Goal: Task Accomplishment & Management: Complete application form

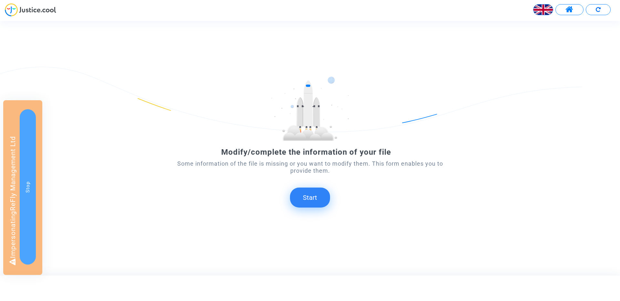
click at [310, 195] on button "Start" at bounding box center [310, 198] width 40 height 20
click at [310, 195] on mat-card "Transfer of your answer..." at bounding box center [310, 202] width 76 height 18
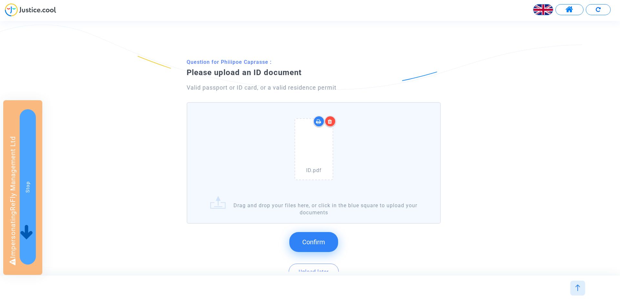
click at [309, 235] on button "Confirm" at bounding box center [313, 242] width 49 height 20
click at [322, 241] on span "Confirm" at bounding box center [313, 243] width 23 height 8
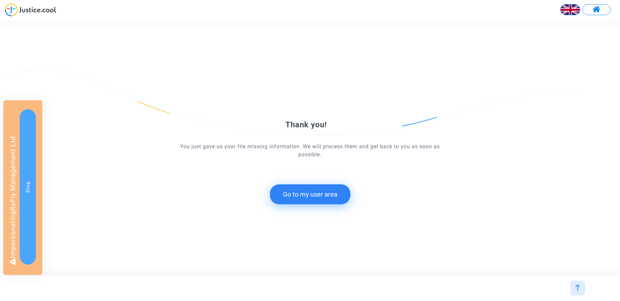
click at [314, 201] on button "Go to my user area" at bounding box center [310, 195] width 80 height 20
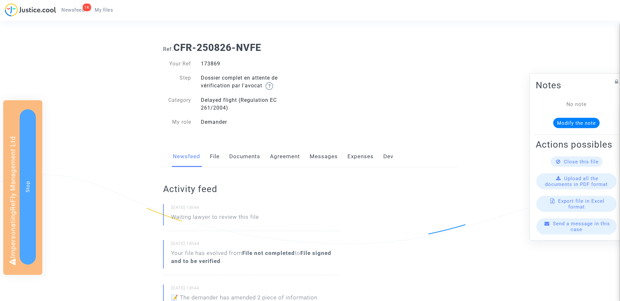
click at [243, 156] on link "Documents" at bounding box center [244, 156] width 31 height 21
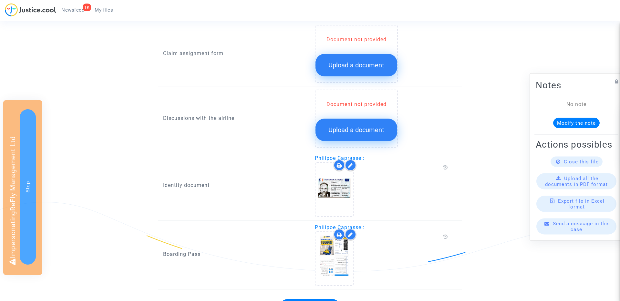
scroll to position [284, 0]
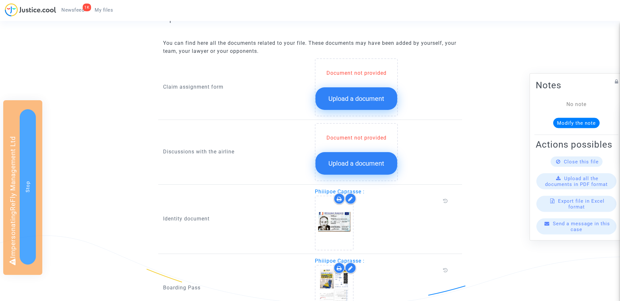
click at [350, 102] on span "Upload a document" at bounding box center [356, 99] width 56 height 8
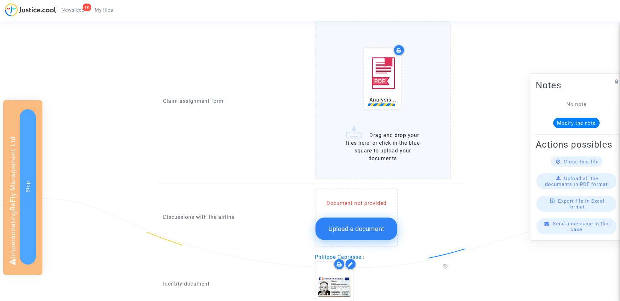
scroll to position [324, 0]
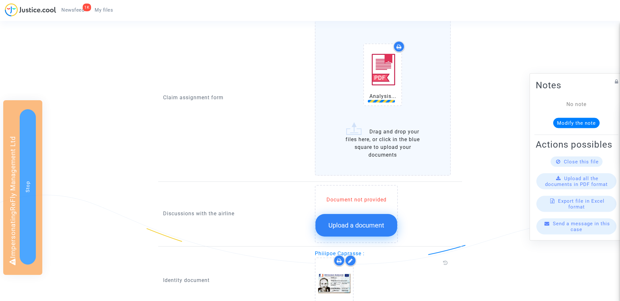
click at [354, 224] on span "Upload a document" at bounding box center [356, 226] width 56 height 8
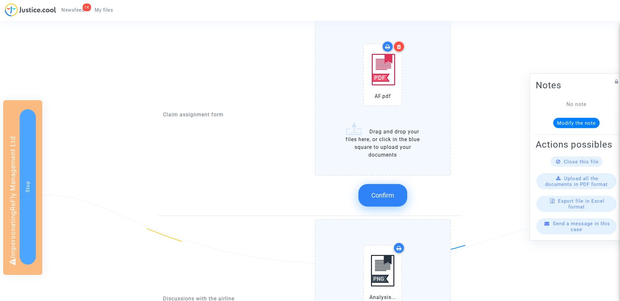
click at [387, 198] on span "Confirm" at bounding box center [382, 196] width 23 height 8
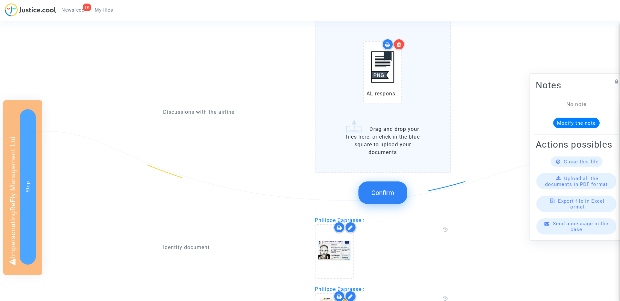
scroll to position [415, 0]
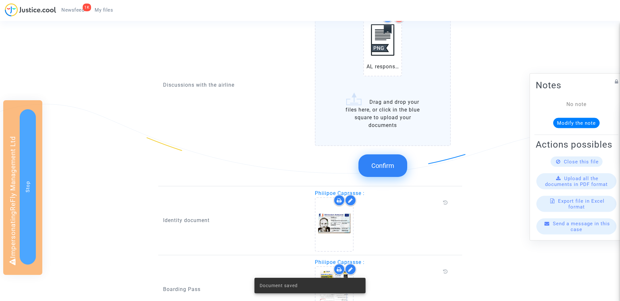
click at [378, 166] on span "Confirm" at bounding box center [382, 166] width 23 height 8
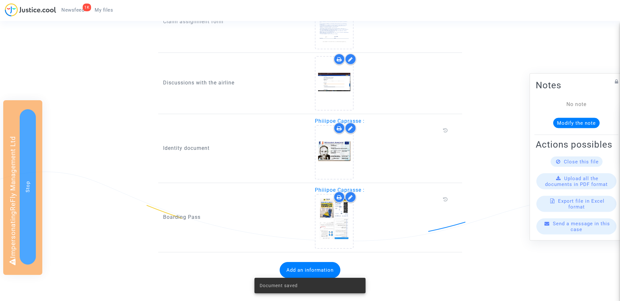
scroll to position [348, 0]
click at [316, 268] on button "Add an information" at bounding box center [309, 270] width 61 height 16
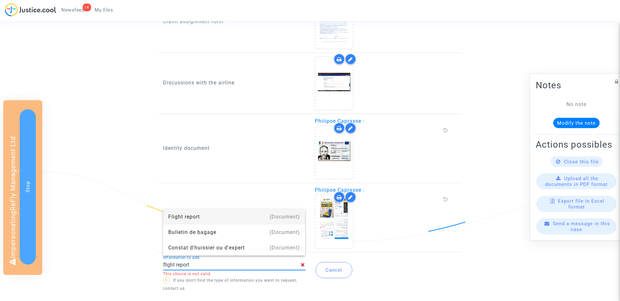
click at [182, 220] on div "Flight report" at bounding box center [234, 216] width 132 height 15
type input "Flight report"
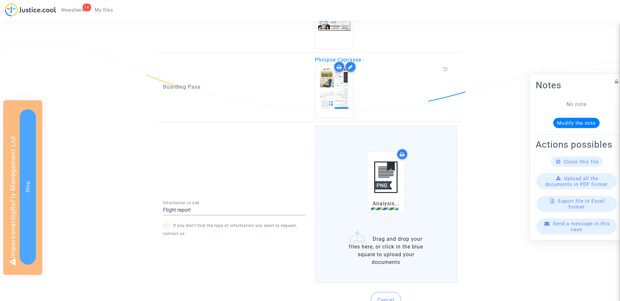
scroll to position [495, 0]
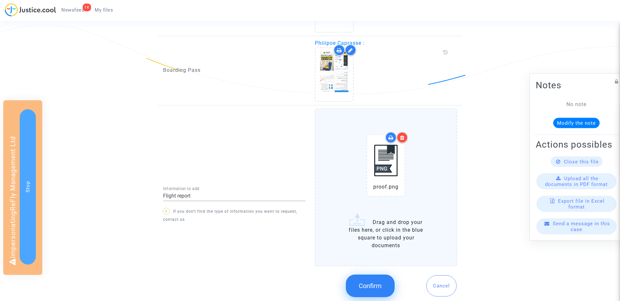
click at [369, 286] on span "Confirm" at bounding box center [370, 286] width 23 height 8
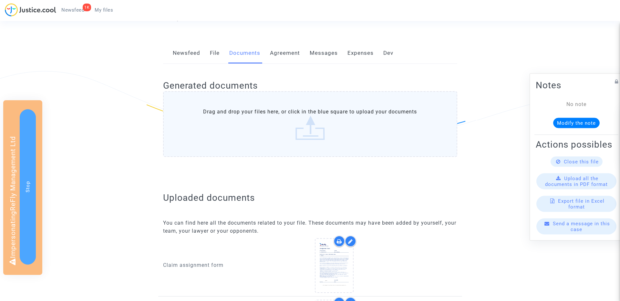
scroll to position [0, 0]
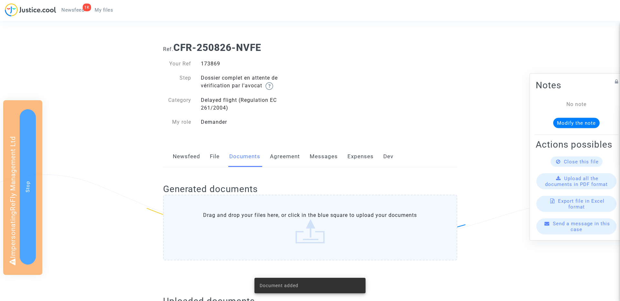
click at [211, 159] on link "File" at bounding box center [215, 156] width 10 height 21
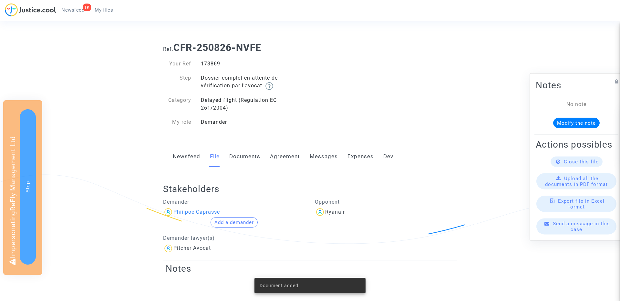
click at [199, 214] on div "Phiiipoe Caprasse" at bounding box center [196, 212] width 46 height 6
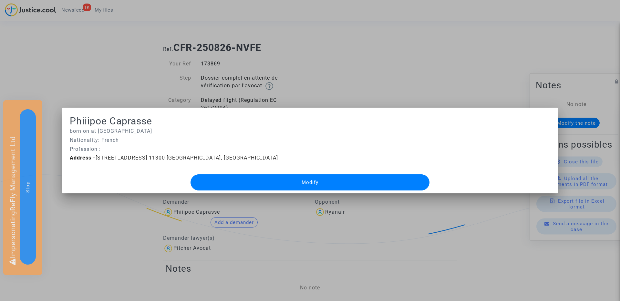
click at [224, 187] on button "Modify" at bounding box center [309, 183] width 239 height 16
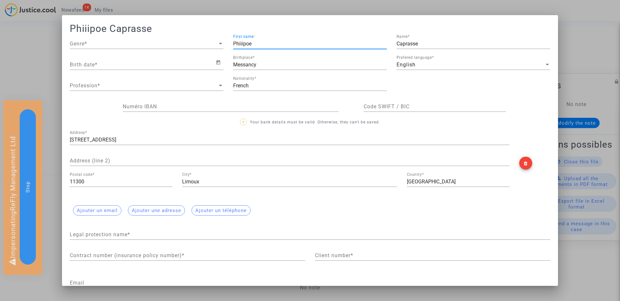
click at [241, 43] on input "Phiiipoe" at bounding box center [310, 44] width 154 height 6
click at [34, 44] on div at bounding box center [310, 150] width 620 height 301
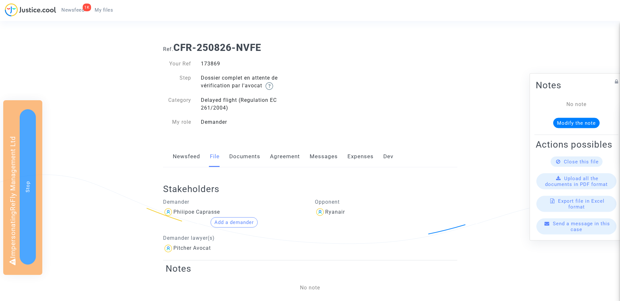
click at [179, 47] on b "CFR-250826-NVFE" at bounding box center [217, 47] width 88 height 11
drag, startPoint x: 175, startPoint y: 46, endPoint x: 359, endPoint y: 46, distance: 183.3
click at [359, 46] on h1 "Ref. CFR-250826-NVFE" at bounding box center [310, 48] width 294 height 12
copy b "CFR-250826-NVFE"
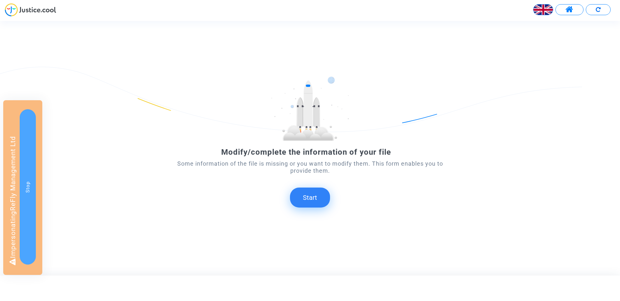
click at [310, 197] on button "Start" at bounding box center [310, 198] width 40 height 20
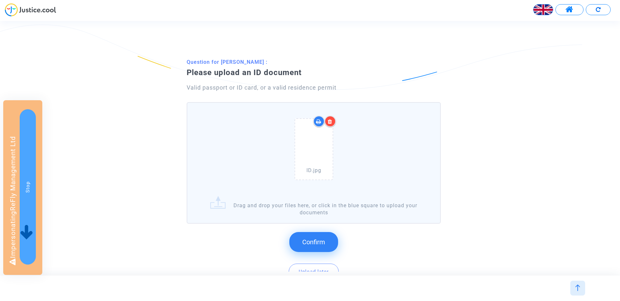
click at [315, 239] on span "Confirm" at bounding box center [313, 243] width 23 height 8
click at [328, 232] on button "Confirm" at bounding box center [313, 242] width 49 height 20
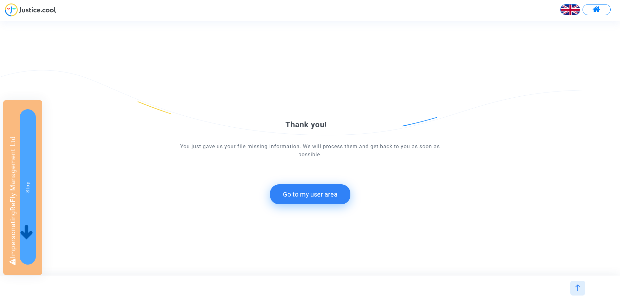
click at [300, 190] on button "Go to my user area" at bounding box center [310, 195] width 80 height 20
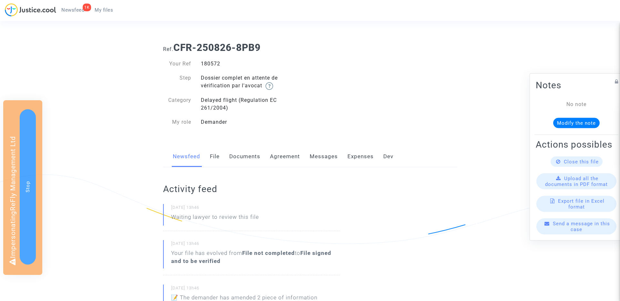
click at [247, 160] on link "Documents" at bounding box center [244, 156] width 31 height 21
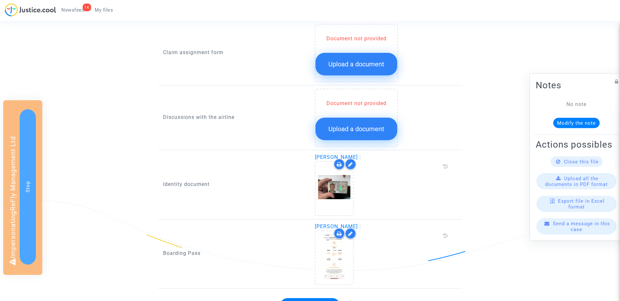
scroll to position [303, 0]
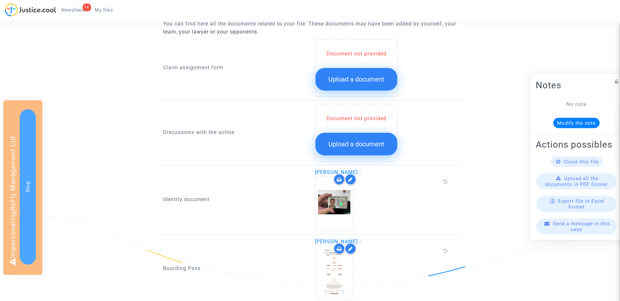
click at [357, 66] on div "Document not provided Upload a document" at bounding box center [356, 70] width 82 height 41
click at [357, 76] on span "Upload a document" at bounding box center [356, 80] width 56 height 8
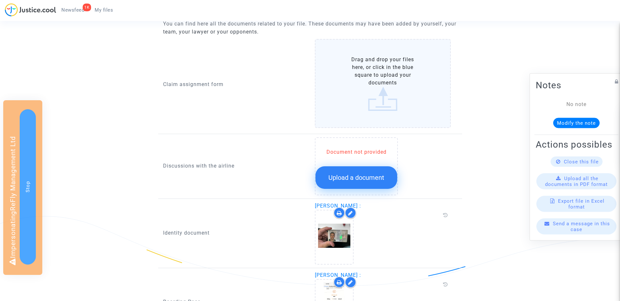
click at [352, 177] on span "Upload a document" at bounding box center [356, 178] width 56 height 8
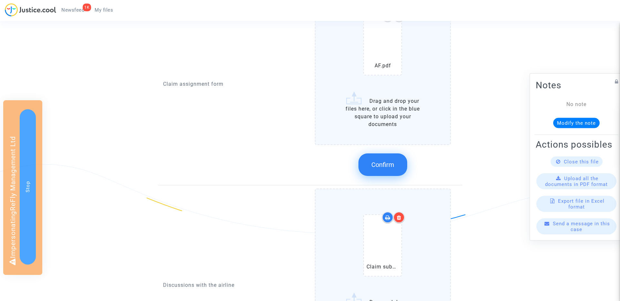
scroll to position [325, 0]
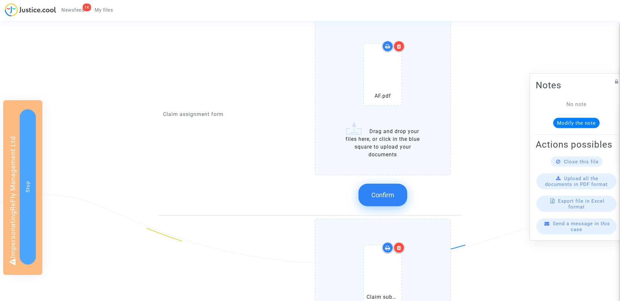
click at [401, 49] on div at bounding box center [398, 46] width 11 height 11
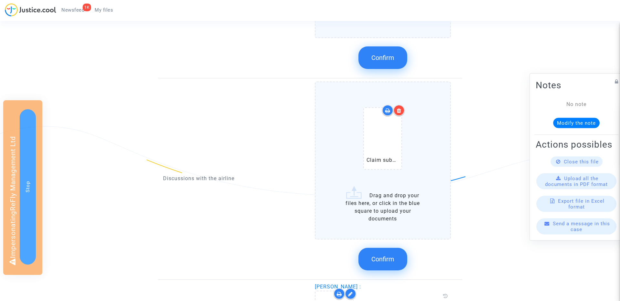
click at [381, 253] on button "Confirm" at bounding box center [382, 259] width 49 height 23
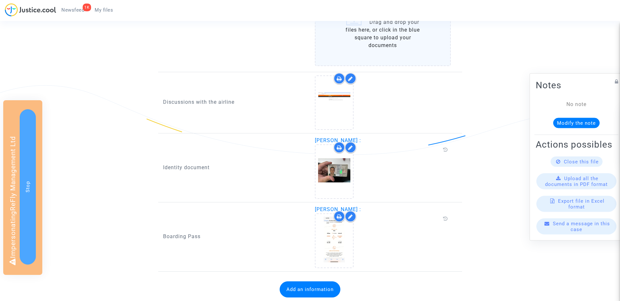
scroll to position [453, 0]
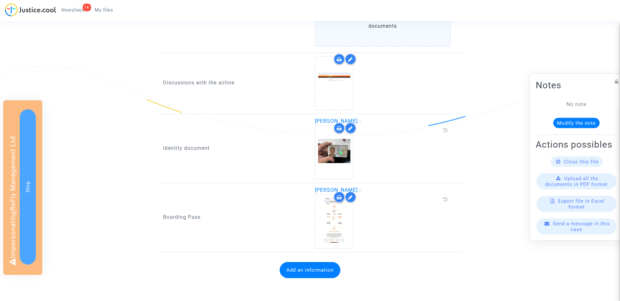
click at [296, 272] on button "Add an information" at bounding box center [309, 270] width 61 height 16
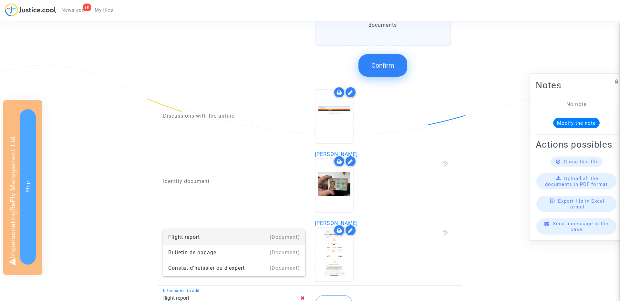
scroll to position [500, 0]
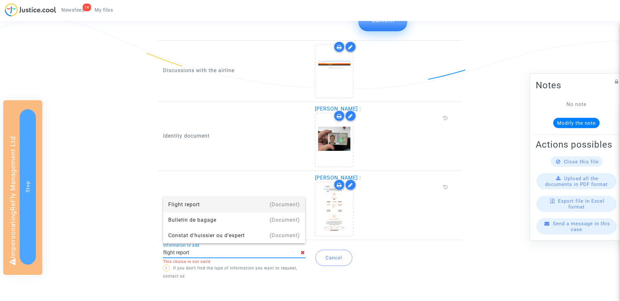
click at [206, 208] on div "Flight report" at bounding box center [234, 204] width 132 height 15
type input "Flight report"
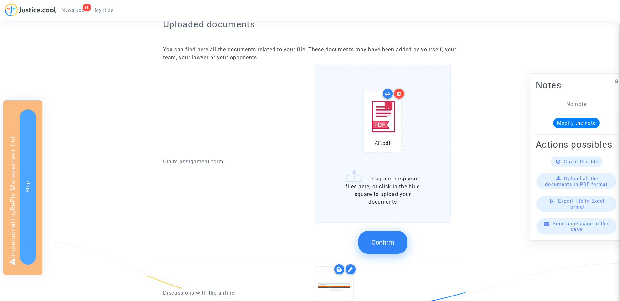
scroll to position [203, 0]
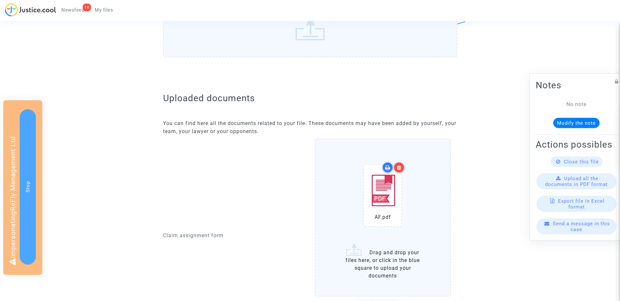
click at [400, 171] on div at bounding box center [398, 167] width 11 height 11
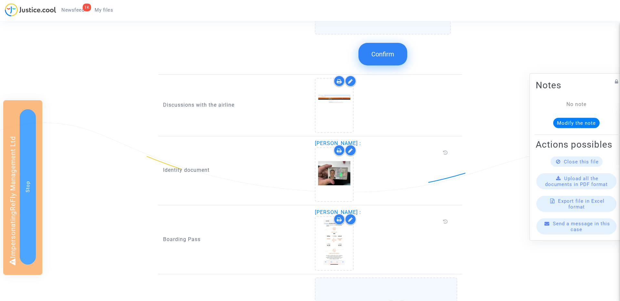
scroll to position [588, 0]
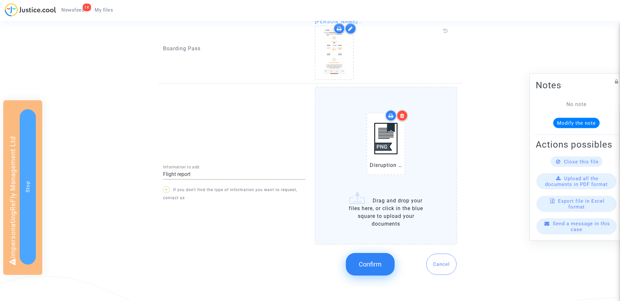
click at [380, 259] on button "Confirm" at bounding box center [370, 264] width 49 height 23
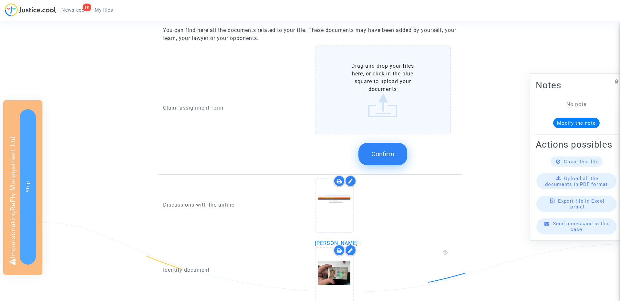
scroll to position [202, 0]
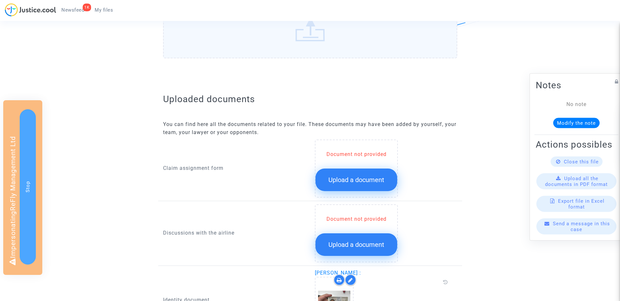
click at [355, 184] on button "Upload a document" at bounding box center [356, 180] width 82 height 23
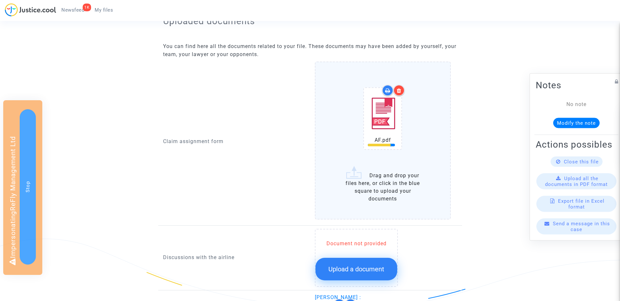
scroll to position [299, 0]
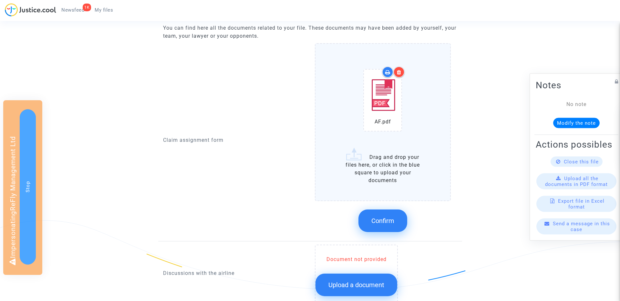
click at [400, 74] on icon at bounding box center [399, 72] width 5 height 5
click at [392, 211] on button "Confirm" at bounding box center [382, 221] width 49 height 23
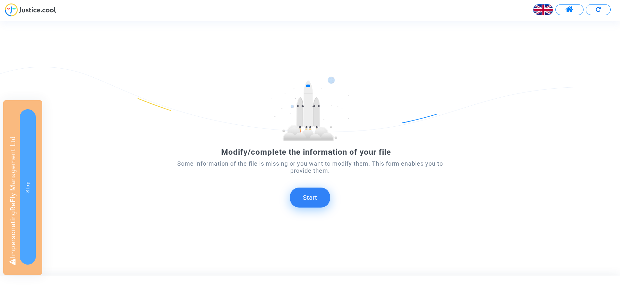
click at [314, 200] on button "Start" at bounding box center [310, 198] width 40 height 20
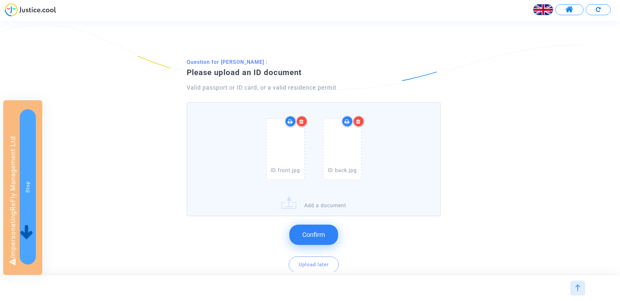
click at [320, 224] on div "Confirm Upload later ? This document is mandatory. You can skip the question bu…" at bounding box center [314, 253] width 254 height 69
click at [316, 236] on span "Confirm" at bounding box center [313, 235] width 23 height 8
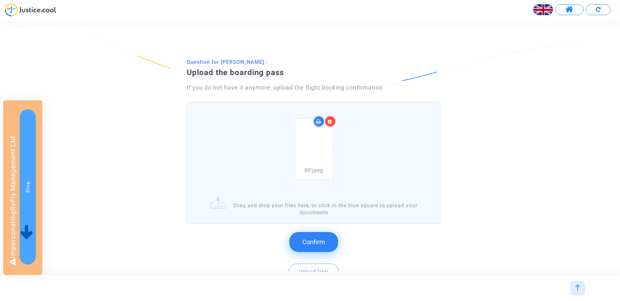
click at [312, 239] on span "Confirm" at bounding box center [313, 243] width 23 height 8
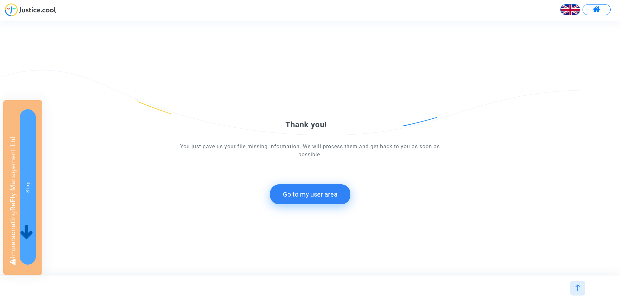
click at [301, 197] on button "Go to my user area" at bounding box center [310, 195] width 80 height 20
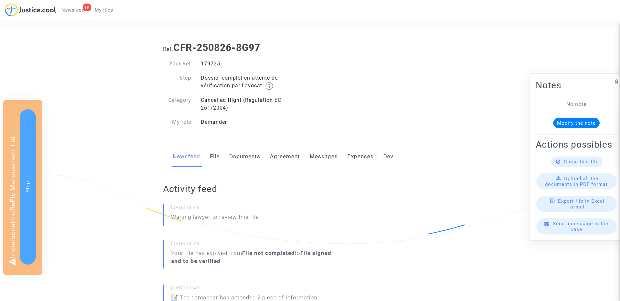
click at [250, 157] on link "Documents" at bounding box center [244, 156] width 31 height 21
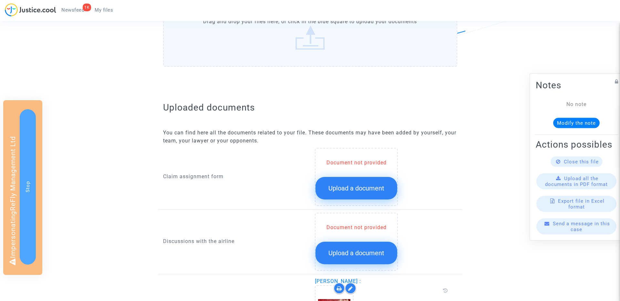
scroll to position [243, 0]
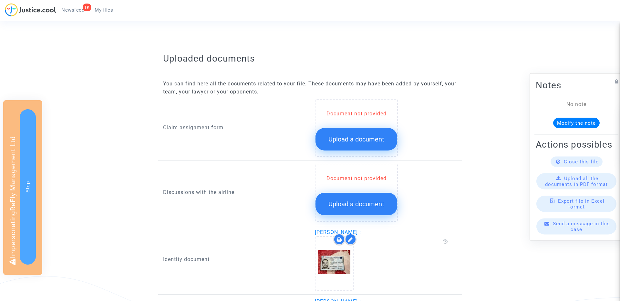
click at [343, 142] on span "Upload a document" at bounding box center [356, 140] width 56 height 8
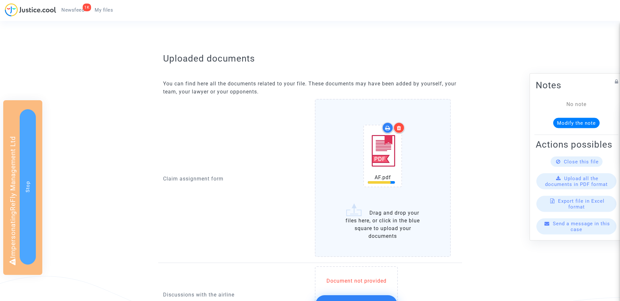
scroll to position [338, 0]
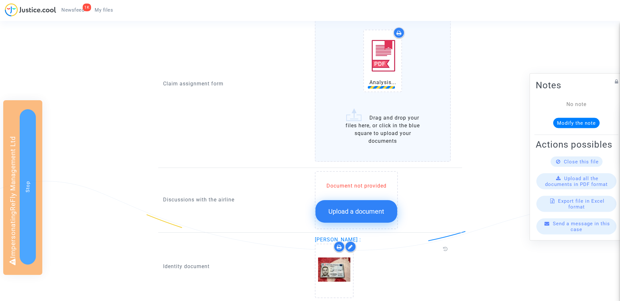
click at [361, 215] on span "Upload a document" at bounding box center [356, 212] width 56 height 8
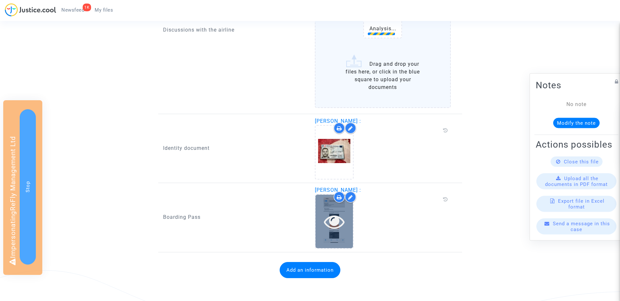
scroll to position [596, 0]
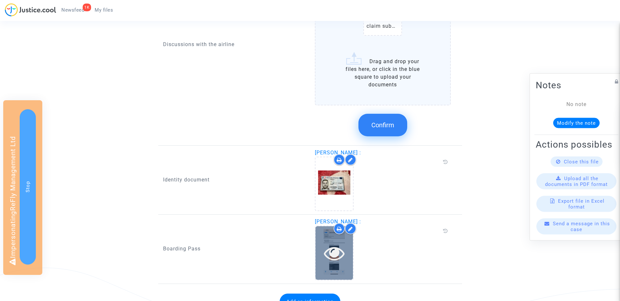
click at [323, 272] on div at bounding box center [333, 253] width 37 height 53
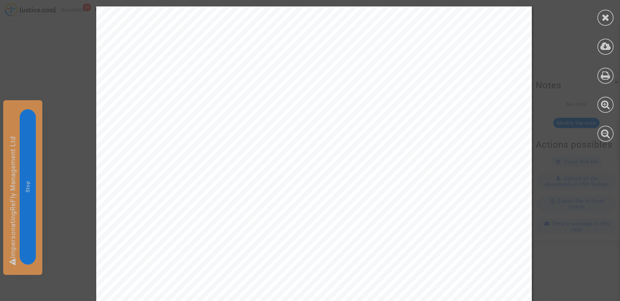
click at [605, 16] on icon at bounding box center [605, 18] width 8 height 10
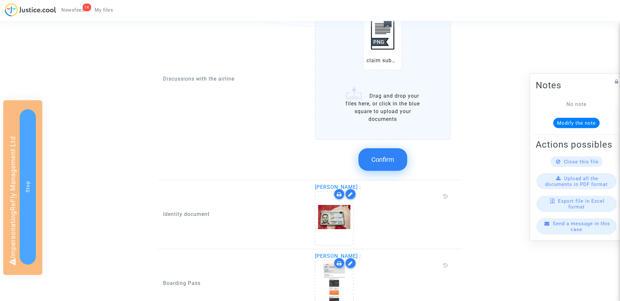
scroll to position [479, 0]
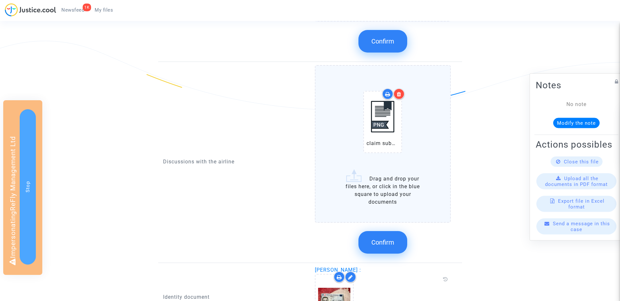
drag, startPoint x: 391, startPoint y: 47, endPoint x: 391, endPoint y: 53, distance: 5.5
click at [391, 47] on button "Confirm" at bounding box center [382, 41] width 49 height 23
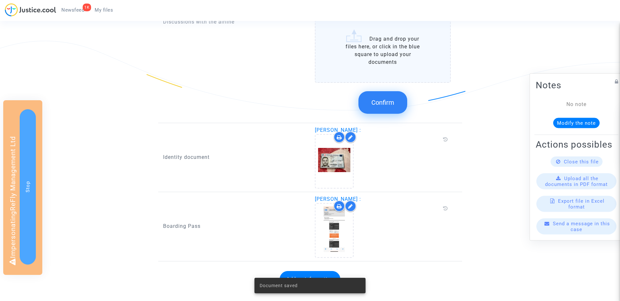
click at [392, 106] on span "Confirm" at bounding box center [382, 103] width 23 height 8
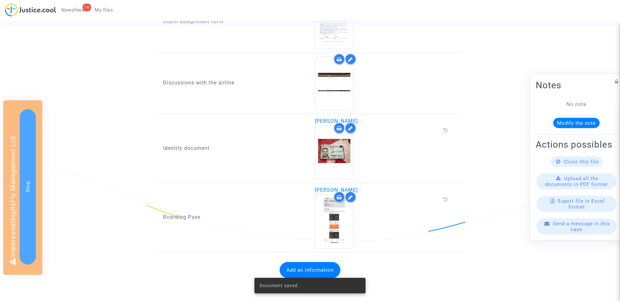
scroll to position [348, 0]
click at [302, 267] on button "Add an information" at bounding box center [309, 270] width 61 height 16
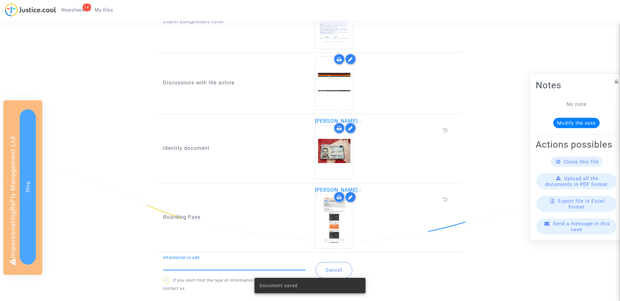
type input "l"
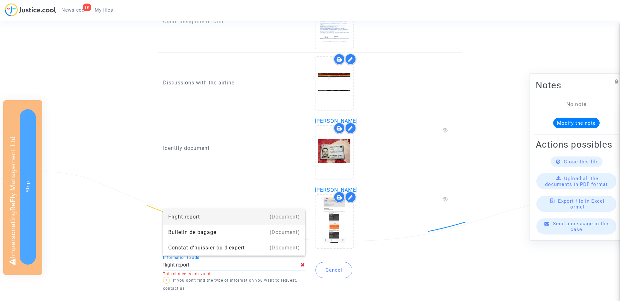
click at [192, 216] on div "Flight report" at bounding box center [234, 216] width 132 height 15
type input "Flight report"
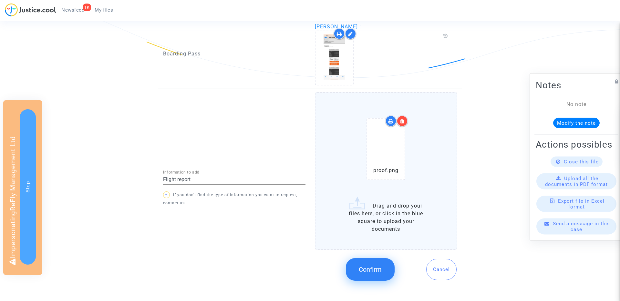
scroll to position [516, 0]
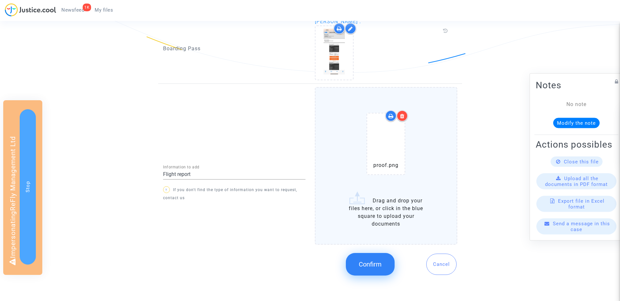
click at [374, 260] on button "Confirm" at bounding box center [370, 264] width 49 height 23
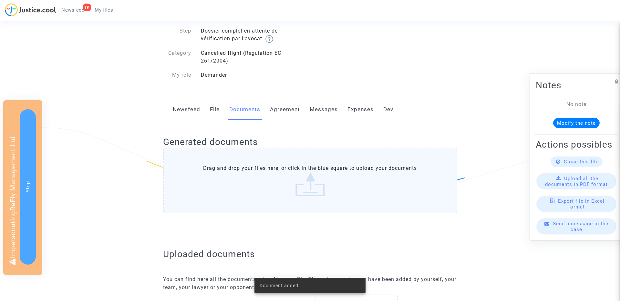
scroll to position [0, 0]
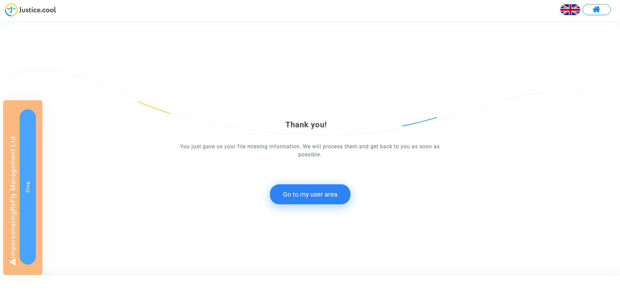
click at [305, 196] on button "Go to my user area" at bounding box center [310, 195] width 80 height 20
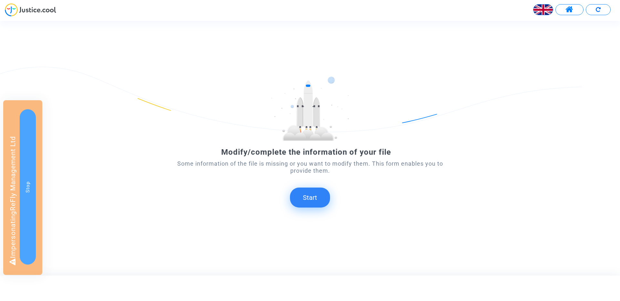
click at [305, 196] on button "Start" at bounding box center [310, 198] width 40 height 20
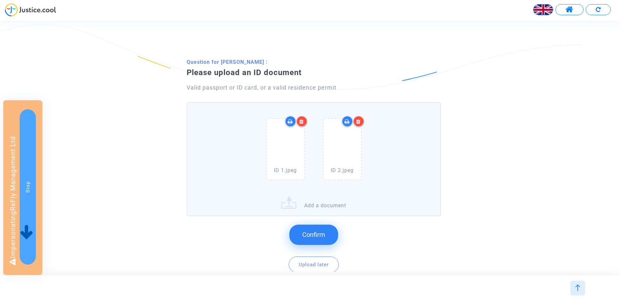
click at [318, 232] on span "Confirm" at bounding box center [313, 235] width 23 height 8
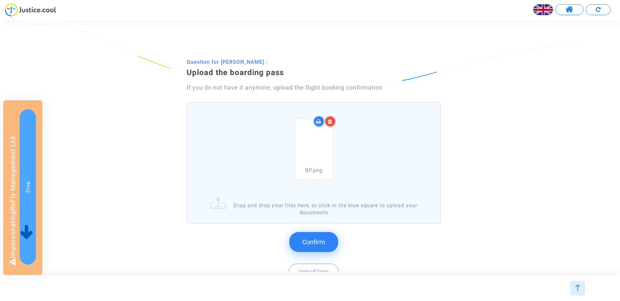
click at [308, 239] on span "Confirm" at bounding box center [313, 243] width 23 height 8
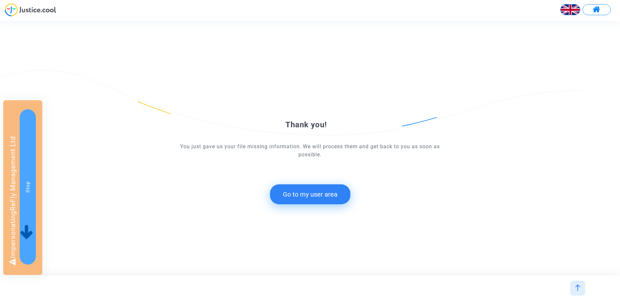
click at [311, 194] on button "Go to my user area" at bounding box center [310, 195] width 80 height 20
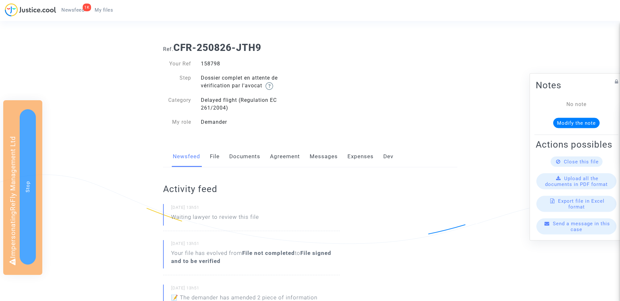
click at [241, 157] on link "Documents" at bounding box center [244, 156] width 31 height 21
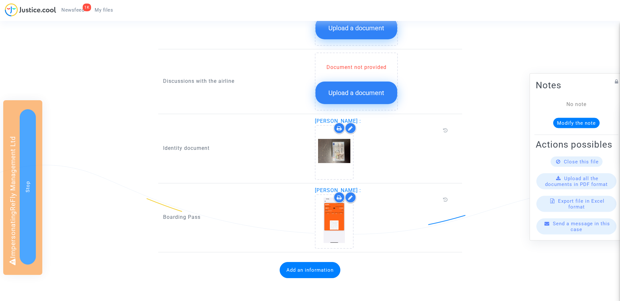
scroll to position [299, 0]
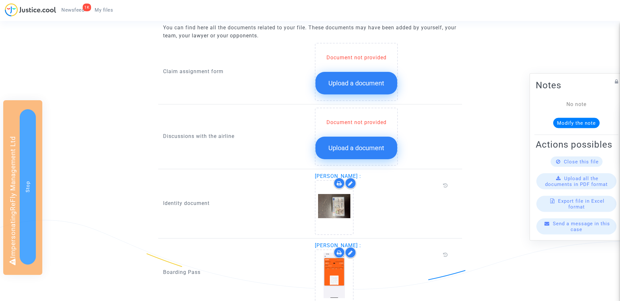
click at [358, 78] on button "Upload a document" at bounding box center [356, 83] width 82 height 23
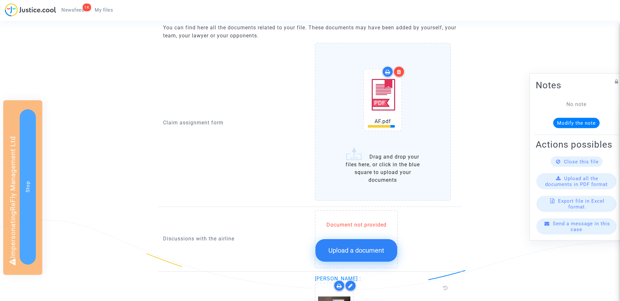
click at [344, 243] on button "Upload a document" at bounding box center [356, 250] width 82 height 23
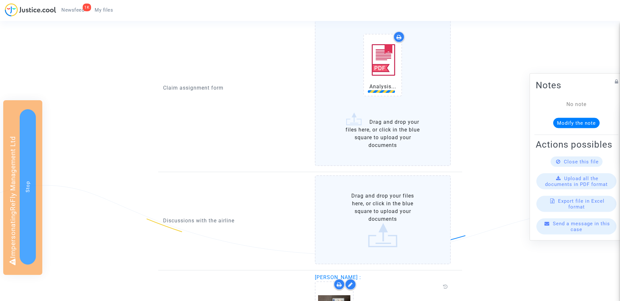
scroll to position [415, 0]
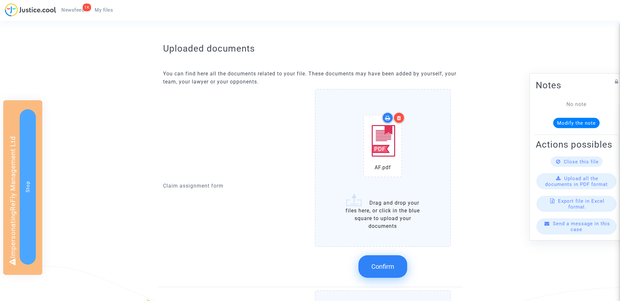
click at [379, 269] on span "Confirm" at bounding box center [382, 267] width 23 height 8
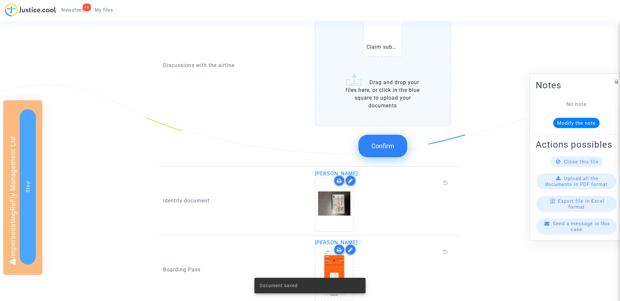
click at [386, 147] on span "Confirm" at bounding box center [382, 146] width 23 height 8
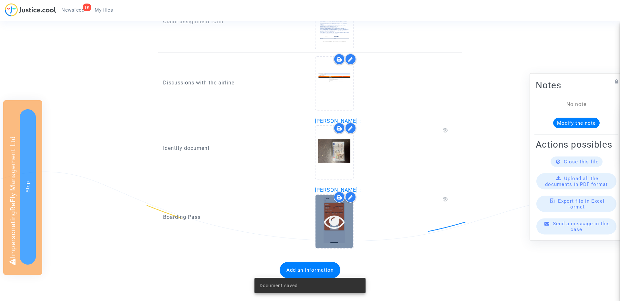
scroll to position [348, 0]
click at [301, 273] on div "Document saved" at bounding box center [310, 285] width 127 height 31
click at [297, 268] on button "Add an information" at bounding box center [309, 270] width 61 height 16
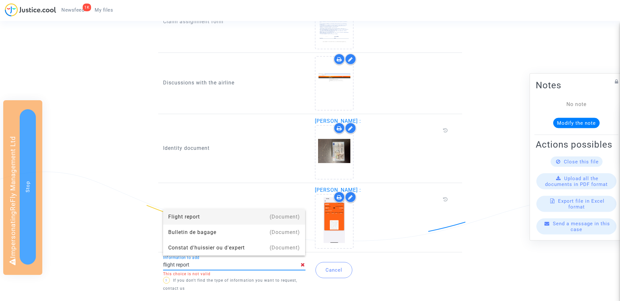
click at [188, 215] on div "Flight report" at bounding box center [234, 216] width 132 height 15
type input "Flight report"
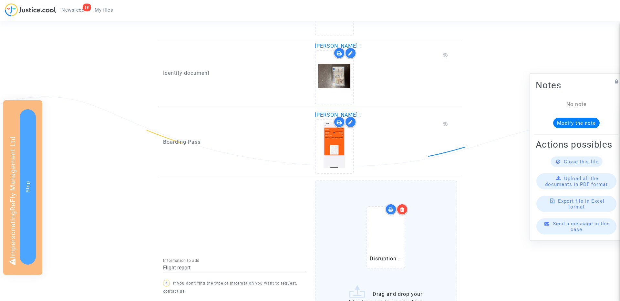
scroll to position [516, 0]
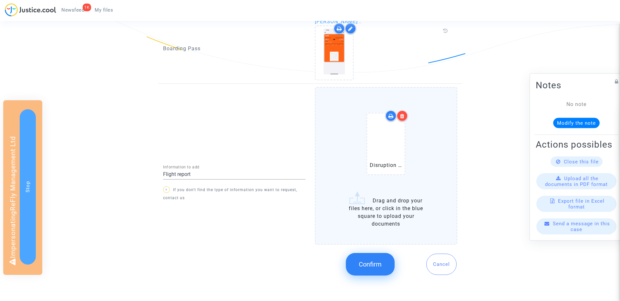
click at [379, 251] on div "Confirm Cancel" at bounding box center [386, 265] width 142 height 34
click at [367, 258] on button "Confirm" at bounding box center [370, 264] width 49 height 23
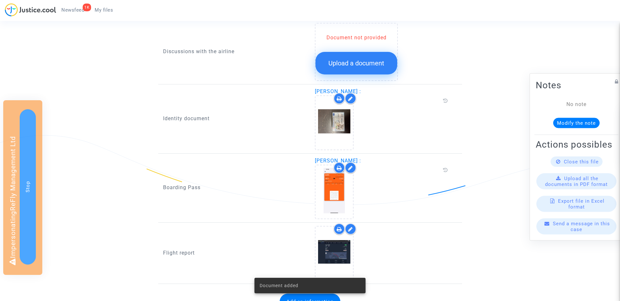
scroll to position [416, 0]
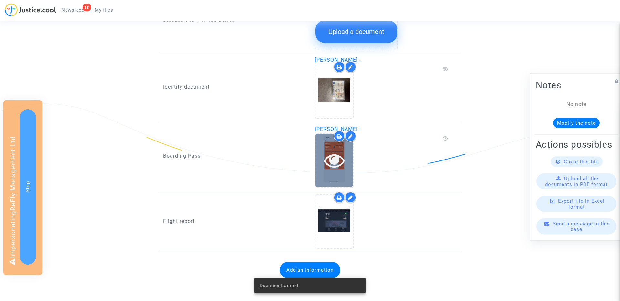
click at [329, 163] on icon at bounding box center [334, 160] width 21 height 21
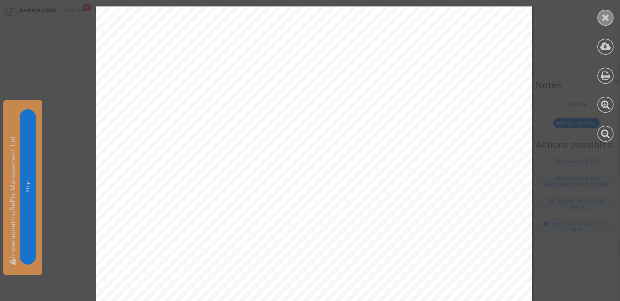
click at [604, 19] on icon at bounding box center [605, 18] width 8 height 10
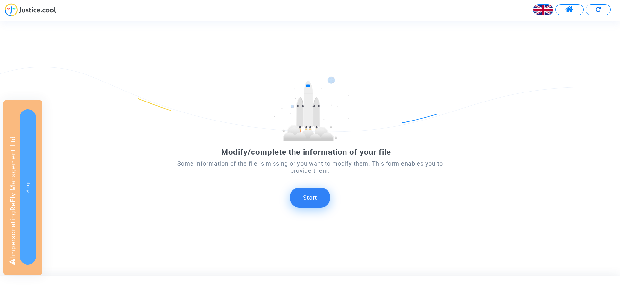
click at [314, 199] on button "Start" at bounding box center [310, 198] width 40 height 20
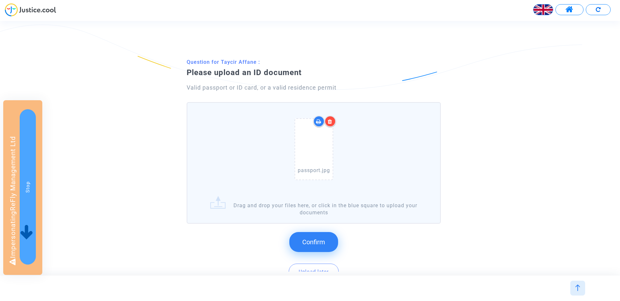
click at [310, 247] on button "Confirm" at bounding box center [313, 242] width 49 height 20
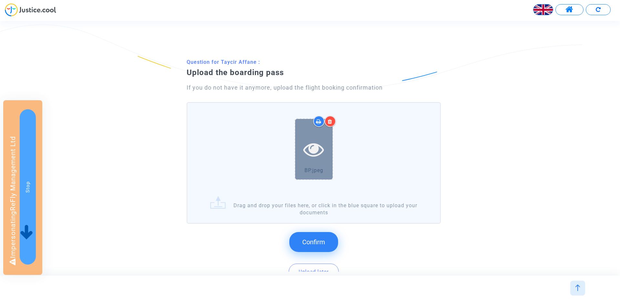
click at [313, 147] on icon at bounding box center [313, 149] width 21 height 21
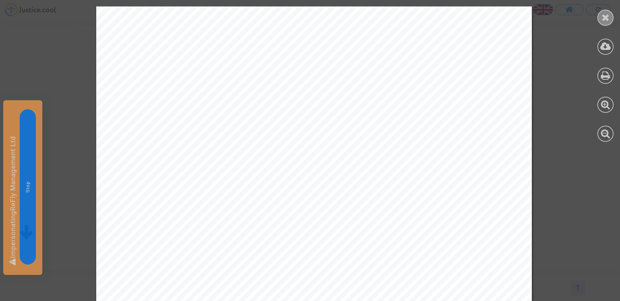
click at [603, 20] on icon at bounding box center [605, 18] width 8 height 10
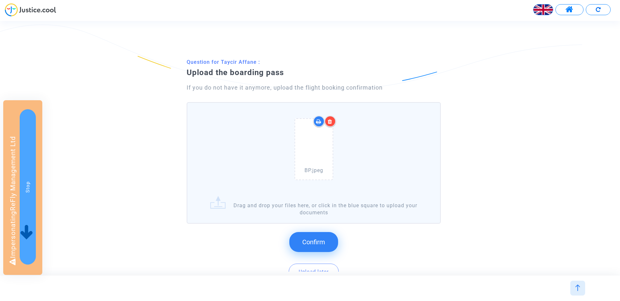
click at [309, 239] on span "Confirm" at bounding box center [313, 243] width 23 height 8
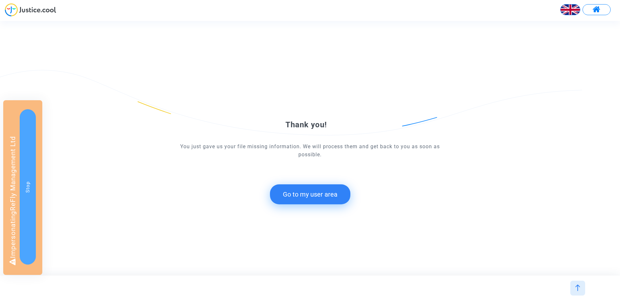
click at [304, 195] on button "Go to my user area" at bounding box center [310, 195] width 80 height 20
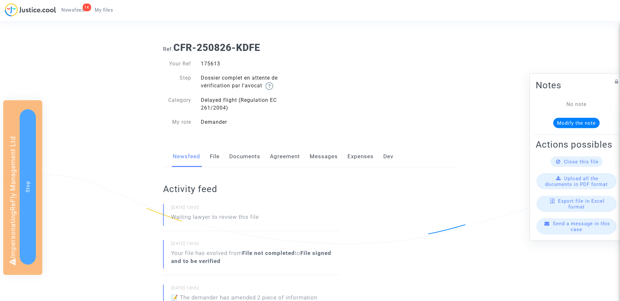
click at [249, 153] on link "Documents" at bounding box center [244, 156] width 31 height 21
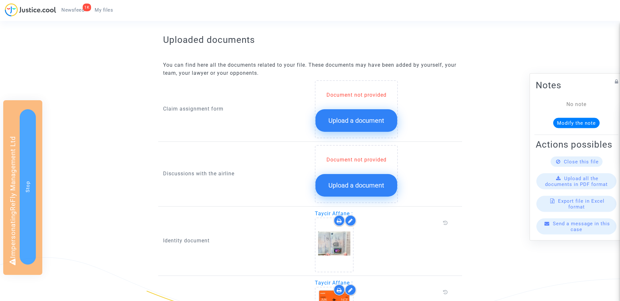
scroll to position [255, 0]
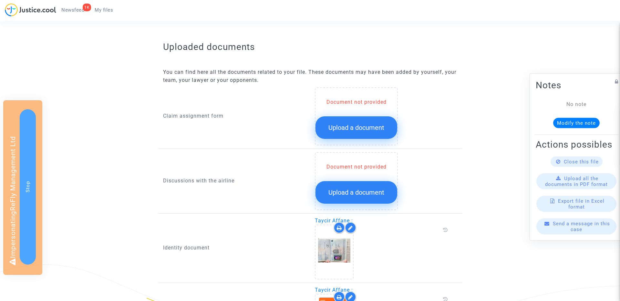
click at [343, 131] on span "Upload a document" at bounding box center [356, 128] width 56 height 8
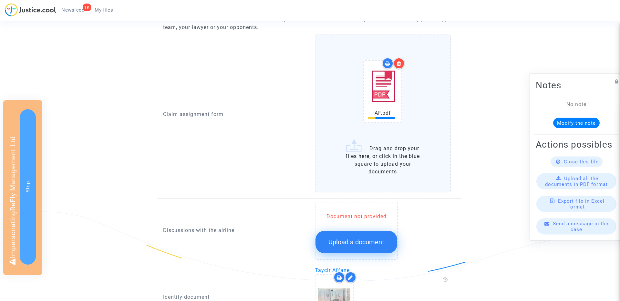
scroll to position [411, 0]
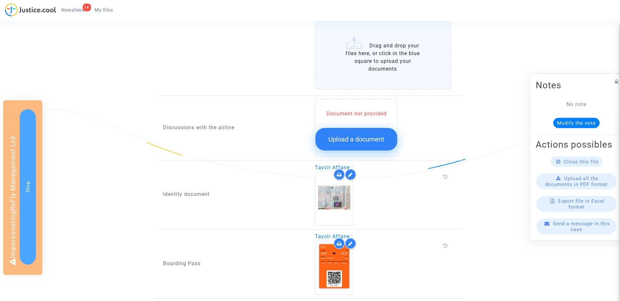
click at [350, 136] on span "Upload a document" at bounding box center [356, 140] width 56 height 8
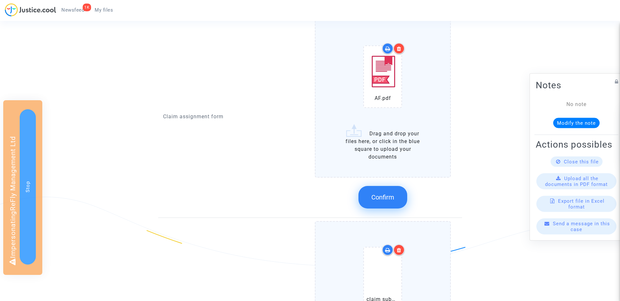
click at [384, 198] on span "Confirm" at bounding box center [382, 198] width 23 height 8
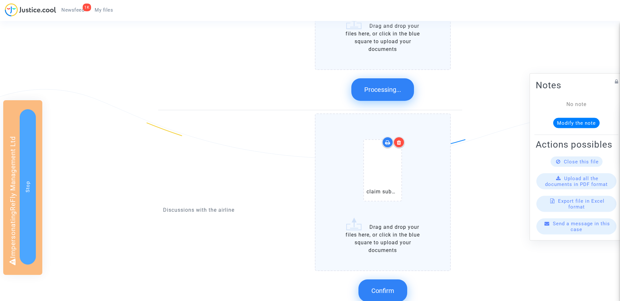
scroll to position [488, 0]
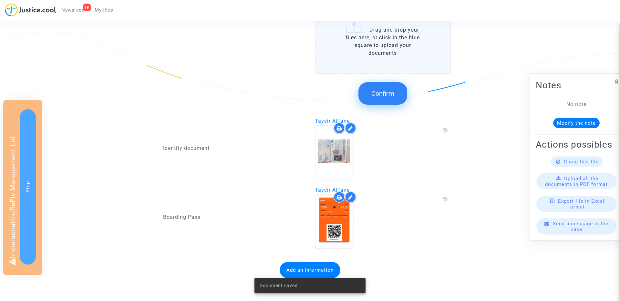
click at [388, 96] on span "Confirm" at bounding box center [382, 94] width 23 height 8
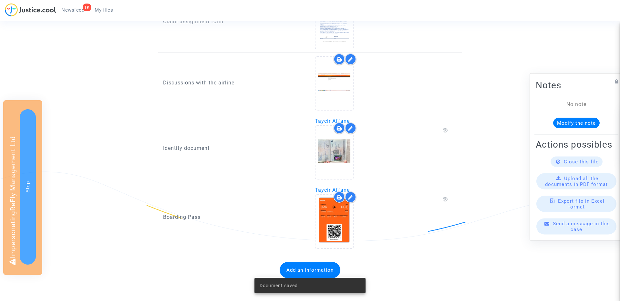
click at [302, 263] on button "Add an information" at bounding box center [309, 270] width 61 height 16
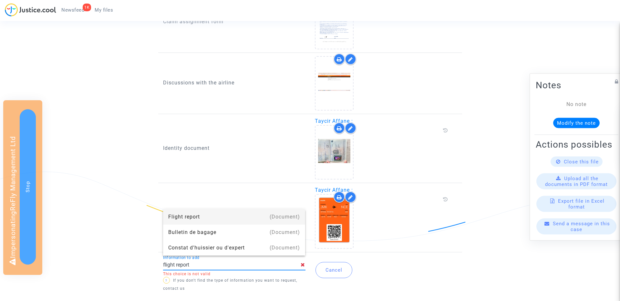
click at [207, 213] on div "Flight report" at bounding box center [234, 216] width 132 height 15
type input "Flight report"
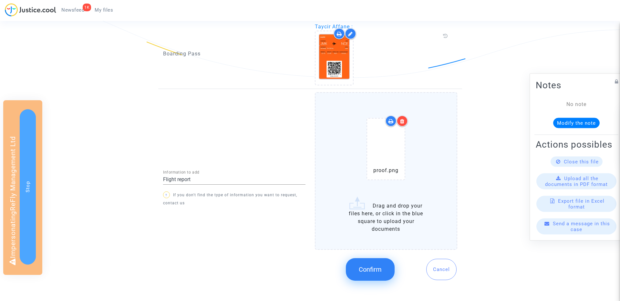
scroll to position [516, 0]
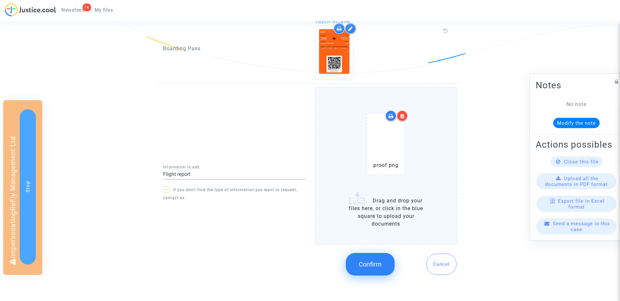
click at [367, 257] on button "Confirm" at bounding box center [370, 264] width 49 height 23
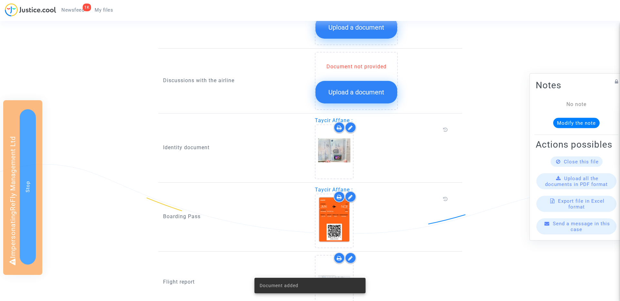
scroll to position [0, 0]
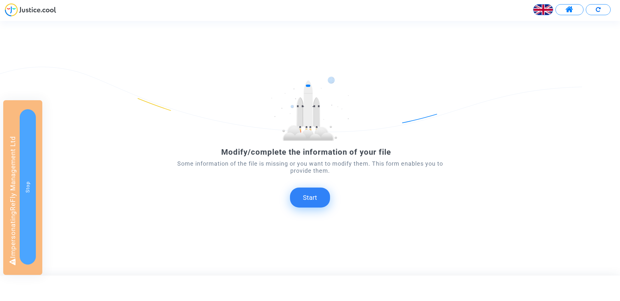
click at [307, 197] on button "Start" at bounding box center [310, 198] width 40 height 20
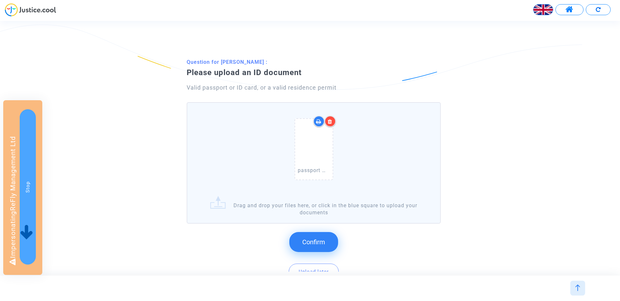
click at [315, 242] on span "Confirm" at bounding box center [313, 243] width 23 height 8
click at [313, 243] on span "Confirm" at bounding box center [313, 243] width 23 height 8
click at [309, 241] on span "Confirm" at bounding box center [313, 243] width 23 height 8
click at [312, 250] on button "Confirm" at bounding box center [313, 242] width 49 height 20
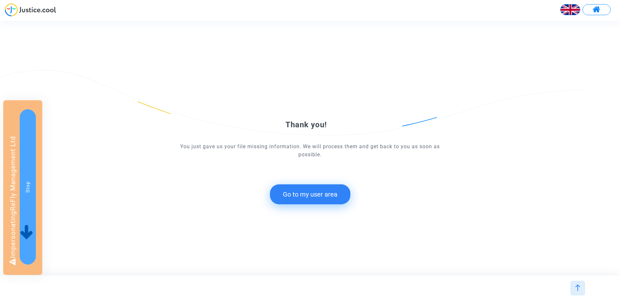
click at [302, 190] on button "Go to my user area" at bounding box center [310, 195] width 80 height 20
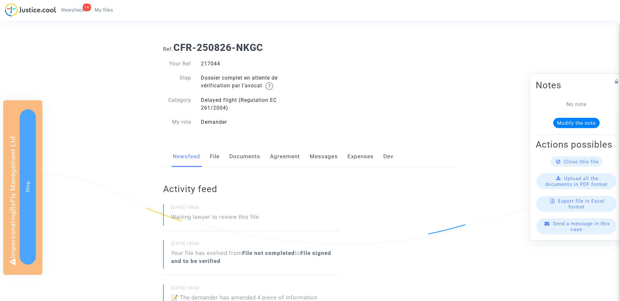
click at [245, 157] on link "Documents" at bounding box center [244, 156] width 31 height 21
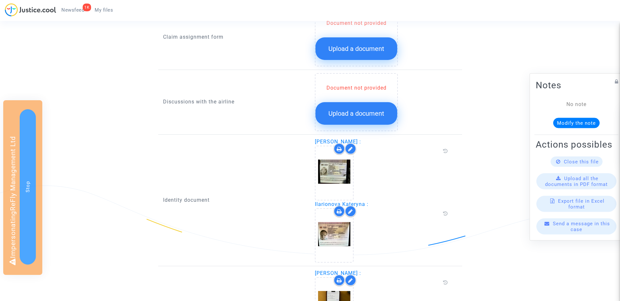
scroll to position [274, 0]
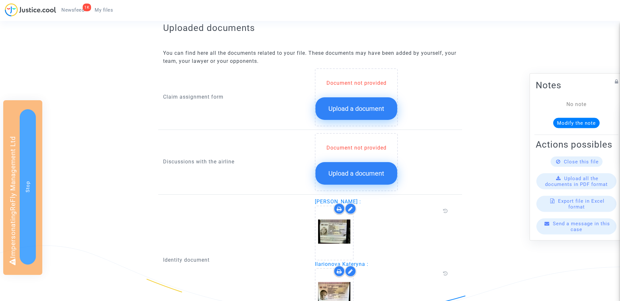
click at [340, 109] on span "Upload a document" at bounding box center [356, 109] width 56 height 8
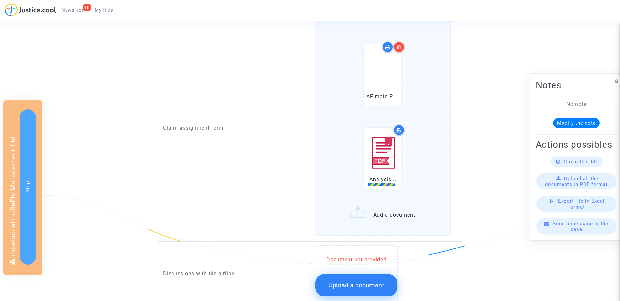
scroll to position [323, 0]
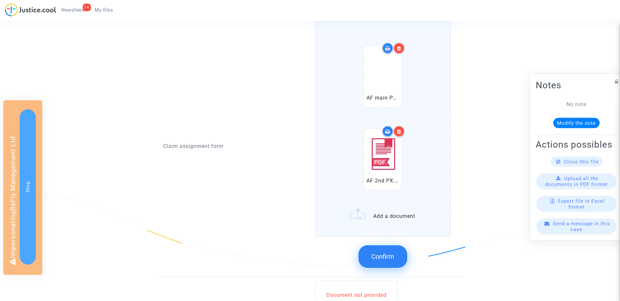
click at [403, 132] on div at bounding box center [398, 131] width 11 height 11
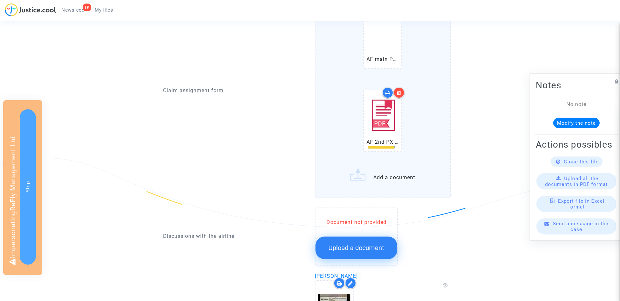
scroll to position [376, 0]
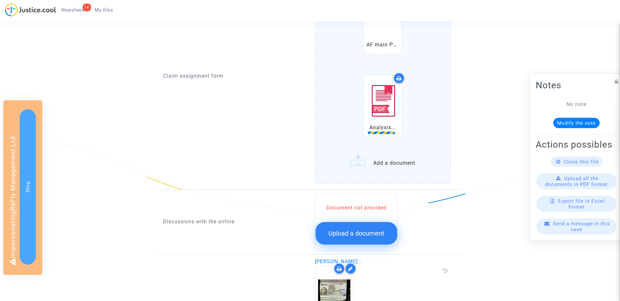
click at [362, 240] on button "Upload a document" at bounding box center [356, 233] width 82 height 23
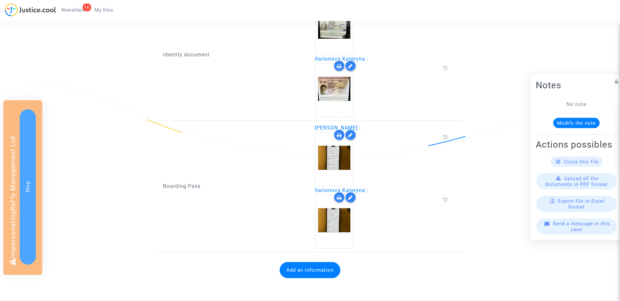
click at [302, 249] on div "Boarding Pass" at bounding box center [234, 186] width 152 height 125
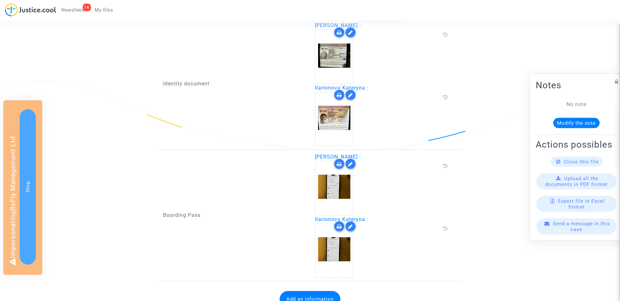
scroll to position [785, 0]
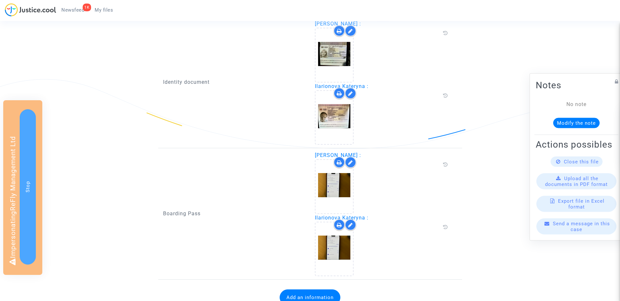
click at [297, 291] on button "Add an information" at bounding box center [309, 298] width 61 height 16
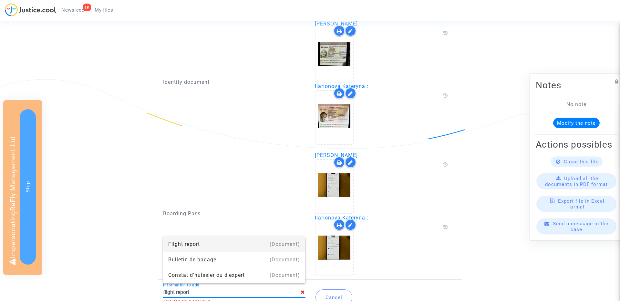
click at [200, 242] on div "Flight report" at bounding box center [234, 244] width 132 height 15
type input "Flight report"
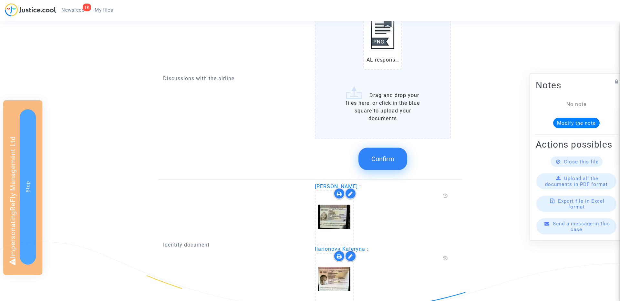
scroll to position [528, 0]
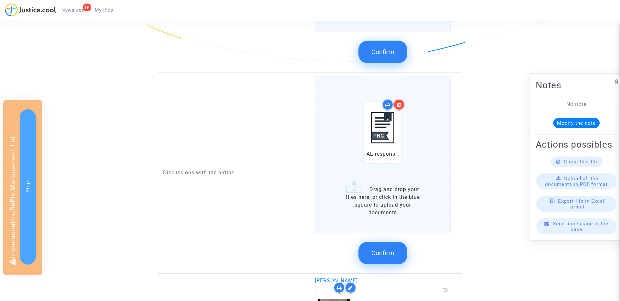
click at [382, 248] on button "Confirm" at bounding box center [382, 253] width 49 height 23
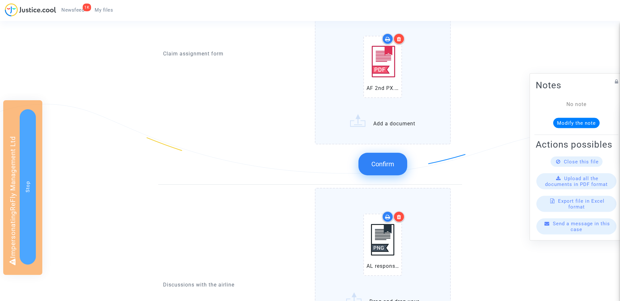
scroll to position [372, 0]
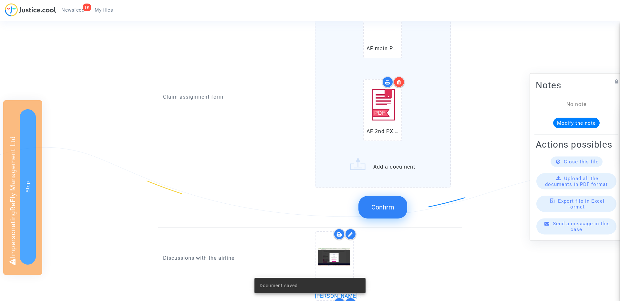
click at [386, 205] on span "Confirm" at bounding box center [382, 208] width 23 height 8
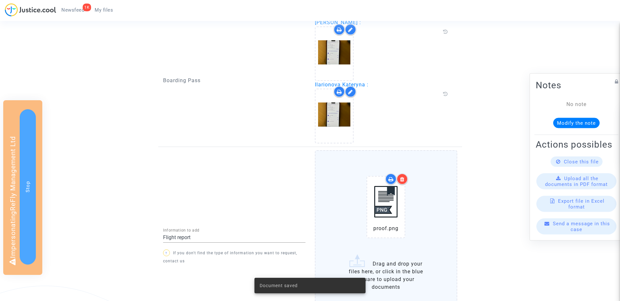
scroll to position [641, 0]
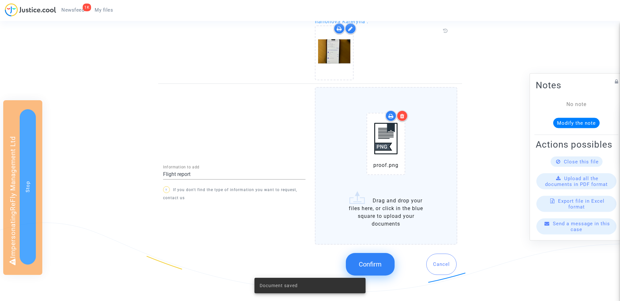
click at [370, 266] on span "Confirm" at bounding box center [370, 265] width 23 height 8
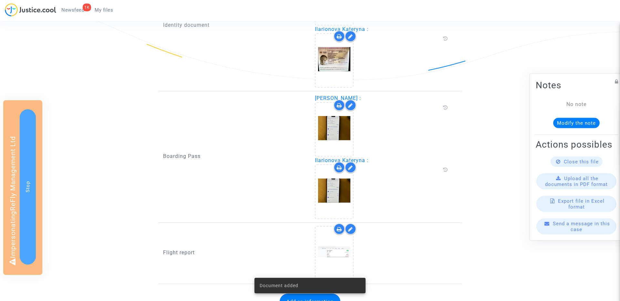
scroll to position [541, 0]
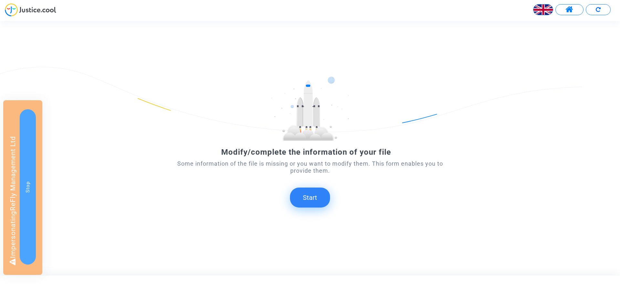
click at [306, 200] on button "Start" at bounding box center [310, 198] width 40 height 20
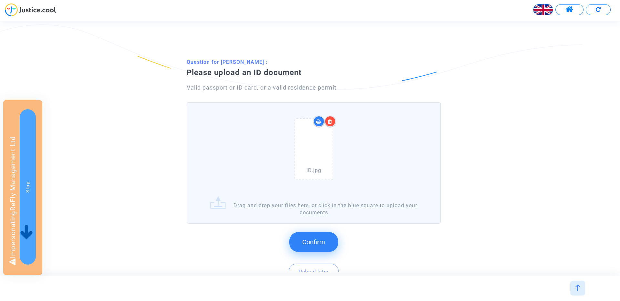
click at [312, 243] on span "Confirm" at bounding box center [313, 243] width 23 height 8
drag, startPoint x: 305, startPoint y: 240, endPoint x: 323, endPoint y: 228, distance: 21.4
click at [305, 240] on span "Confirm" at bounding box center [313, 243] width 23 height 8
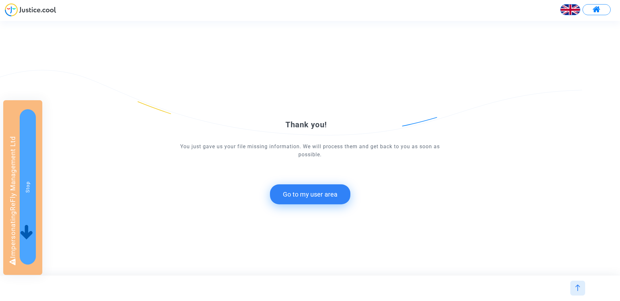
click at [286, 196] on button "Go to my user area" at bounding box center [310, 195] width 80 height 20
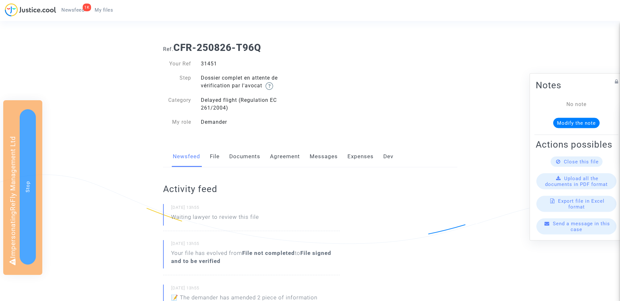
click at [244, 159] on link "Documents" at bounding box center [244, 156] width 31 height 21
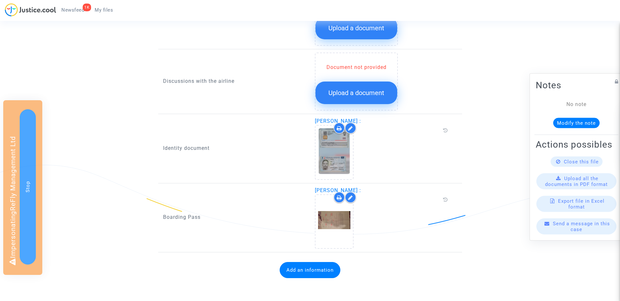
scroll to position [243, 0]
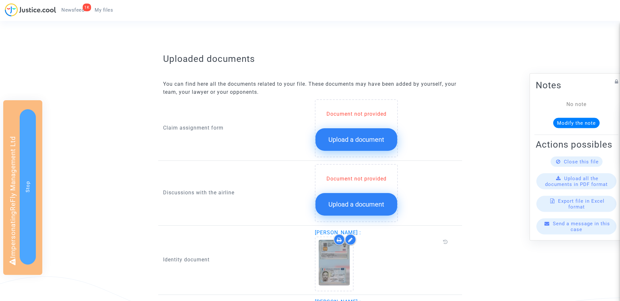
click at [345, 138] on span "Upload a document" at bounding box center [356, 140] width 56 height 8
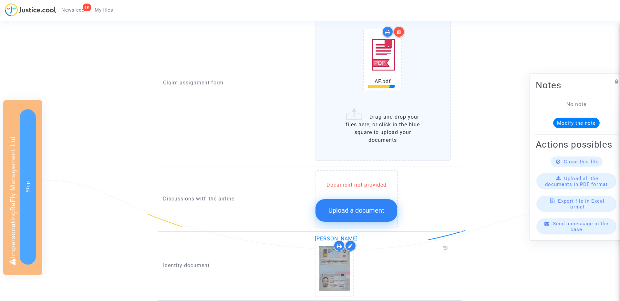
scroll to position [375, 0]
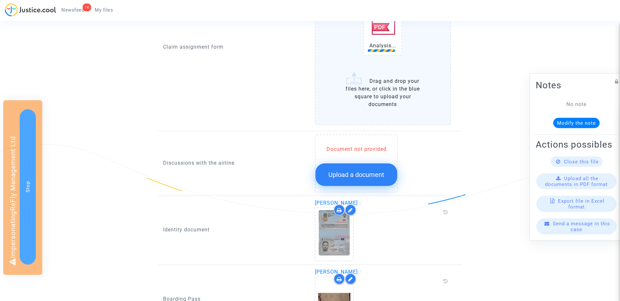
click at [356, 172] on span "Upload a document" at bounding box center [356, 175] width 56 height 8
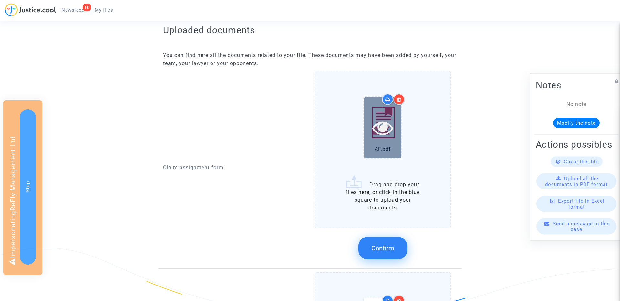
scroll to position [253, 0]
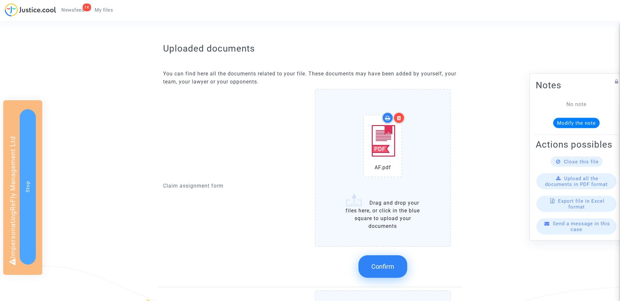
click at [400, 116] on icon at bounding box center [399, 118] width 5 height 5
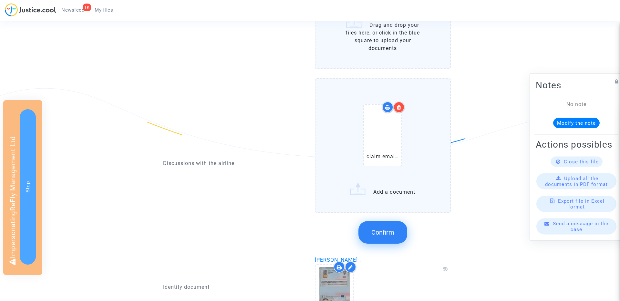
scroll to position [484, 0]
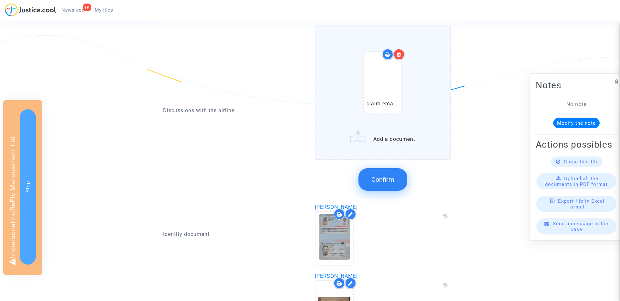
click at [387, 182] on span "Confirm" at bounding box center [382, 180] width 23 height 8
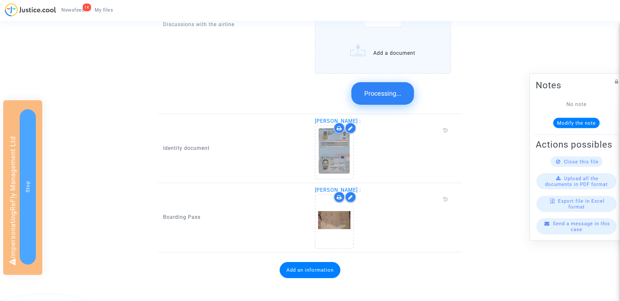
scroll to position [453, 0]
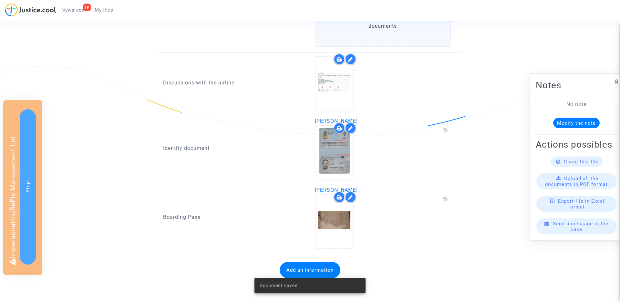
click at [314, 270] on answer-list "Claim assignment form Analysis... Drag and drop your files here, or click in th…" at bounding box center [310, 87] width 294 height 396
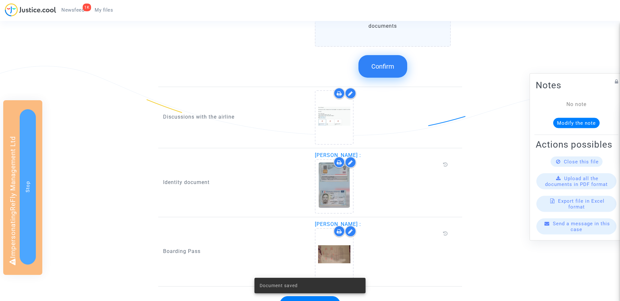
scroll to position [488, 0]
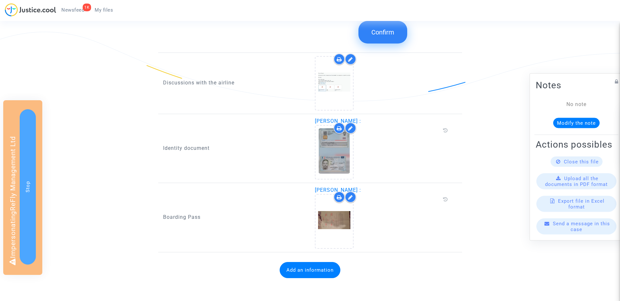
click at [300, 270] on button "Add an information" at bounding box center [309, 270] width 61 height 16
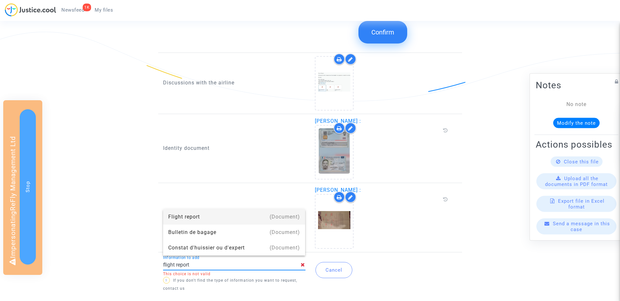
click at [180, 217] on div "Flight report" at bounding box center [234, 216] width 132 height 15
type input "Flight report"
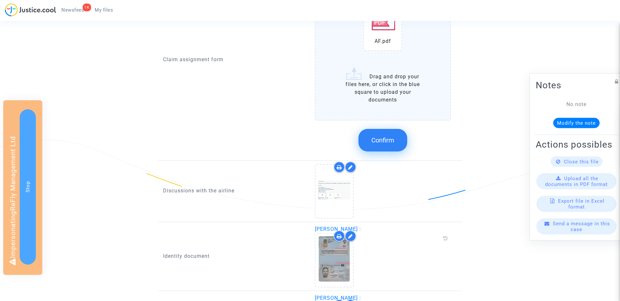
scroll to position [351, 0]
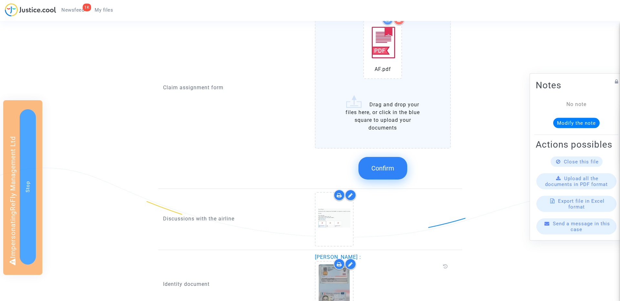
click at [391, 173] on button "Confirm" at bounding box center [382, 168] width 49 height 23
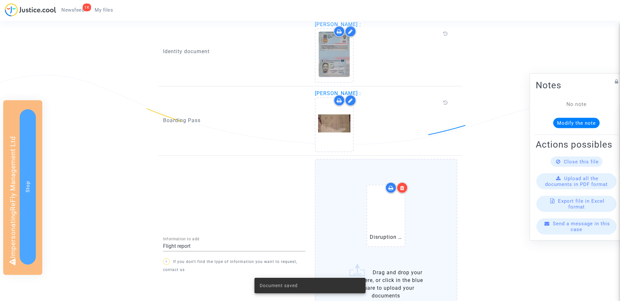
scroll to position [516, 0]
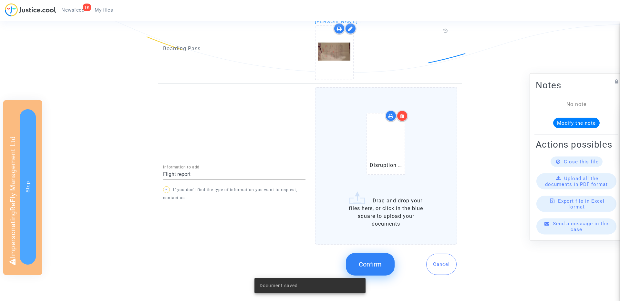
click at [379, 257] on button "Confirm" at bounding box center [370, 264] width 49 height 23
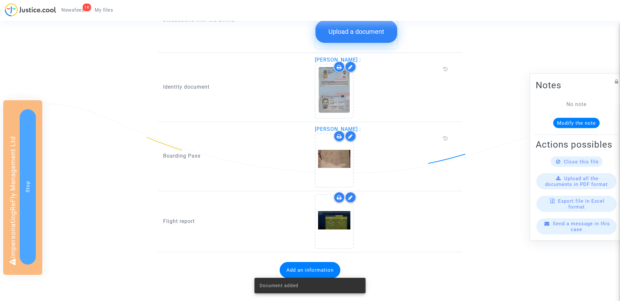
scroll to position [0, 0]
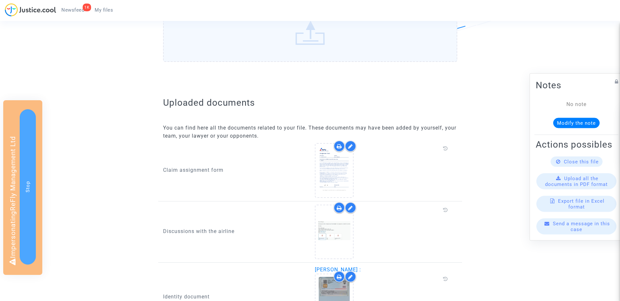
scroll to position [195, 0]
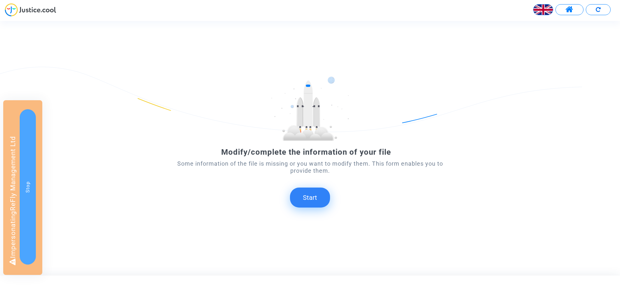
click at [312, 198] on button "Start" at bounding box center [310, 198] width 40 height 20
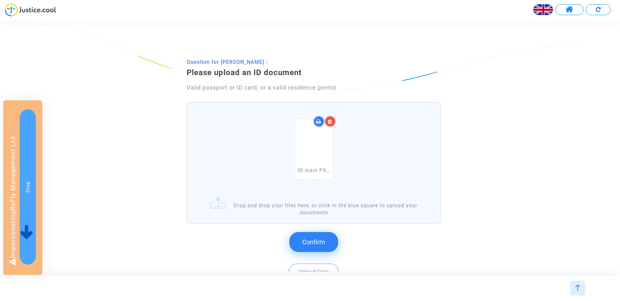
click at [309, 239] on span "Confirm" at bounding box center [313, 243] width 23 height 8
click at [298, 232] on button "Confirm" at bounding box center [313, 242] width 49 height 20
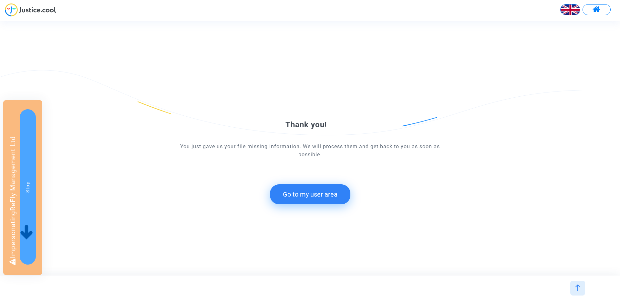
click at [297, 208] on div "Thank you! You just gave us your file missing information. We will process them…" at bounding box center [309, 148] width 279 height 137
click at [295, 197] on button "Go to my user area" at bounding box center [310, 195] width 80 height 20
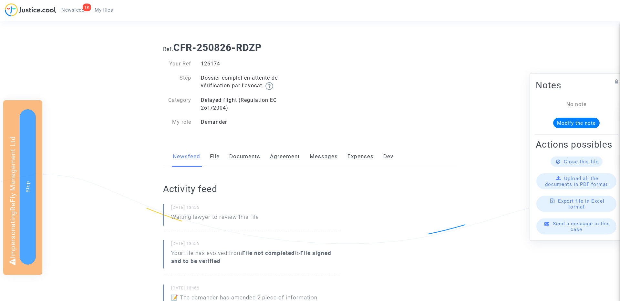
drag, startPoint x: 248, startPoint y: 159, endPoint x: 249, endPoint y: 172, distance: 12.7
click at [248, 159] on link "Documents" at bounding box center [244, 156] width 31 height 21
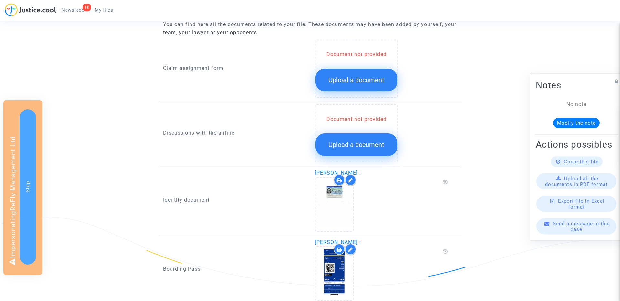
scroll to position [269, 0]
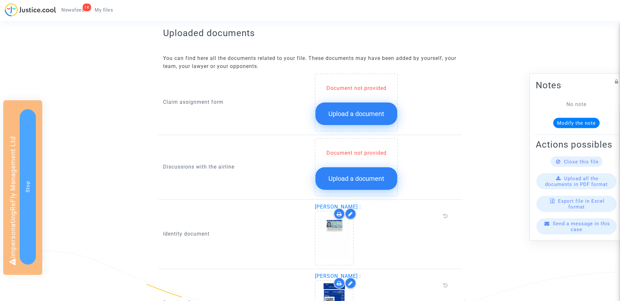
click at [345, 121] on button "Upload a document" at bounding box center [356, 114] width 82 height 23
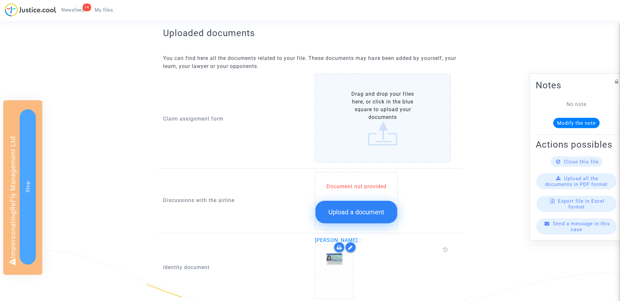
click at [345, 211] on span "Upload a document" at bounding box center [356, 212] width 56 height 8
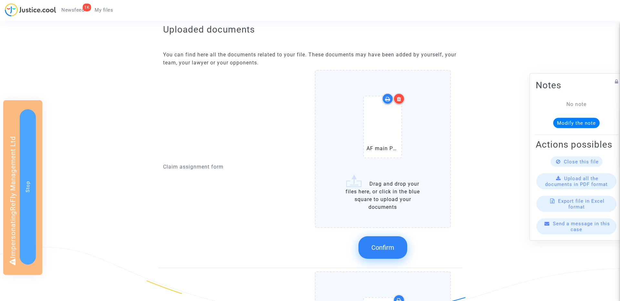
scroll to position [234, 0]
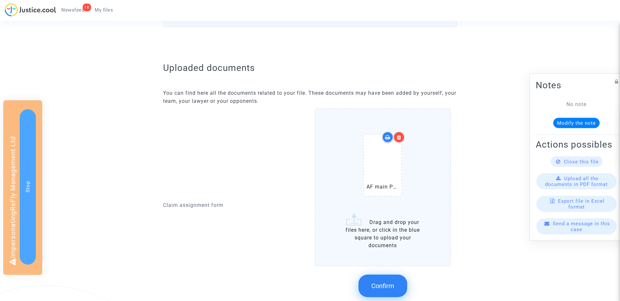
click at [376, 289] on span "Confirm" at bounding box center [382, 286] width 23 height 8
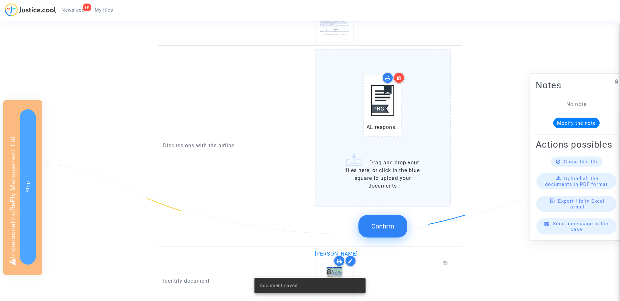
scroll to position [357, 0]
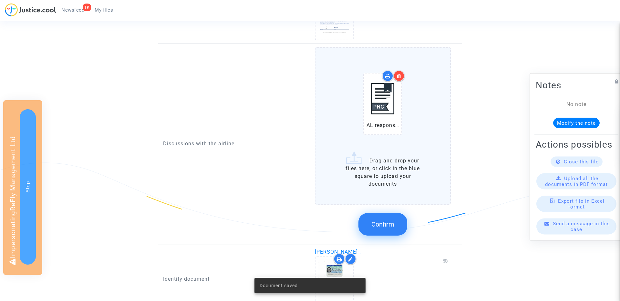
click at [399, 226] on button "Confirm" at bounding box center [382, 224] width 49 height 23
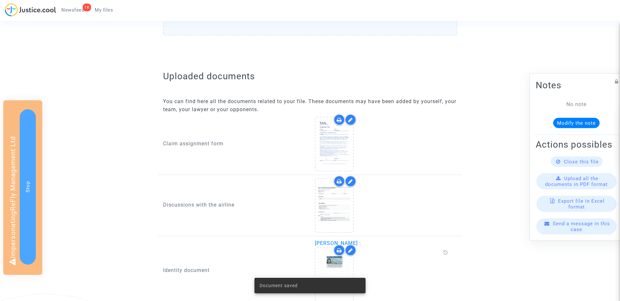
scroll to position [348, 0]
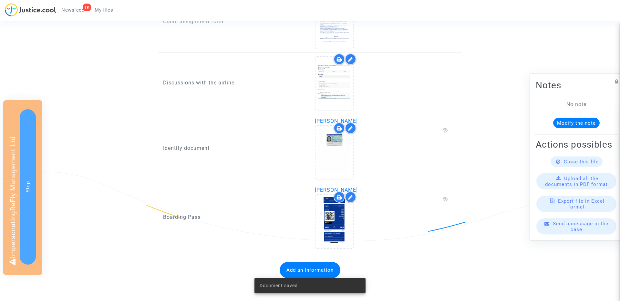
click at [320, 268] on button "Add an information" at bounding box center [309, 270] width 61 height 16
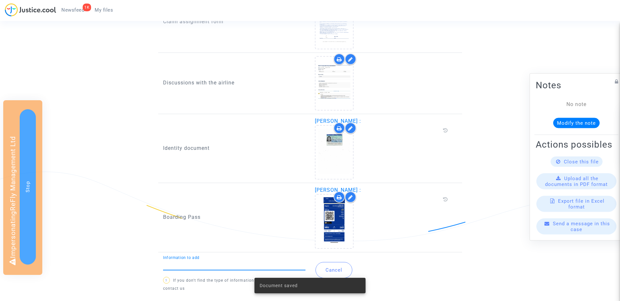
type input "r"
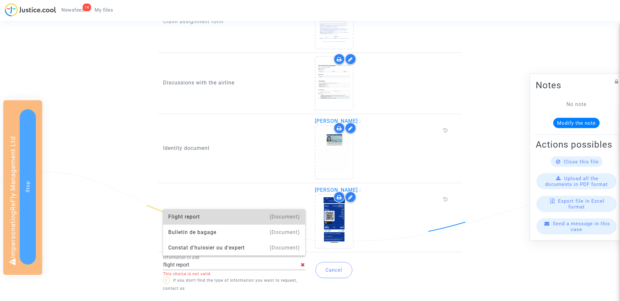
click at [185, 215] on div "Flight report" at bounding box center [234, 216] width 132 height 15
type input "Flight report"
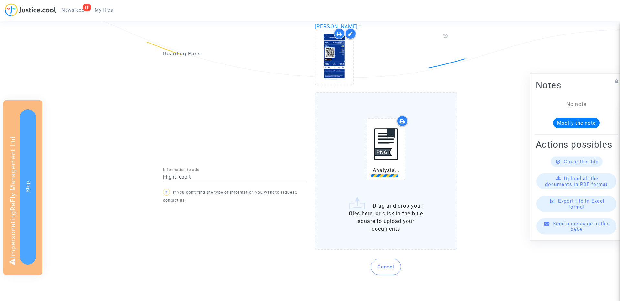
scroll to position [516, 0]
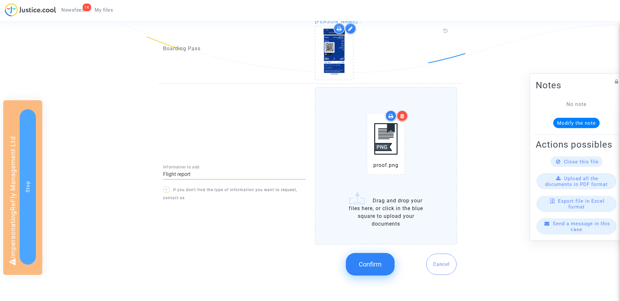
click at [361, 277] on div "Confirm Cancel" at bounding box center [386, 265] width 142 height 34
click at [362, 271] on button "Confirm" at bounding box center [370, 264] width 49 height 23
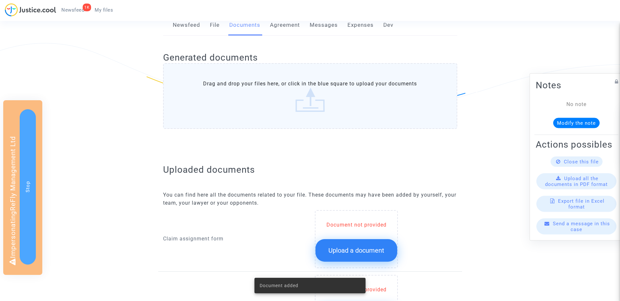
scroll to position [295, 0]
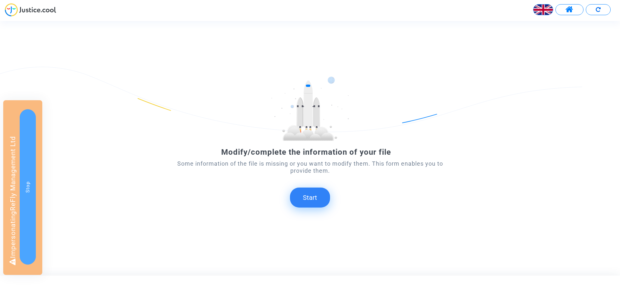
click at [308, 195] on button "Start" at bounding box center [310, 198] width 40 height 20
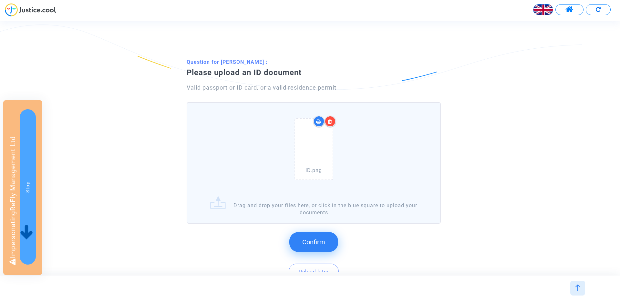
click at [319, 239] on span "Confirm" at bounding box center [313, 243] width 23 height 8
click at [316, 236] on button "Confirm" at bounding box center [313, 242] width 49 height 20
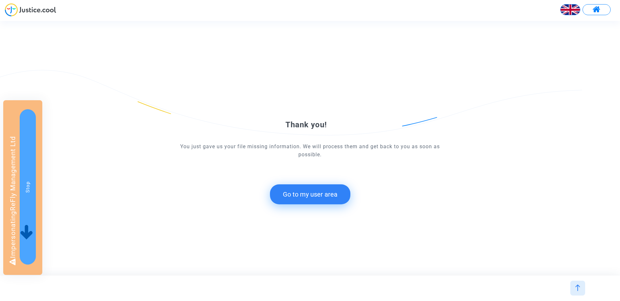
click at [316, 194] on button "Go to my user area" at bounding box center [310, 195] width 80 height 20
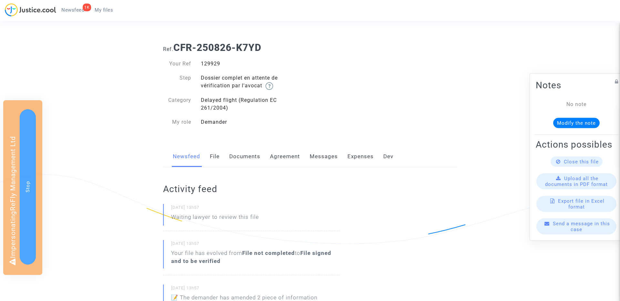
click at [249, 154] on link "Documents" at bounding box center [244, 156] width 31 height 21
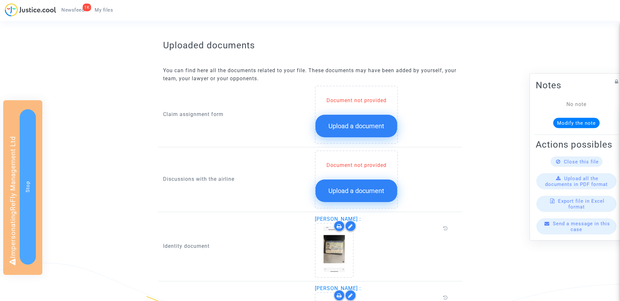
scroll to position [238, 0]
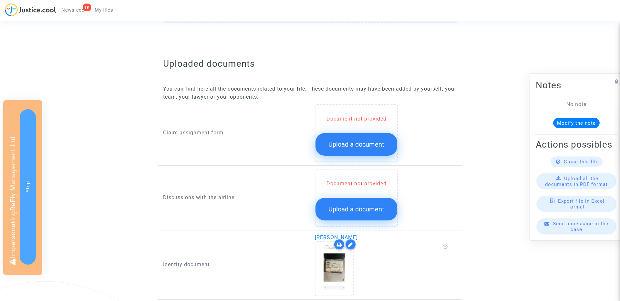
click at [348, 141] on span "Upload a document" at bounding box center [356, 145] width 56 height 8
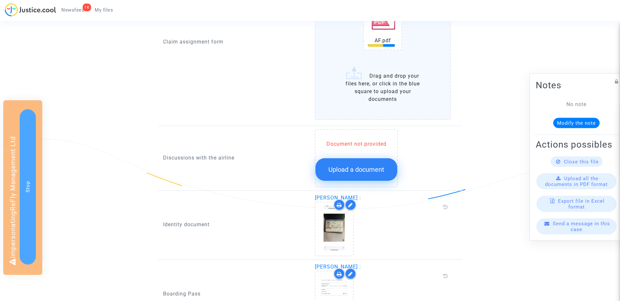
scroll to position [436, 0]
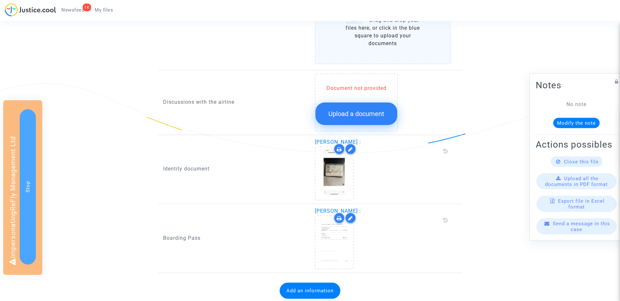
click at [364, 115] on span "Upload a document" at bounding box center [356, 114] width 56 height 8
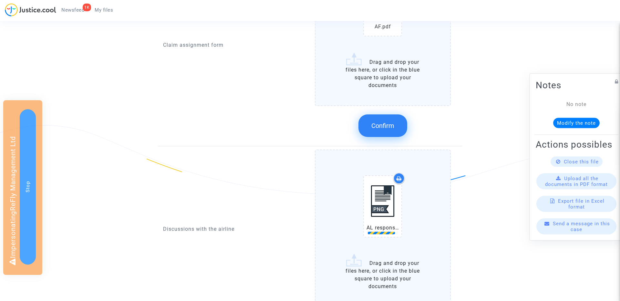
scroll to position [323, 0]
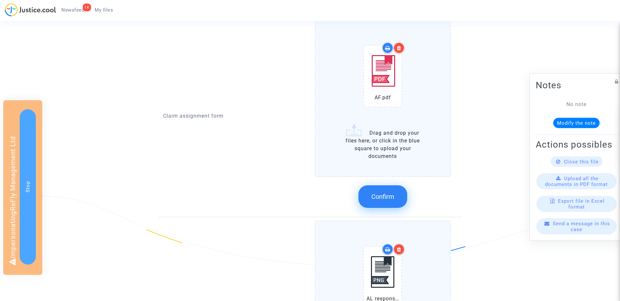
click at [385, 187] on button "Confirm" at bounding box center [382, 197] width 49 height 23
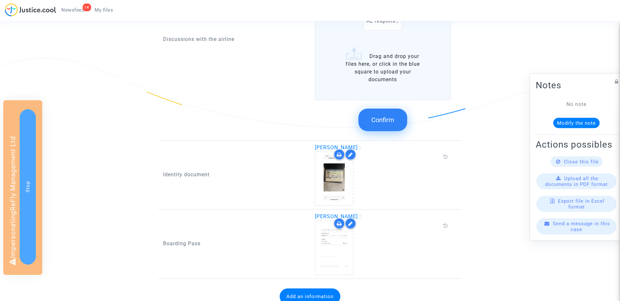
scroll to position [488, 0]
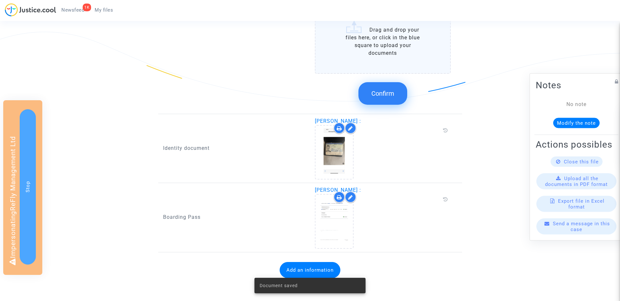
click at [395, 92] on button "Confirm" at bounding box center [382, 93] width 49 height 23
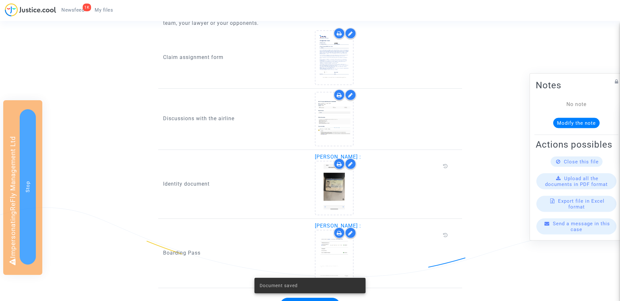
scroll to position [348, 0]
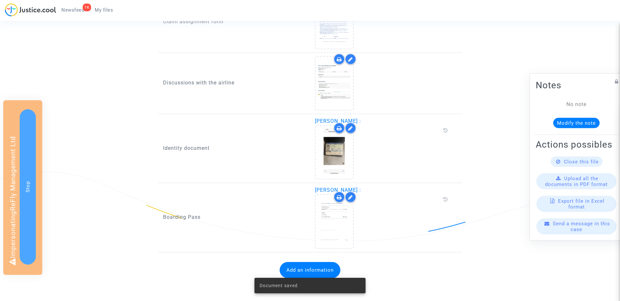
click at [301, 270] on button "Add an information" at bounding box center [309, 270] width 61 height 16
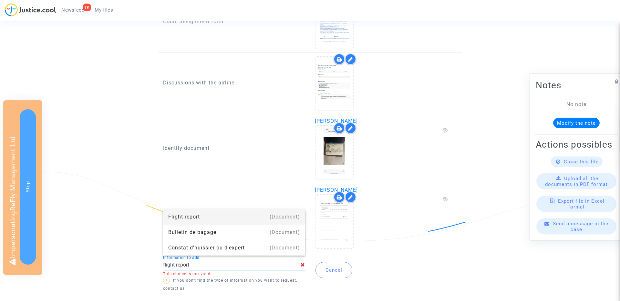
click at [208, 215] on div "Flight report" at bounding box center [234, 216] width 132 height 15
type input "Flight report"
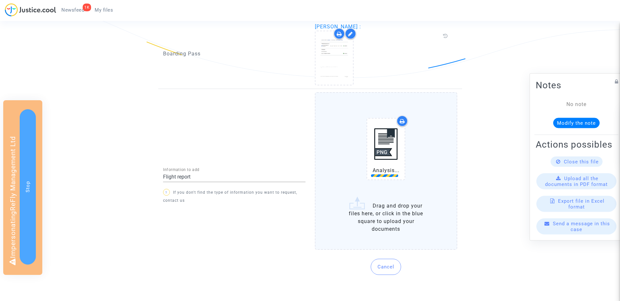
scroll to position [513, 0]
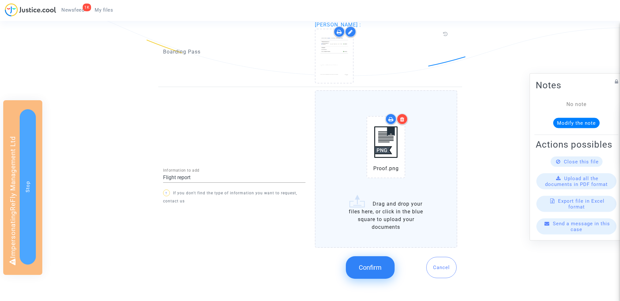
click at [379, 261] on button "Confirm" at bounding box center [370, 268] width 49 height 23
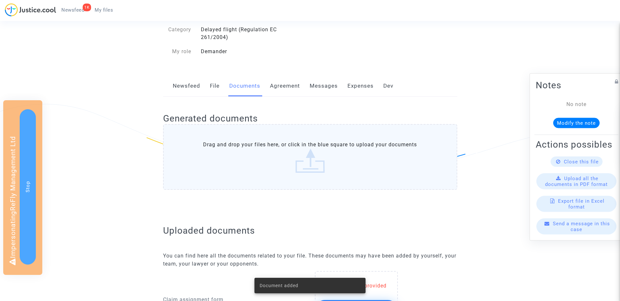
scroll to position [0, 0]
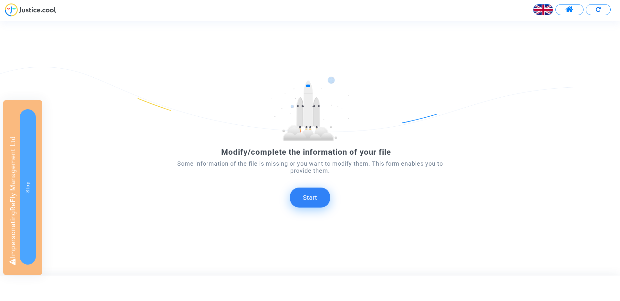
click at [310, 198] on button "Start" at bounding box center [310, 198] width 40 height 20
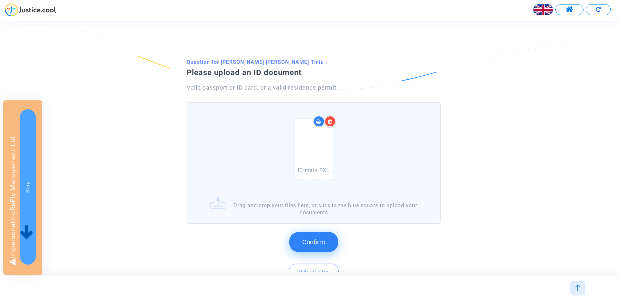
click at [328, 240] on button "Confirm" at bounding box center [313, 242] width 49 height 20
click at [326, 236] on button "Confirm" at bounding box center [313, 242] width 49 height 20
click at [312, 239] on span "Confirm" at bounding box center [313, 243] width 23 height 8
click at [323, 239] on span "Confirm" at bounding box center [313, 243] width 23 height 8
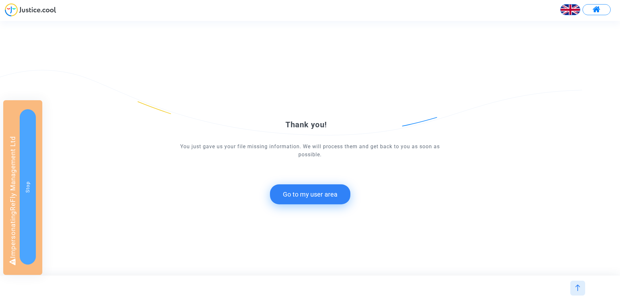
click at [306, 192] on button "Go to my user area" at bounding box center [310, 195] width 80 height 20
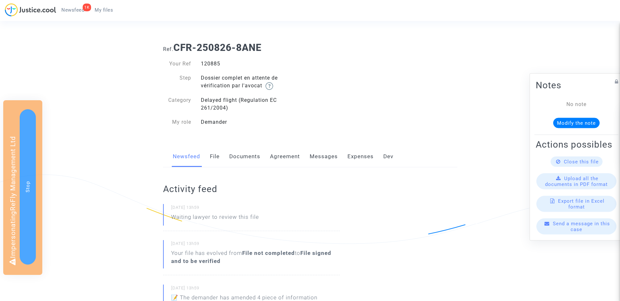
click at [242, 158] on link "Documents" at bounding box center [244, 156] width 31 height 21
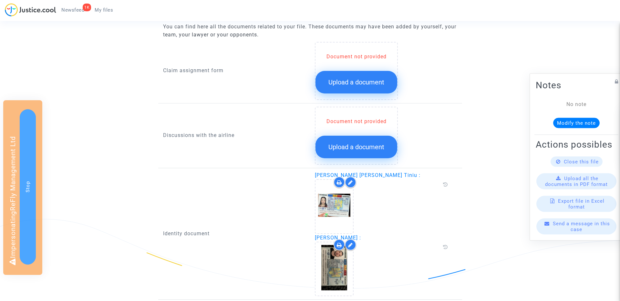
scroll to position [235, 0]
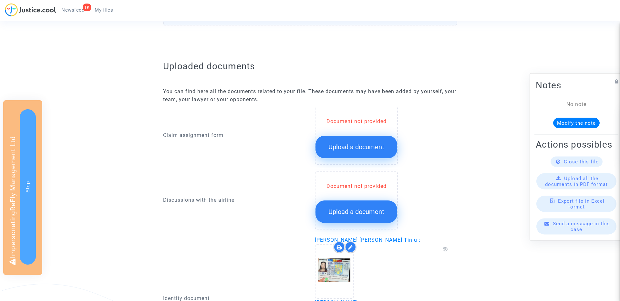
click at [355, 148] on span "Upload a document" at bounding box center [356, 147] width 56 height 8
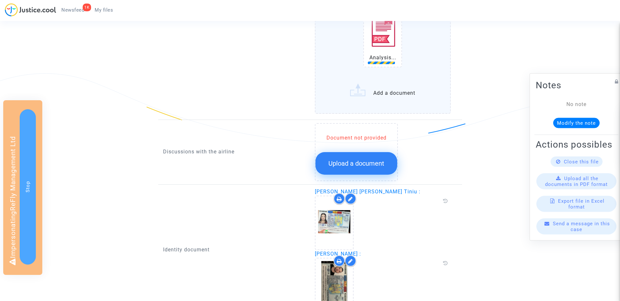
scroll to position [461, 0]
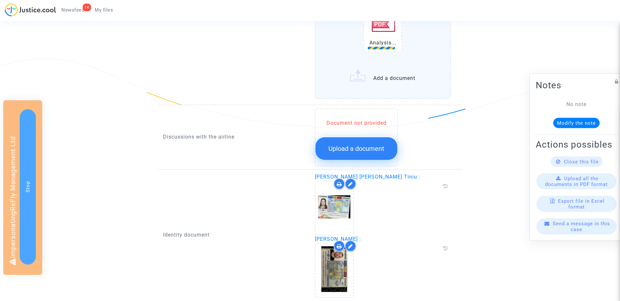
click at [381, 157] on button "Upload a document" at bounding box center [356, 148] width 82 height 23
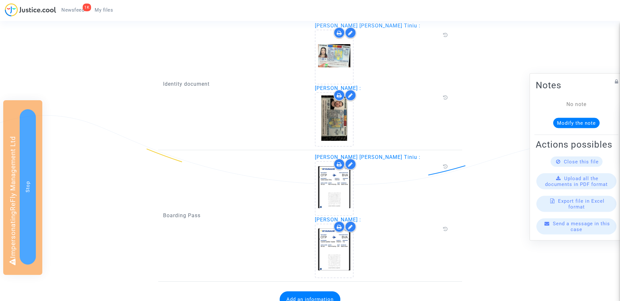
click at [306, 276] on div "Boarding Pass" at bounding box center [234, 216] width 152 height 125
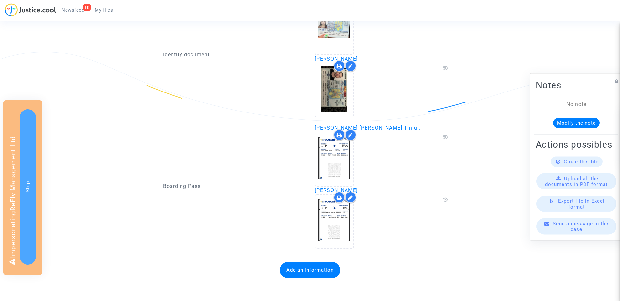
click at [312, 265] on button "Add an information" at bounding box center [309, 270] width 61 height 16
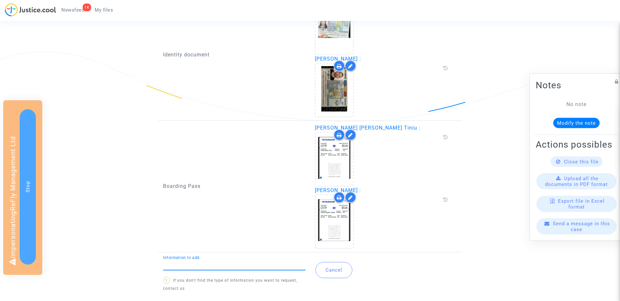
scroll to position [814, 0]
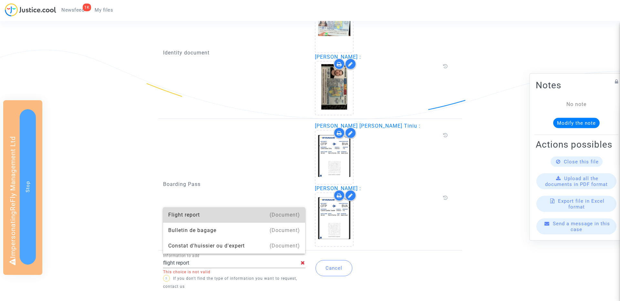
click at [191, 214] on div "Flight report" at bounding box center [234, 215] width 132 height 15
type input "Flight report"
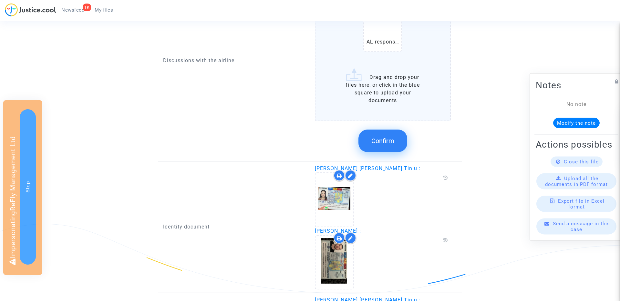
scroll to position [501, 0]
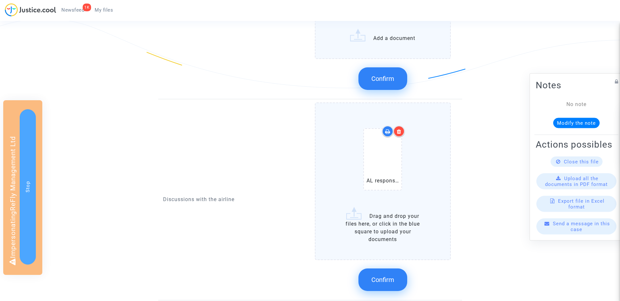
click at [388, 279] on span "Confirm" at bounding box center [382, 280] width 23 height 8
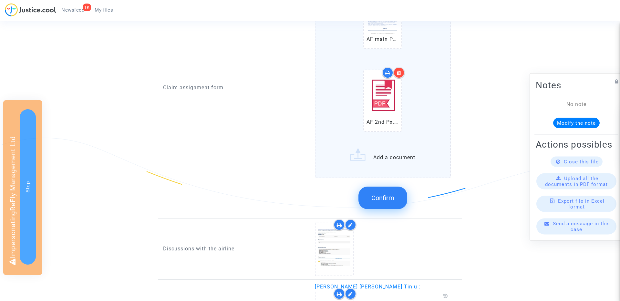
scroll to position [353, 0]
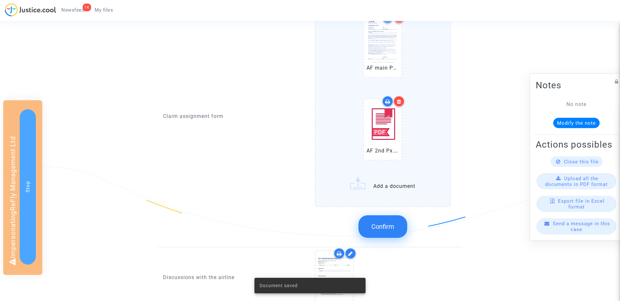
click at [402, 103] on div at bounding box center [398, 101] width 11 height 11
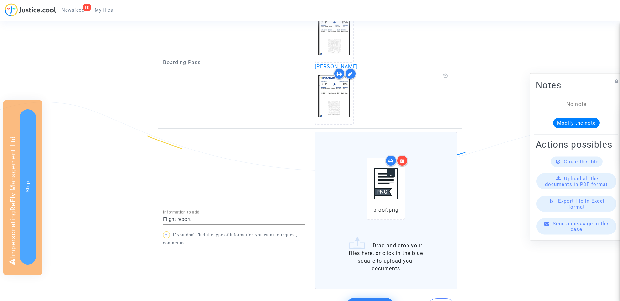
scroll to position [807, 0]
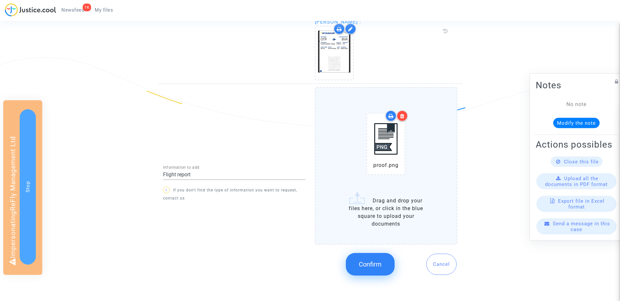
click at [362, 269] on button "Confirm" at bounding box center [370, 264] width 49 height 23
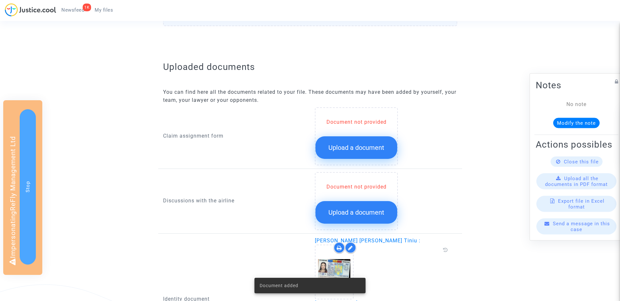
scroll to position [301, 0]
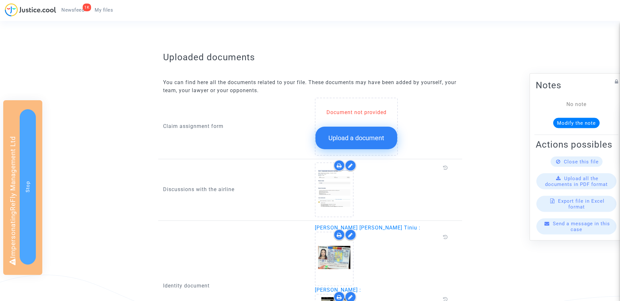
click at [356, 137] on span "Upload a document" at bounding box center [356, 138] width 56 height 8
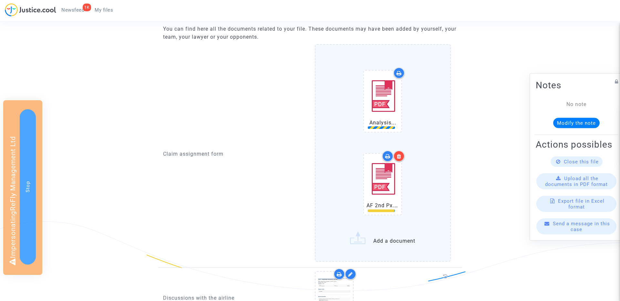
scroll to position [305, 0]
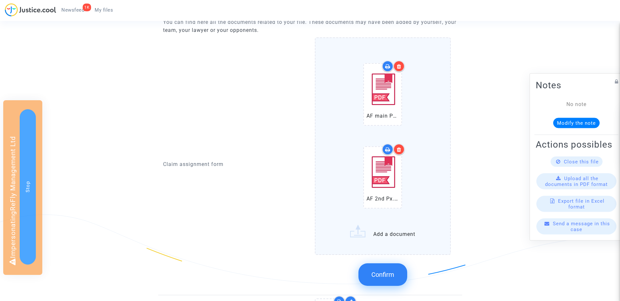
click at [390, 268] on button "Confirm" at bounding box center [382, 275] width 49 height 23
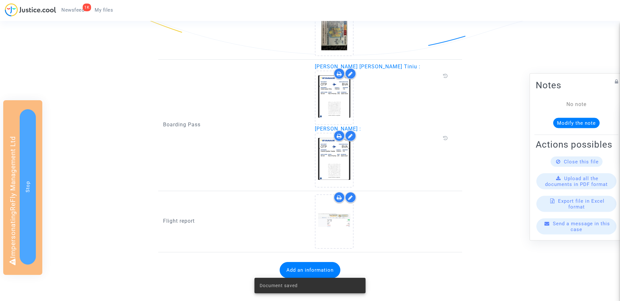
scroll to position [0, 0]
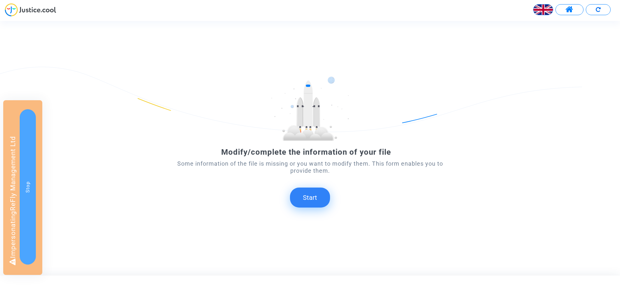
click at [310, 197] on button "Start" at bounding box center [310, 198] width 40 height 20
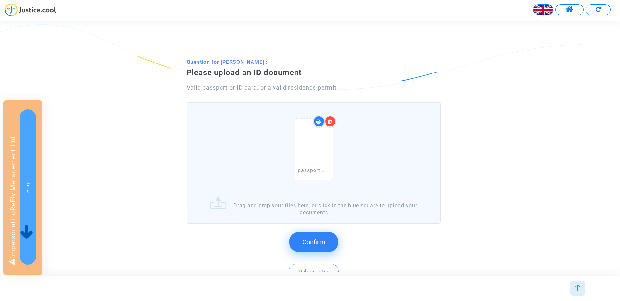
click at [326, 244] on button "Confirm" at bounding box center [313, 242] width 49 height 20
click at [317, 245] on span "Confirm" at bounding box center [313, 243] width 23 height 8
drag, startPoint x: 326, startPoint y: 235, endPoint x: 337, endPoint y: 232, distance: 11.0
click at [326, 235] on button "Confirm" at bounding box center [313, 242] width 49 height 20
click at [313, 243] on span "Confirm" at bounding box center [313, 243] width 23 height 8
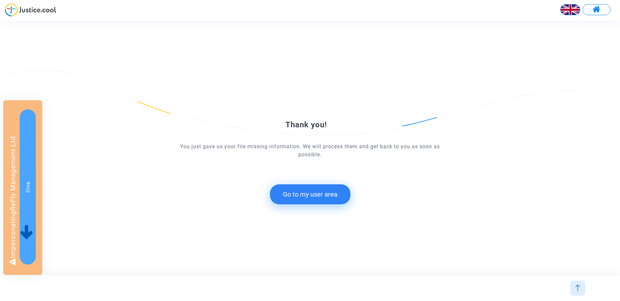
click at [300, 210] on div "Thank you! You just gave us your file missing information. We will process them…" at bounding box center [309, 148] width 279 height 137
click at [304, 194] on button "Go to my user area" at bounding box center [310, 195] width 80 height 20
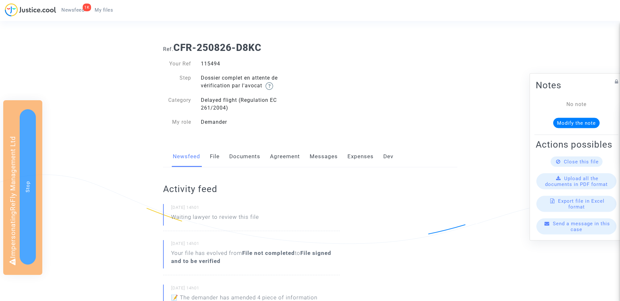
click at [248, 161] on link "Documents" at bounding box center [244, 156] width 31 height 21
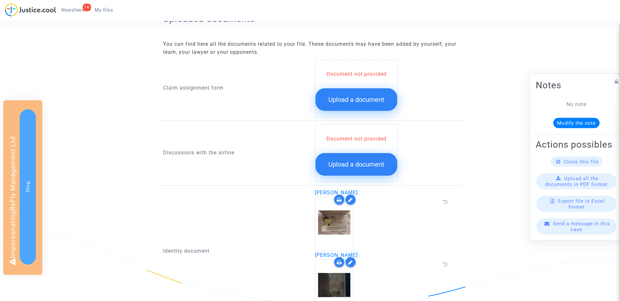
scroll to position [267, 0]
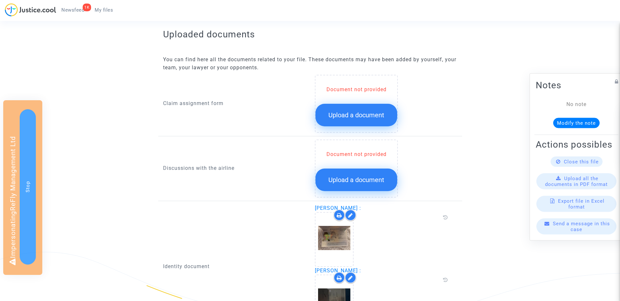
click at [335, 113] on span "Upload a document" at bounding box center [356, 115] width 56 height 8
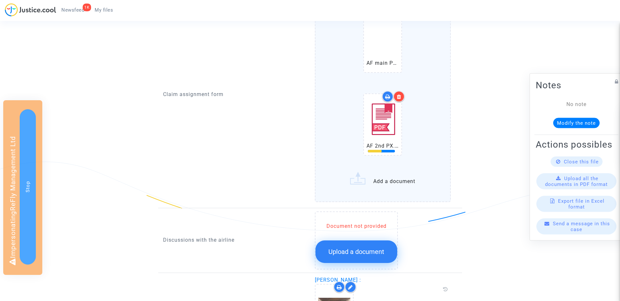
scroll to position [405, 0]
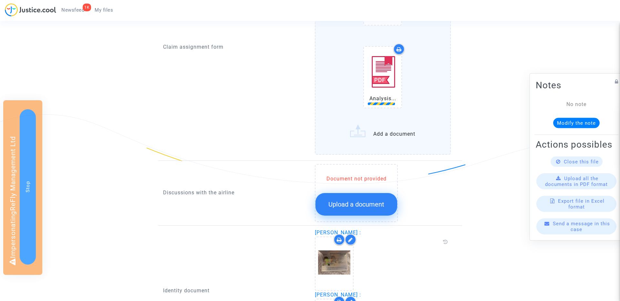
click at [361, 203] on span "Upload a document" at bounding box center [356, 205] width 56 height 8
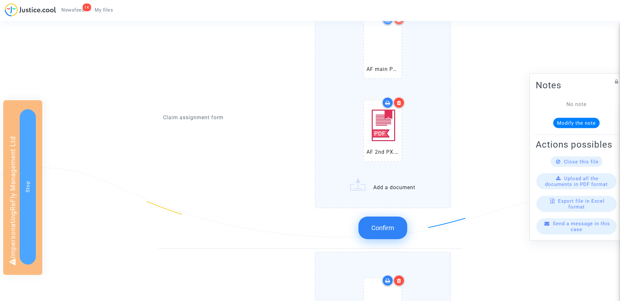
scroll to position [391, 0]
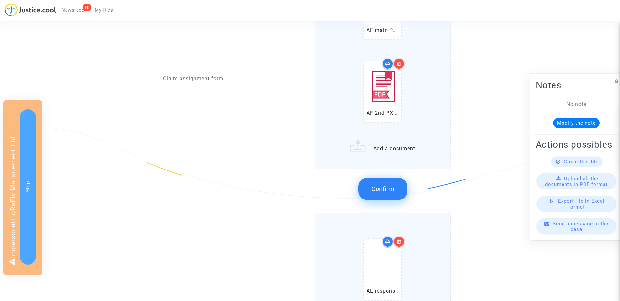
click at [382, 188] on span "Confirm" at bounding box center [382, 189] width 23 height 8
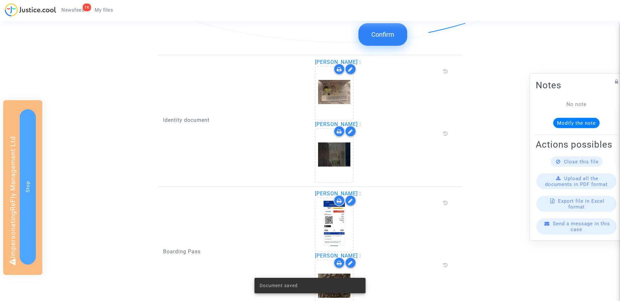
scroll to position [480, 0]
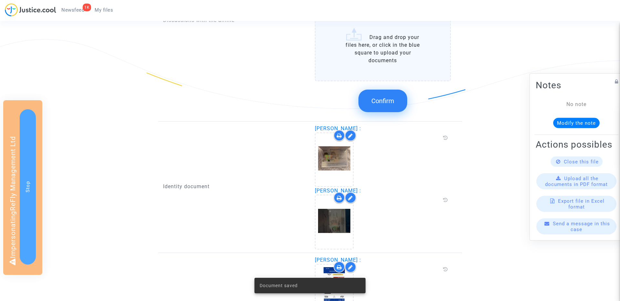
click at [381, 97] on span "Confirm" at bounding box center [382, 101] width 23 height 8
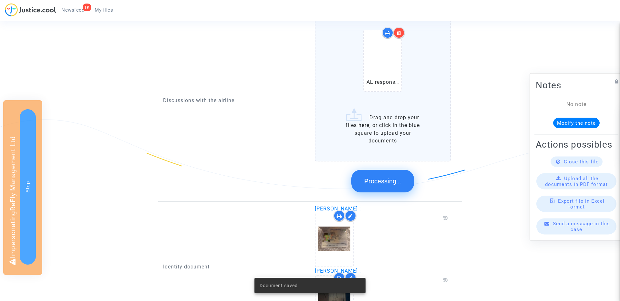
scroll to position [472, 0]
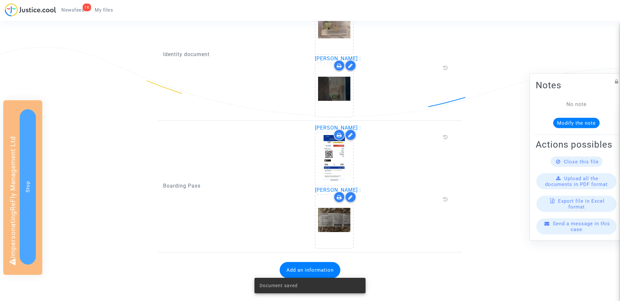
click at [303, 273] on div "Document saved" at bounding box center [310, 285] width 127 height 31
click at [303, 267] on button "Add an information" at bounding box center [309, 270] width 61 height 16
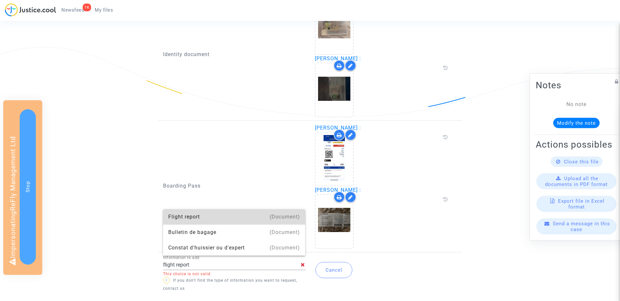
click at [204, 213] on div "Flight report" at bounding box center [234, 216] width 132 height 15
type input "Flight report"
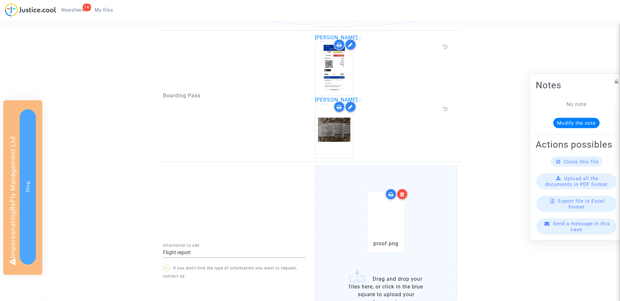
scroll to position [641, 0]
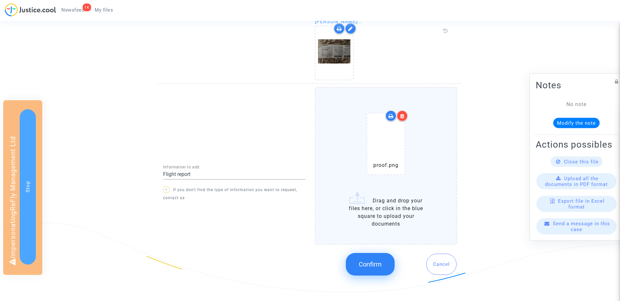
click at [361, 261] on span "Confirm" at bounding box center [370, 265] width 23 height 8
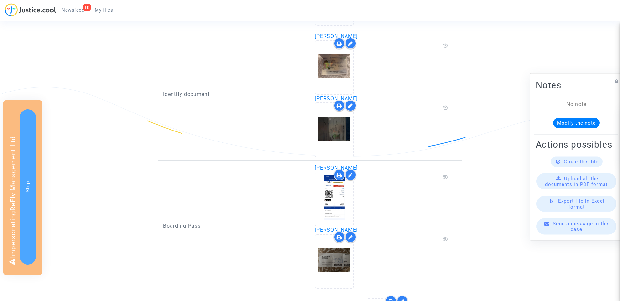
scroll to position [392, 0]
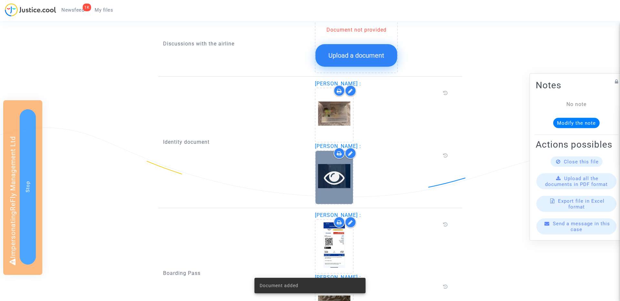
click at [337, 174] on icon at bounding box center [334, 177] width 21 height 21
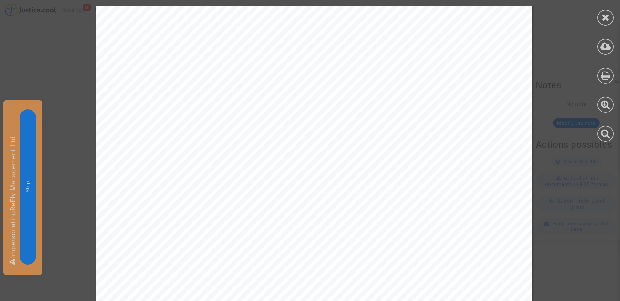
scroll to position [96, 0]
click at [605, 17] on icon at bounding box center [605, 18] width 8 height 10
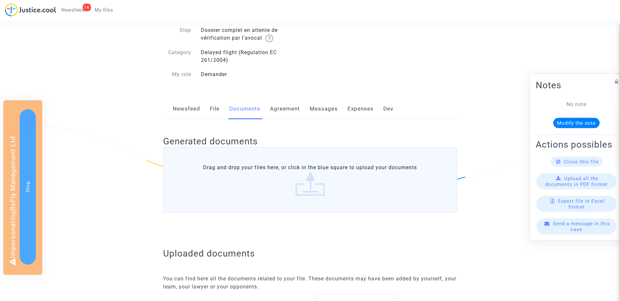
scroll to position [0, 0]
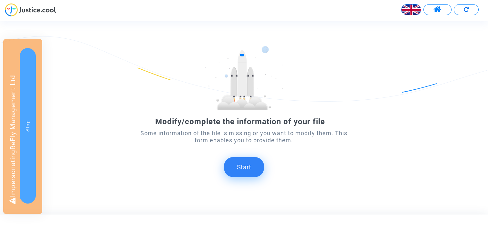
click at [232, 167] on button "Start" at bounding box center [244, 167] width 40 height 20
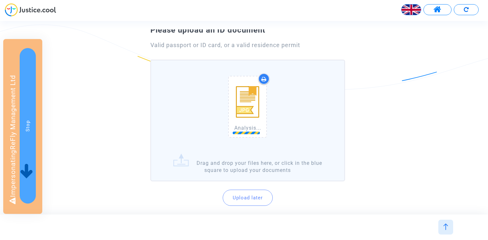
scroll to position [54, 0]
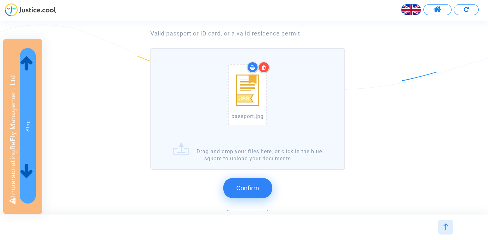
click at [248, 183] on button "Confirm" at bounding box center [247, 188] width 49 height 20
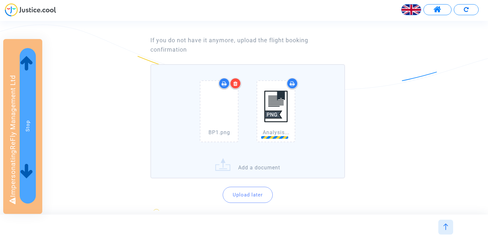
scroll to position [50, 0]
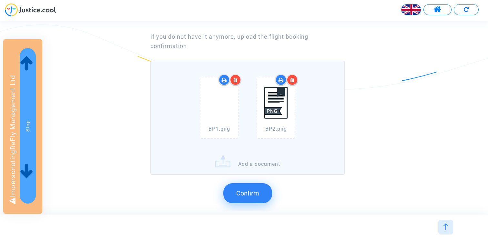
click at [240, 187] on button "Confirm" at bounding box center [247, 193] width 49 height 20
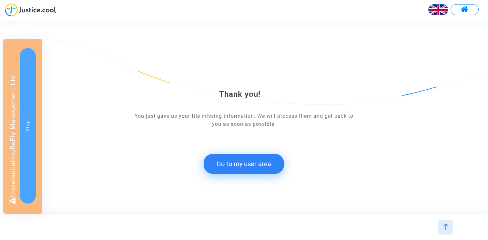
click at [223, 164] on button "Go to my user area" at bounding box center [244, 164] width 80 height 20
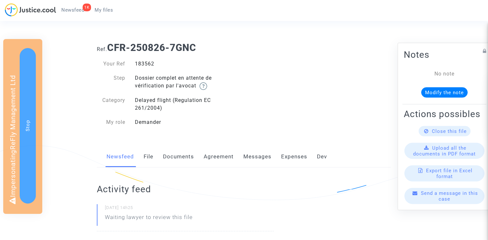
click at [182, 164] on link "Documents" at bounding box center [178, 156] width 31 height 21
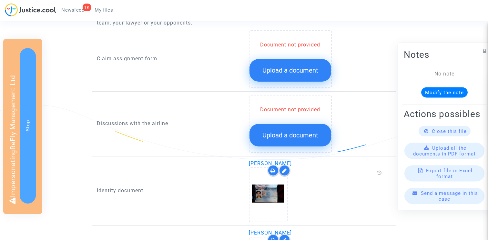
scroll to position [286, 0]
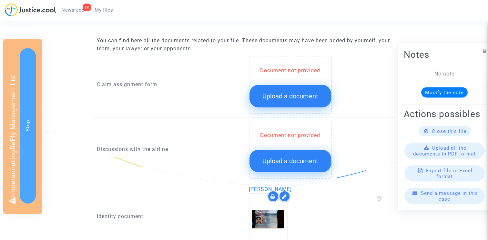
click at [293, 93] on span "Upload a document" at bounding box center [290, 96] width 56 height 8
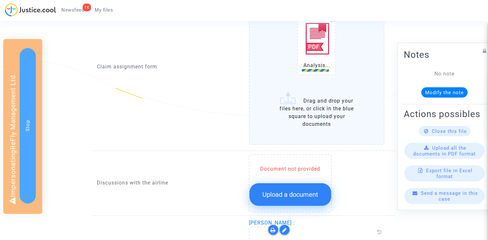
scroll to position [409, 0]
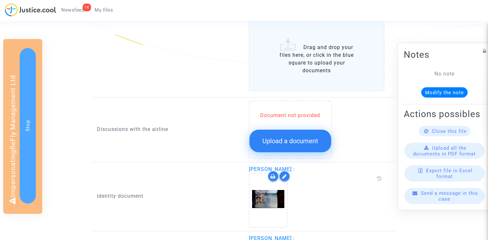
click at [301, 147] on button "Upload a document" at bounding box center [290, 141] width 82 height 23
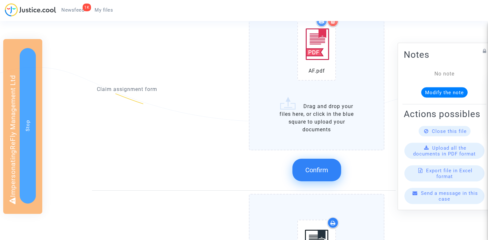
scroll to position [316, 0]
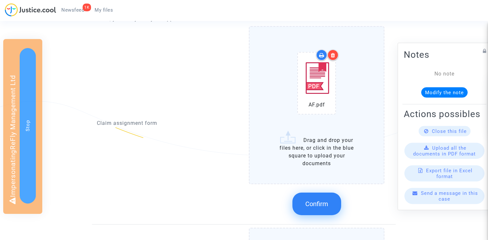
click at [320, 199] on button "Confirm" at bounding box center [316, 204] width 49 height 23
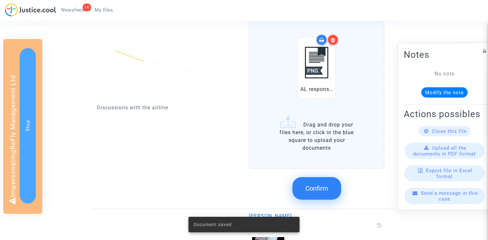
click at [315, 188] on span "Confirm" at bounding box center [316, 189] width 23 height 8
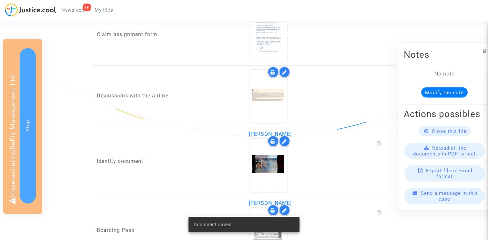
scroll to position [409, 0]
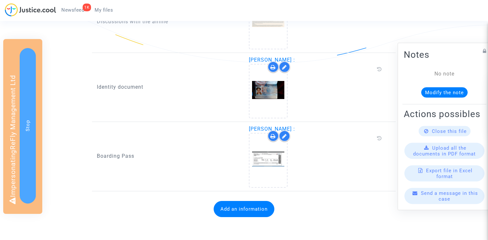
click at [221, 209] on button "Add an information" at bounding box center [244, 209] width 61 height 16
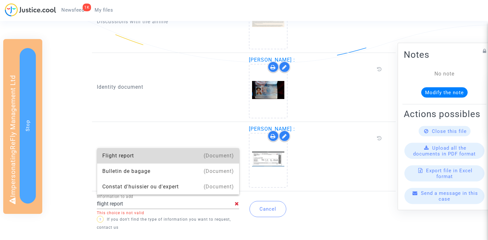
click at [125, 154] on div "Flight report" at bounding box center [168, 155] width 132 height 15
type input "Flight report"
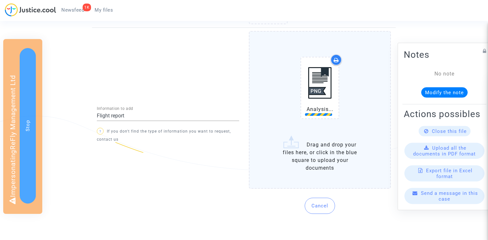
scroll to position [578, 0]
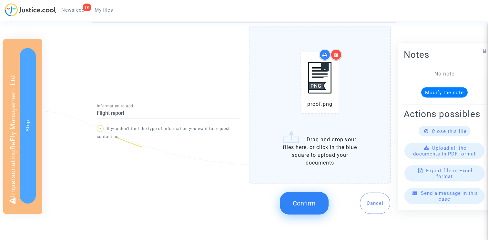
click at [304, 203] on span "Confirm" at bounding box center [304, 203] width 23 height 8
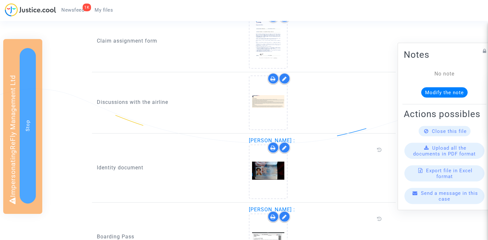
scroll to position [256, 0]
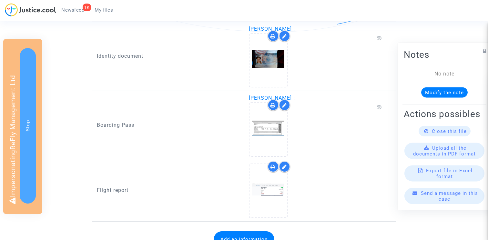
scroll to position [461, 0]
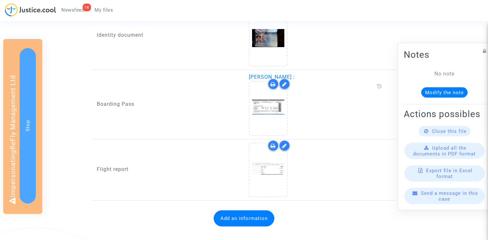
click at [284, 86] on icon at bounding box center [284, 84] width 5 height 5
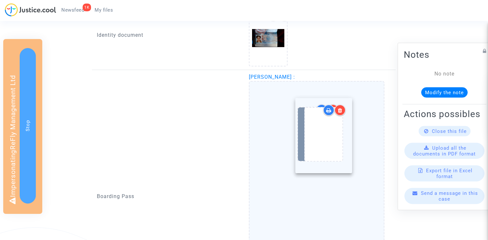
drag, startPoint x: 313, startPoint y: 209, endPoint x: 320, endPoint y: 134, distance: 75.2
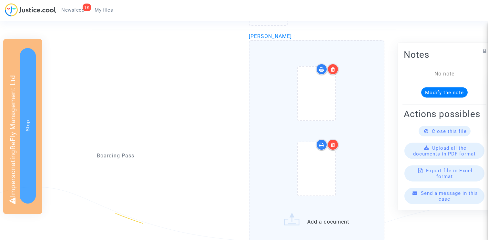
scroll to position [511, 0]
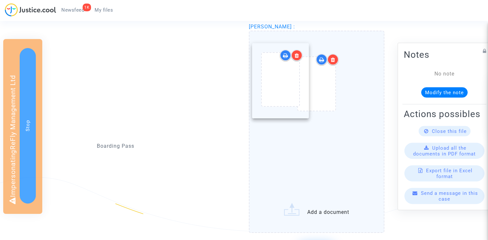
drag, startPoint x: 311, startPoint y: 162, endPoint x: 275, endPoint y: 82, distance: 87.5
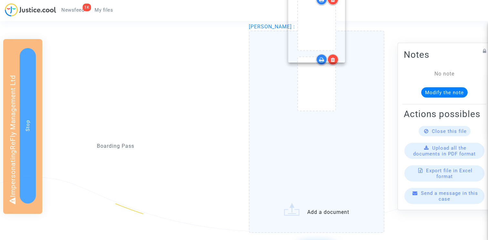
drag, startPoint x: 318, startPoint y: 158, endPoint x: 318, endPoint y: 23, distance: 135.2
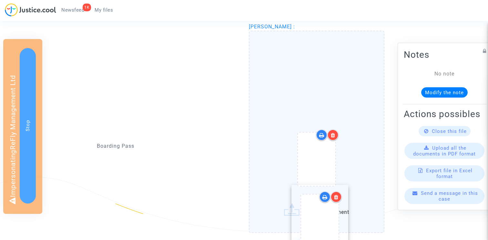
drag, startPoint x: 311, startPoint y: 89, endPoint x: 314, endPoint y: 227, distance: 137.5
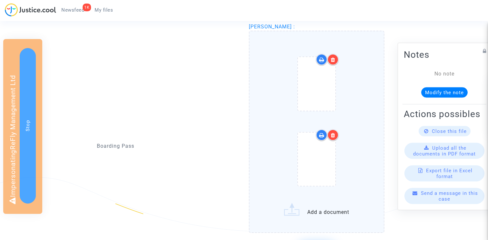
click at [335, 58] on div at bounding box center [332, 59] width 11 height 11
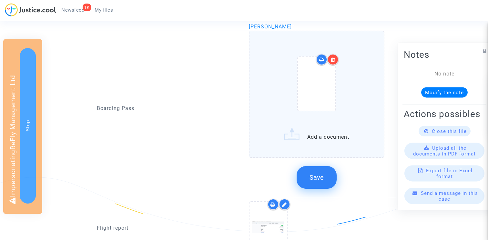
click at [320, 138] on label "Add a document" at bounding box center [317, 94] width 136 height 127
click at [0, 0] on input "Add a document" at bounding box center [0, 0] width 0 height 0
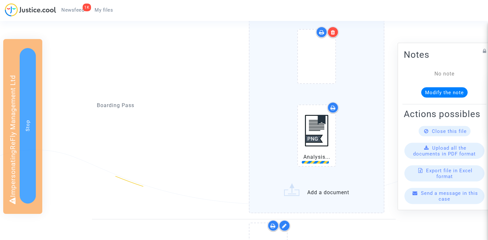
scroll to position [557, 0]
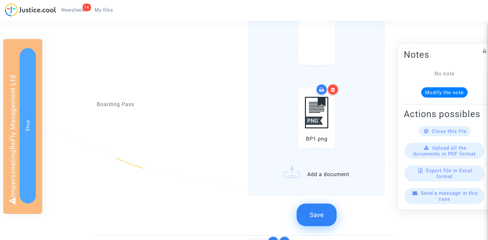
click at [335, 91] on icon at bounding box center [333, 89] width 5 height 5
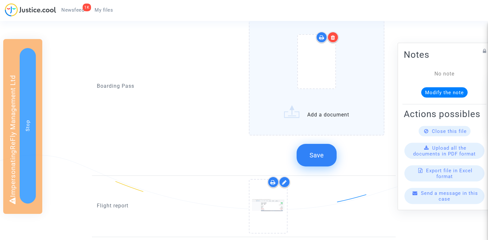
scroll to position [525, 0]
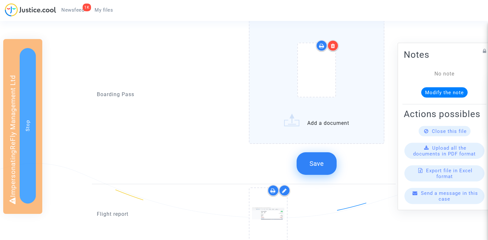
click at [311, 123] on label "Add a document" at bounding box center [317, 80] width 136 height 127
click at [0, 0] on input "Add a document" at bounding box center [0, 0] width 0 height 0
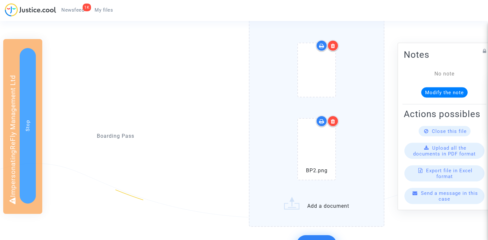
click at [335, 46] on div at bounding box center [332, 45] width 11 height 11
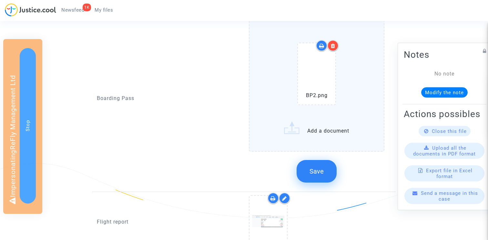
click at [325, 130] on label "BP2.png Add a document" at bounding box center [317, 84] width 136 height 135
click at [0, 0] on input "BP2.png Add a document" at bounding box center [0, 0] width 0 height 0
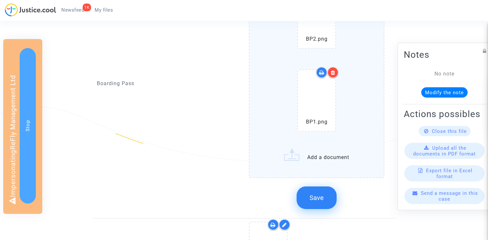
scroll to position [582, 0]
click at [319, 196] on span "Save" at bounding box center [317, 198] width 14 height 8
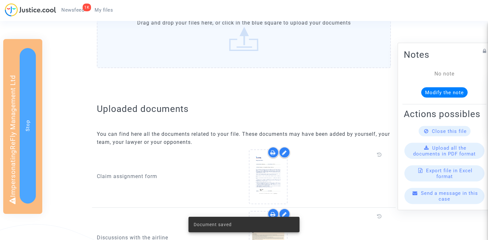
scroll to position [0, 0]
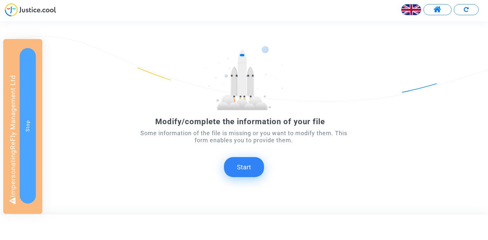
click at [248, 159] on button "Start" at bounding box center [244, 167] width 40 height 20
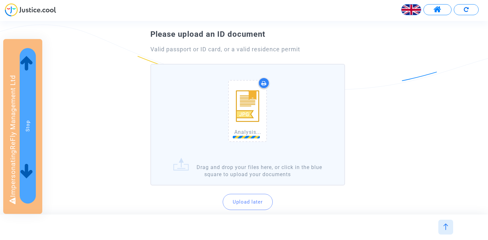
scroll to position [45, 0]
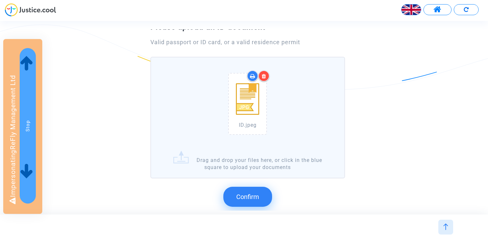
click at [257, 200] on span "Confirm" at bounding box center [247, 197] width 23 height 8
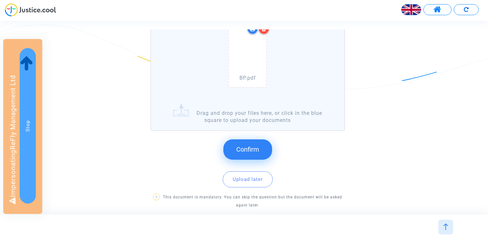
click at [249, 149] on span "Confirm" at bounding box center [247, 150] width 23 height 8
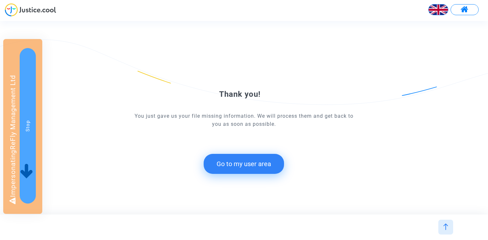
click at [233, 166] on button "Go to my user area" at bounding box center [244, 164] width 80 height 20
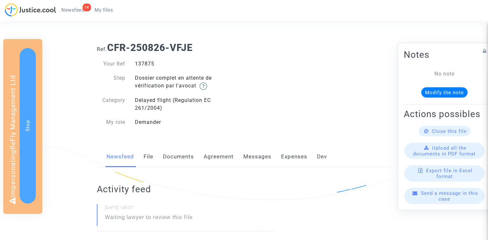
click at [188, 163] on link "Documents" at bounding box center [178, 156] width 31 height 21
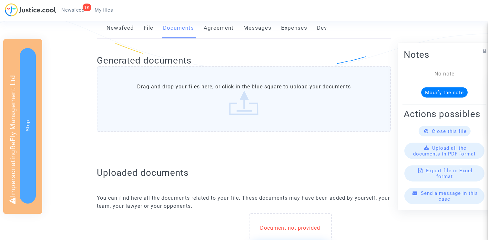
scroll to position [245, 0]
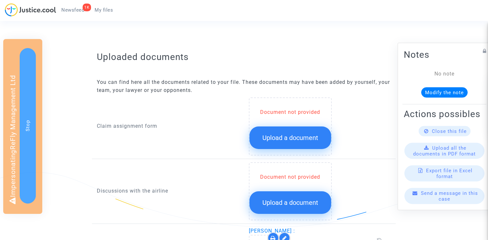
click at [271, 138] on span "Upload a document" at bounding box center [290, 138] width 56 height 8
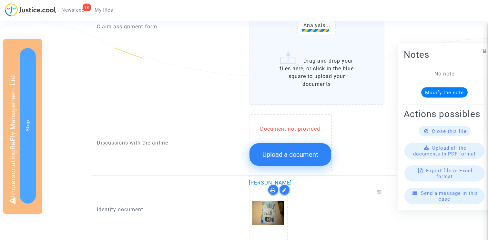
scroll to position [415, 0]
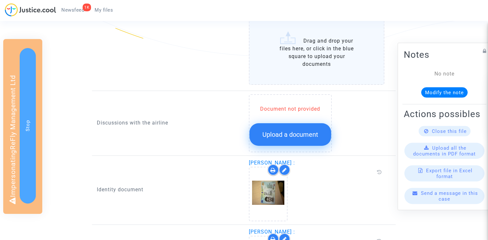
click at [291, 127] on button "Upload a document" at bounding box center [290, 134] width 82 height 23
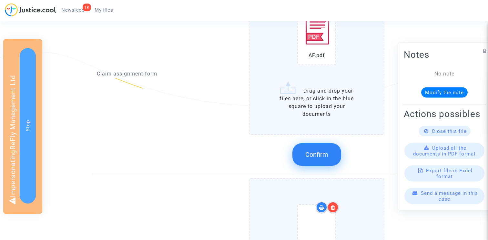
click at [328, 155] on span "Confirm" at bounding box center [316, 155] width 23 height 8
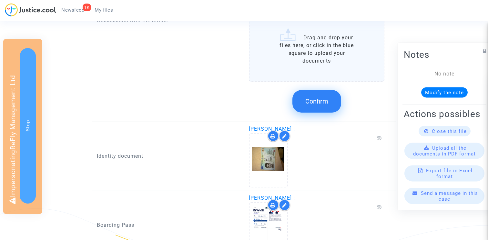
scroll to position [483, 0]
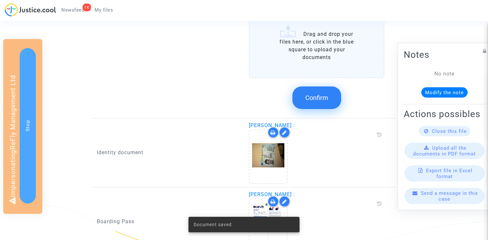
click at [318, 86] on div "Confirm" at bounding box center [317, 98] width 136 height 34
click at [316, 95] on span "Confirm" at bounding box center [316, 98] width 23 height 8
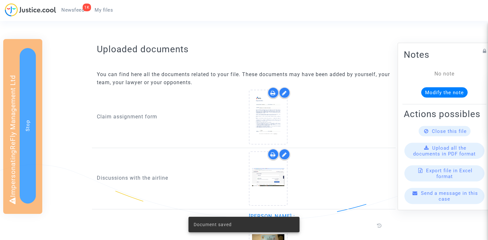
scroll to position [409, 0]
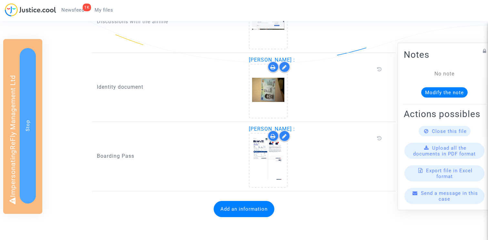
click at [233, 207] on button "Add an information" at bounding box center [244, 209] width 61 height 16
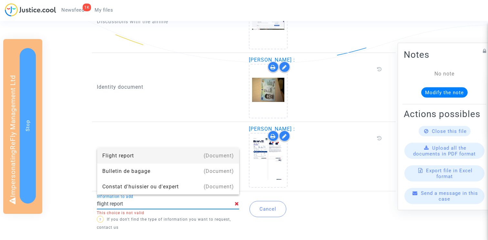
click at [168, 154] on div "Flight report" at bounding box center [168, 155] width 132 height 15
type input "Flight report"
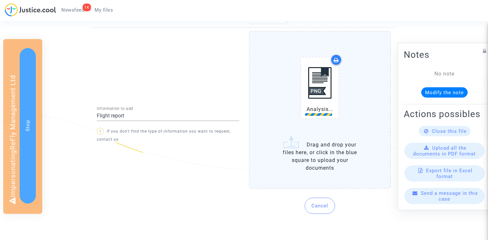
scroll to position [578, 0]
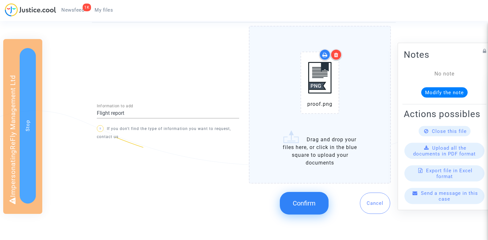
click at [306, 196] on button "Confirm" at bounding box center [304, 203] width 49 height 23
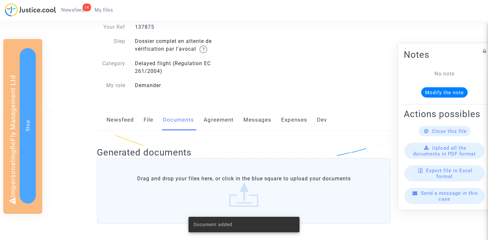
scroll to position [26, 0]
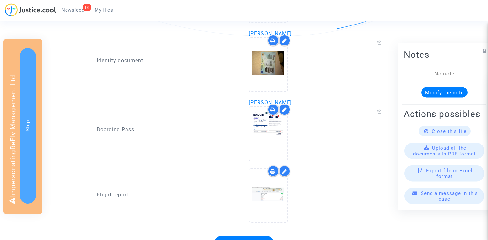
scroll to position [449, 0]
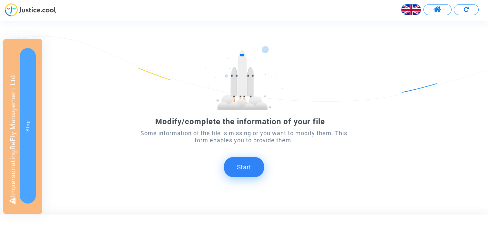
click at [246, 168] on button "Start" at bounding box center [244, 167] width 40 height 20
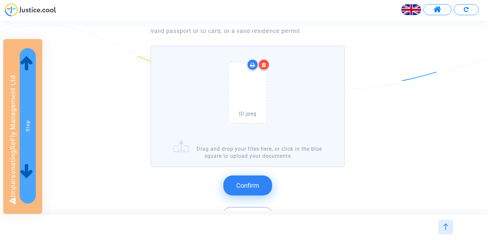
scroll to position [68, 0]
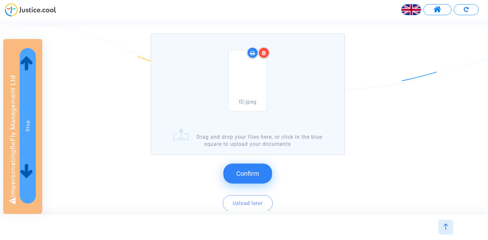
click at [248, 170] on span "Confirm" at bounding box center [247, 174] width 23 height 8
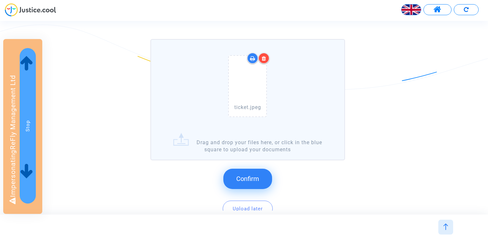
scroll to position [79, 0]
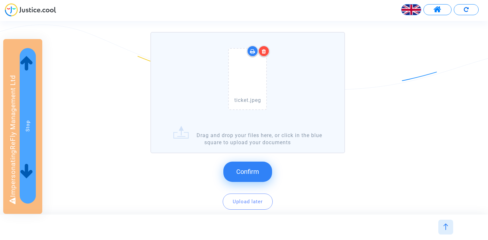
click at [257, 167] on button "Confirm" at bounding box center [247, 172] width 49 height 20
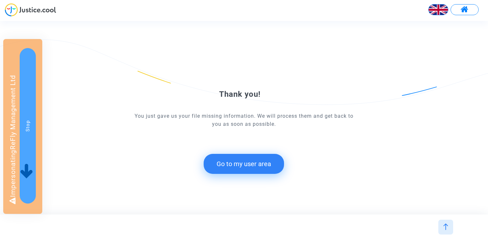
click at [260, 168] on button "Go to my user area" at bounding box center [244, 164] width 80 height 20
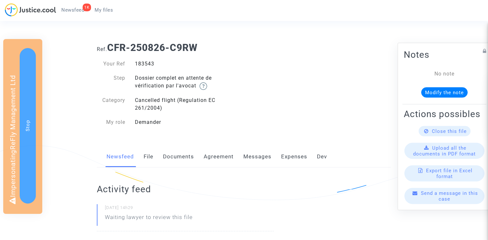
click at [172, 152] on link "Documents" at bounding box center [178, 156] width 31 height 21
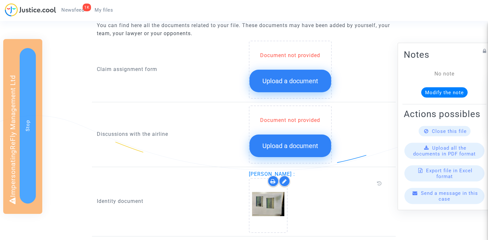
scroll to position [299, 0]
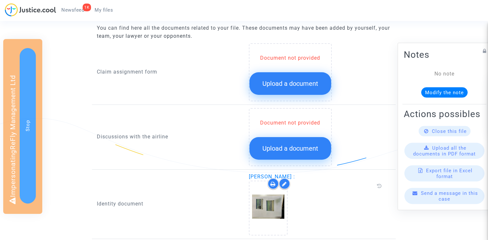
click at [266, 89] on button "Upload a document" at bounding box center [290, 83] width 82 height 23
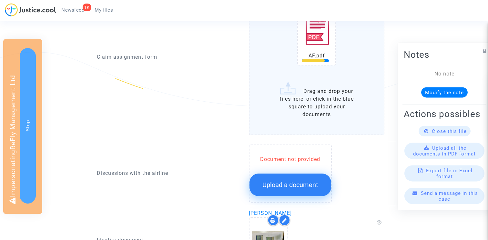
scroll to position [397, 0]
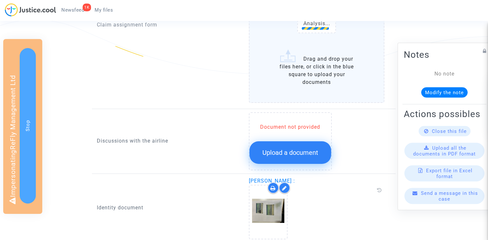
click at [298, 158] on button "Upload a document" at bounding box center [290, 152] width 82 height 23
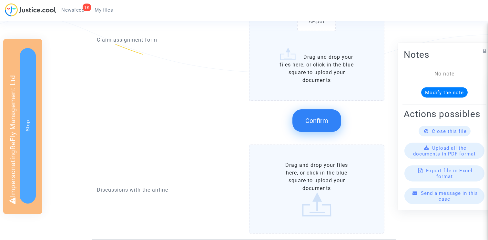
scroll to position [422, 0]
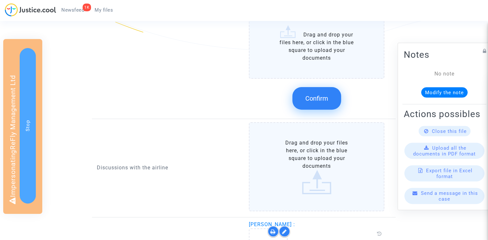
click at [320, 99] on span "Confirm" at bounding box center [316, 99] width 23 height 8
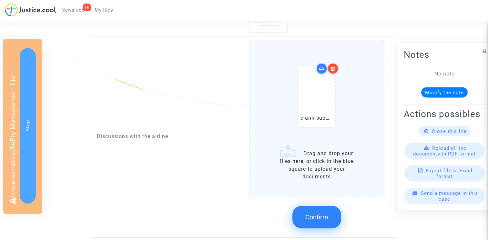
scroll to position [364, 0]
click at [317, 220] on span "Confirm" at bounding box center [316, 217] width 23 height 8
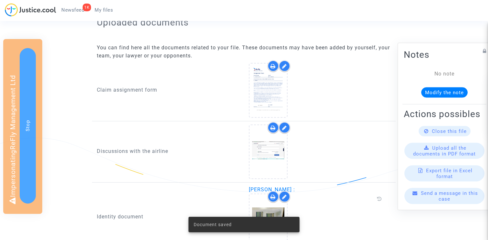
scroll to position [409, 0]
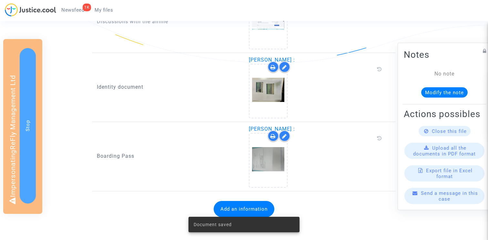
click at [240, 211] on div "Document saved" at bounding box center [244, 224] width 127 height 31
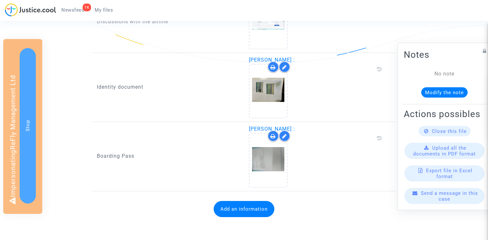
click at [229, 208] on button "Add an information" at bounding box center [244, 209] width 61 height 16
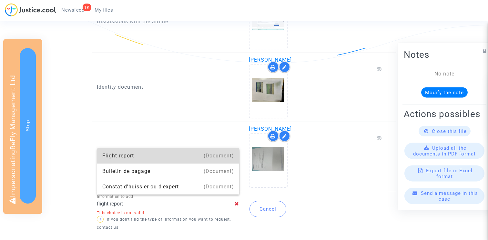
click at [142, 155] on div "Flight report" at bounding box center [168, 155] width 132 height 15
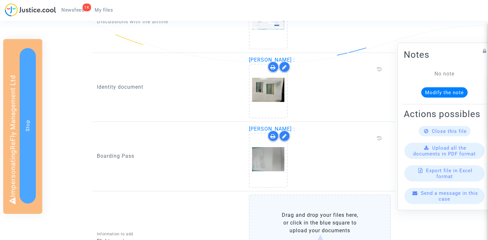
scroll to position [496, 0]
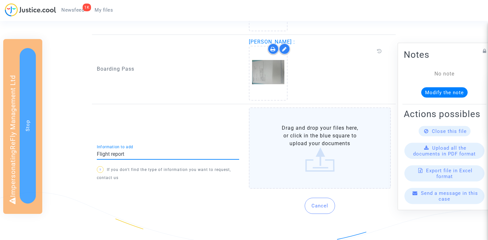
click at [145, 157] on input "Flight report" at bounding box center [168, 154] width 142 height 6
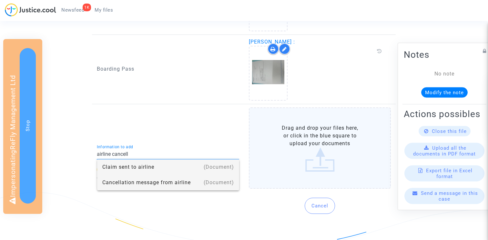
click at [137, 181] on div "Cancellation message from airline" at bounding box center [168, 182] width 132 height 15
type input "Cancellation message from airline"
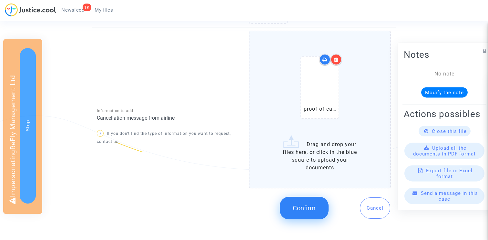
scroll to position [575, 0]
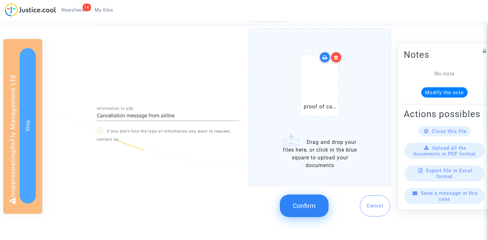
click at [305, 208] on span "Confirm" at bounding box center [304, 206] width 23 height 8
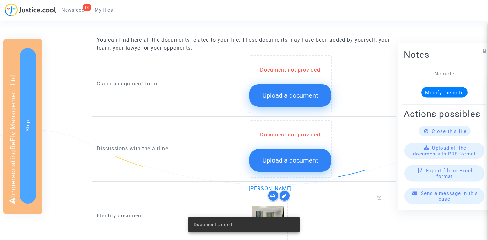
scroll to position [260, 0]
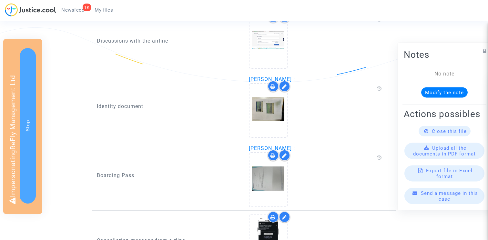
scroll to position [452, 0]
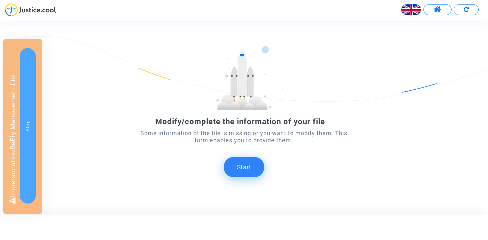
click at [240, 163] on button "Start" at bounding box center [244, 167] width 40 height 20
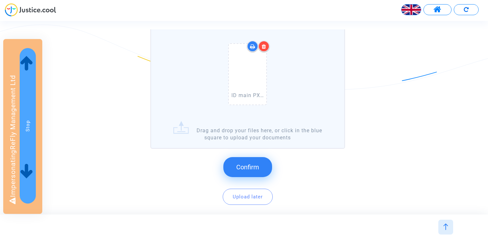
scroll to position [78, 0]
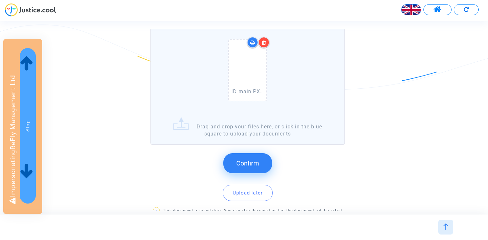
click at [252, 156] on button "Confirm" at bounding box center [247, 163] width 49 height 20
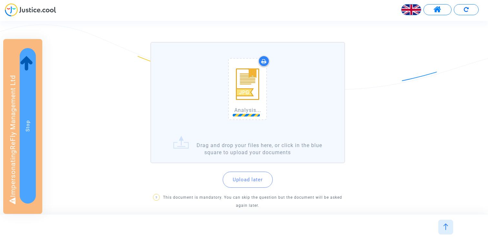
scroll to position [72, 0]
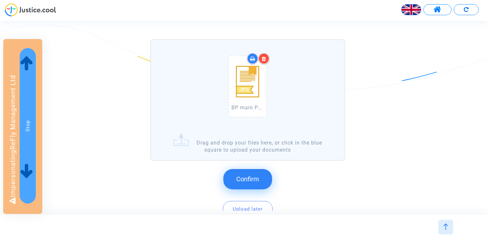
click at [248, 177] on span "Confirm" at bounding box center [247, 179] width 23 height 8
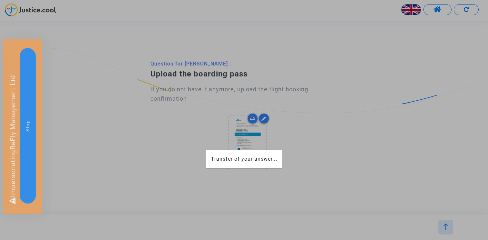
scroll to position [0, 0]
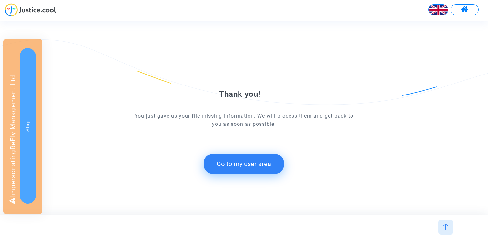
click at [241, 157] on button "Go to my user area" at bounding box center [244, 164] width 80 height 20
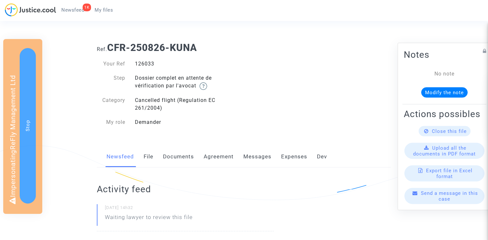
click at [177, 151] on link "Documents" at bounding box center [178, 156] width 31 height 21
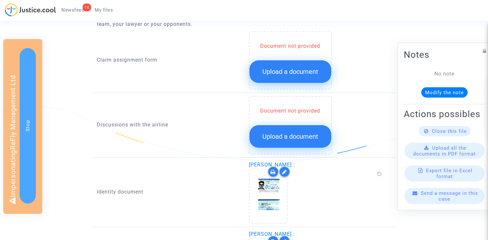
scroll to position [298, 0]
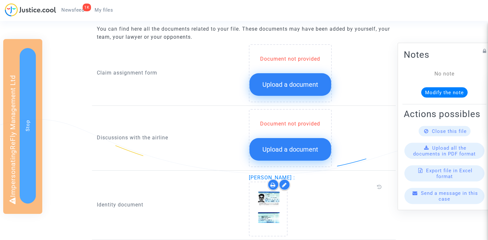
click at [267, 96] on div "Document not provided Upload a document" at bounding box center [290, 73] width 83 height 58
click at [268, 90] on button "Upload a document" at bounding box center [290, 84] width 82 height 23
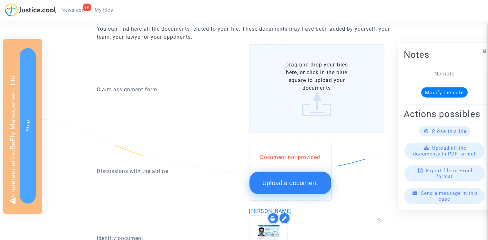
click at [265, 80] on label "Drag and drop your files here, or click in the blue square to upload your docum…" at bounding box center [317, 88] width 136 height 89
click at [0, 0] on input "Drag and drop your files here, or click in the blue square to upload your docum…" at bounding box center [0, 0] width 0 height 0
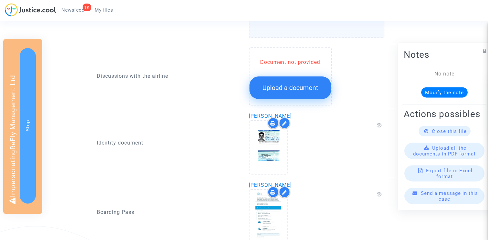
scroll to position [468, 0]
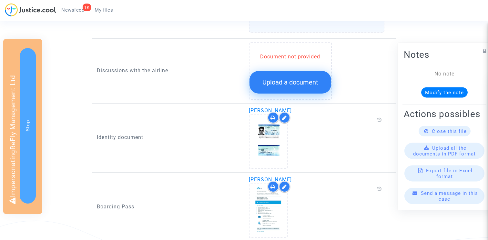
click at [289, 84] on span "Upload a document" at bounding box center [290, 82] width 56 height 8
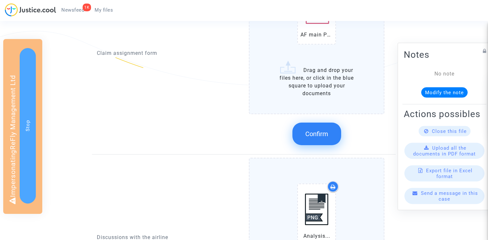
scroll to position [355, 0]
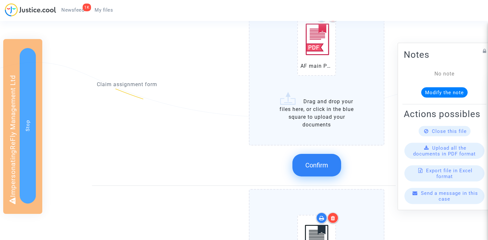
click at [312, 159] on button "Confirm" at bounding box center [316, 165] width 49 height 23
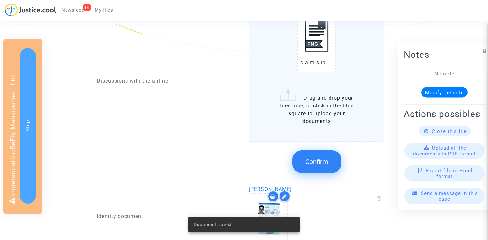
scroll to position [413, 0]
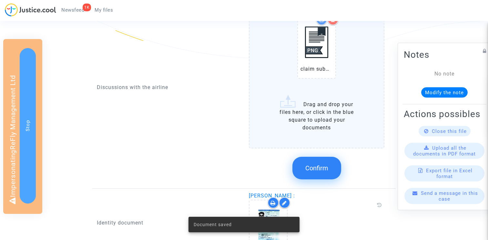
click at [316, 175] on button "Confirm" at bounding box center [316, 168] width 49 height 23
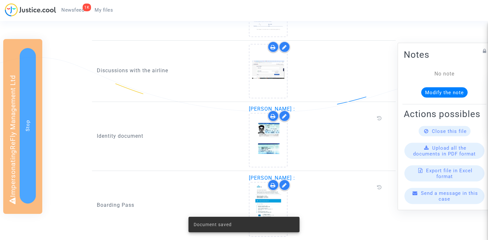
scroll to position [409, 0]
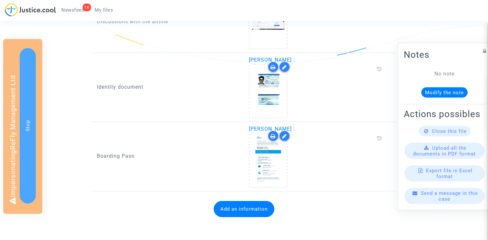
click at [235, 206] on button "Add an information" at bounding box center [244, 209] width 61 height 16
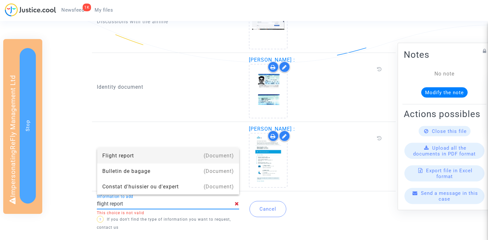
click at [156, 153] on div "Flight report" at bounding box center [168, 155] width 132 height 15
type input "Flight report"
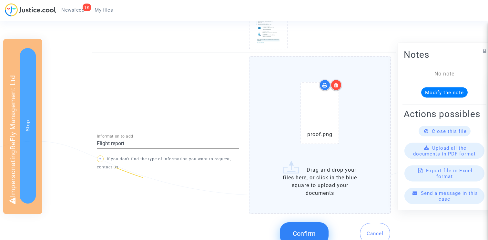
scroll to position [578, 0]
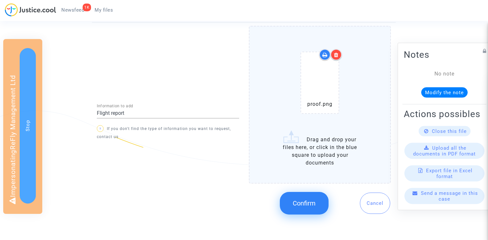
click at [307, 197] on button "Confirm" at bounding box center [304, 203] width 49 height 23
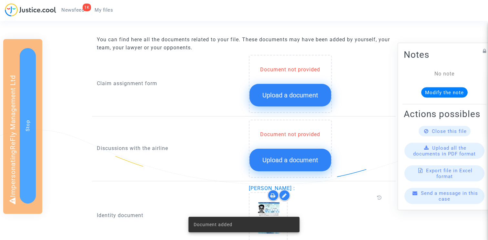
scroll to position [273, 0]
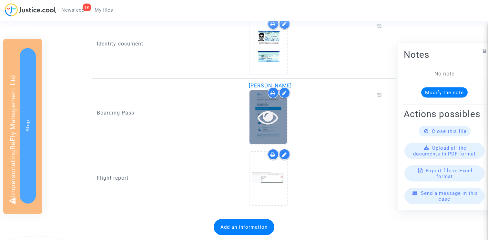
scroll to position [469, 0]
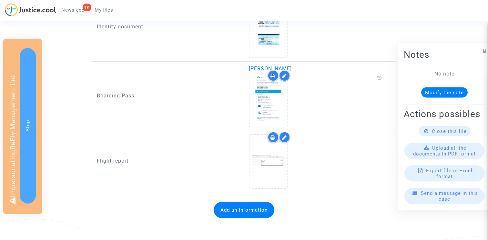
click at [285, 77] on icon at bounding box center [284, 75] width 5 height 5
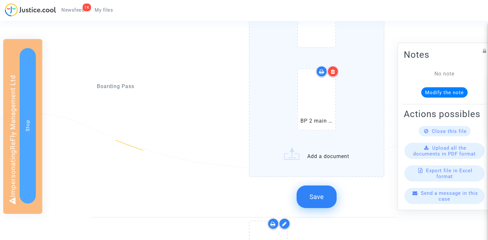
scroll to position [578, 0]
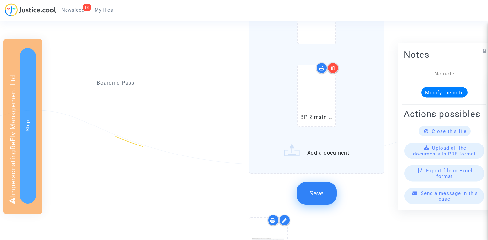
click at [312, 187] on button "Save" at bounding box center [317, 193] width 40 height 23
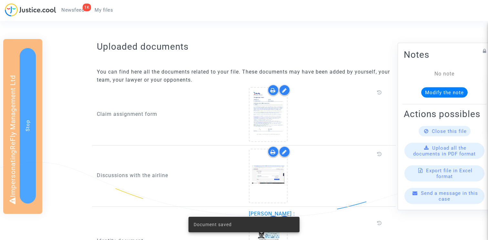
scroll to position [217, 0]
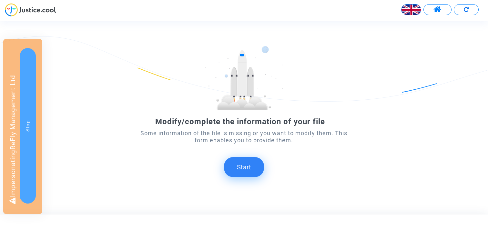
click at [242, 168] on button "Start" at bounding box center [244, 167] width 40 height 20
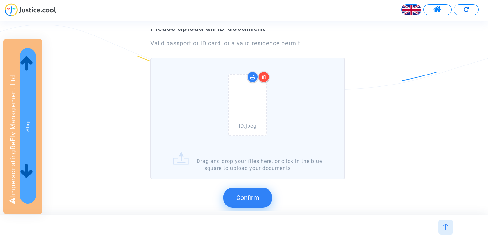
scroll to position [76, 0]
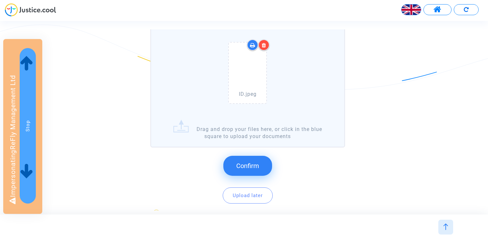
click at [249, 165] on span "Confirm" at bounding box center [247, 166] width 23 height 8
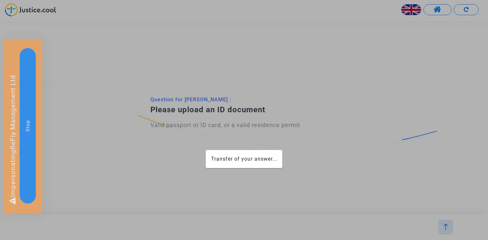
scroll to position [0, 0]
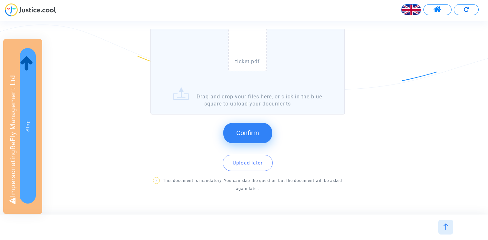
click at [256, 129] on span "Confirm" at bounding box center [247, 133] width 23 height 8
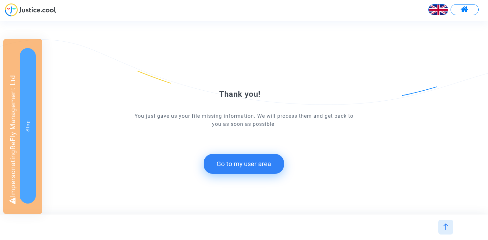
click at [234, 170] on button "Go to my user area" at bounding box center [244, 164] width 80 height 20
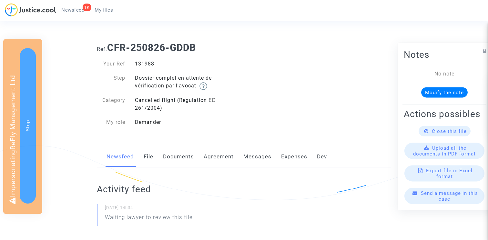
click at [191, 159] on link "Documents" at bounding box center [178, 156] width 31 height 21
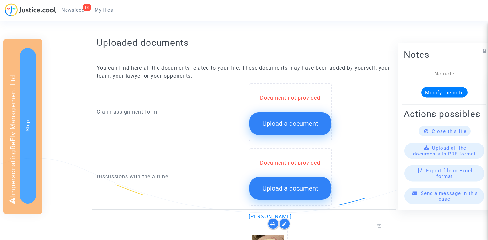
scroll to position [267, 0]
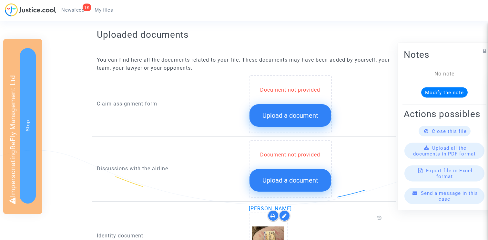
click at [291, 111] on button "Upload a document" at bounding box center [290, 115] width 82 height 23
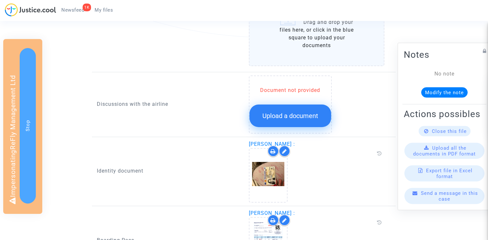
scroll to position [448, 0]
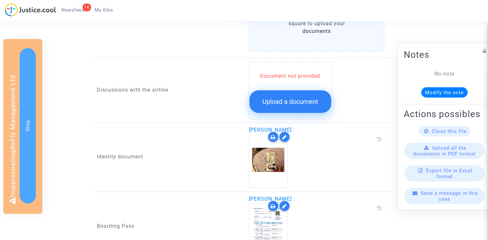
click at [280, 104] on span "Upload a document" at bounding box center [290, 102] width 56 height 8
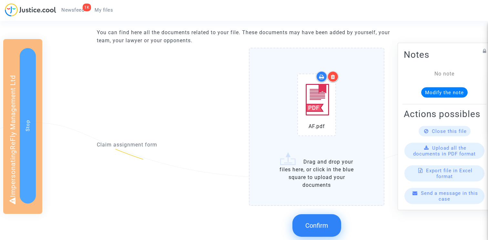
scroll to position [284, 0]
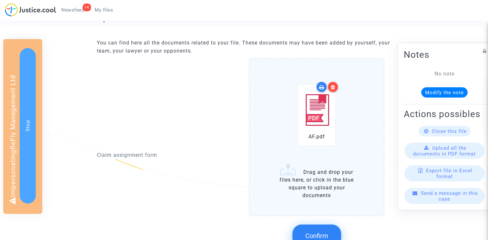
click at [337, 90] on div at bounding box center [332, 86] width 11 height 11
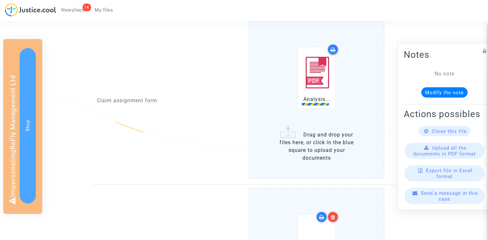
scroll to position [297, 0]
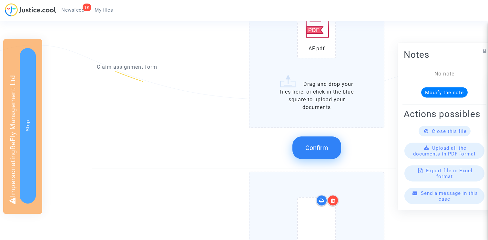
click at [315, 154] on button "Confirm" at bounding box center [316, 148] width 49 height 23
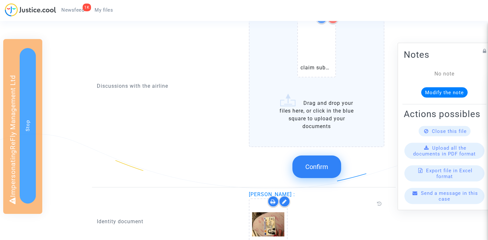
scroll to position [549, 0]
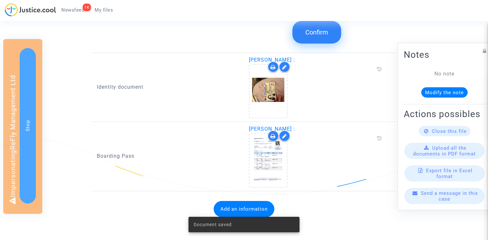
click at [320, 36] on button "Confirm" at bounding box center [316, 32] width 49 height 23
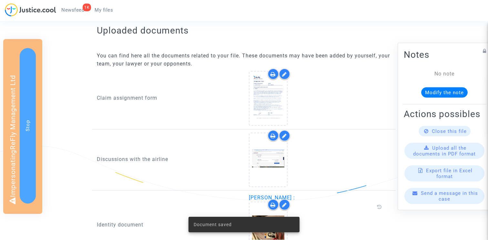
scroll to position [409, 0]
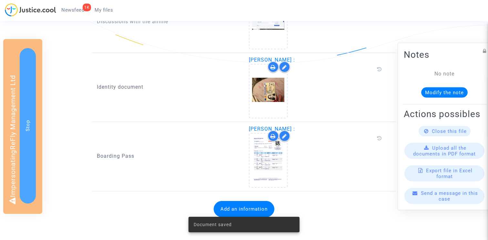
click at [235, 199] on div "Add an information" at bounding box center [244, 209] width 294 height 29
click at [230, 206] on button "Add an information" at bounding box center [244, 209] width 61 height 16
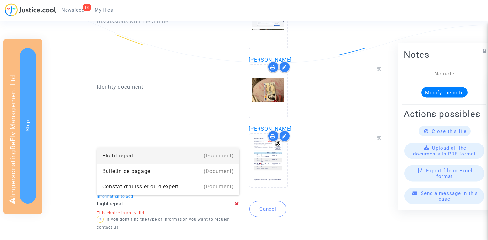
click at [117, 149] on div "Flight report" at bounding box center [168, 155] width 132 height 15
type input "Flight report"
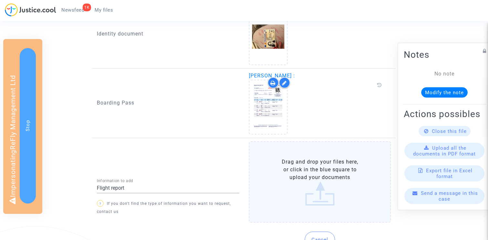
scroll to position [496, 0]
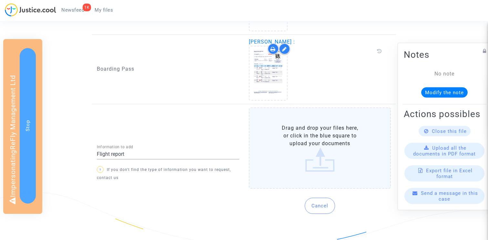
click at [289, 126] on label "Drag and drop your files here, or click in the blue square to upload your docum…" at bounding box center [320, 147] width 142 height 81
click at [0, 0] on input "Drag and drop your files here, or click in the blue square to upload your docum…" at bounding box center [0, 0] width 0 height 0
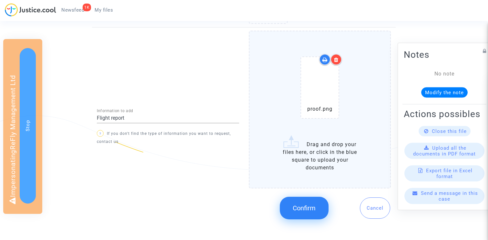
scroll to position [578, 0]
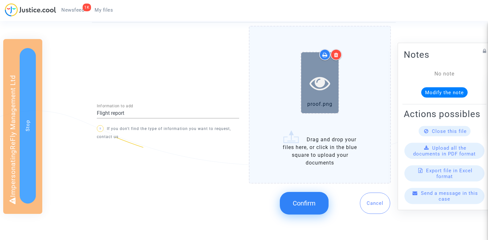
click at [321, 76] on icon at bounding box center [320, 83] width 21 height 21
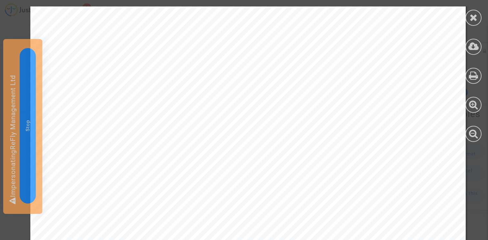
scroll to position [293, 0]
click at [471, 20] on icon at bounding box center [474, 18] width 8 height 10
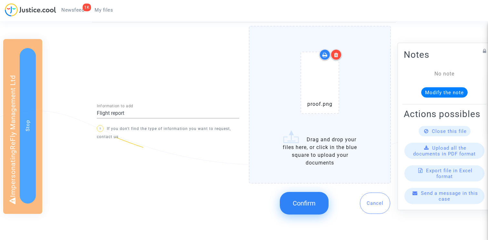
click at [311, 201] on span "Confirm" at bounding box center [304, 203] width 23 height 8
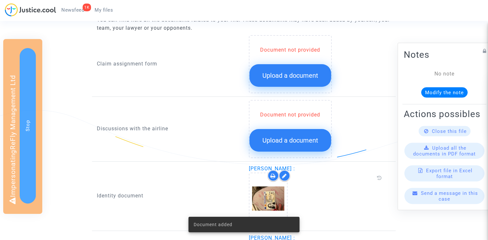
scroll to position [290, 0]
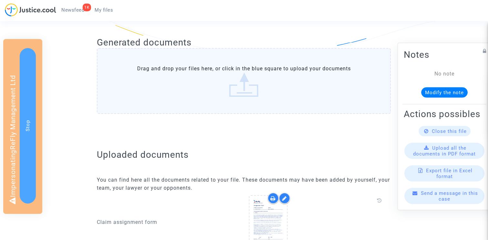
scroll to position [39, 0]
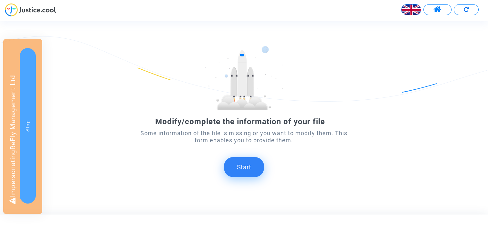
click at [245, 160] on button "Start" at bounding box center [244, 167] width 40 height 20
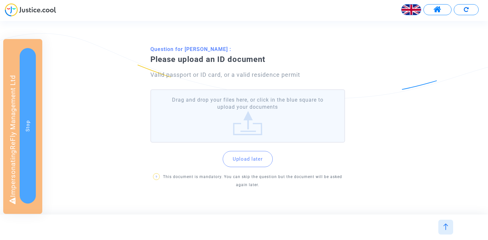
click at [245, 106] on label "Drag and drop your files here, or click in the blue square to upload your docum…" at bounding box center [247, 115] width 195 height 53
click at [0, 0] on input "Drag and drop your files here, or click in the blue square to upload your docum…" at bounding box center [0, 0] width 0 height 0
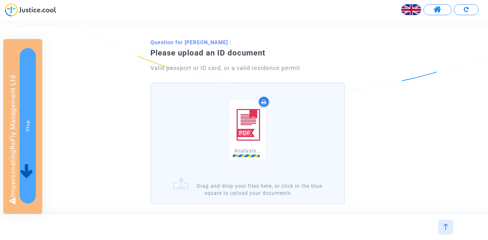
scroll to position [20, 0]
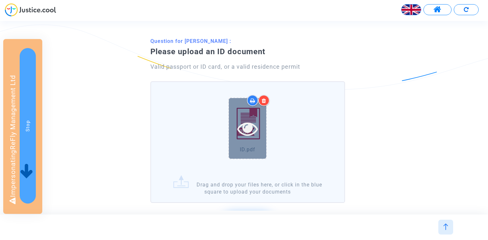
click at [251, 128] on icon at bounding box center [247, 128] width 21 height 21
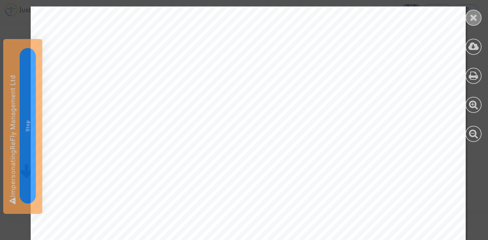
click at [475, 11] on div at bounding box center [473, 18] width 16 height 16
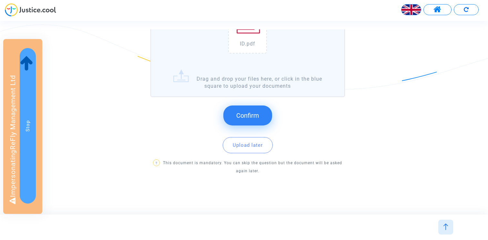
click at [248, 122] on button "Confirm" at bounding box center [247, 116] width 49 height 20
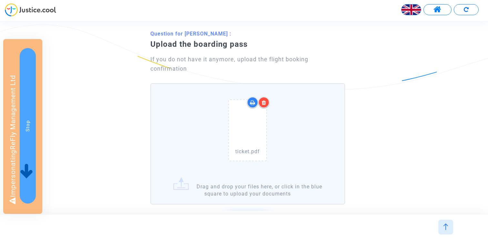
scroll to position [28, 0]
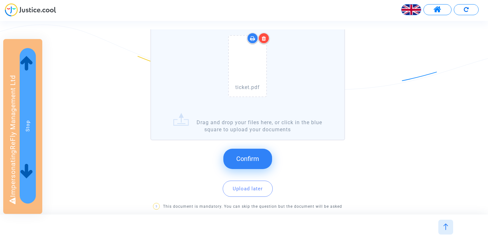
click at [258, 158] on span "Confirm" at bounding box center [247, 159] width 23 height 8
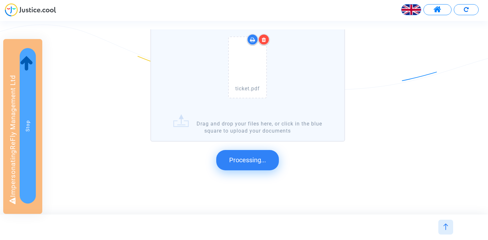
scroll to position [0, 0]
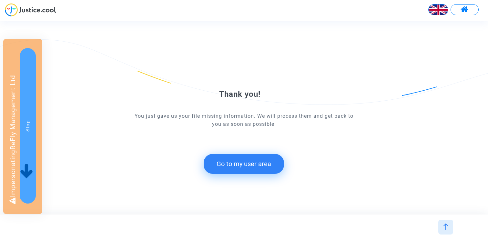
click at [234, 166] on button "Go to my user area" at bounding box center [244, 164] width 80 height 20
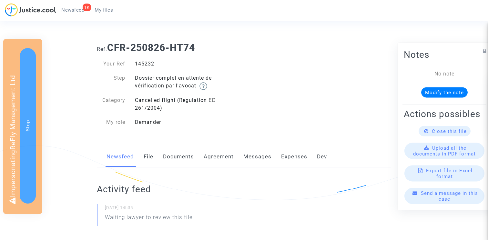
click at [177, 161] on link "Documents" at bounding box center [178, 156] width 31 height 21
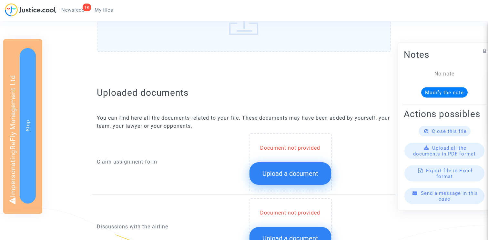
scroll to position [303, 0]
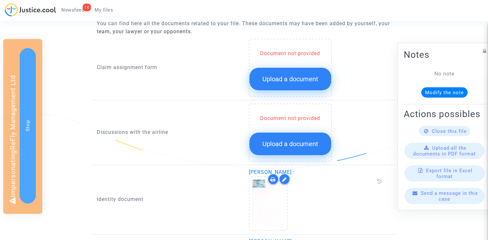
click at [294, 78] on span "Upload a document" at bounding box center [290, 79] width 56 height 8
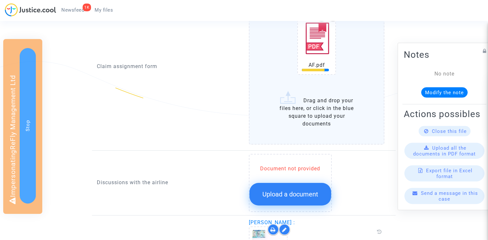
scroll to position [432, 0]
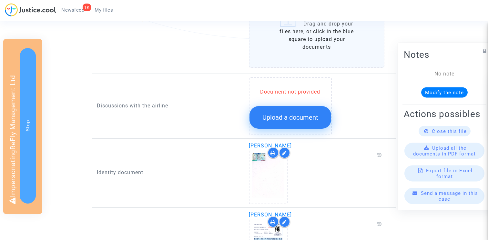
click at [281, 116] on span "Upload a document" at bounding box center [290, 118] width 56 height 8
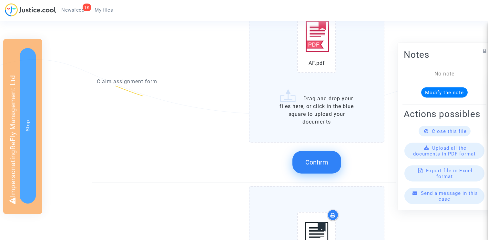
scroll to position [328, 0]
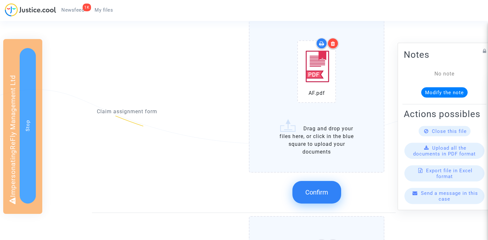
click at [325, 184] on button "Confirm" at bounding box center [316, 192] width 49 height 23
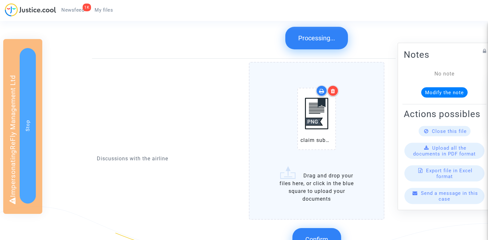
scroll to position [490, 0]
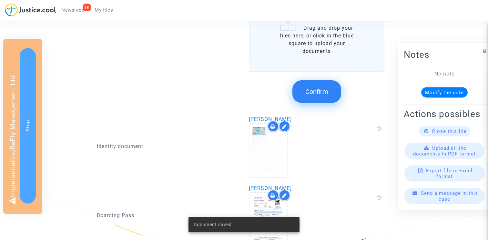
click at [323, 78] on div "Confirm" at bounding box center [317, 92] width 136 height 34
click at [320, 89] on span "Confirm" at bounding box center [316, 92] width 23 height 8
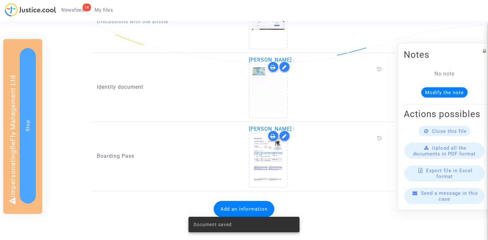
click at [239, 209] on button "Add an information" at bounding box center [244, 209] width 61 height 16
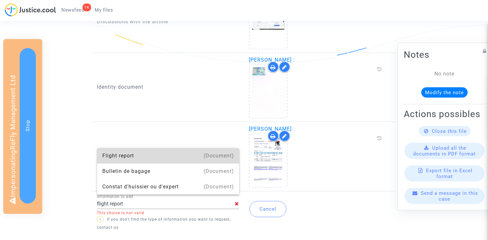
click at [123, 156] on div "Flight report" at bounding box center [168, 155] width 132 height 15
type input "Flight report"
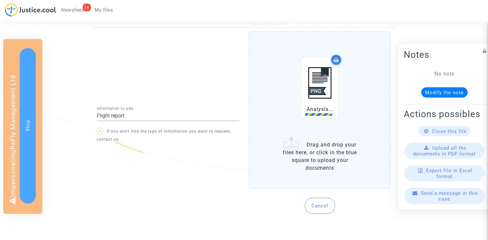
scroll to position [574, 0]
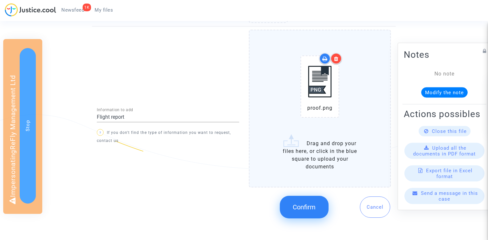
click at [301, 207] on span "Confirm" at bounding box center [304, 207] width 23 height 8
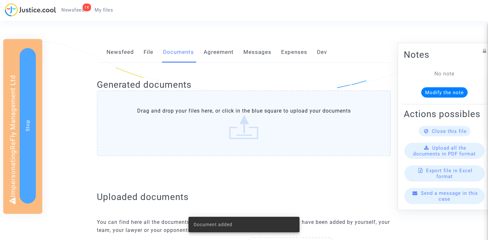
scroll to position [84, 0]
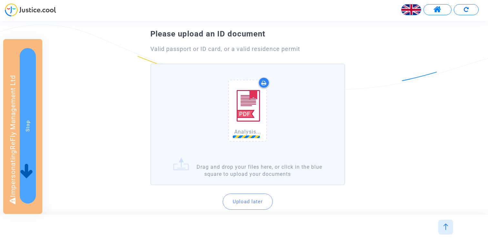
scroll to position [60, 0]
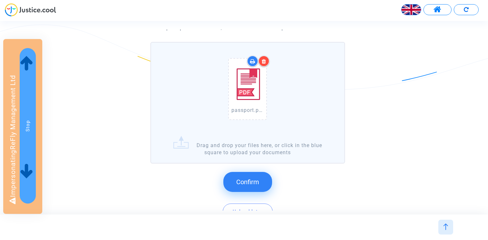
click at [255, 169] on div "Confirm Upload later ? This document is mandatory. You can skip the question bu…" at bounding box center [247, 204] width 195 height 77
click at [253, 174] on button "Confirm" at bounding box center [247, 182] width 49 height 20
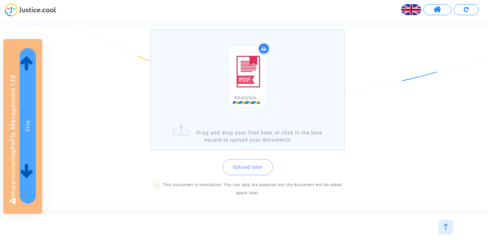
scroll to position [104, 0]
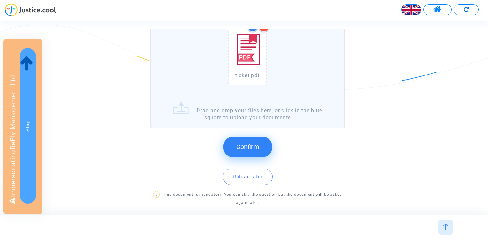
click at [243, 146] on span "Confirm" at bounding box center [247, 147] width 23 height 8
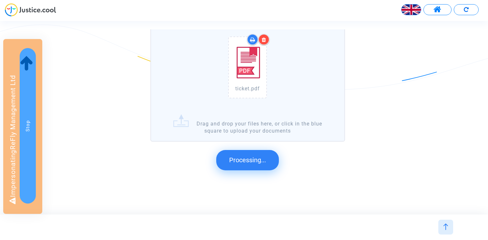
scroll to position [0, 0]
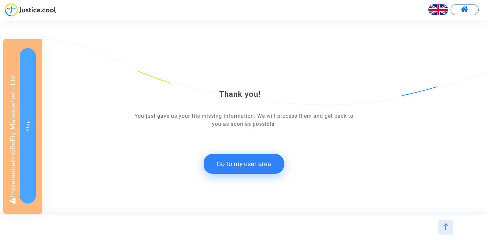
click at [239, 159] on button "Go to my user area" at bounding box center [244, 164] width 80 height 20
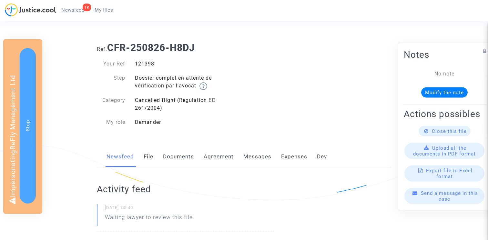
click at [169, 155] on link "Documents" at bounding box center [178, 156] width 31 height 21
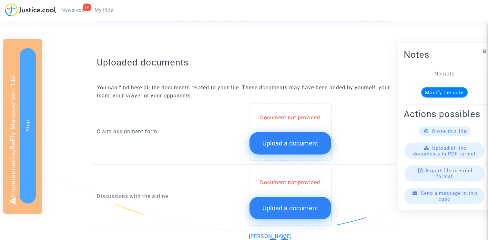
scroll to position [257, 0]
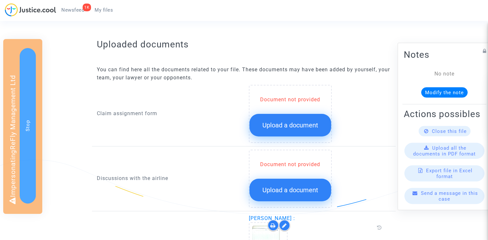
click at [273, 125] on span "Upload a document" at bounding box center [290, 125] width 56 height 8
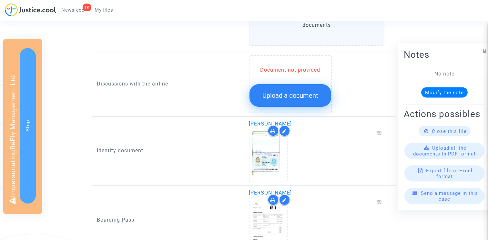
scroll to position [498, 0]
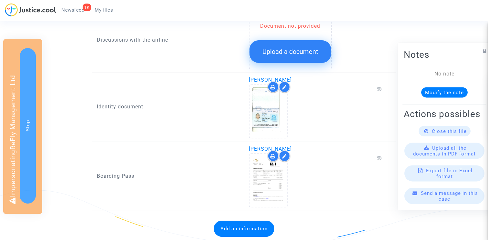
click at [290, 47] on button "Upload a document" at bounding box center [290, 51] width 82 height 23
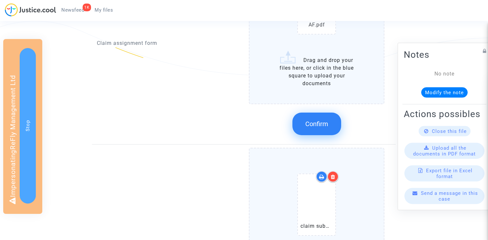
click at [315, 121] on span "Confirm" at bounding box center [316, 124] width 23 height 8
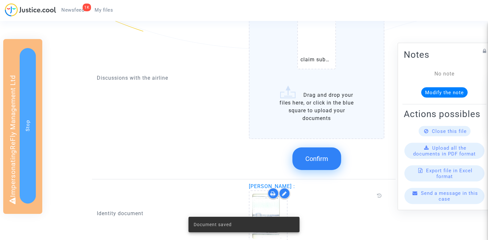
scroll to position [415, 0]
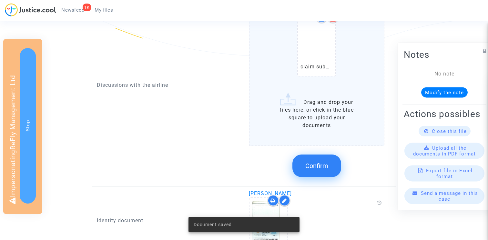
click at [321, 164] on span "Confirm" at bounding box center [316, 166] width 23 height 8
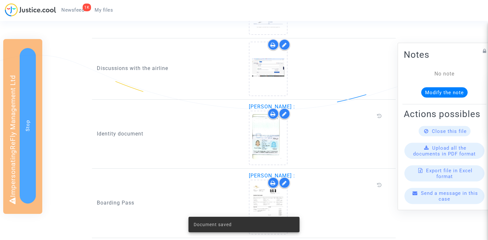
scroll to position [409, 0]
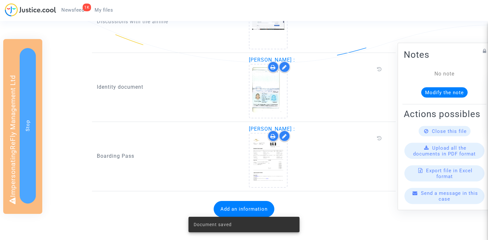
click at [237, 205] on button "Add an information" at bounding box center [244, 209] width 61 height 16
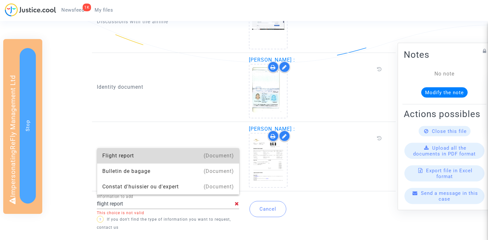
click at [128, 157] on div "Flight report" at bounding box center [168, 155] width 132 height 15
type input "Flight report"
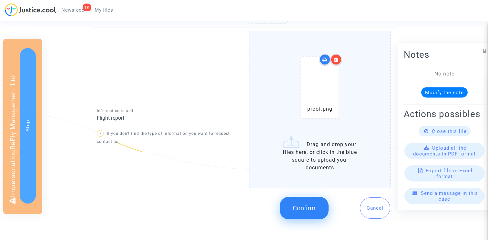
scroll to position [578, 0]
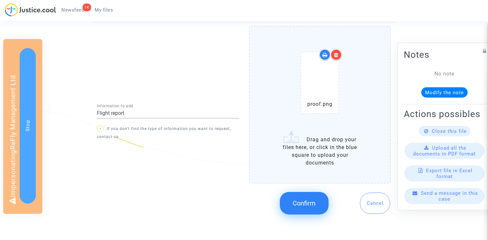
click at [303, 198] on button "Confirm" at bounding box center [304, 203] width 49 height 23
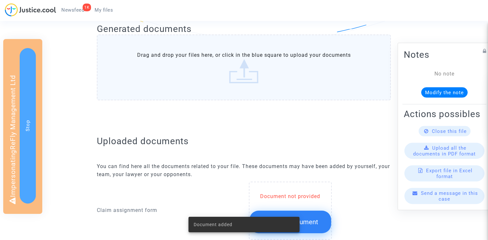
scroll to position [165, 0]
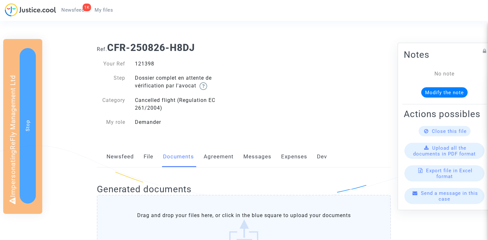
scroll to position [165, 0]
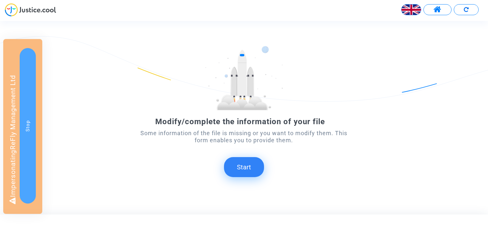
click at [238, 163] on button "Start" at bounding box center [244, 167] width 40 height 20
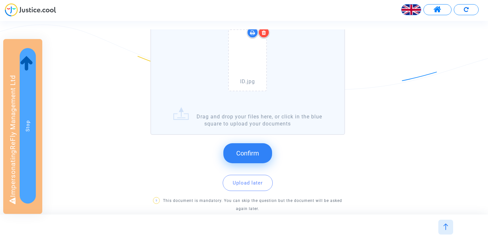
scroll to position [93, 0]
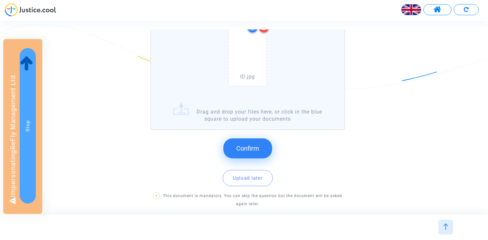
click at [251, 137] on div "Confirm Upload later ? This document is mandatory. You can skip the question bu…" at bounding box center [247, 171] width 195 height 77
click at [249, 142] on button "Confirm" at bounding box center [247, 148] width 49 height 20
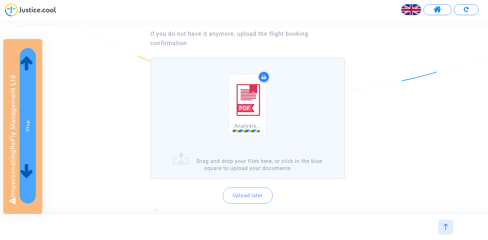
scroll to position [54, 0]
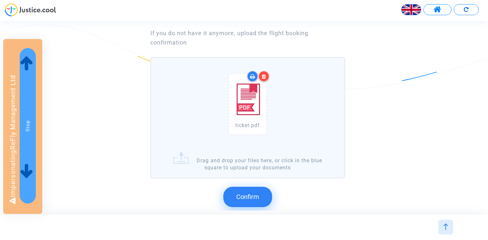
click at [240, 192] on button "Confirm" at bounding box center [247, 197] width 49 height 20
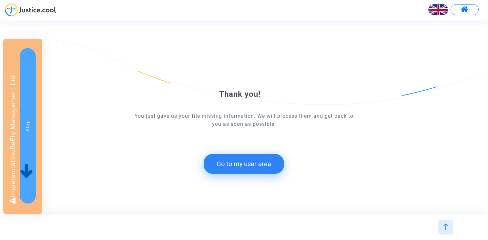
click at [234, 159] on button "Go to my user area" at bounding box center [244, 164] width 80 height 20
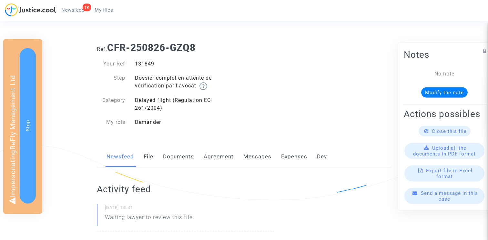
click at [172, 152] on link "Documents" at bounding box center [178, 156] width 31 height 21
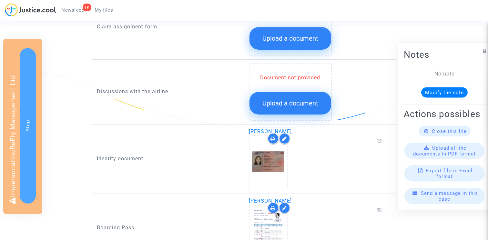
scroll to position [327, 0]
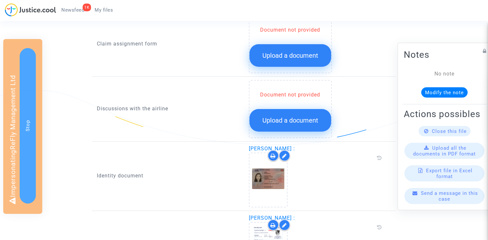
click at [293, 60] on button "Upload a document" at bounding box center [290, 55] width 82 height 23
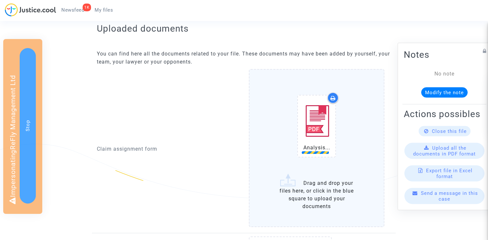
scroll to position [317, 0]
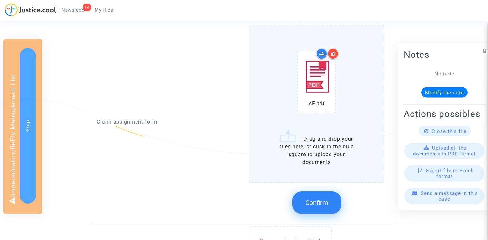
click at [329, 205] on button "Confirm" at bounding box center [316, 202] width 49 height 23
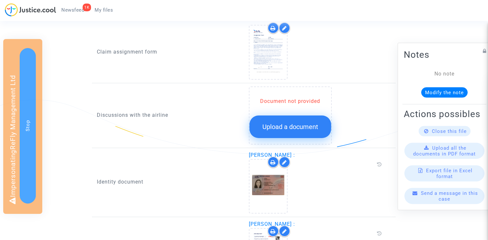
click at [285, 130] on button "Upload a document" at bounding box center [290, 127] width 82 height 23
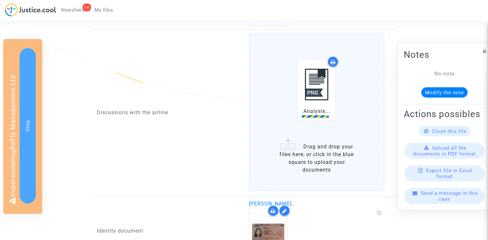
scroll to position [374, 0]
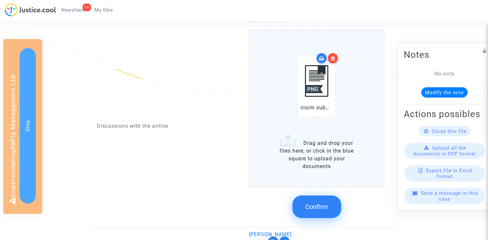
click at [311, 207] on span "Confirm" at bounding box center [316, 207] width 23 height 8
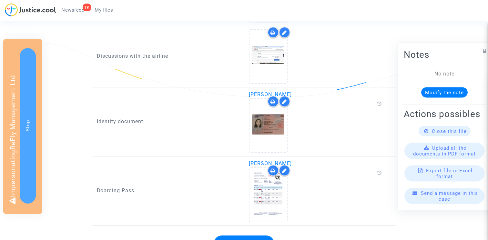
scroll to position [409, 0]
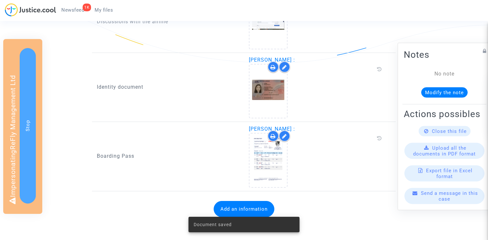
click at [234, 203] on button "Add an information" at bounding box center [244, 209] width 61 height 16
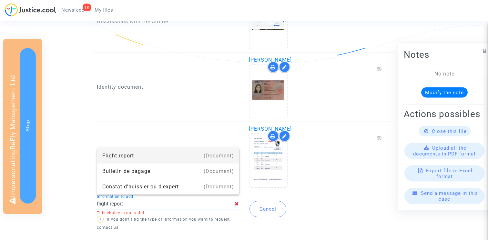
click at [176, 156] on div "Flight report" at bounding box center [168, 155] width 132 height 15
type input "Flight report"
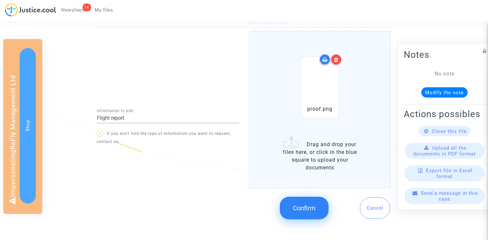
scroll to position [578, 0]
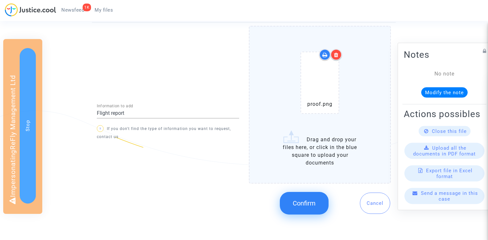
click at [293, 212] on button "Confirm" at bounding box center [304, 203] width 49 height 23
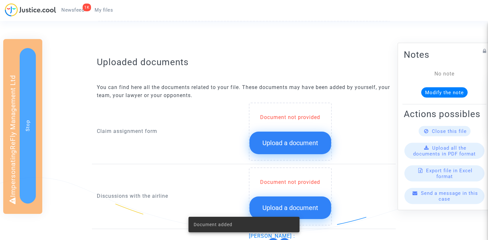
scroll to position [227, 0]
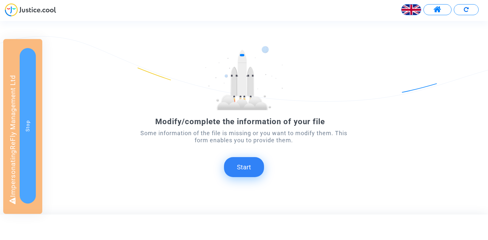
click at [233, 180] on div "Modify/complete the information of your file Some information of the file is mi…" at bounding box center [243, 118] width 219 height 144
click at [241, 171] on button "Start" at bounding box center [244, 167] width 40 height 20
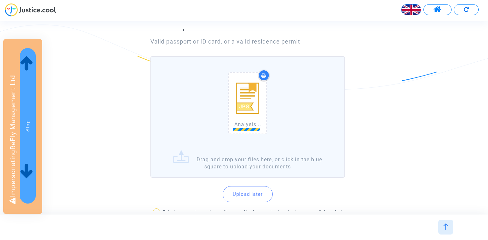
scroll to position [46, 0]
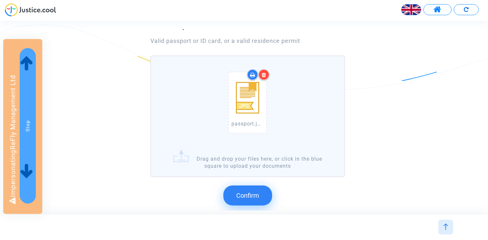
click at [254, 193] on span "Confirm" at bounding box center [247, 196] width 23 height 8
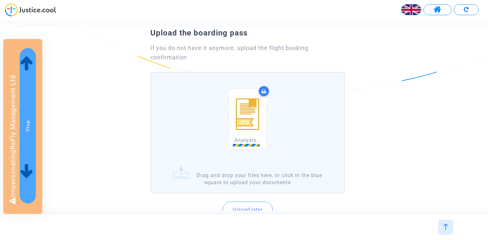
scroll to position [46, 0]
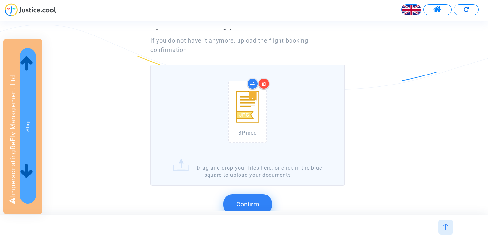
click at [248, 201] on span "Confirm" at bounding box center [247, 204] width 23 height 8
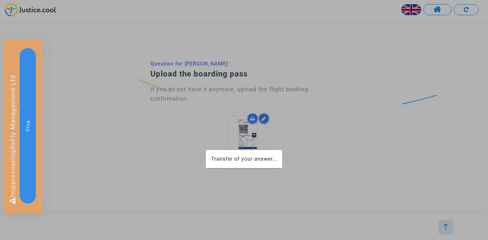
scroll to position [0, 0]
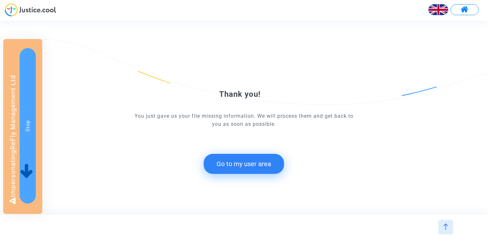
click at [239, 161] on button "Go to my user area" at bounding box center [244, 164] width 80 height 20
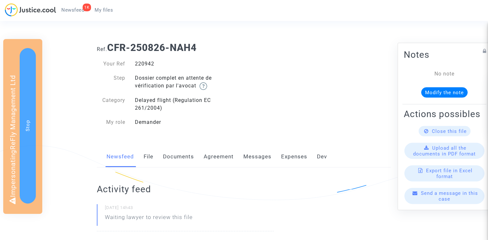
click at [175, 151] on link "Documents" at bounding box center [178, 156] width 31 height 21
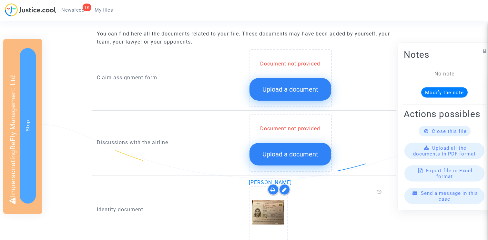
scroll to position [292, 0]
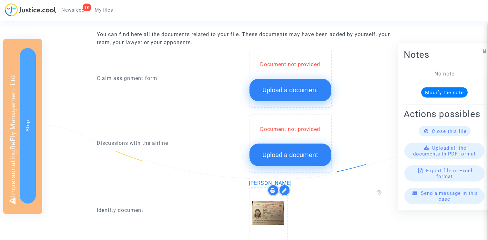
click at [285, 98] on button "Upload a document" at bounding box center [290, 90] width 82 height 23
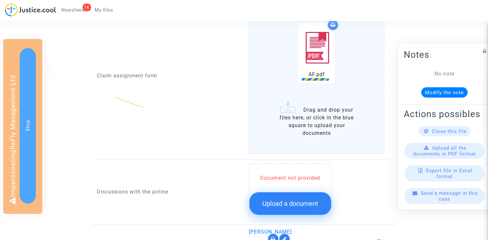
scroll to position [418, 0]
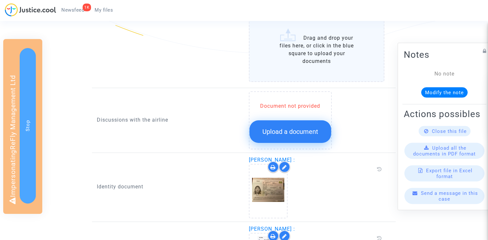
click at [289, 127] on button "Upload a document" at bounding box center [290, 131] width 82 height 23
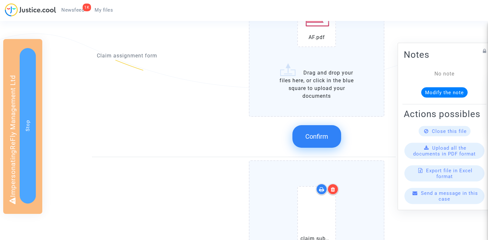
click at [317, 134] on span "Confirm" at bounding box center [316, 137] width 23 height 8
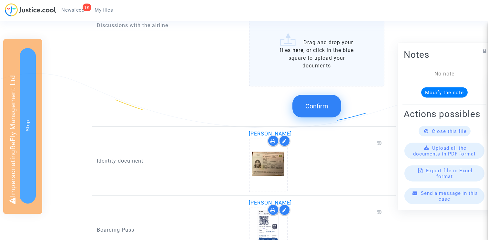
scroll to position [549, 0]
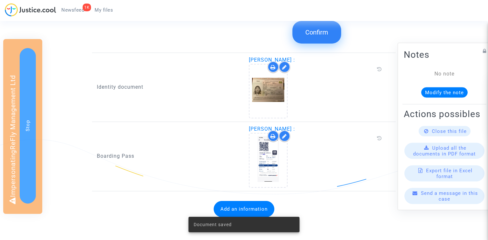
click at [322, 39] on button "Confirm" at bounding box center [316, 32] width 49 height 23
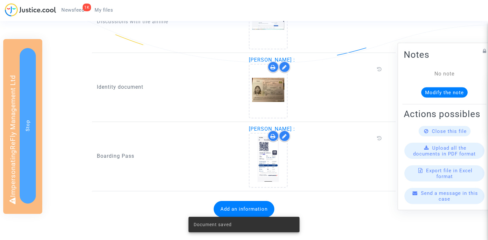
click at [248, 206] on button "Add an information" at bounding box center [244, 209] width 61 height 16
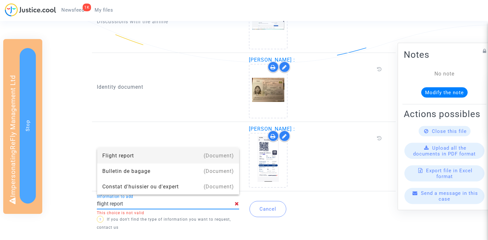
click at [168, 153] on div "Flight report" at bounding box center [168, 155] width 132 height 15
type input "Flight report"
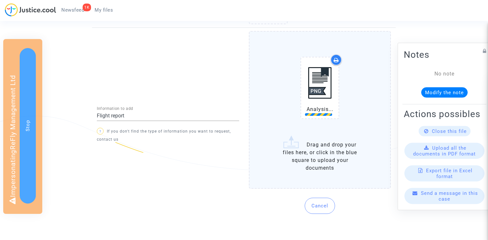
scroll to position [576, 0]
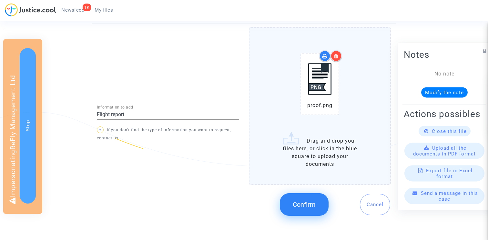
click at [303, 205] on span "Confirm" at bounding box center [304, 205] width 23 height 8
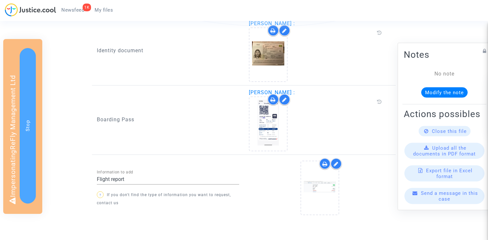
scroll to position [477, 0]
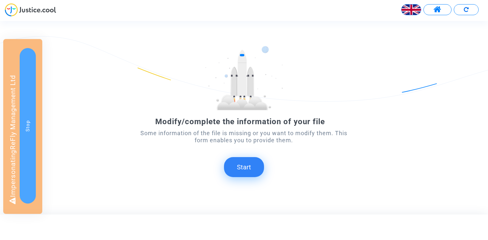
click at [238, 163] on button "Start" at bounding box center [244, 167] width 40 height 20
click at [249, 167] on button "Start" at bounding box center [244, 167] width 40 height 20
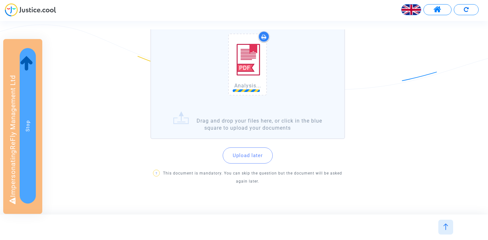
scroll to position [90, 0]
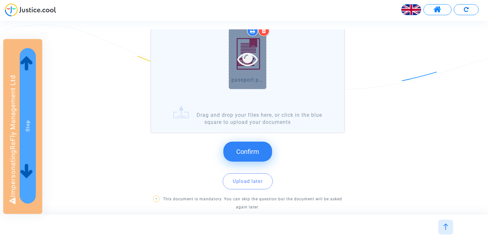
click at [246, 61] on icon at bounding box center [247, 58] width 21 height 21
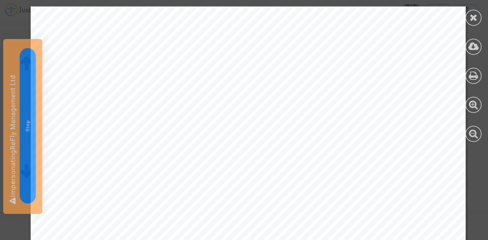
scroll to position [279, 0]
click at [474, 16] on icon at bounding box center [474, 18] width 8 height 10
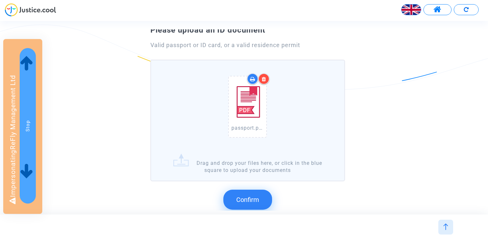
scroll to position [39, 0]
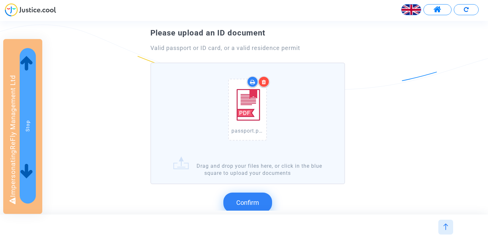
click at [266, 80] on icon at bounding box center [264, 81] width 5 height 5
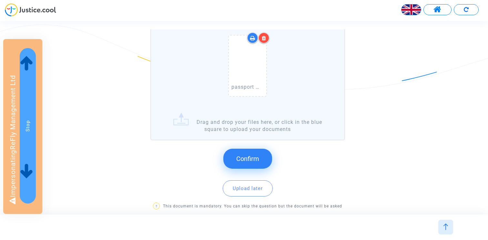
click at [252, 154] on button "Confirm" at bounding box center [247, 159] width 49 height 20
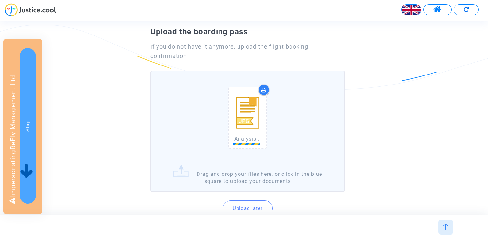
scroll to position [49, 0]
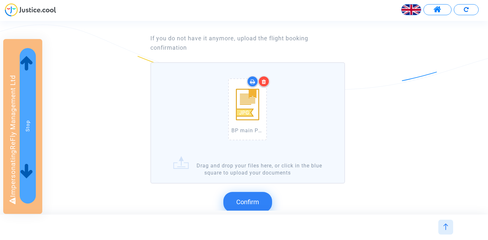
click at [244, 191] on div "Confirm Upload later ? This document is mandatory. You can skip the question bu…" at bounding box center [247, 224] width 195 height 77
click at [244, 199] on span "Confirm" at bounding box center [247, 202] width 23 height 8
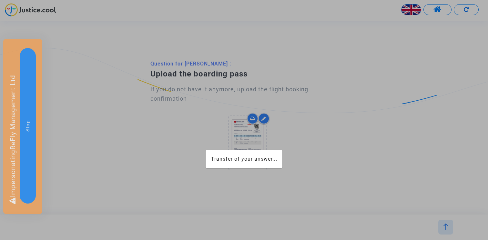
scroll to position [0, 0]
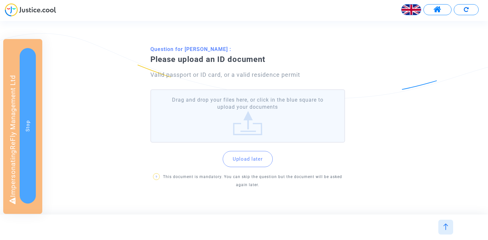
click at [239, 111] on label "Drag and drop your files here, or click in the blue square to upload your docum…" at bounding box center [247, 115] width 195 height 53
click at [0, 0] on input "Drag and drop your files here, or click in the blue square to upload your docum…" at bounding box center [0, 0] width 0 height 0
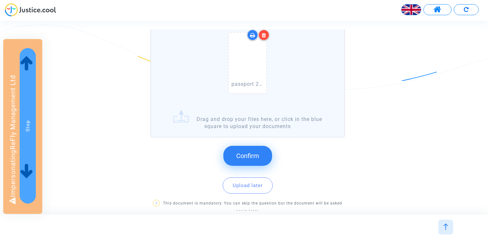
click at [251, 154] on span "Confirm" at bounding box center [247, 156] width 23 height 8
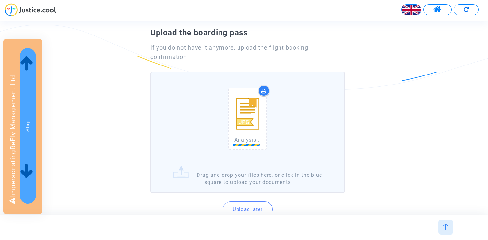
scroll to position [45, 0]
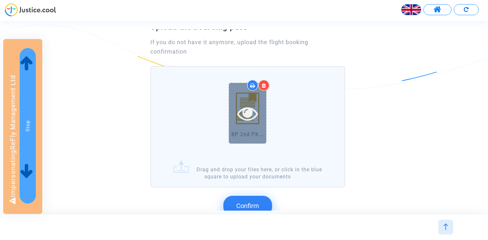
click at [254, 114] on icon at bounding box center [247, 113] width 21 height 21
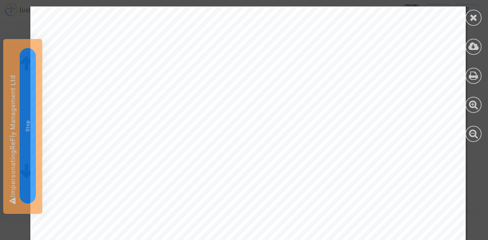
scroll to position [102, 0]
click at [476, 21] on icon at bounding box center [474, 18] width 8 height 10
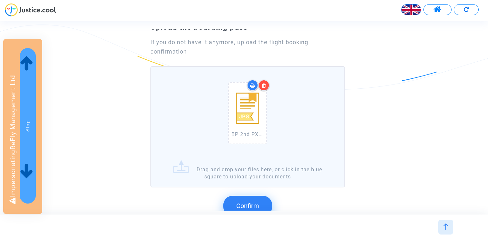
click at [253, 204] on span "Confirm" at bounding box center [247, 206] width 23 height 8
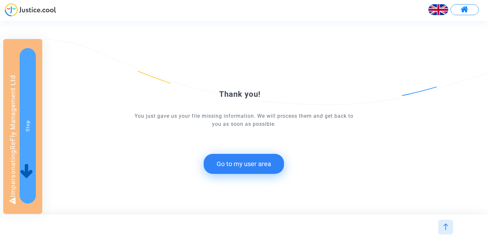
click at [260, 156] on button "Go to my user area" at bounding box center [244, 164] width 80 height 20
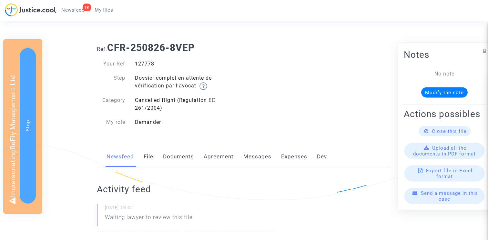
click at [186, 167] on link "Documents" at bounding box center [178, 156] width 31 height 21
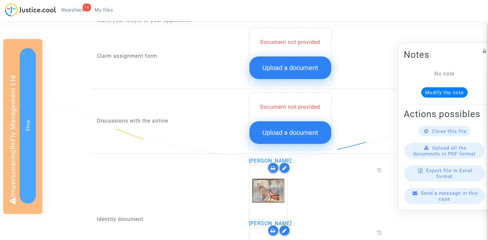
scroll to position [290, 0]
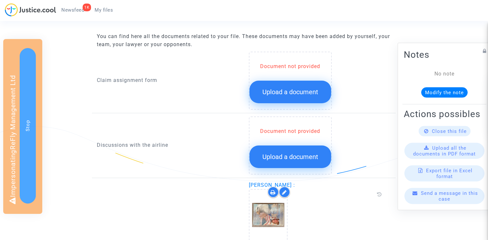
click at [288, 99] on button "Upload a document" at bounding box center [290, 92] width 82 height 23
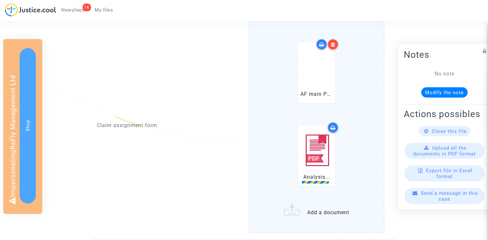
scroll to position [330, 0]
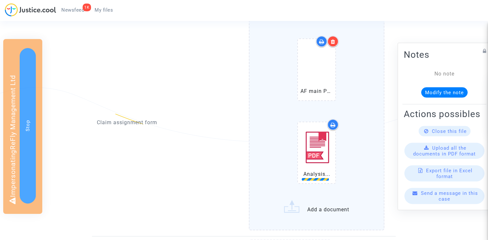
click at [336, 41] on div at bounding box center [332, 41] width 11 height 11
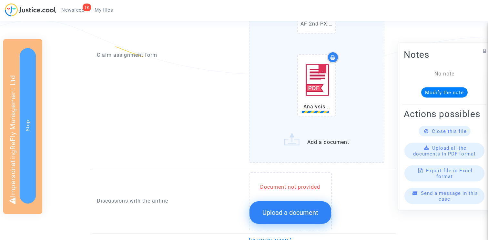
scroll to position [405, 0]
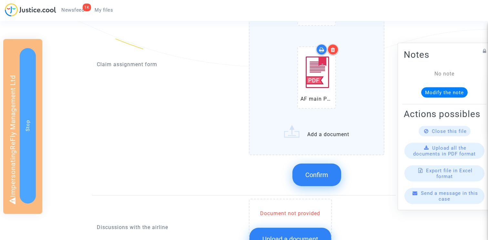
click at [335, 50] on div at bounding box center [332, 49] width 11 height 11
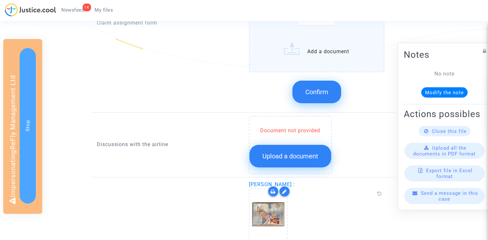
click at [318, 42] on label "AF 2nd PX.pdf Add a document" at bounding box center [317, 4] width 136 height 135
click at [0, 0] on input "AF 2nd PX.pdf Add a document" at bounding box center [0, 0] width 0 height 0
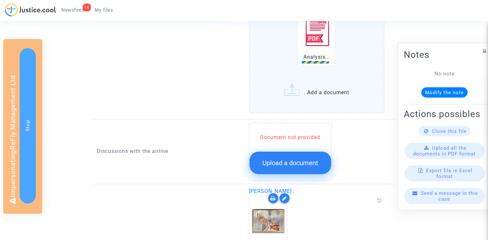
scroll to position [467, 0]
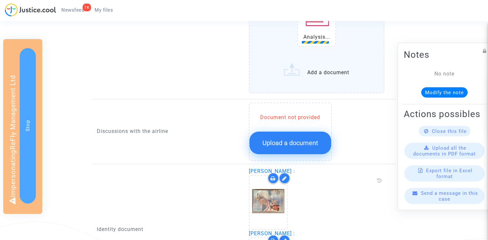
click at [291, 144] on span "Upload a document" at bounding box center [290, 143] width 56 height 8
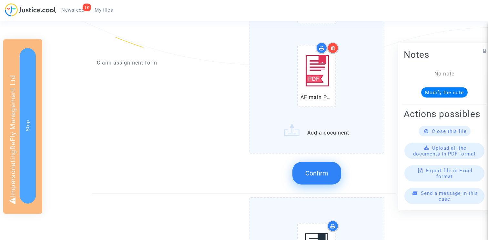
scroll to position [376, 0]
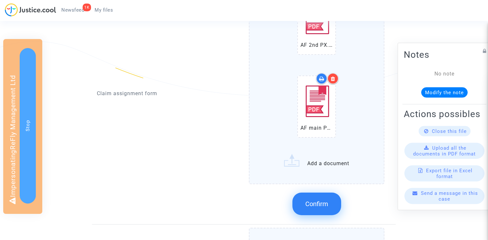
click at [333, 82] on div at bounding box center [332, 78] width 11 height 11
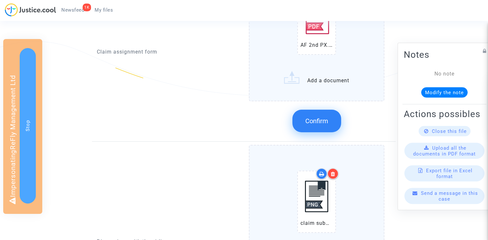
click at [322, 73] on label "AF 2nd PX.pdf Add a document" at bounding box center [317, 33] width 136 height 135
click at [0, 0] on input "AF 2nd PX.pdf Add a document" at bounding box center [0, 0] width 0 height 0
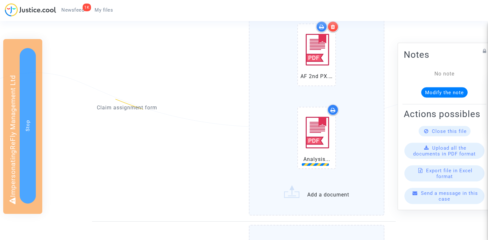
scroll to position [364, 0]
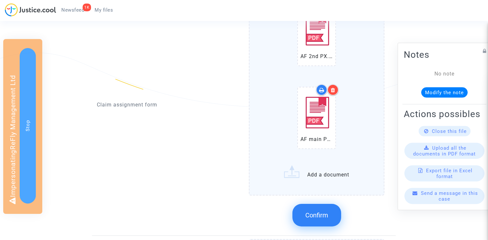
click at [333, 93] on div at bounding box center [332, 89] width 11 height 11
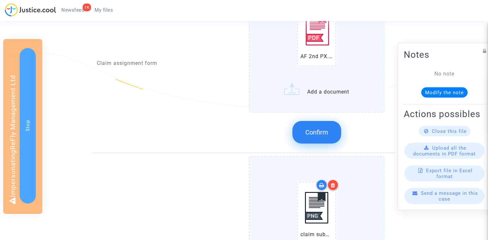
click at [327, 96] on label "AF 2nd PX.pdf Add a document" at bounding box center [317, 45] width 136 height 135
click at [0, 0] on input "AF 2nd PX.pdf Add a document" at bounding box center [0, 0] width 0 height 0
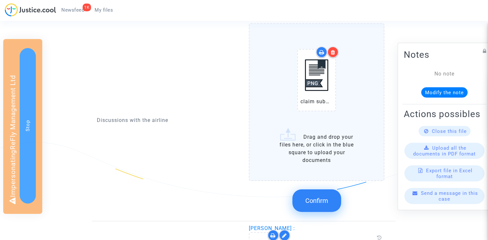
scroll to position [564, 0]
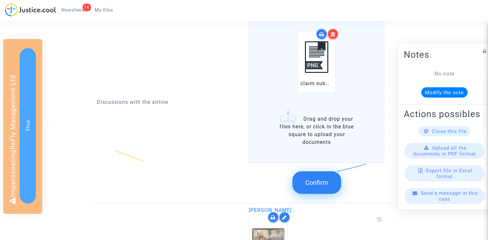
click at [326, 183] on span "Confirm" at bounding box center [316, 183] width 23 height 8
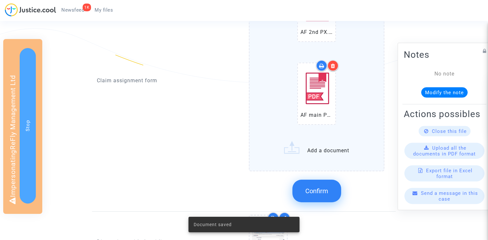
scroll to position [380, 0]
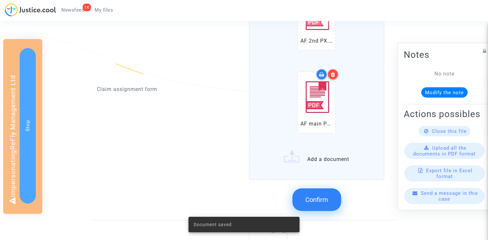
click at [319, 199] on span "Confirm" at bounding box center [316, 200] width 23 height 8
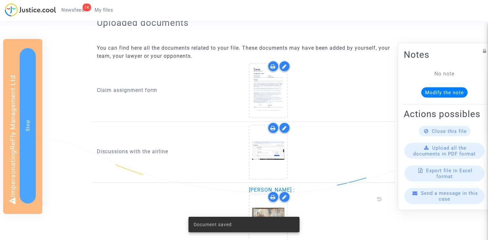
scroll to position [534, 0]
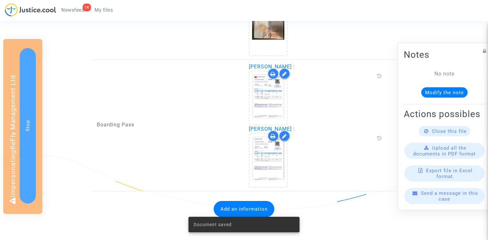
click at [227, 206] on button "Add an information" at bounding box center [244, 209] width 61 height 16
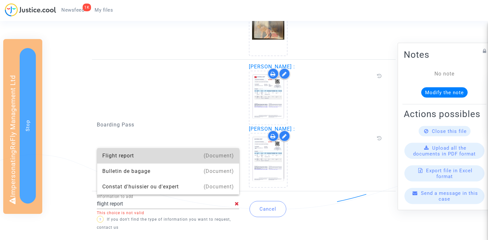
click at [179, 155] on div "Flight report" at bounding box center [168, 155] width 132 height 15
type input "Flight report"
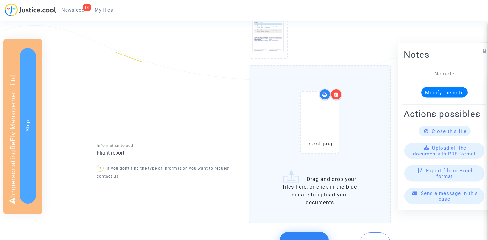
scroll to position [702, 0]
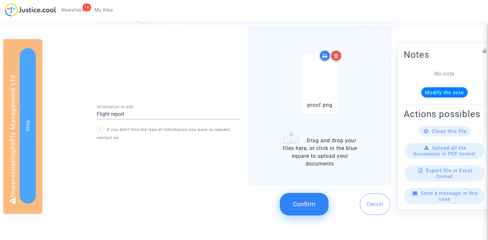
click at [310, 200] on span "Confirm" at bounding box center [304, 204] width 23 height 8
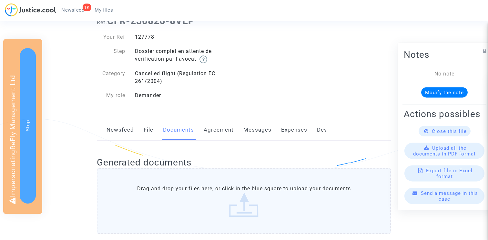
scroll to position [0, 0]
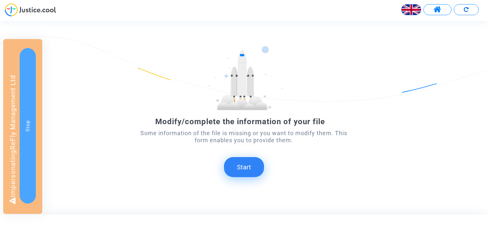
click at [243, 170] on button "Start" at bounding box center [244, 167] width 40 height 20
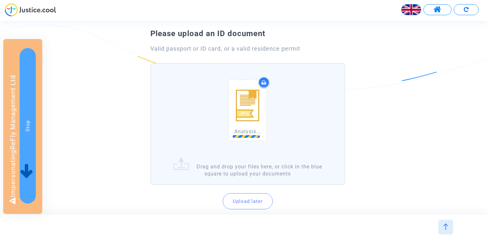
scroll to position [72, 0]
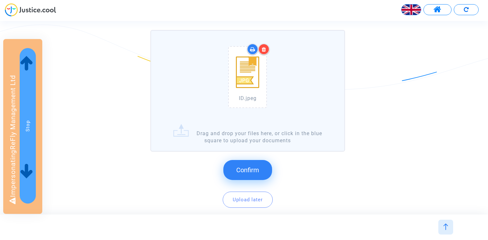
click at [248, 163] on button "Confirm" at bounding box center [247, 170] width 49 height 20
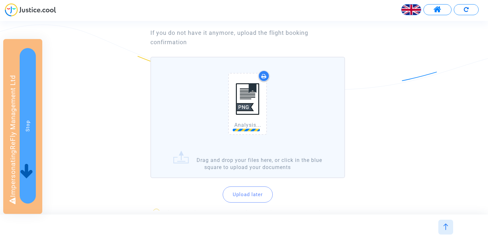
scroll to position [82, 0]
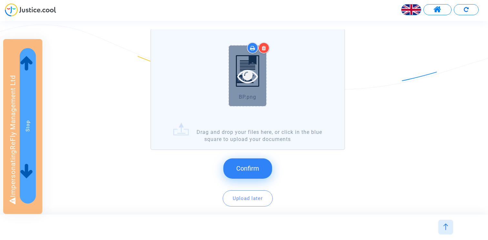
click at [247, 75] on icon at bounding box center [247, 76] width 21 height 21
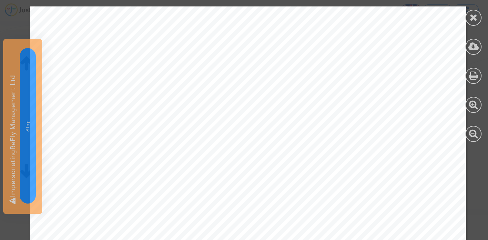
scroll to position [195, 0]
click at [474, 18] on icon at bounding box center [474, 18] width 8 height 10
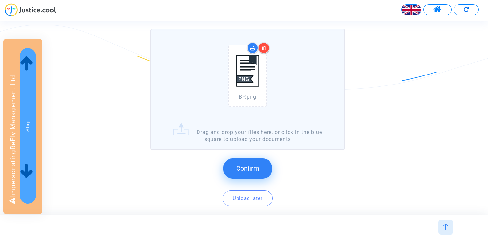
click at [261, 167] on button "Confirm" at bounding box center [247, 168] width 49 height 20
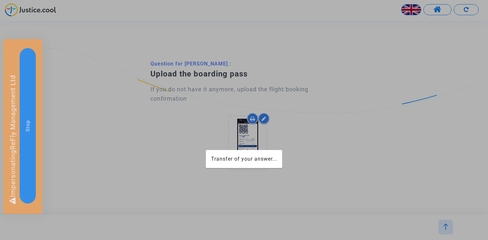
scroll to position [0, 0]
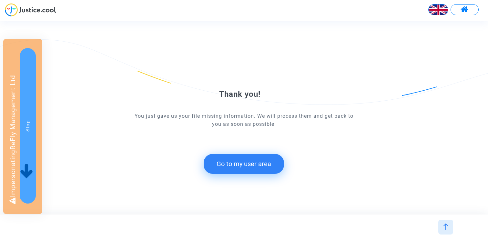
click at [233, 157] on button "Go to my user area" at bounding box center [244, 164] width 80 height 20
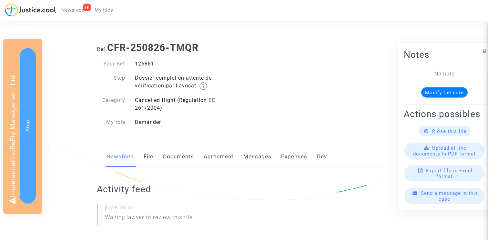
click at [182, 156] on link "Documents" at bounding box center [178, 156] width 31 height 21
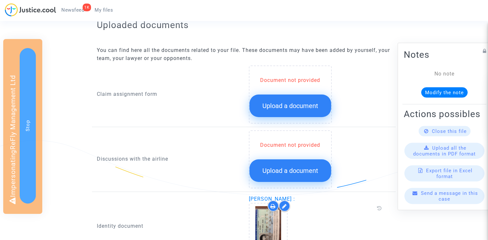
scroll to position [272, 0]
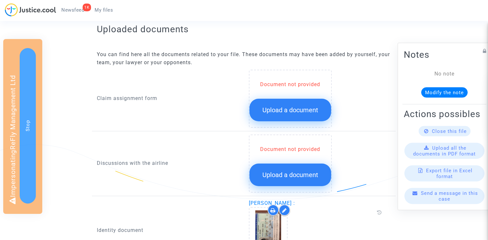
click at [269, 126] on div "Document not provided Upload a document" at bounding box center [290, 99] width 83 height 58
click at [269, 112] on span "Upload a document" at bounding box center [290, 110] width 56 height 8
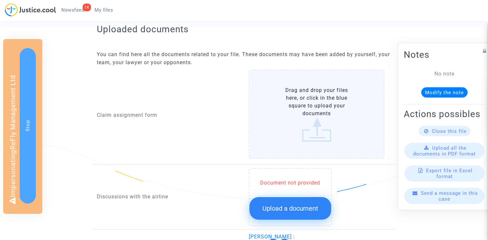
click at [267, 211] on span "Upload a document" at bounding box center [290, 209] width 56 height 8
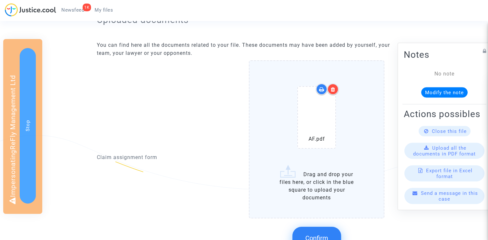
scroll to position [297, 0]
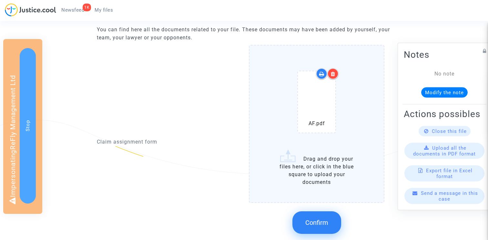
click at [332, 69] on div at bounding box center [332, 73] width 11 height 11
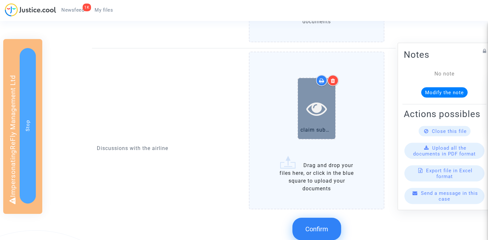
scroll to position [473, 0]
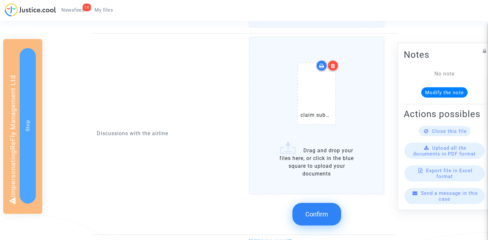
click at [317, 203] on button "Confirm" at bounding box center [316, 214] width 49 height 23
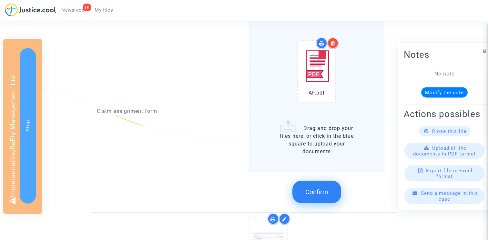
scroll to position [338, 0]
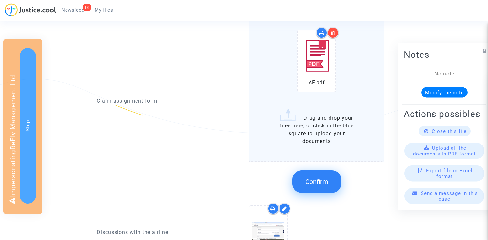
click at [335, 33] on div at bounding box center [332, 32] width 11 height 11
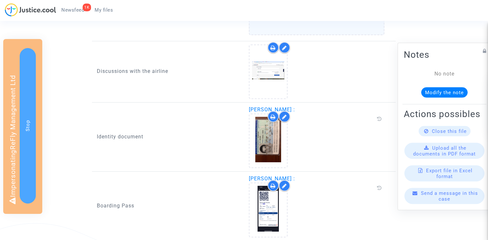
scroll to position [515, 0]
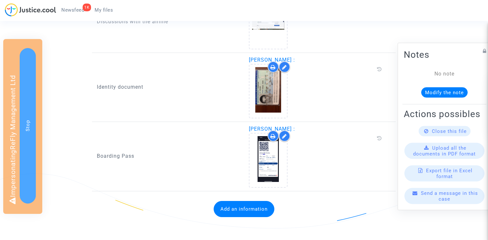
click at [231, 210] on button "Add an information" at bounding box center [244, 209] width 61 height 16
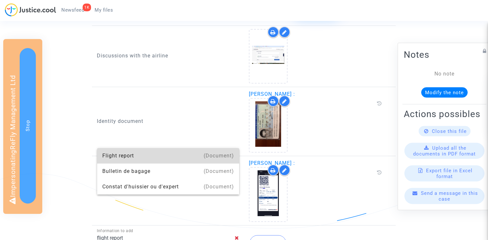
click at [162, 153] on div "Flight report" at bounding box center [168, 155] width 132 height 15
type input "Flight report"
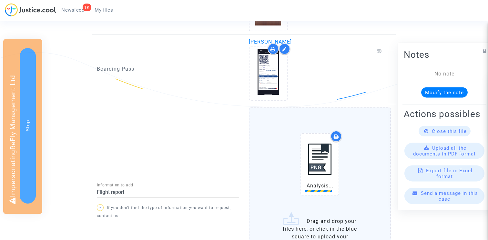
scroll to position [713, 0]
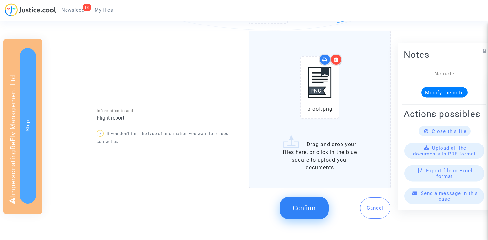
click at [302, 212] on span "Confirm" at bounding box center [304, 208] width 23 height 8
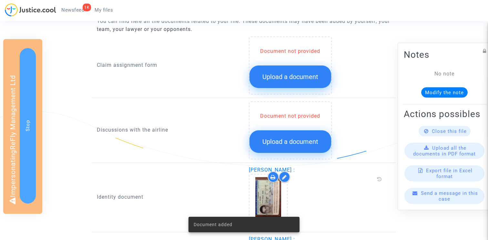
scroll to position [302, 0]
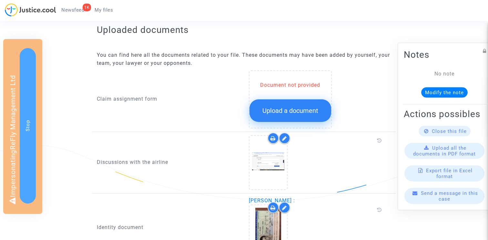
scroll to position [265, 0]
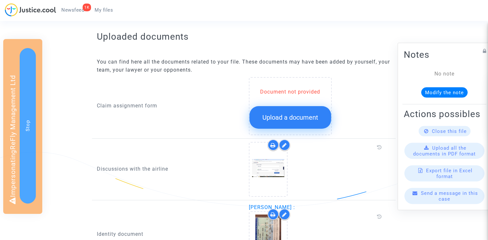
click at [280, 112] on button "Upload a document" at bounding box center [290, 117] width 82 height 23
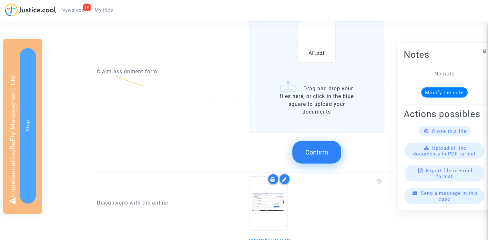
scroll to position [431, 0]
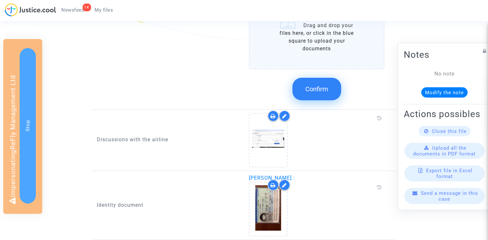
click at [321, 94] on button "Confirm" at bounding box center [316, 89] width 49 height 23
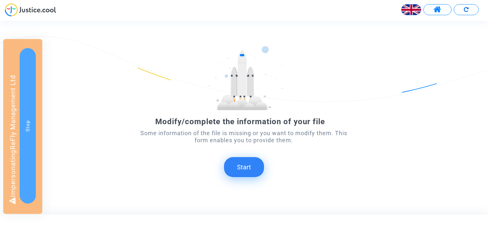
click at [244, 170] on button "Start" at bounding box center [244, 167] width 40 height 20
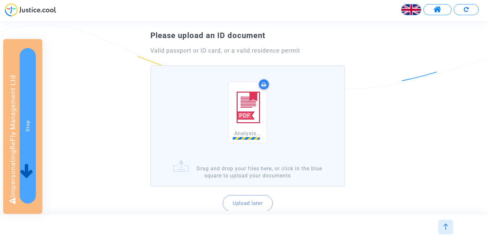
scroll to position [77, 0]
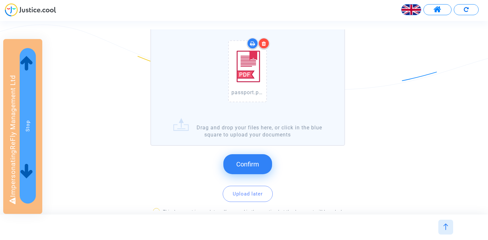
click at [266, 43] on icon at bounding box center [264, 43] width 5 height 5
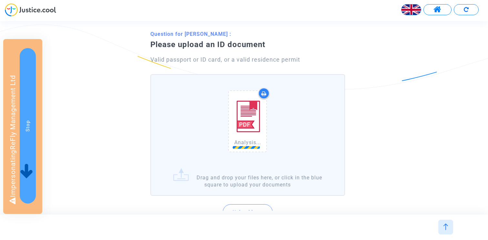
scroll to position [52, 0]
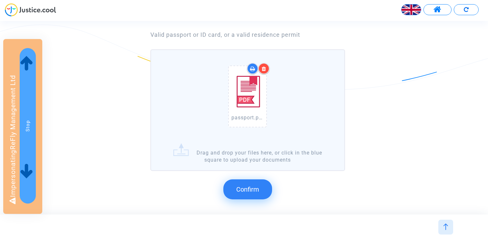
click at [246, 195] on button "Confirm" at bounding box center [247, 189] width 49 height 20
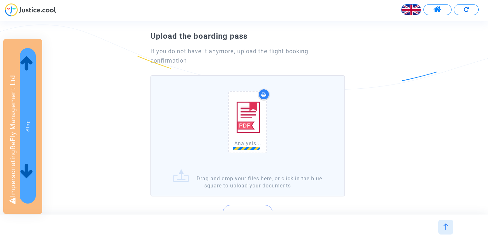
scroll to position [64, 0]
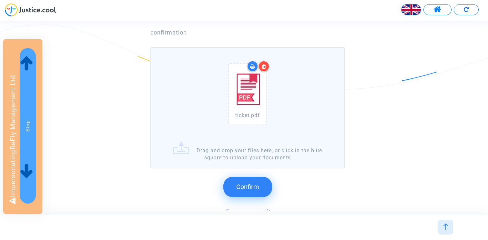
click at [235, 184] on button "Confirm" at bounding box center [247, 187] width 49 height 20
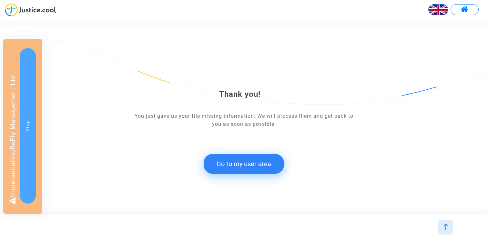
click at [228, 163] on button "Go to my user area" at bounding box center [244, 164] width 80 height 20
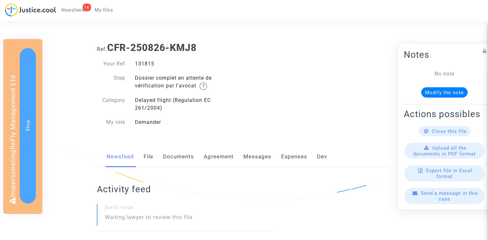
click at [178, 158] on link "Documents" at bounding box center [178, 156] width 31 height 21
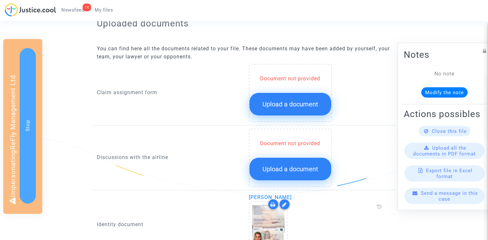
scroll to position [329, 0]
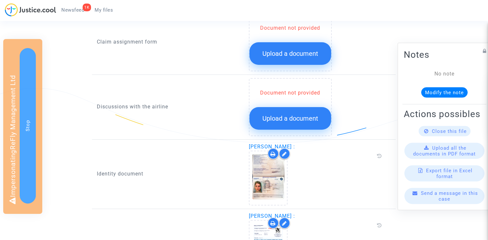
click at [299, 52] on span "Upload a document" at bounding box center [290, 54] width 56 height 8
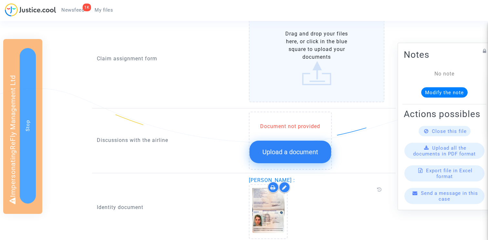
click at [289, 145] on button "Upload a document" at bounding box center [290, 152] width 82 height 23
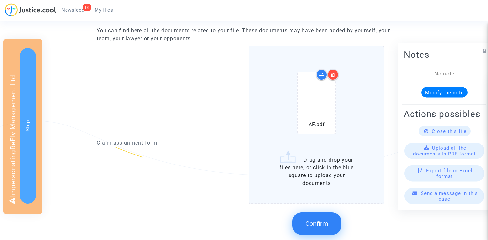
scroll to position [265, 0]
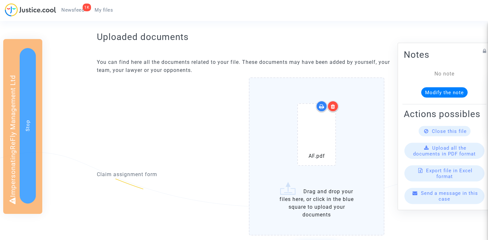
click at [335, 105] on icon at bounding box center [333, 106] width 5 height 5
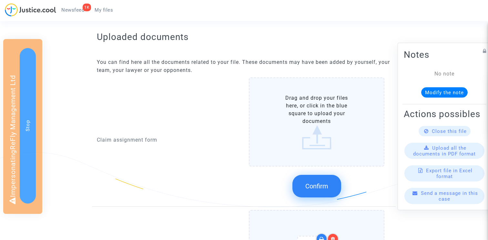
click at [328, 122] on label "Drag and drop your files here, or click in the blue square to upload your docum…" at bounding box center [317, 121] width 136 height 89
click at [0, 0] on input "Drag and drop your files here, or click in the blue square to upload your docum…" at bounding box center [0, 0] width 0 height 0
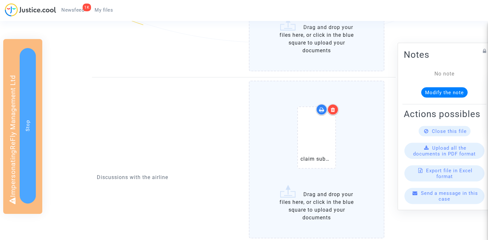
scroll to position [462, 0]
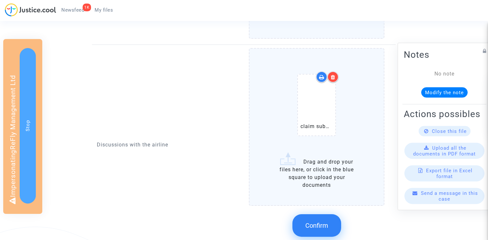
click at [320, 224] on span "Confirm" at bounding box center [316, 226] width 23 height 8
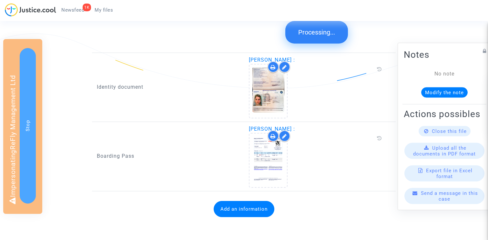
scroll to position [515, 0]
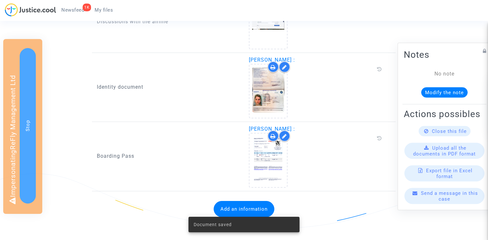
click at [236, 211] on div "Document saved" at bounding box center [244, 224] width 127 height 31
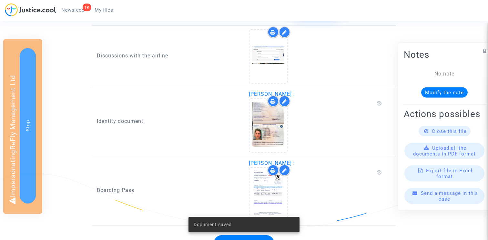
scroll to position [549, 0]
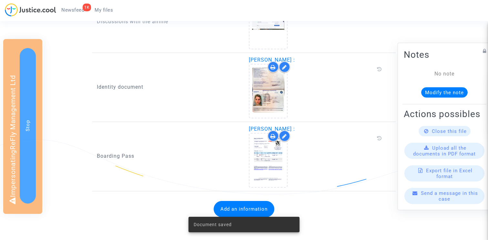
click at [223, 205] on button "Add an information" at bounding box center [244, 209] width 61 height 16
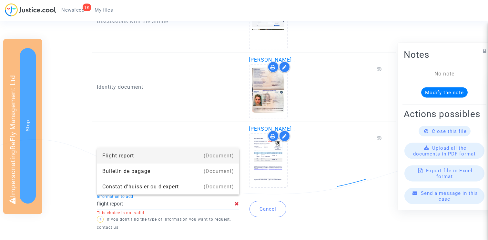
click at [147, 156] on div "Flight report" at bounding box center [168, 155] width 132 height 15
type input "Flight report"
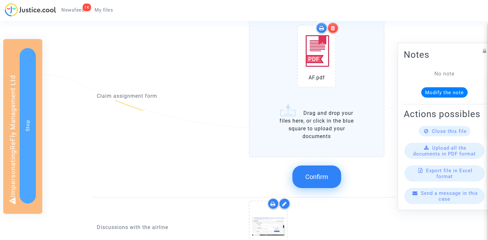
scroll to position [323, 0]
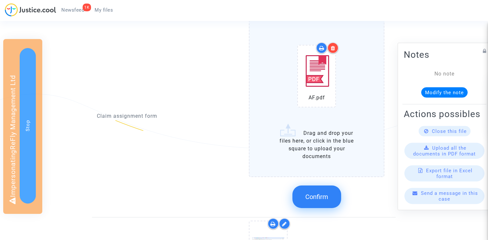
click at [320, 187] on button "Confirm" at bounding box center [316, 197] width 49 height 23
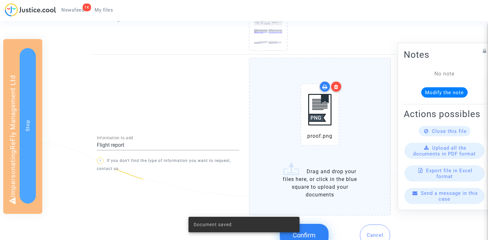
scroll to position [578, 0]
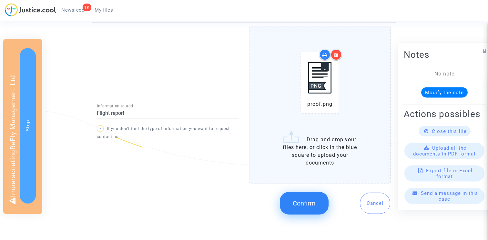
click at [300, 198] on button "Confirm" at bounding box center [304, 203] width 49 height 23
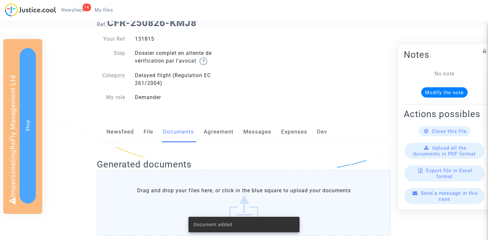
scroll to position [0, 0]
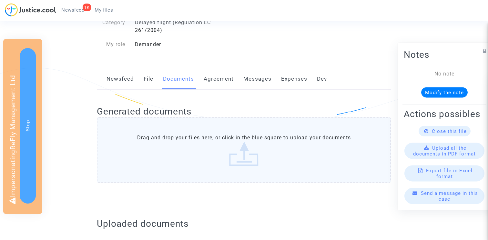
scroll to position [70, 0]
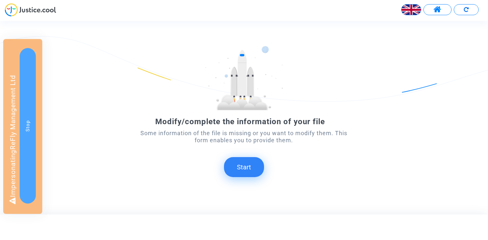
click at [244, 168] on button "Start" at bounding box center [244, 167] width 40 height 20
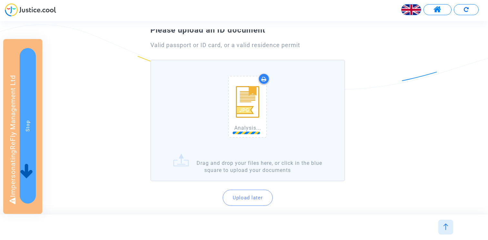
scroll to position [64, 0]
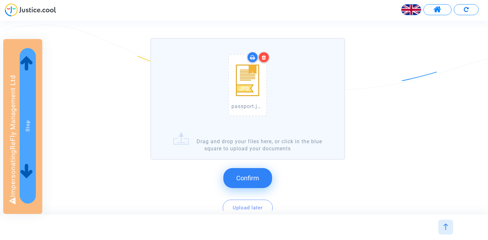
click at [246, 169] on button "Confirm" at bounding box center [247, 178] width 49 height 20
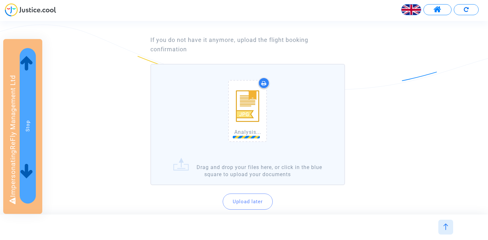
scroll to position [52, 0]
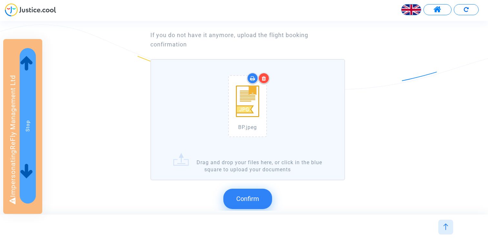
click at [259, 191] on button "Confirm" at bounding box center [247, 199] width 49 height 20
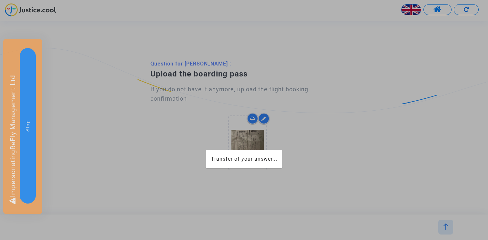
scroll to position [0, 0]
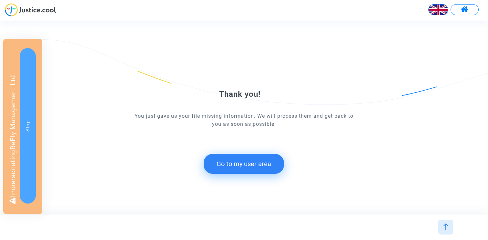
click at [266, 163] on button "Go to my user area" at bounding box center [244, 164] width 80 height 20
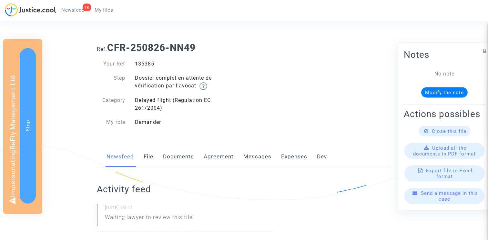
click at [166, 157] on link "Documents" at bounding box center [178, 156] width 31 height 21
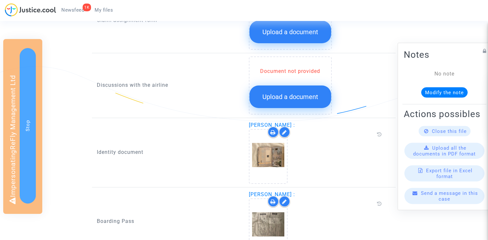
scroll to position [323, 0]
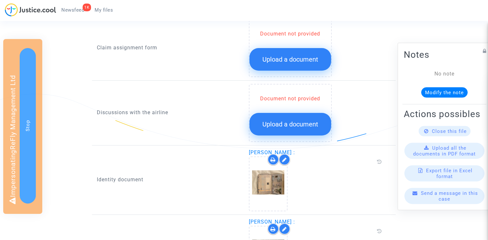
click at [287, 57] on span "Upload a document" at bounding box center [290, 60] width 56 height 8
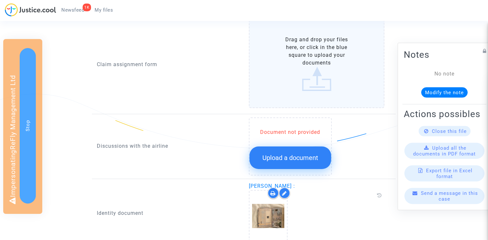
click at [279, 156] on span "Upload a document" at bounding box center [290, 158] width 56 height 8
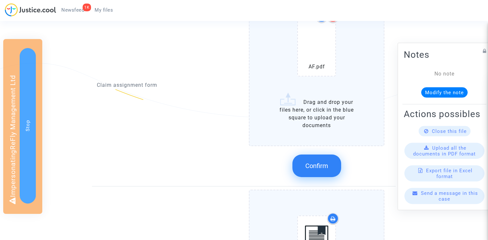
scroll to position [311, 0]
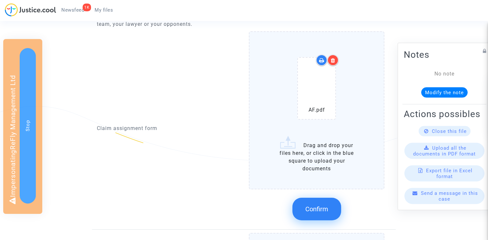
click at [318, 208] on span "Confirm" at bounding box center [316, 209] width 23 height 8
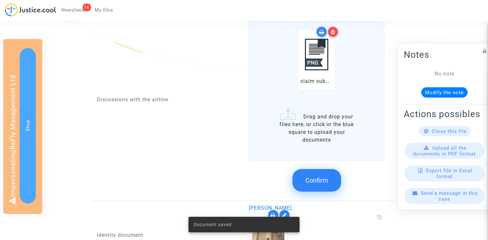
scroll to position [379, 0]
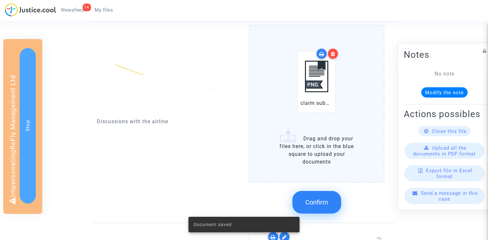
click at [325, 196] on button "Confirm" at bounding box center [316, 202] width 49 height 23
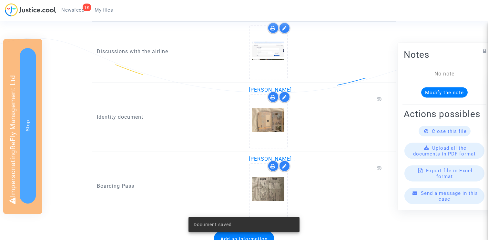
scroll to position [409, 0]
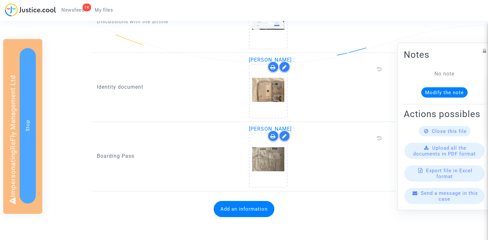
click at [248, 213] on button "Add an information" at bounding box center [244, 209] width 61 height 16
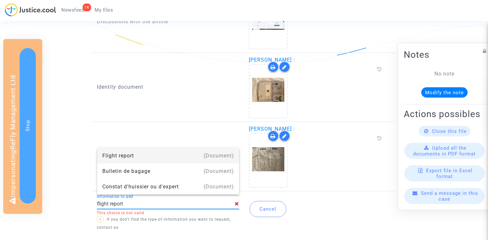
click at [198, 156] on div "Flight report" at bounding box center [168, 155] width 132 height 15
type input "Flight report"
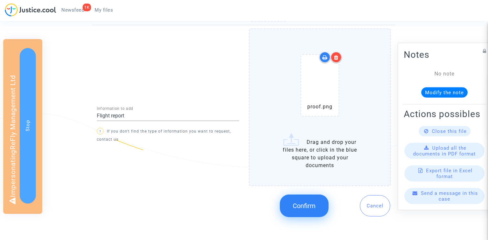
scroll to position [578, 0]
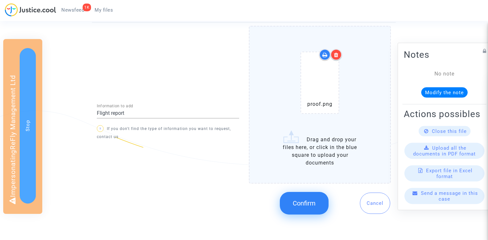
click at [308, 200] on span "Confirm" at bounding box center [304, 203] width 23 height 8
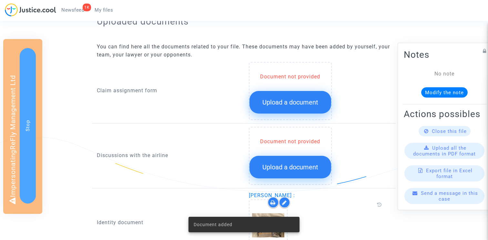
scroll to position [280, 0]
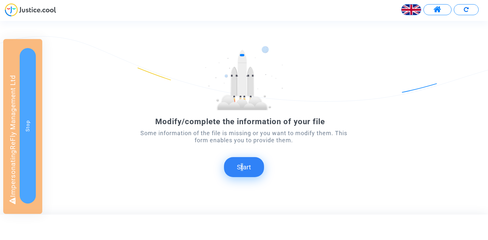
click at [242, 169] on button "Start" at bounding box center [244, 167] width 40 height 20
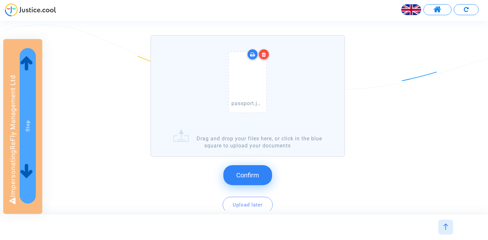
scroll to position [72, 0]
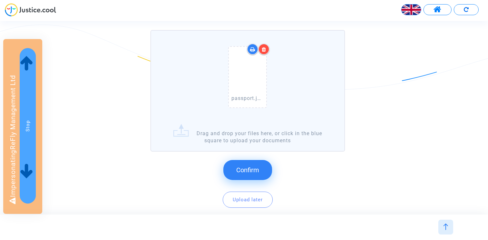
click at [252, 163] on button "Confirm" at bounding box center [247, 170] width 49 height 20
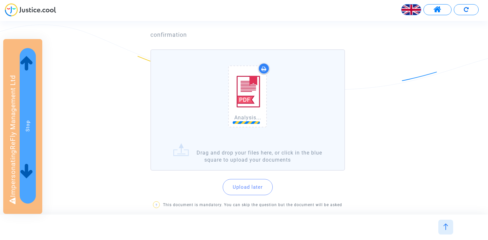
scroll to position [65, 0]
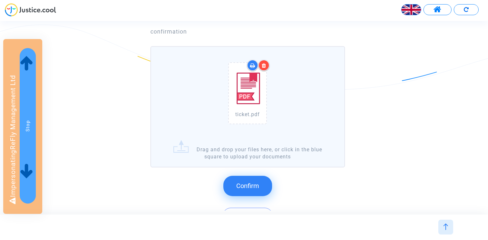
click at [240, 182] on button "Confirm" at bounding box center [247, 186] width 49 height 20
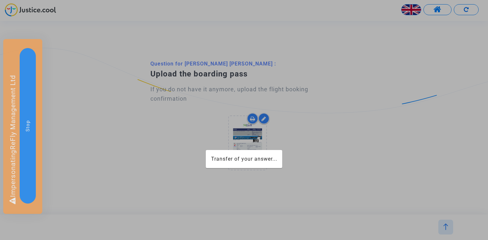
scroll to position [0, 0]
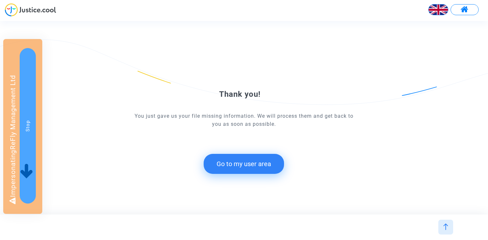
click at [224, 165] on button "Go to my user area" at bounding box center [244, 164] width 80 height 20
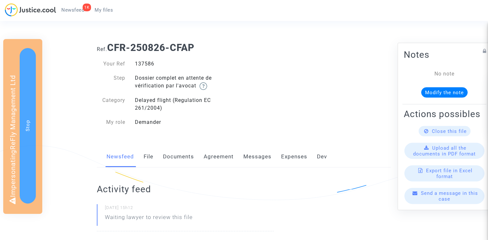
click at [187, 156] on link "Documents" at bounding box center [178, 156] width 31 height 21
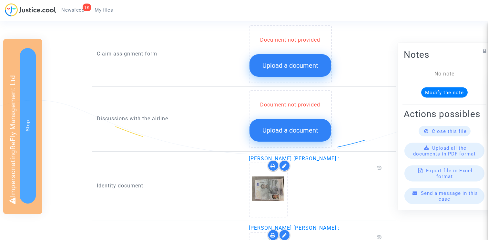
scroll to position [353, 0]
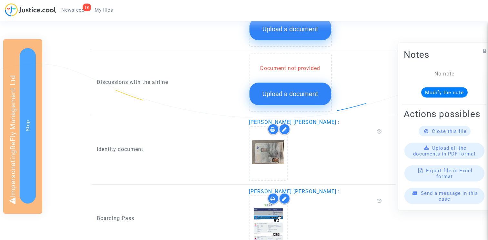
click at [268, 91] on span "Upload a document" at bounding box center [290, 94] width 56 height 8
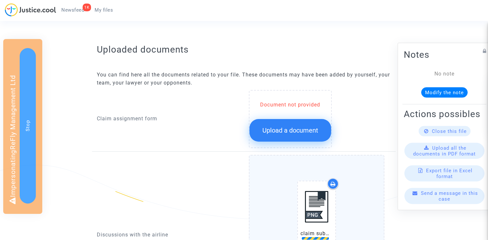
scroll to position [242, 0]
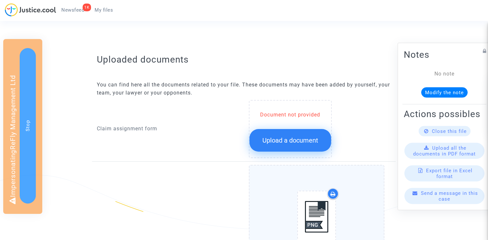
click at [286, 139] on span "Upload a document" at bounding box center [290, 141] width 56 height 8
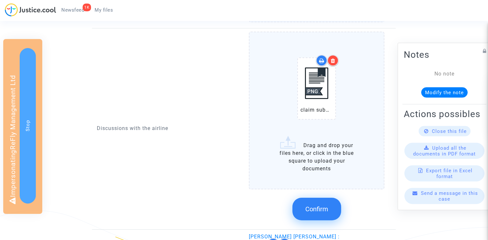
scroll to position [479, 0]
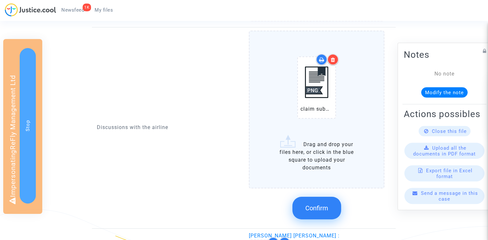
click at [319, 206] on span "Confirm" at bounding box center [316, 208] width 23 height 8
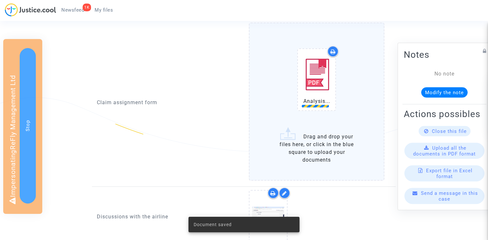
scroll to position [306, 0]
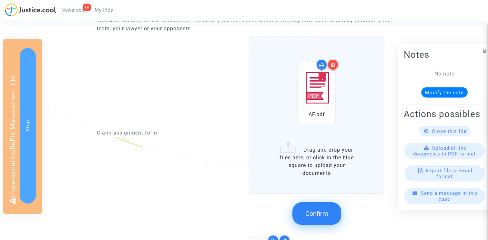
click at [338, 61] on div at bounding box center [327, 64] width 23 height 11
click at [335, 64] on div at bounding box center [332, 64] width 11 height 11
click at [333, 64] on icon at bounding box center [333, 64] width 5 height 5
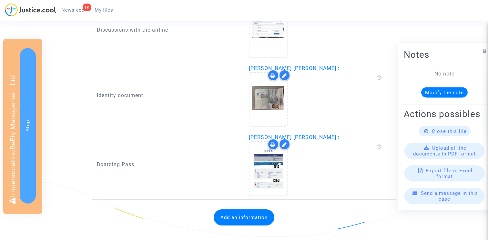
scroll to position [515, 0]
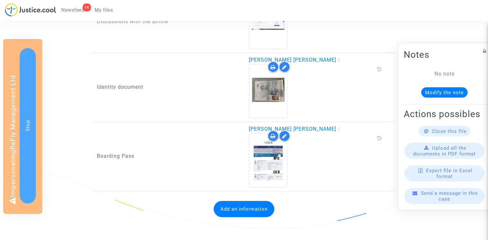
click at [228, 207] on button "Add an information" at bounding box center [244, 209] width 61 height 16
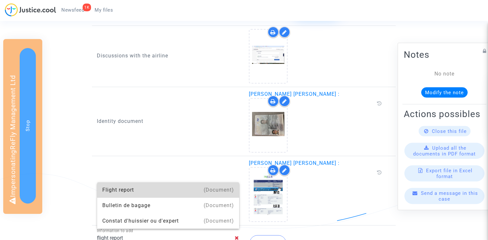
click at [186, 192] on div "Flight report" at bounding box center [168, 189] width 132 height 15
type input "Flight report"
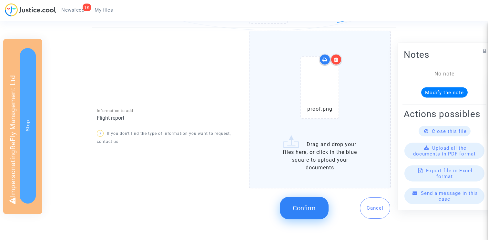
scroll to position [718, 0]
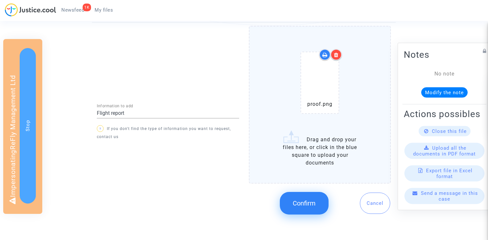
click at [302, 215] on div "Confirm Cancel" at bounding box center [320, 203] width 142 height 34
click at [302, 208] on button "Confirm" at bounding box center [304, 203] width 49 height 23
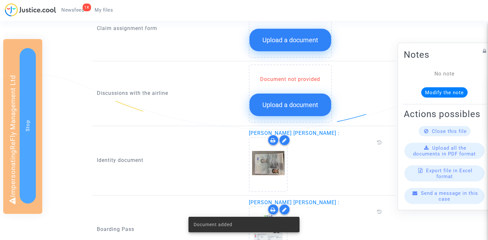
scroll to position [214, 0]
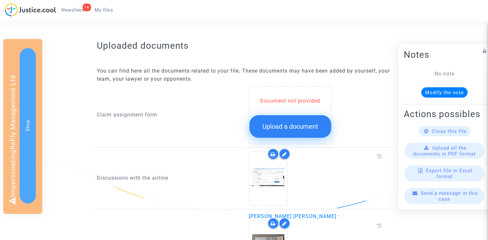
scroll to position [273, 0]
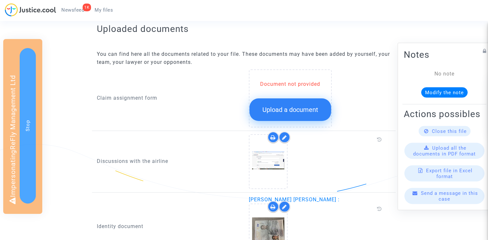
click at [321, 107] on button "Upload a document" at bounding box center [290, 109] width 82 height 23
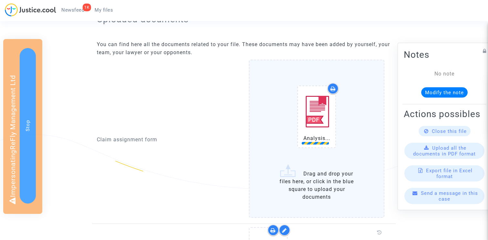
scroll to position [283, 0]
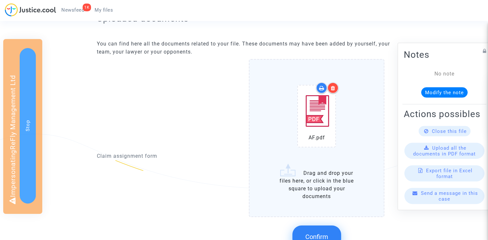
click at [337, 88] on div at bounding box center [332, 87] width 11 height 11
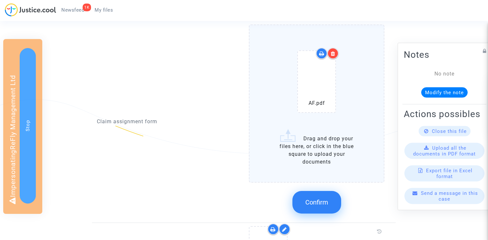
scroll to position [333, 0]
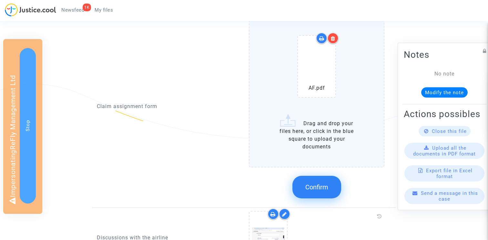
click at [313, 190] on span "Confirm" at bounding box center [316, 187] width 23 height 8
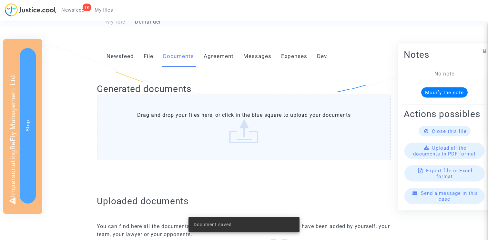
scroll to position [12, 0]
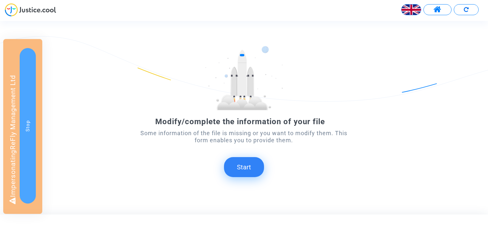
click at [244, 168] on button "Start" at bounding box center [244, 167] width 40 height 20
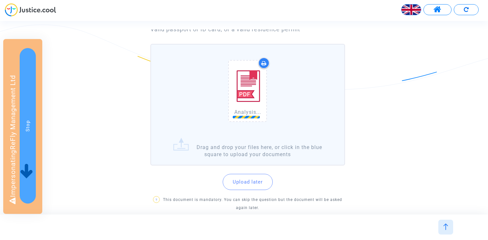
scroll to position [95, 0]
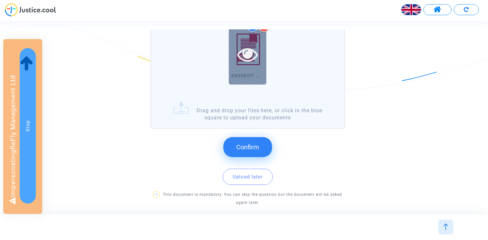
click at [247, 54] on icon at bounding box center [247, 54] width 21 height 21
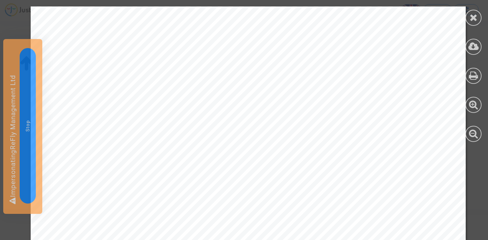
scroll to position [241, 0]
click at [476, 15] on icon at bounding box center [474, 18] width 8 height 10
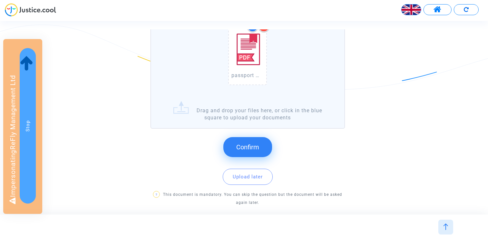
click at [248, 148] on span "Confirm" at bounding box center [247, 147] width 23 height 8
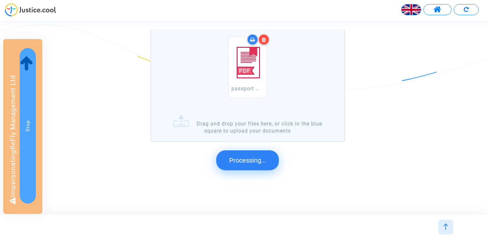
scroll to position [0, 0]
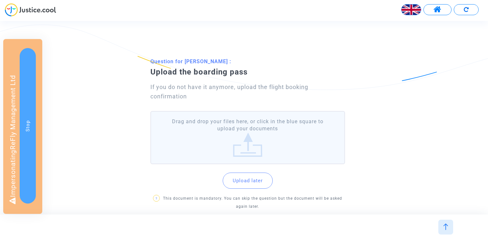
click at [188, 135] on label "Drag and drop your files here, or click in the blue square to upload your docum…" at bounding box center [247, 137] width 195 height 53
click at [0, 0] on input "Drag and drop your files here, or click in the blue square to upload your docum…" at bounding box center [0, 0] width 0 height 0
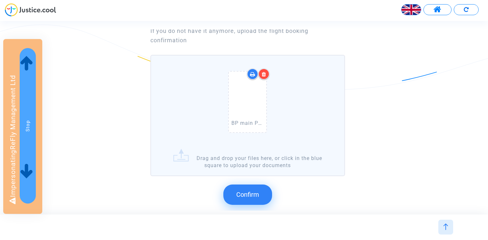
scroll to position [59, 0]
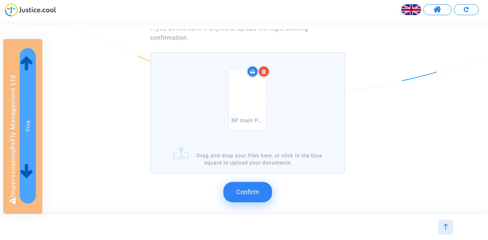
click at [254, 192] on span "Confirm" at bounding box center [247, 192] width 23 height 8
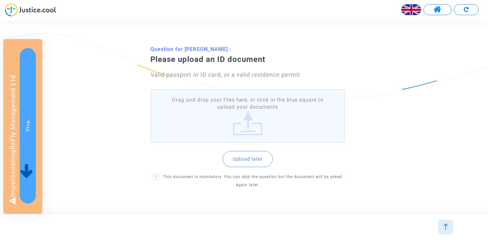
click at [238, 121] on label "Drag and drop your files here, or click in the blue square to upload your docum…" at bounding box center [247, 115] width 195 height 53
click at [0, 0] on input "Drag and drop your files here, or click in the blue square to upload your docum…" at bounding box center [0, 0] width 0 height 0
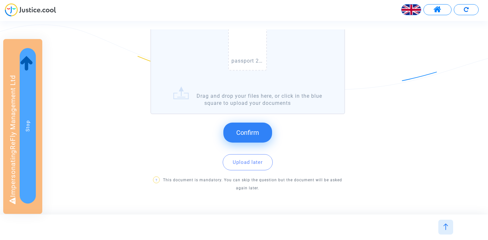
click at [246, 137] on button "Confirm" at bounding box center [247, 133] width 49 height 20
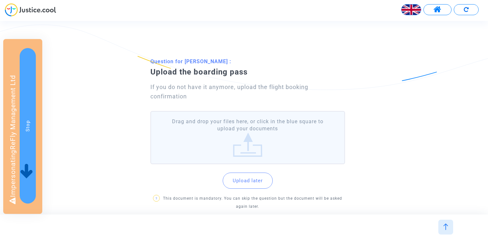
click at [235, 142] on label "Drag and drop your files here, or click in the blue square to upload your docum…" at bounding box center [247, 137] width 195 height 53
click at [0, 0] on input "Drag and drop your files here, or click in the blue square to upload your docum…" at bounding box center [0, 0] width 0 height 0
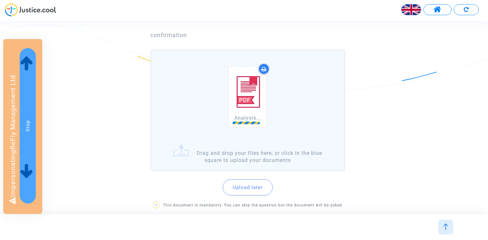
scroll to position [101, 0]
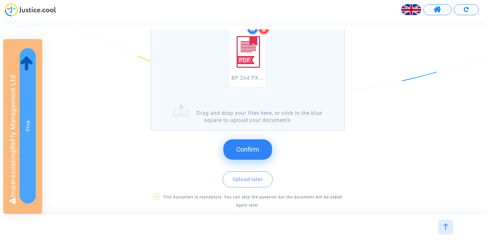
click at [249, 144] on button "Confirm" at bounding box center [247, 149] width 49 height 20
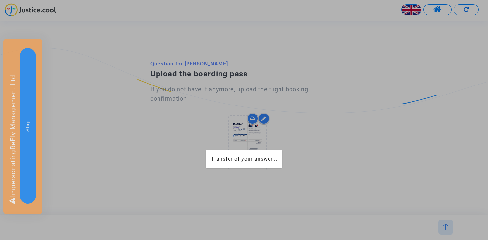
scroll to position [0, 0]
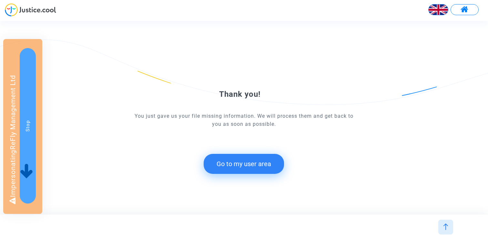
click at [238, 162] on button "Go to my user area" at bounding box center [244, 164] width 80 height 20
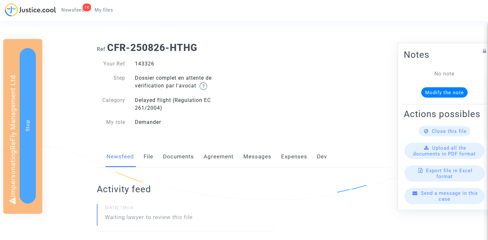
click at [182, 163] on link "Documents" at bounding box center [178, 156] width 31 height 21
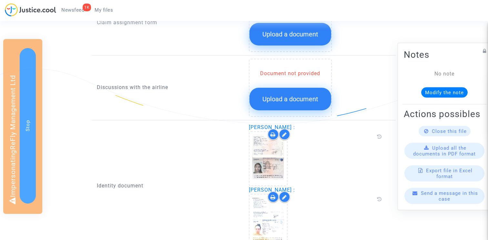
scroll to position [294, 0]
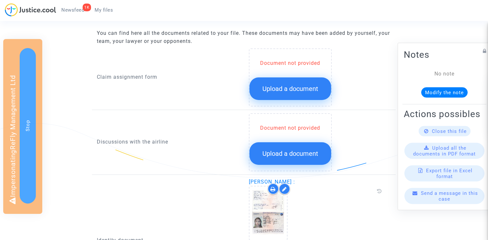
click at [286, 101] on div "Document not provided Upload a document" at bounding box center [290, 77] width 83 height 58
click at [285, 89] on span "Upload a document" at bounding box center [290, 89] width 56 height 8
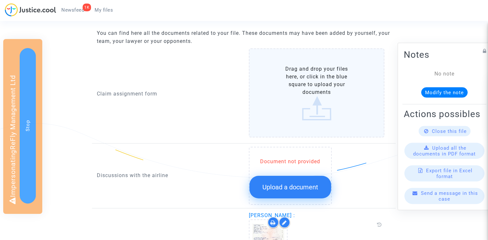
click at [276, 192] on button "Upload a document" at bounding box center [290, 187] width 82 height 23
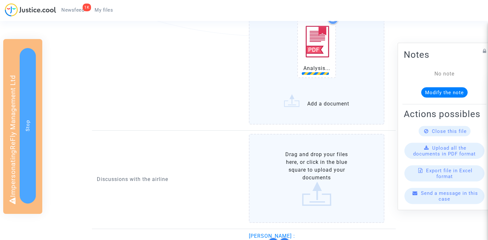
scroll to position [478, 0]
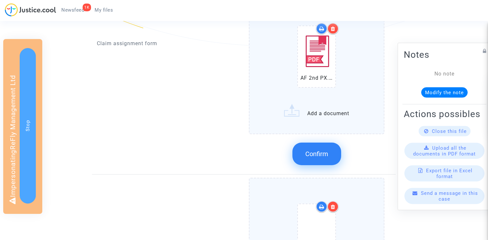
click at [315, 151] on span "Confirm" at bounding box center [316, 154] width 23 height 8
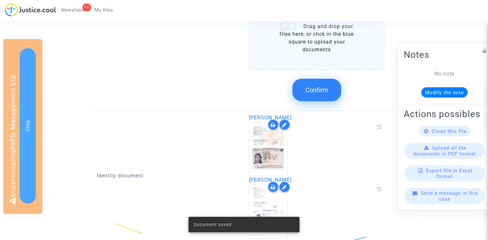
scroll to position [508, 0]
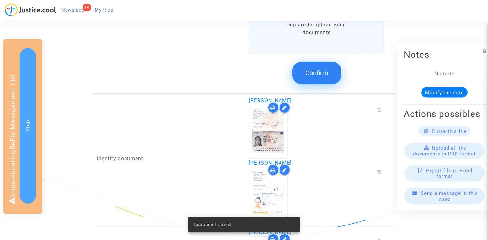
click at [317, 70] on span "Confirm" at bounding box center [316, 73] width 23 height 8
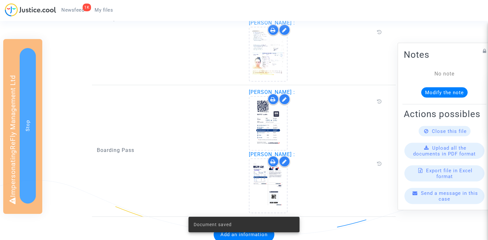
scroll to position [534, 0]
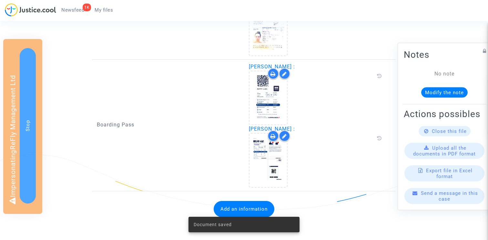
click at [226, 211] on div "Document saved" at bounding box center [244, 224] width 127 height 31
click at [226, 205] on button "Add an information" at bounding box center [244, 209] width 61 height 16
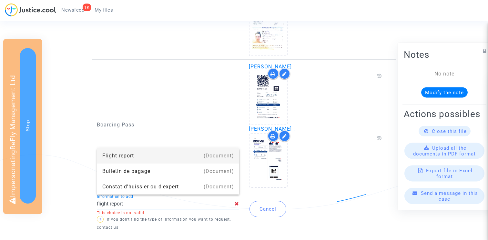
click at [164, 155] on div "Flight report" at bounding box center [168, 155] width 132 height 15
type input "Flight report"
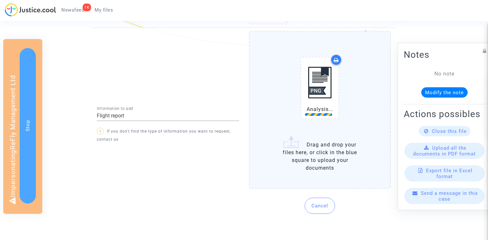
scroll to position [699, 0]
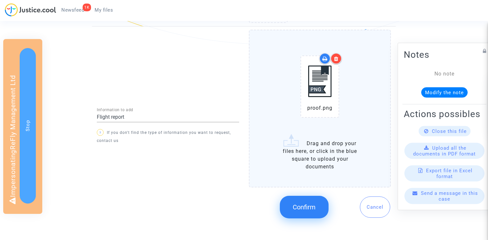
click at [290, 216] on button "Confirm" at bounding box center [304, 207] width 49 height 23
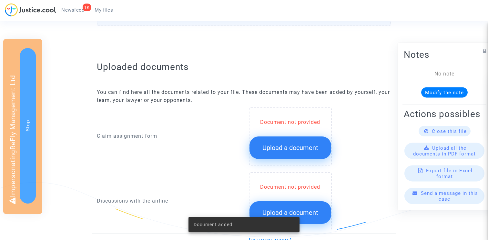
scroll to position [210, 0]
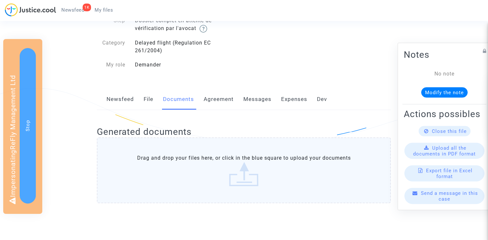
scroll to position [1, 0]
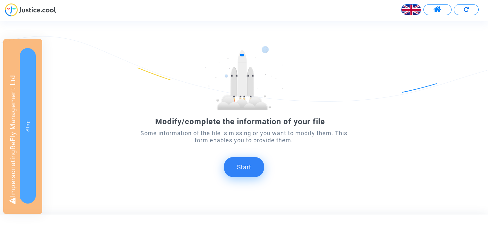
click at [245, 167] on button "Start" at bounding box center [244, 167] width 40 height 20
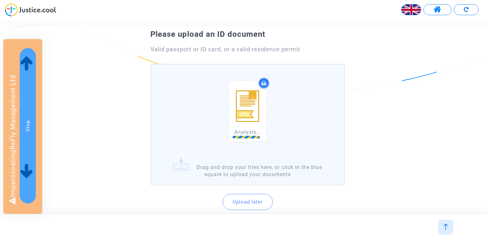
scroll to position [54, 0]
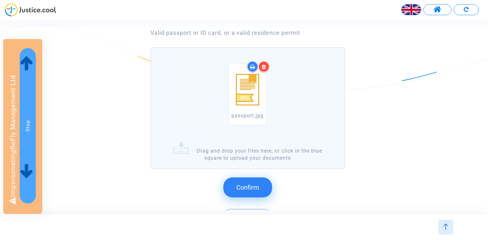
click at [256, 183] on button "Confirm" at bounding box center [247, 188] width 49 height 20
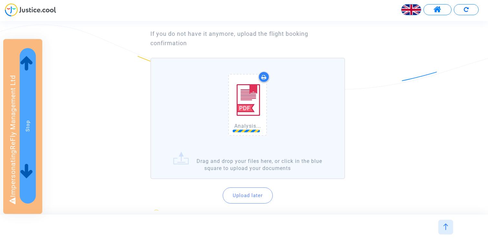
scroll to position [54, 0]
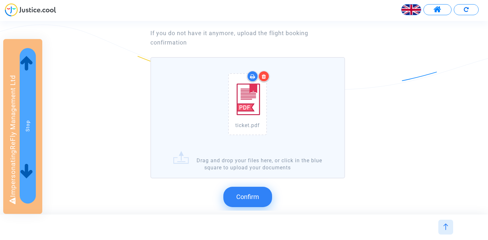
click at [244, 199] on span "Confirm" at bounding box center [247, 197] width 23 height 8
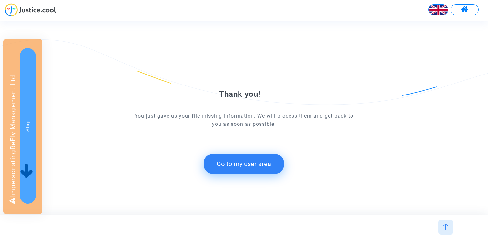
click at [253, 162] on button "Go to my user area" at bounding box center [244, 164] width 80 height 20
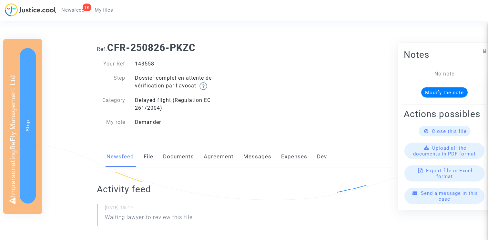
click at [179, 154] on link "Documents" at bounding box center [178, 156] width 31 height 21
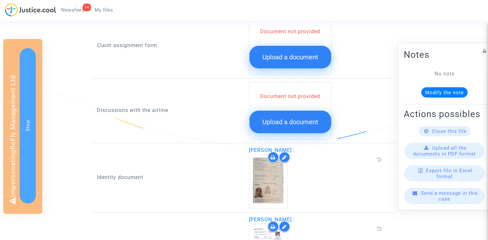
scroll to position [310, 0]
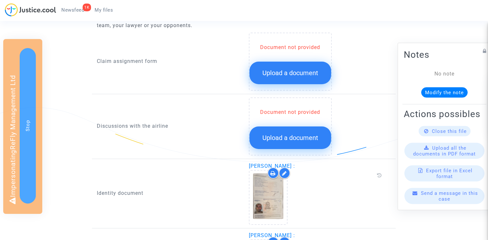
click at [277, 78] on button "Upload a document" at bounding box center [290, 73] width 82 height 23
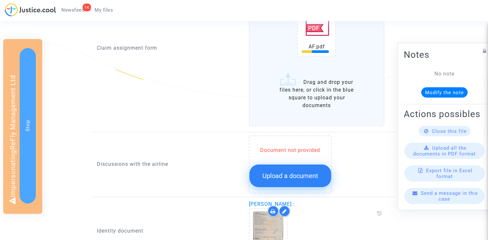
scroll to position [422, 0]
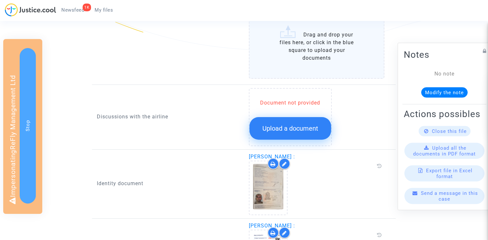
click at [279, 126] on span "Upload a document" at bounding box center [290, 129] width 56 height 8
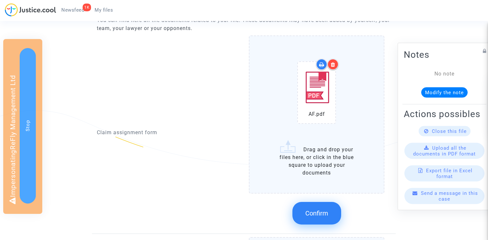
scroll to position [269, 0]
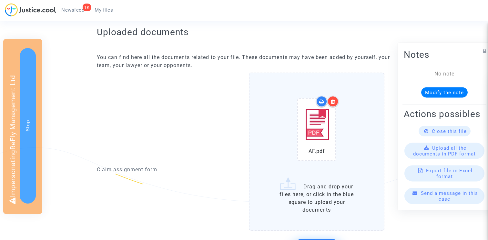
click at [332, 104] on icon at bounding box center [333, 101] width 5 height 5
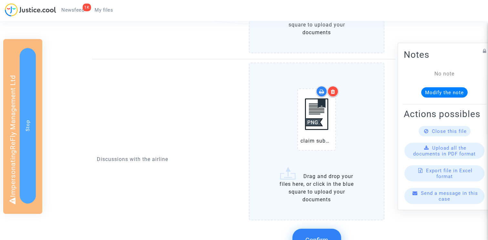
scroll to position [467, 0]
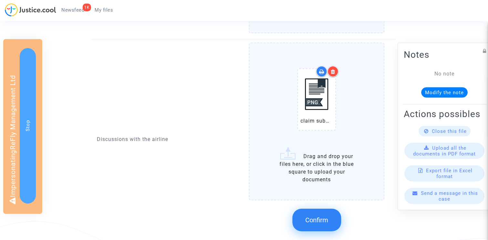
click at [314, 211] on button "Confirm" at bounding box center [316, 220] width 49 height 23
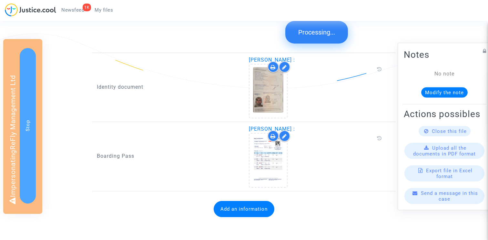
scroll to position [515, 0]
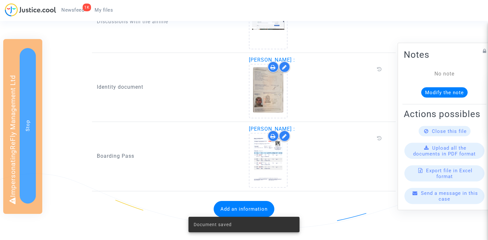
click at [229, 213] on div "Document saved" at bounding box center [244, 224] width 127 height 31
click at [229, 208] on button "Add an information" at bounding box center [244, 209] width 61 height 16
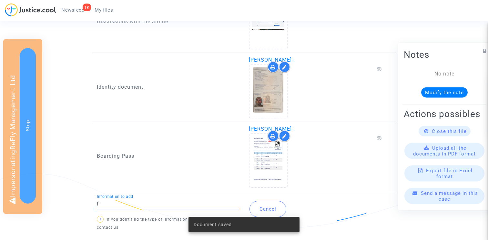
scroll to position [516, 0]
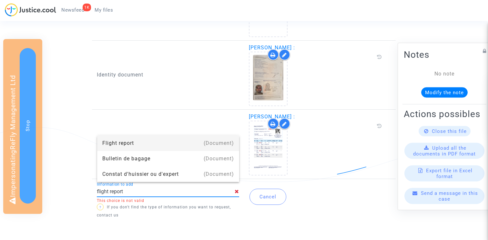
click at [176, 144] on div "Flight report" at bounding box center [168, 143] width 132 height 15
type input "Flight report"
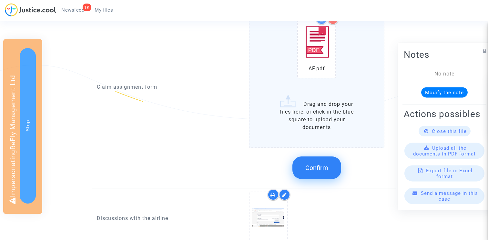
scroll to position [379, 0]
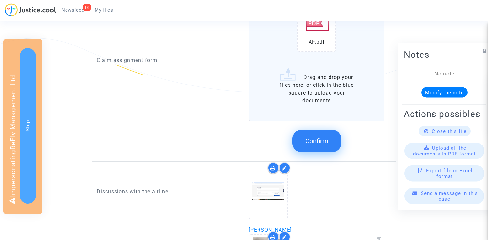
click at [309, 147] on button "Confirm" at bounding box center [316, 141] width 49 height 23
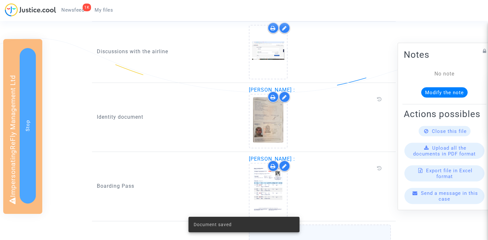
scroll to position [578, 0]
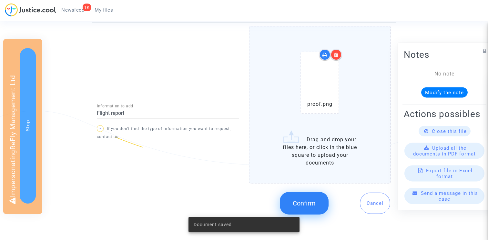
click at [303, 198] on button "Confirm" at bounding box center [304, 203] width 49 height 23
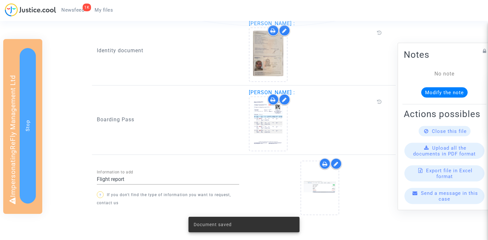
scroll to position [477, 0]
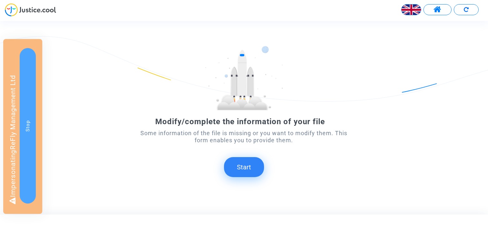
click at [250, 174] on button "Start" at bounding box center [244, 167] width 40 height 20
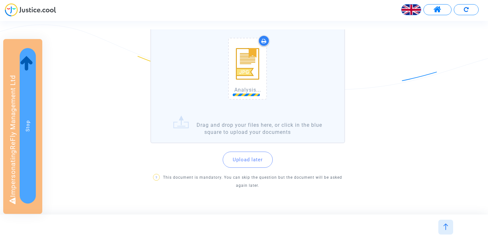
scroll to position [94, 0]
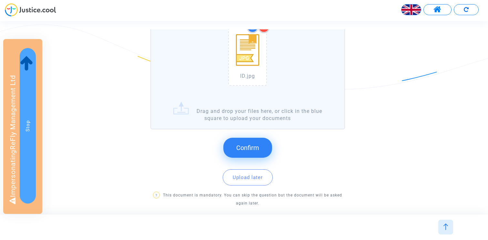
click at [250, 154] on button "Confirm" at bounding box center [247, 148] width 49 height 20
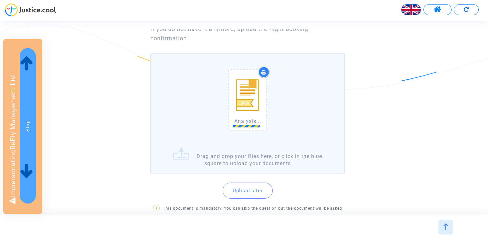
scroll to position [58, 0]
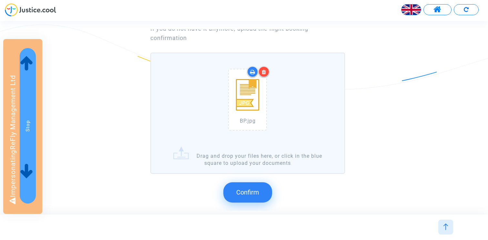
click at [236, 185] on button "Confirm" at bounding box center [247, 192] width 49 height 20
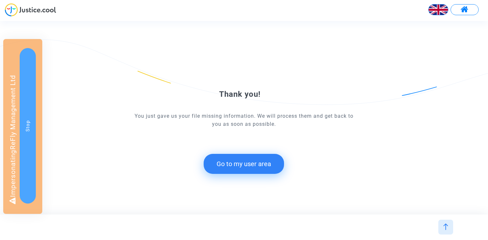
click at [250, 152] on form "Thank you! You just gave us your file missing information. We will process them…" at bounding box center [243, 111] width 219 height 125
click at [236, 162] on button "Go to my user area" at bounding box center [244, 164] width 80 height 20
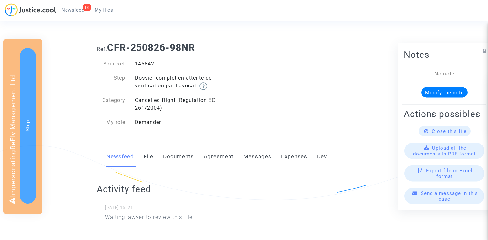
click at [178, 153] on link "Documents" at bounding box center [178, 156] width 31 height 21
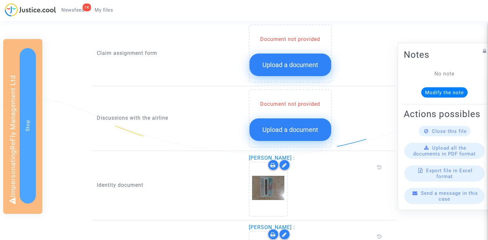
scroll to position [293, 0]
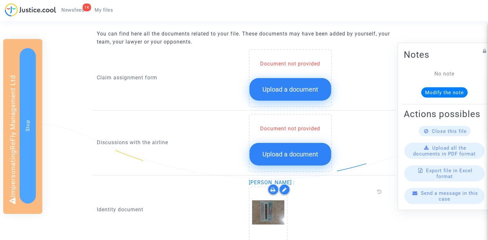
click at [291, 88] on span "Upload a document" at bounding box center [290, 90] width 56 height 8
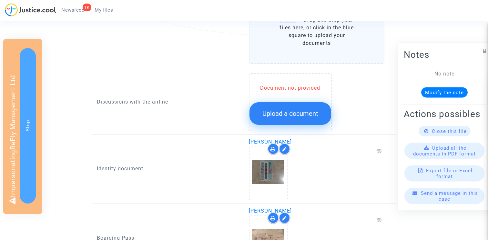
scroll to position [443, 0]
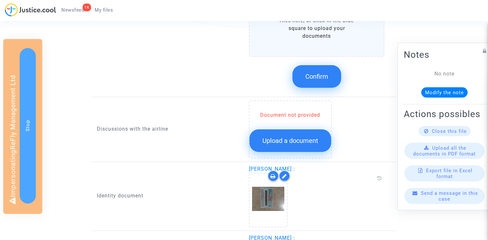
click at [288, 117] on div "Document not provided" at bounding box center [290, 115] width 82 height 8
click at [285, 135] on button "Upload a document" at bounding box center [290, 140] width 82 height 23
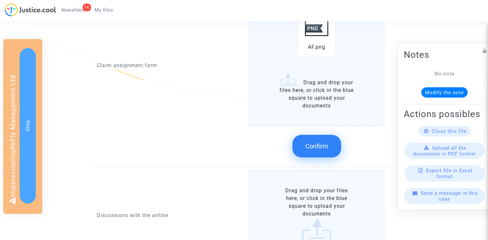
scroll to position [341, 0]
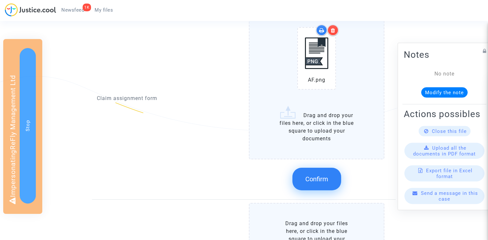
click at [317, 173] on button "Confirm" at bounding box center [316, 179] width 49 height 23
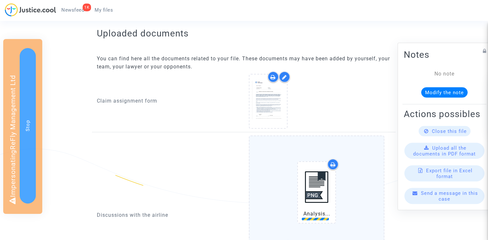
scroll to position [267, 0]
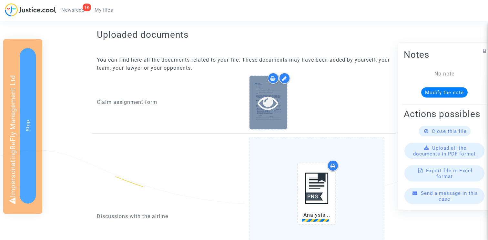
click at [266, 102] on icon at bounding box center [268, 102] width 21 height 21
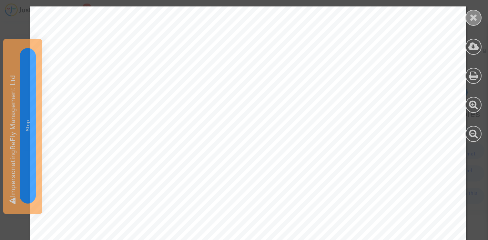
click at [472, 13] on icon at bounding box center [474, 18] width 8 height 10
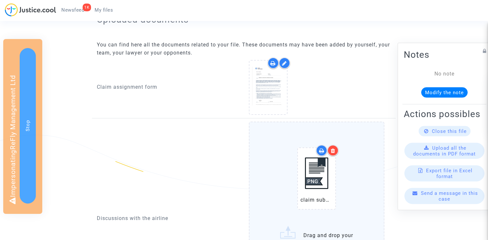
scroll to position [259, 0]
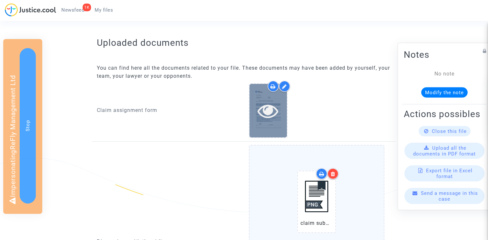
click at [267, 106] on icon at bounding box center [268, 110] width 21 height 21
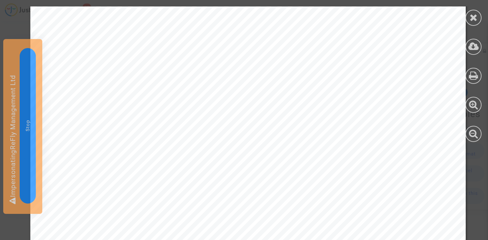
scroll to position [125, 0]
click at [470, 19] on icon at bounding box center [474, 18] width 8 height 10
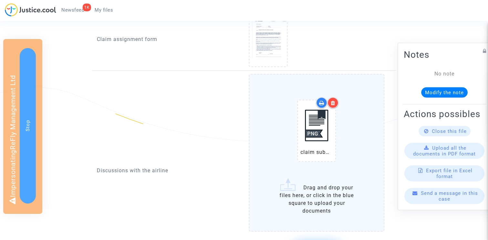
scroll to position [411, 0]
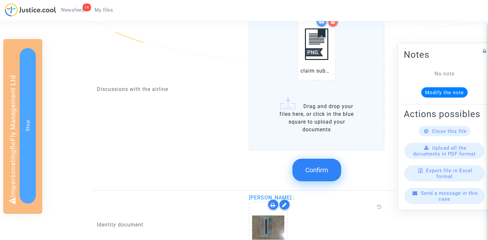
click at [317, 170] on span "Confirm" at bounding box center [316, 170] width 23 height 8
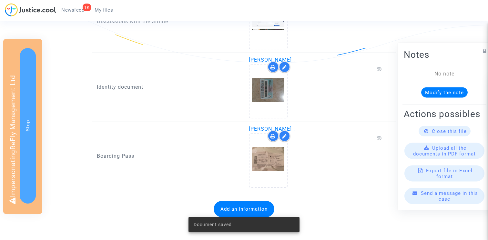
click at [239, 207] on button "Add an information" at bounding box center [244, 209] width 61 height 16
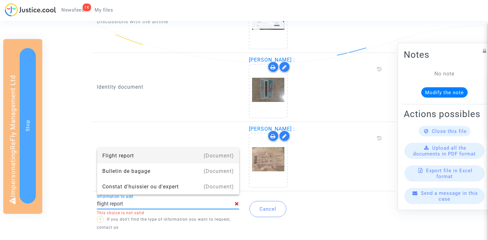
click at [125, 153] on div "Flight report" at bounding box center [168, 155] width 132 height 15
type input "Flight report"
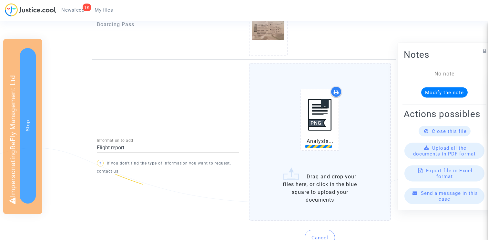
scroll to position [573, 0]
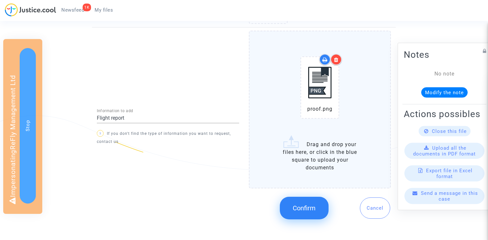
click at [298, 209] on span "Confirm" at bounding box center [304, 208] width 23 height 8
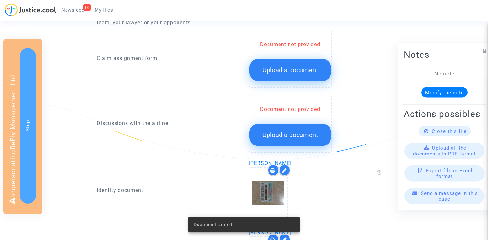
scroll to position [222, 0]
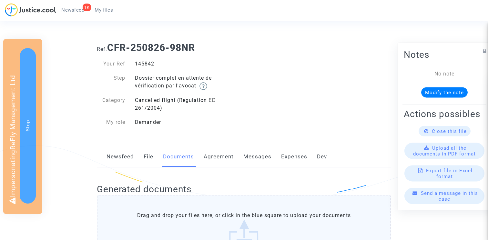
scroll to position [222, 0]
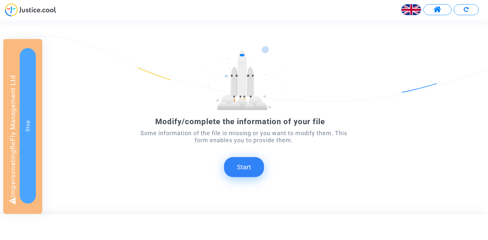
click at [239, 164] on button "Start" at bounding box center [244, 167] width 40 height 20
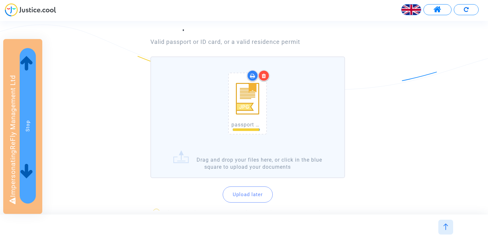
scroll to position [46, 0]
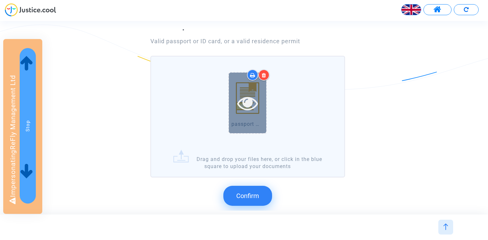
click at [257, 106] on icon at bounding box center [247, 103] width 21 height 21
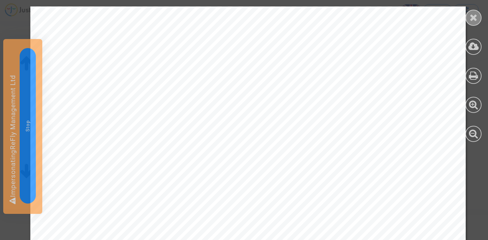
click at [475, 17] on icon at bounding box center [474, 18] width 8 height 10
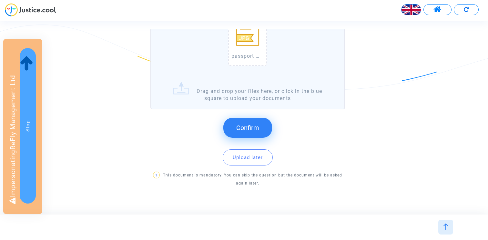
scroll to position [126, 0]
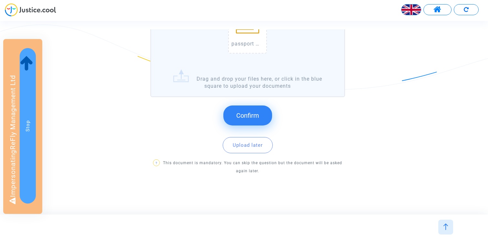
click at [255, 115] on span "Confirm" at bounding box center [247, 116] width 23 height 8
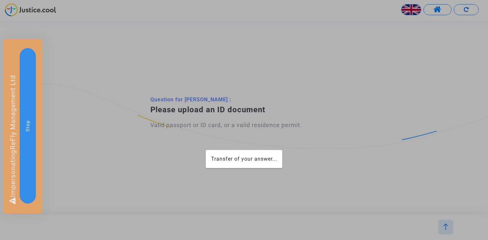
scroll to position [0, 0]
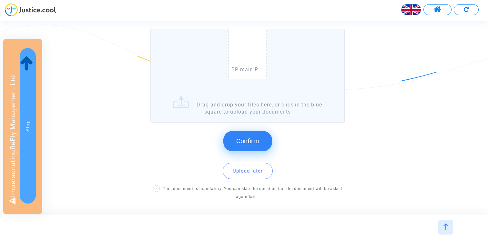
click at [261, 149] on button "Confirm" at bounding box center [247, 141] width 49 height 20
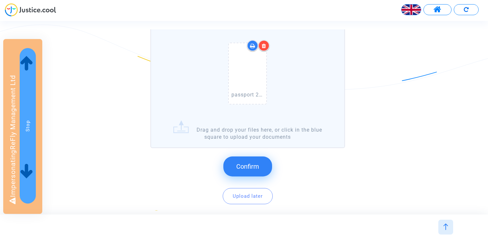
scroll to position [68, 0]
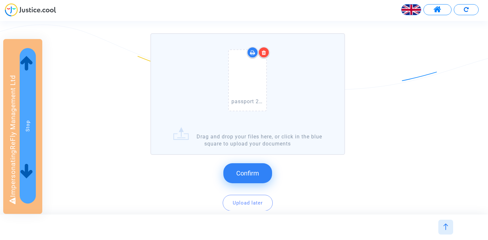
click at [249, 171] on span "Confirm" at bounding box center [247, 173] width 23 height 8
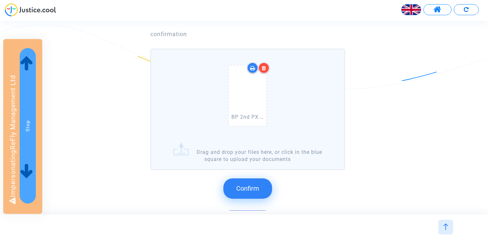
scroll to position [80, 0]
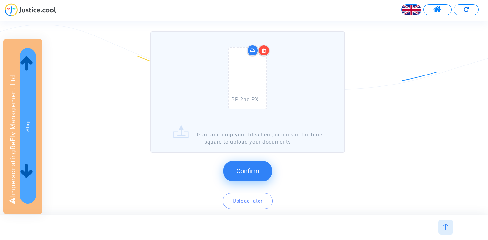
click at [249, 166] on button "Confirm" at bounding box center [247, 171] width 49 height 20
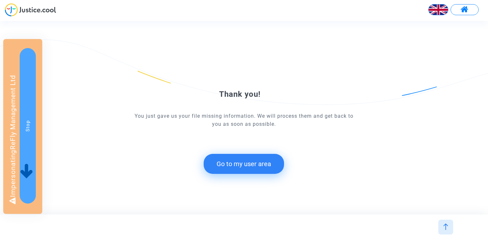
click at [244, 162] on button "Go to my user area" at bounding box center [244, 164] width 80 height 20
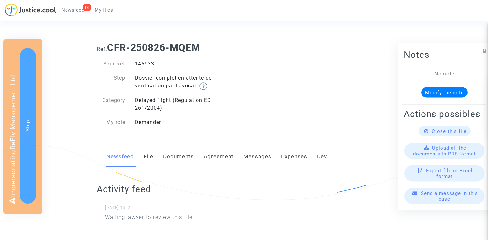
click at [180, 159] on link "Documents" at bounding box center [178, 156] width 31 height 21
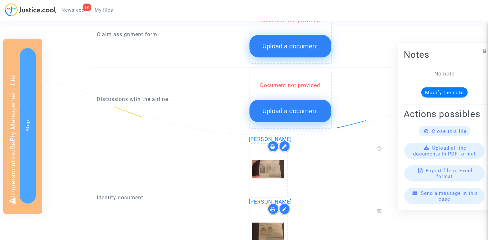
scroll to position [287, 0]
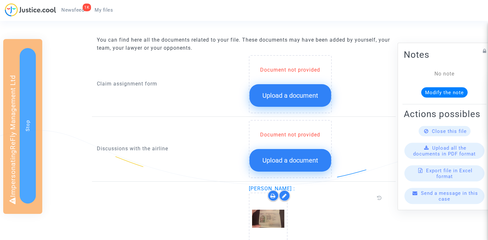
click at [289, 82] on div "Document not provided Upload a document" at bounding box center [290, 86] width 82 height 41
click at [289, 90] on button "Upload a document" at bounding box center [290, 95] width 82 height 23
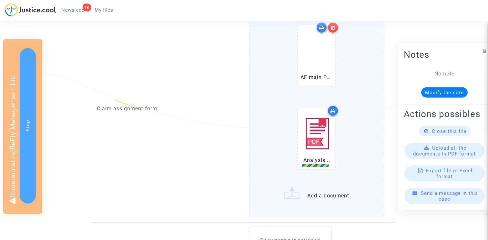
scroll to position [344, 0]
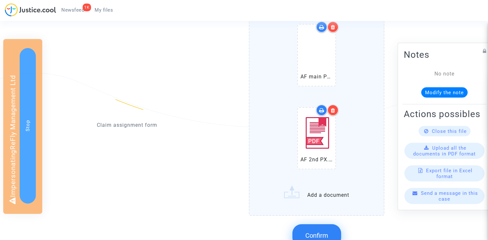
click at [335, 110] on div at bounding box center [332, 110] width 11 height 11
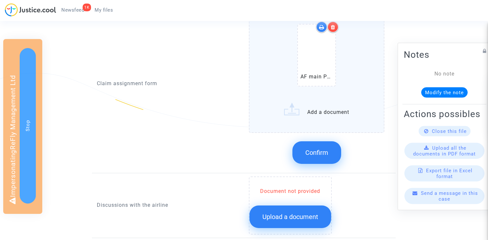
click at [312, 115] on label "AF main PX.pdf Add a document" at bounding box center [317, 65] width 136 height 135
click at [0, 0] on input "AF main PX.pdf Add a document" at bounding box center [0, 0] width 0 height 0
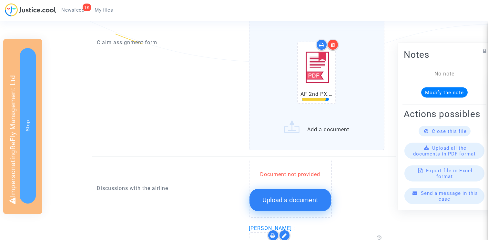
scroll to position [451, 0]
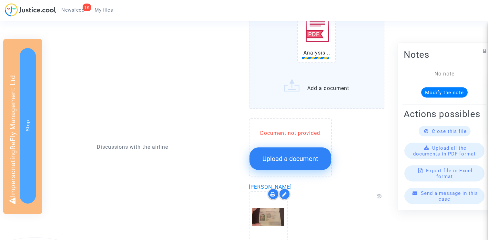
click at [288, 159] on span "Upload a document" at bounding box center [290, 159] width 56 height 8
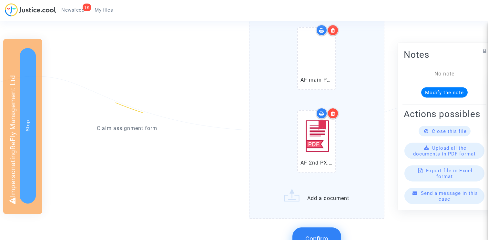
scroll to position [339, 0]
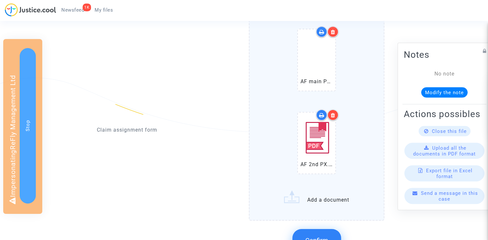
click at [333, 116] on icon at bounding box center [333, 115] width 5 height 5
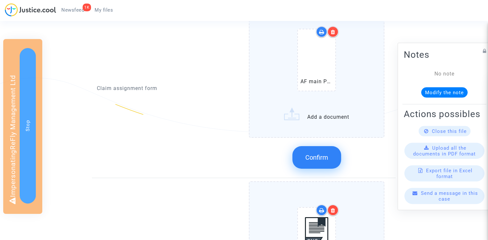
click at [313, 121] on label "AF main PX.pdf Add a document" at bounding box center [317, 70] width 136 height 135
click at [0, 0] on input "AF main PX.pdf Add a document" at bounding box center [0, 0] width 0 height 0
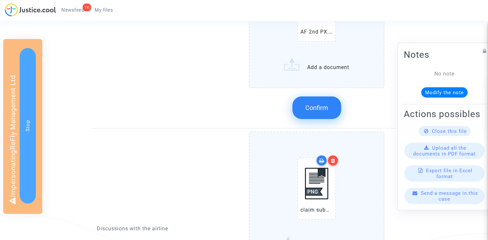
click at [311, 107] on span "Confirm" at bounding box center [316, 108] width 23 height 8
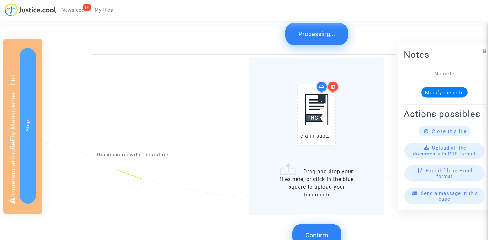
scroll to position [627, 0]
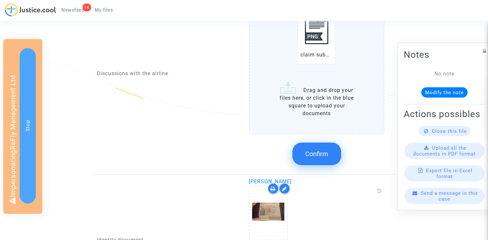
click at [315, 147] on button "Confirm" at bounding box center [316, 154] width 49 height 23
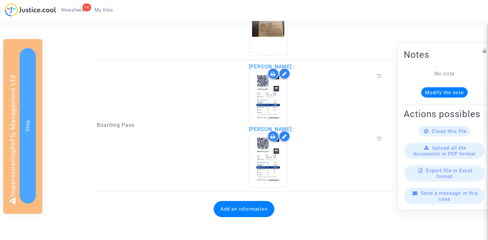
scroll to position [534, 0]
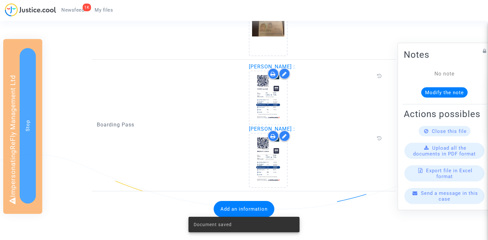
click at [234, 213] on div "Document saved" at bounding box center [244, 224] width 127 height 31
click at [230, 209] on div "Document saved" at bounding box center [244, 224] width 127 height 31
click at [221, 203] on button "Add an information" at bounding box center [244, 209] width 61 height 16
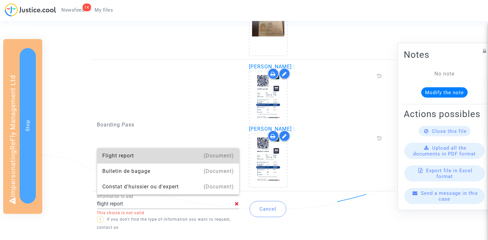
click at [167, 156] on div "Flight report" at bounding box center [168, 155] width 132 height 15
type input "Flight report"
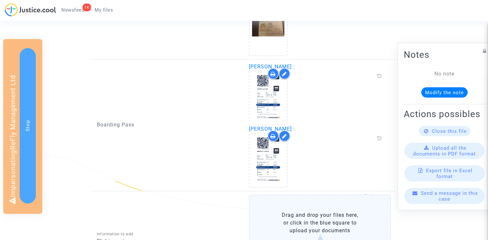
click at [293, 218] on label "Drag and drop your files here, or click in the blue square to upload your docum…" at bounding box center [320, 235] width 142 height 81
click at [0, 0] on input "Drag and drop your files here, or click in the blue square to upload your docum…" at bounding box center [0, 0] width 0 height 0
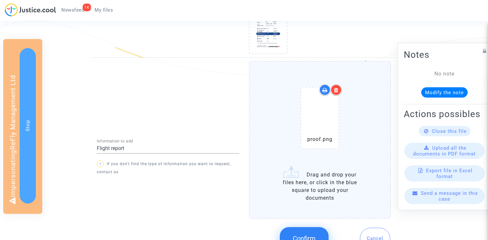
scroll to position [703, 0]
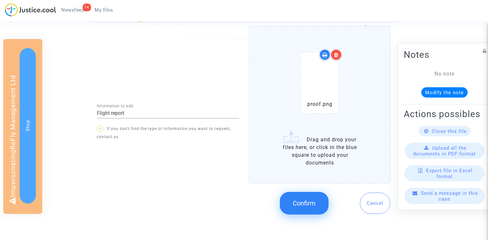
click at [297, 200] on span "Confirm" at bounding box center [304, 203] width 23 height 8
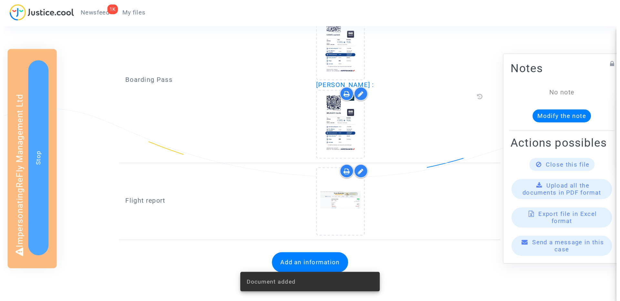
scroll to position [541, 0]
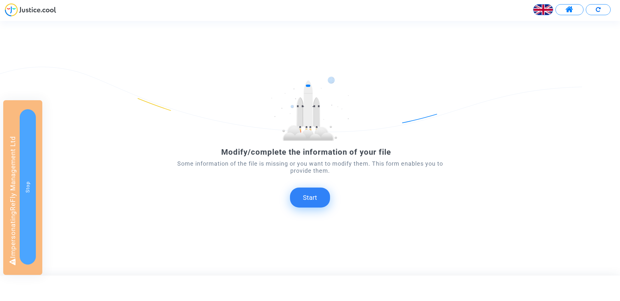
click at [314, 194] on button "Start" at bounding box center [310, 198] width 40 height 20
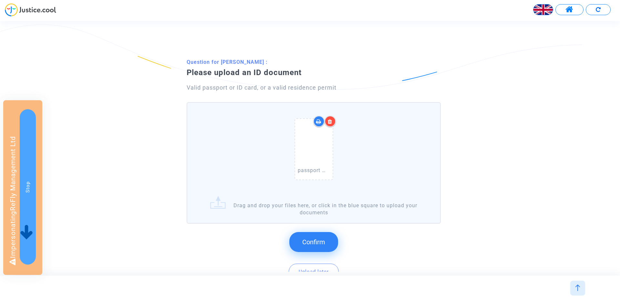
click at [316, 239] on span "Confirm" at bounding box center [313, 243] width 23 height 8
click at [318, 232] on button "Confirm" at bounding box center [313, 242] width 49 height 20
click at [311, 243] on span "Confirm" at bounding box center [313, 243] width 23 height 8
click at [300, 245] on button "Confirm" at bounding box center [313, 242] width 49 height 20
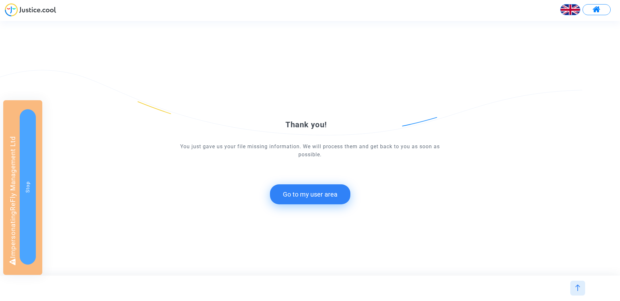
click at [325, 199] on button "Go to my user area" at bounding box center [310, 195] width 80 height 20
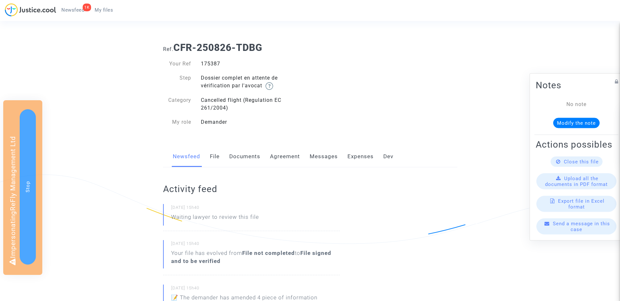
click at [242, 160] on link "Documents" at bounding box center [244, 156] width 31 height 21
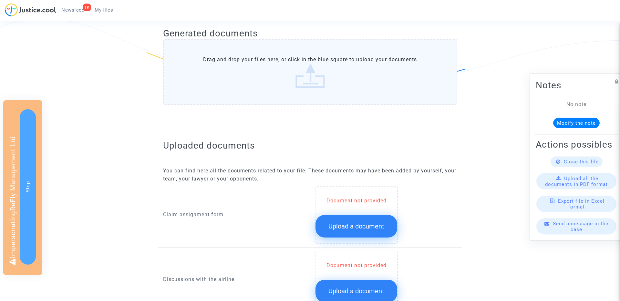
scroll to position [256, 0]
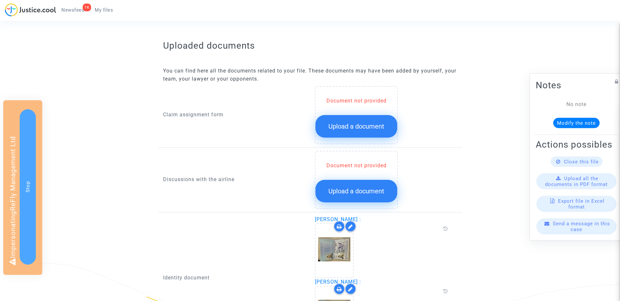
click at [341, 129] on span "Upload a document" at bounding box center [356, 127] width 56 height 8
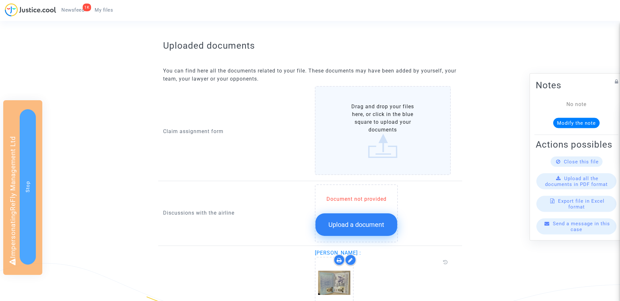
click at [335, 219] on button "Upload a document" at bounding box center [356, 225] width 82 height 23
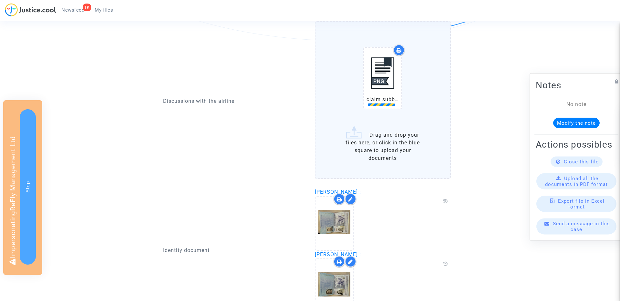
scroll to position [744, 0]
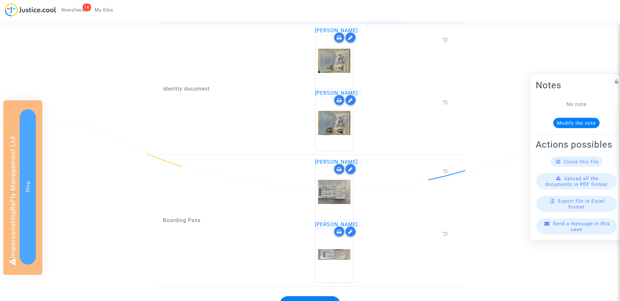
click at [303, 260] on div "Boarding Pass" at bounding box center [234, 220] width 152 height 125
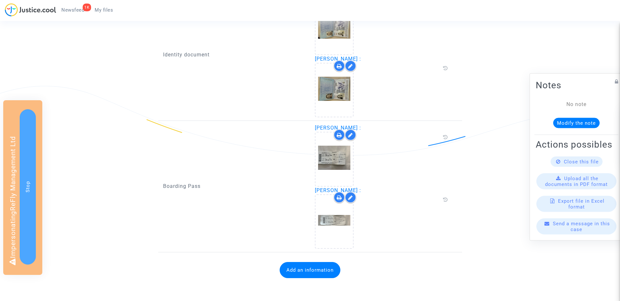
click at [299, 267] on button "Add an information" at bounding box center [309, 270] width 61 height 16
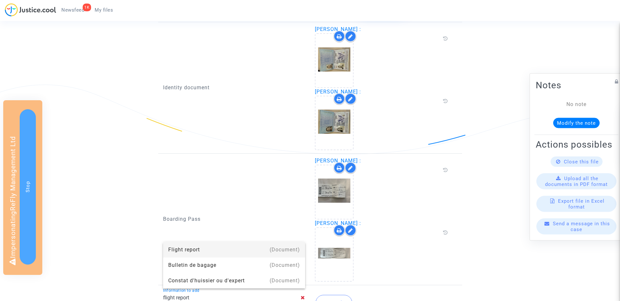
click at [183, 248] on div "Flight report" at bounding box center [234, 249] width 132 height 15
type input "Flight report"
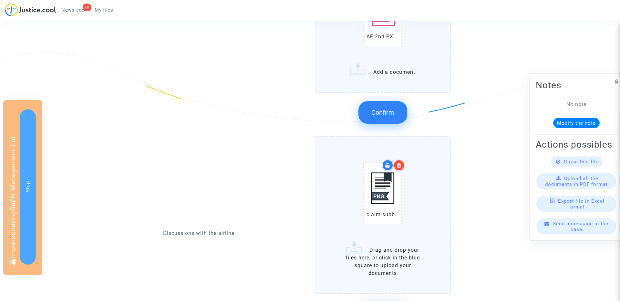
scroll to position [548, 0]
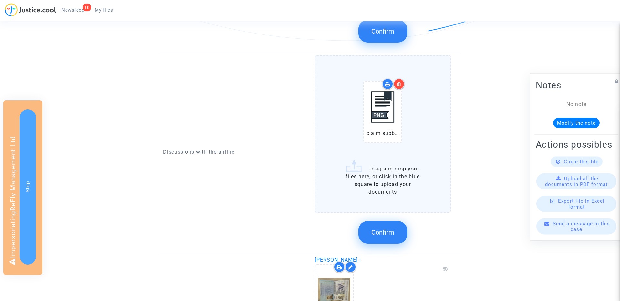
click at [381, 239] on button "Confirm" at bounding box center [382, 232] width 49 height 23
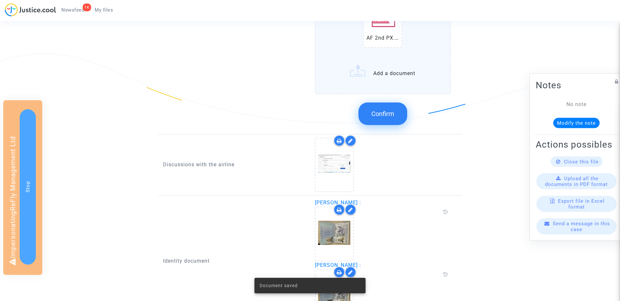
click at [381, 118] on button "Confirm" at bounding box center [382, 114] width 49 height 23
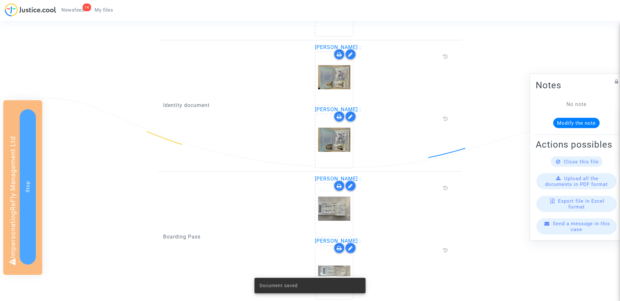
scroll to position [641, 0]
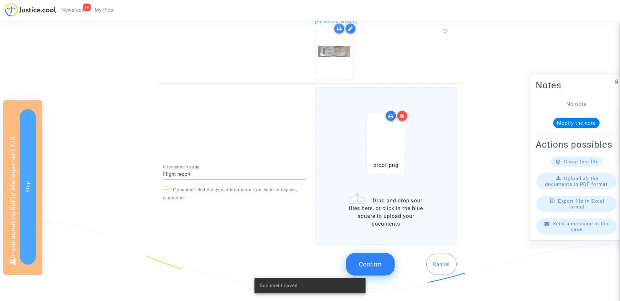
click at [372, 254] on button "Confirm" at bounding box center [370, 264] width 49 height 23
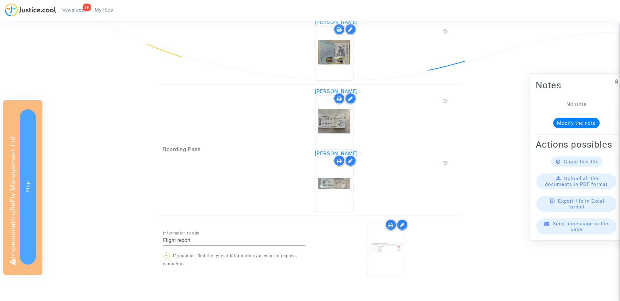
scroll to position [541, 0]
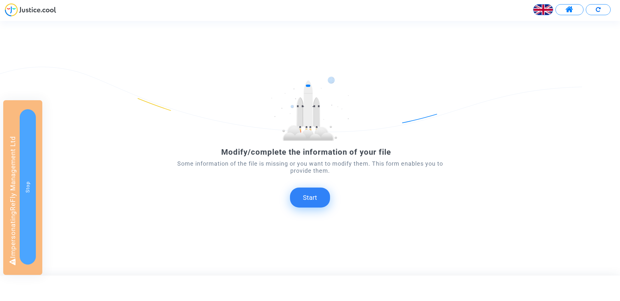
click at [310, 197] on button "Start" at bounding box center [310, 198] width 40 height 20
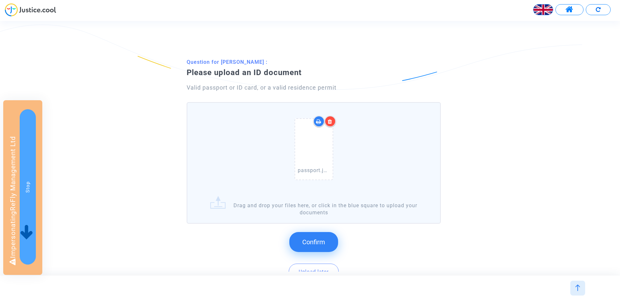
click at [310, 239] on span "Confirm" at bounding box center [313, 243] width 23 height 8
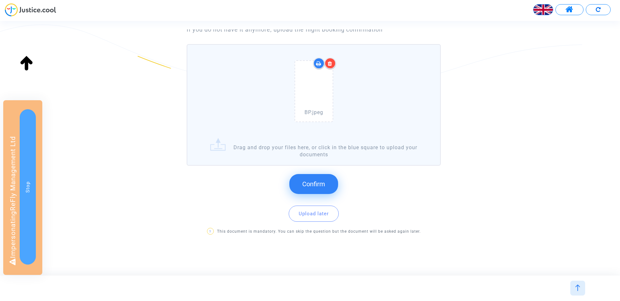
click at [319, 185] on span "Confirm" at bounding box center [313, 184] width 23 height 8
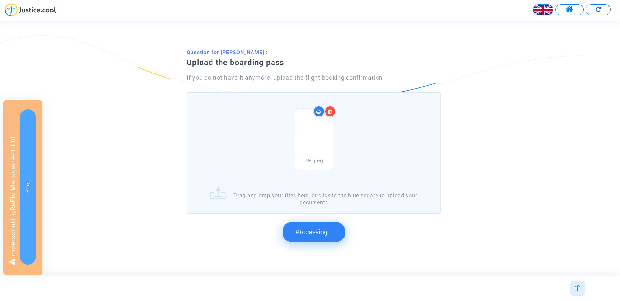
scroll to position [0, 0]
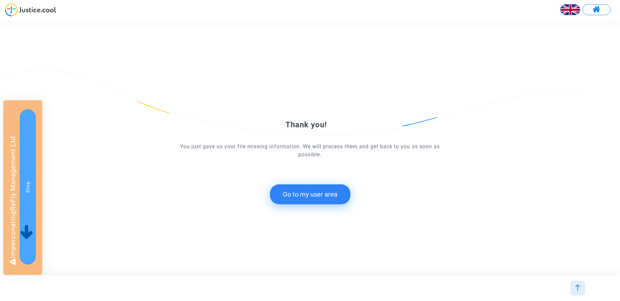
click at [302, 209] on div "Thank you! You just gave us your file missing information. We will process them…" at bounding box center [309, 148] width 279 height 137
click at [304, 199] on button "Go to my user area" at bounding box center [310, 195] width 80 height 20
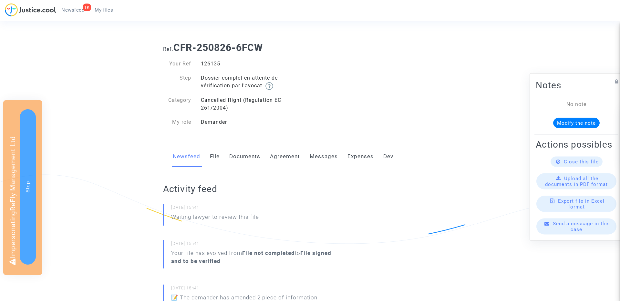
click at [246, 158] on link "Documents" at bounding box center [244, 156] width 31 height 21
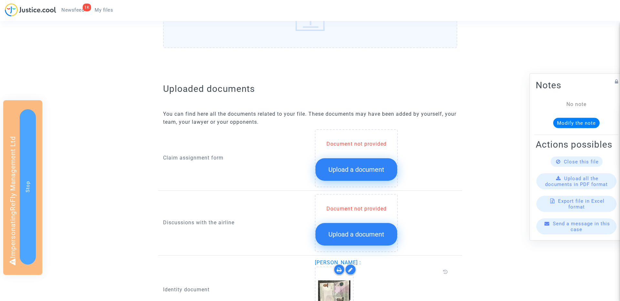
scroll to position [281, 0]
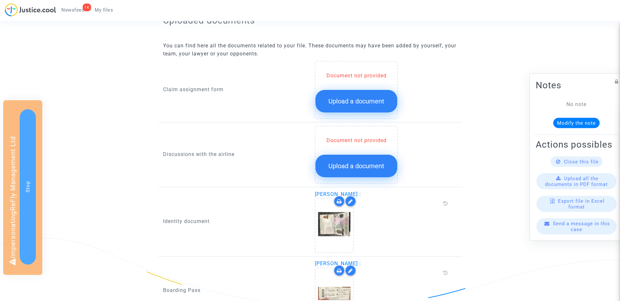
click at [350, 103] on span "Upload a document" at bounding box center [356, 101] width 56 height 8
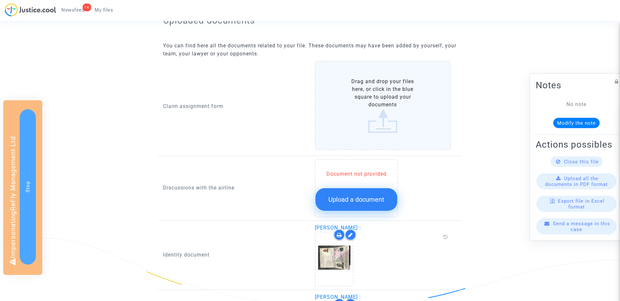
click at [348, 197] on span "Upload a document" at bounding box center [356, 200] width 56 height 8
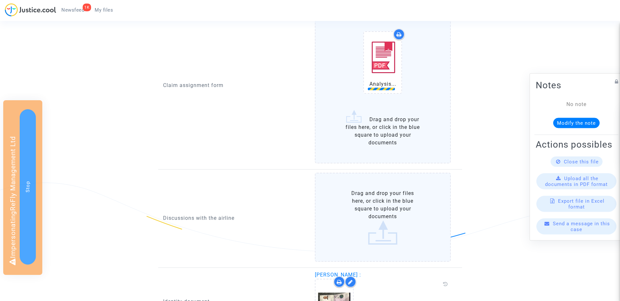
scroll to position [320, 0]
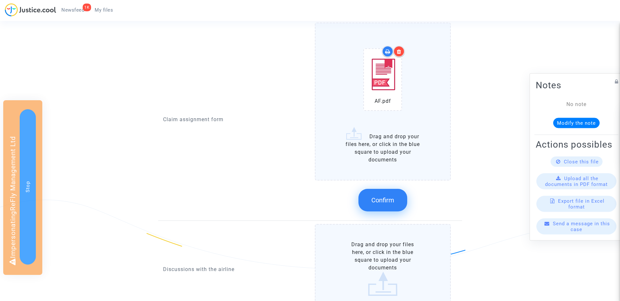
click at [400, 51] on icon at bounding box center [399, 51] width 5 height 5
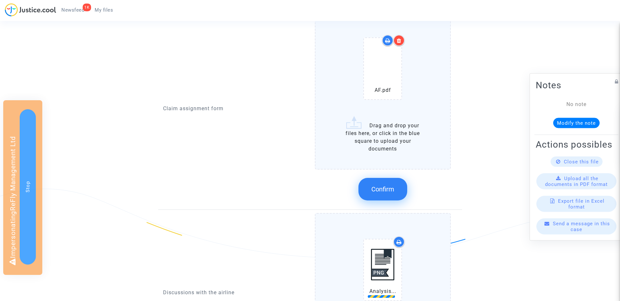
scroll to position [316, 0]
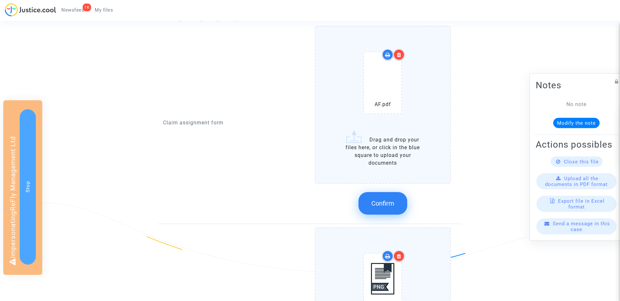
click at [383, 200] on span "Confirm" at bounding box center [382, 204] width 23 height 8
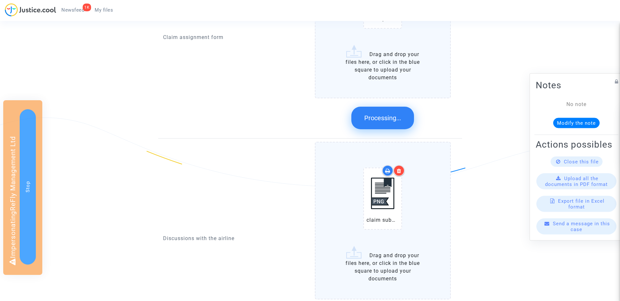
scroll to position [442, 0]
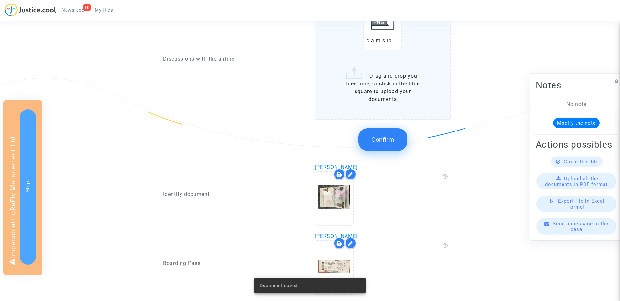
click at [389, 143] on span "Confirm" at bounding box center [382, 140] width 23 height 8
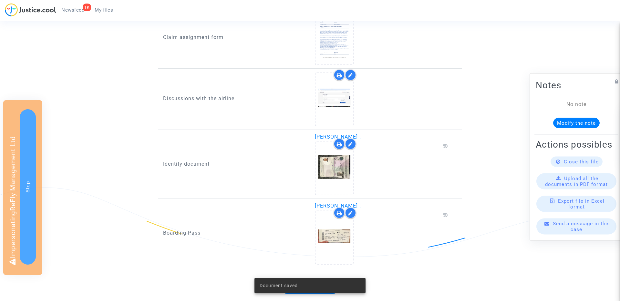
scroll to position [348, 0]
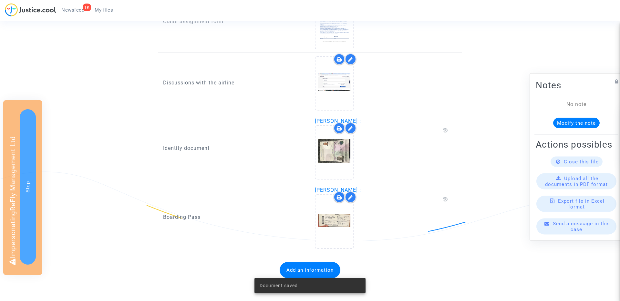
click at [292, 273] on div "Document saved" at bounding box center [310, 285] width 127 height 31
click at [291, 267] on button "Add an information" at bounding box center [309, 270] width 61 height 16
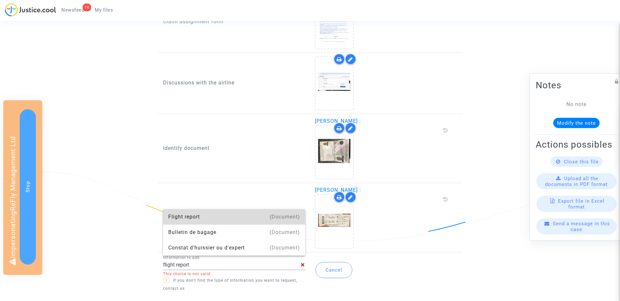
click at [179, 221] on div "Flight report" at bounding box center [234, 216] width 132 height 15
type input "Flight report"
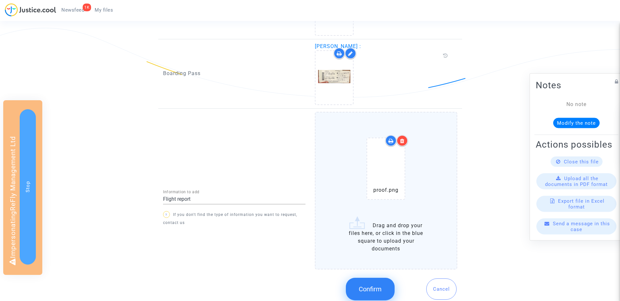
scroll to position [516, 0]
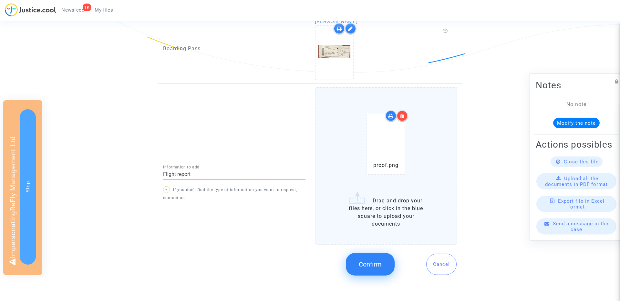
click at [370, 252] on div "Confirm Cancel" at bounding box center [386, 265] width 142 height 34
click at [367, 258] on button "Confirm" at bounding box center [370, 264] width 49 height 23
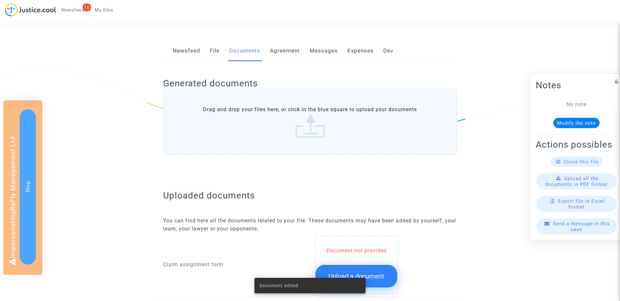
scroll to position [0, 0]
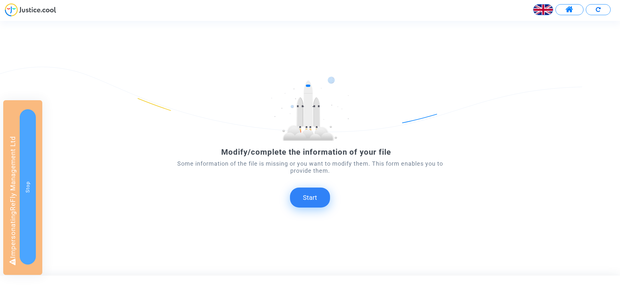
click at [309, 195] on button "Start" at bounding box center [310, 198] width 40 height 20
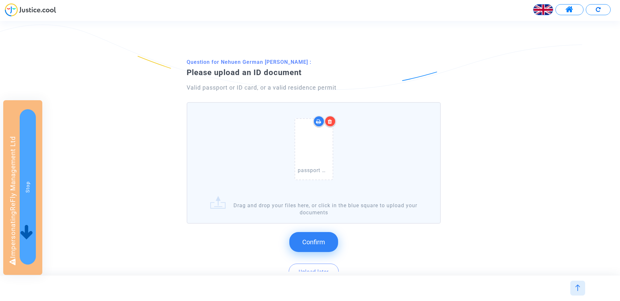
click at [314, 241] on span "Confirm" at bounding box center [313, 243] width 23 height 8
click at [317, 235] on button "Confirm" at bounding box center [313, 242] width 49 height 20
click at [308, 233] on button "Confirm" at bounding box center [313, 242] width 49 height 20
click at [300, 250] on button "Confirm" at bounding box center [313, 242] width 49 height 20
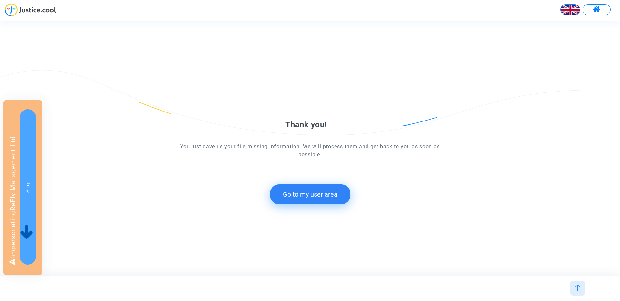
click at [294, 192] on button "Go to my user area" at bounding box center [310, 195] width 80 height 20
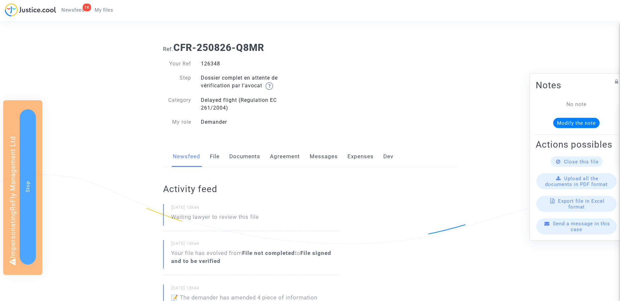
click at [231, 156] on link "Documents" at bounding box center [244, 156] width 31 height 21
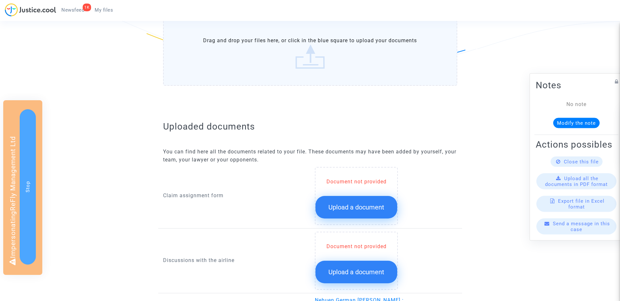
scroll to position [267, 0]
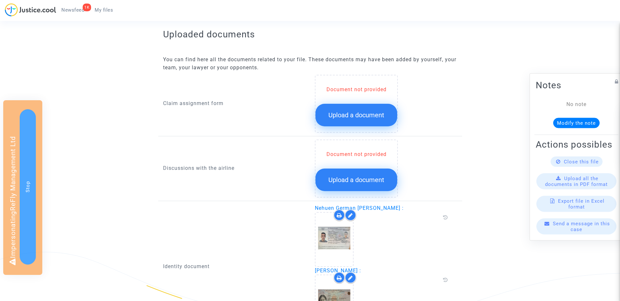
click at [343, 127] on div "Document not provided Upload a document" at bounding box center [356, 104] width 83 height 58
click at [343, 121] on button "Upload a document" at bounding box center [356, 115] width 82 height 23
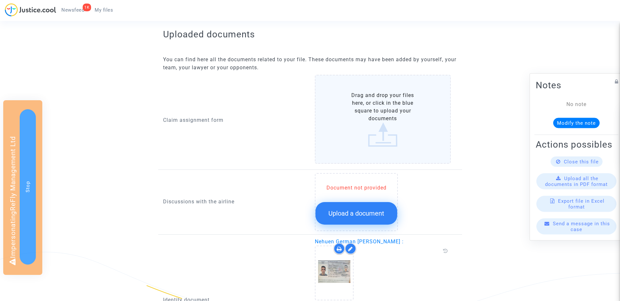
click at [342, 212] on span "Upload a document" at bounding box center [356, 214] width 56 height 8
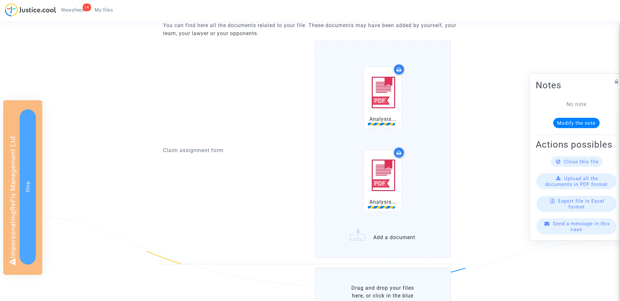
scroll to position [303, 0]
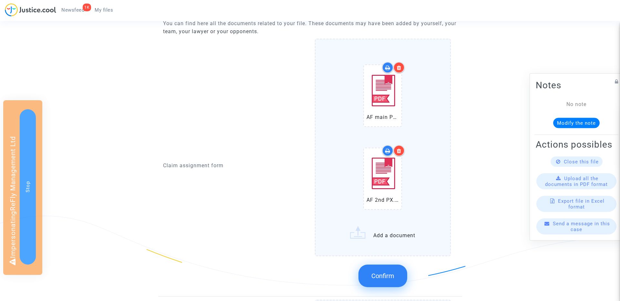
click at [382, 276] on span "Confirm" at bounding box center [382, 276] width 23 height 8
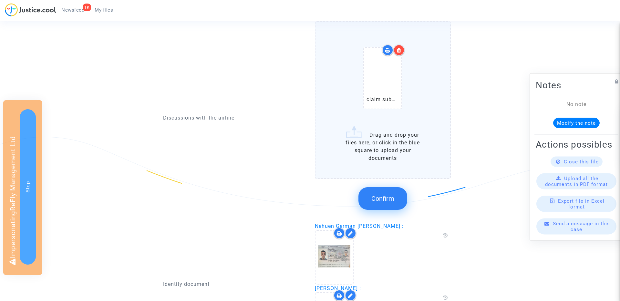
scroll to position [320, 0]
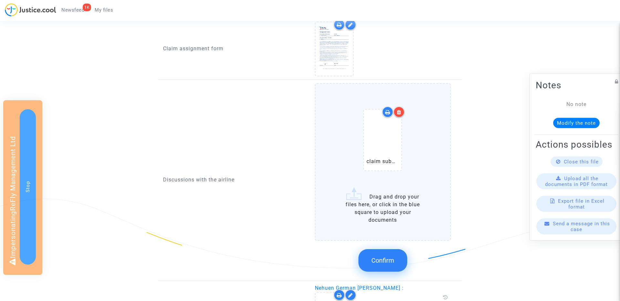
click at [380, 240] on label "claim submission.png Drag and drop your files here, or click in the blue square…" at bounding box center [383, 162] width 136 height 158
click at [0, 0] on input "claim submission.png Drag and drop your files here, or click in the blue square…" at bounding box center [0, 0] width 0 height 0
click at [387, 259] on span "Confirm" at bounding box center [382, 261] width 23 height 8
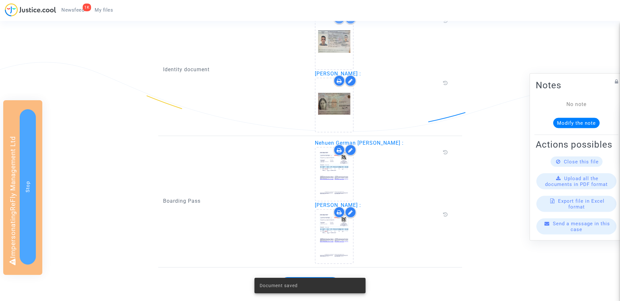
scroll to position [472, 0]
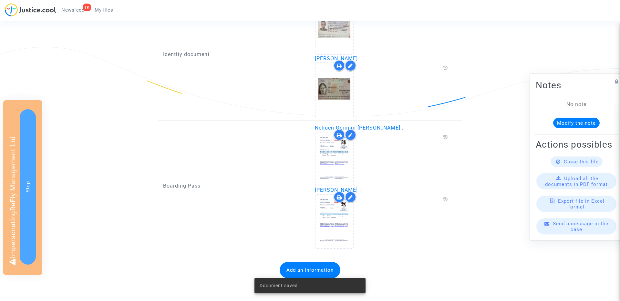
click at [298, 272] on div "Document saved" at bounding box center [310, 285] width 127 height 31
click at [295, 268] on button "Add an information" at bounding box center [309, 270] width 61 height 16
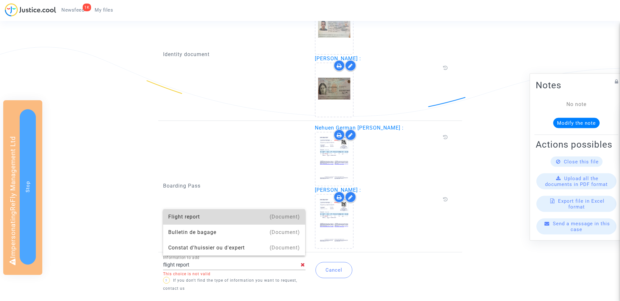
click at [189, 218] on div "Flight report" at bounding box center [234, 216] width 132 height 15
type input "Flight report"
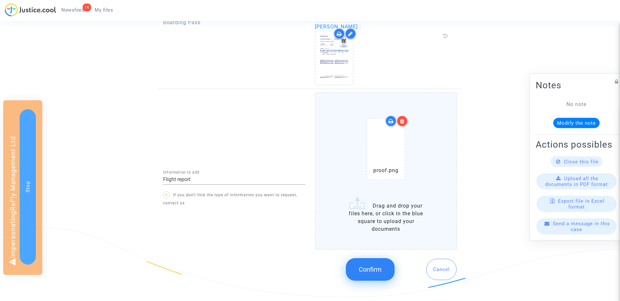
scroll to position [637, 0]
click at [367, 263] on button "Confirm" at bounding box center [370, 269] width 49 height 23
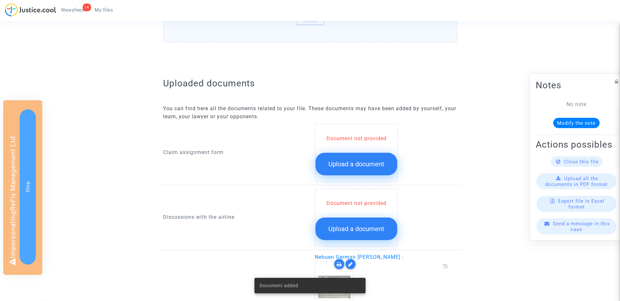
scroll to position [203, 0]
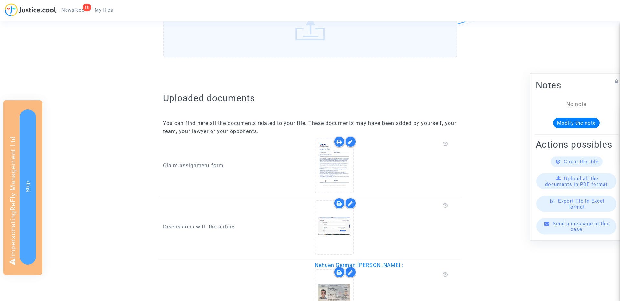
scroll to position [278, 0]
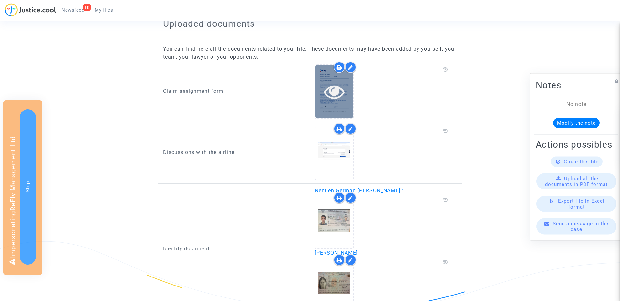
click at [338, 96] on icon at bounding box center [334, 91] width 21 height 21
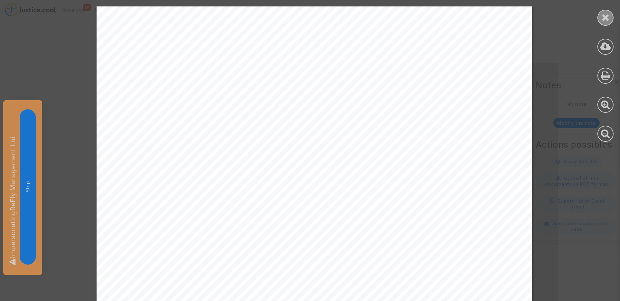
click at [610, 17] on div at bounding box center [605, 18] width 16 height 16
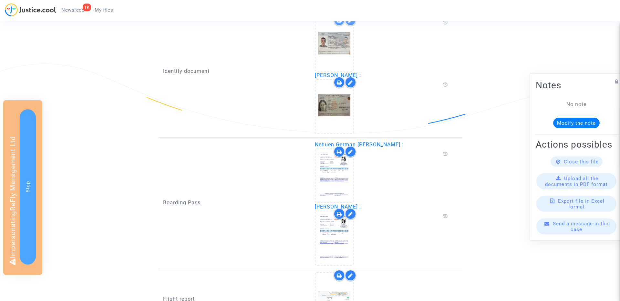
scroll to position [534, 0]
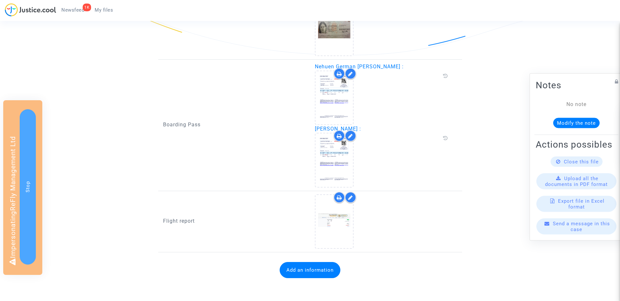
click at [301, 268] on button "Add an information" at bounding box center [309, 270] width 61 height 16
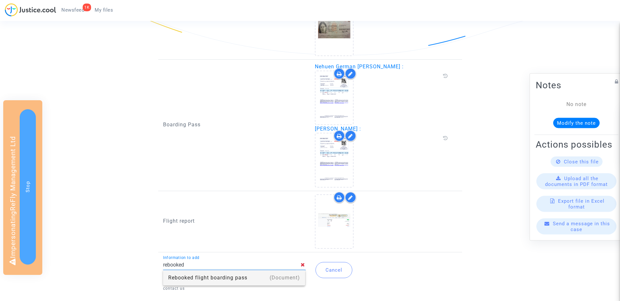
click at [259, 283] on div "Rebooked flight boarding pass" at bounding box center [234, 277] width 132 height 15
type input "Rebooked flight boarding pass"
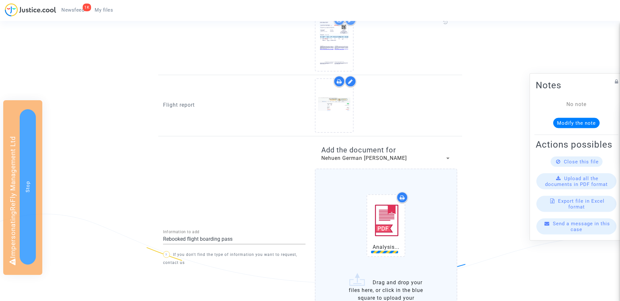
scroll to position [727, 0]
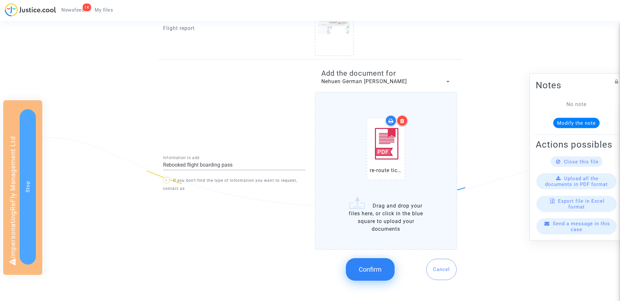
click at [371, 265] on button "Confirm" at bounding box center [370, 270] width 49 height 23
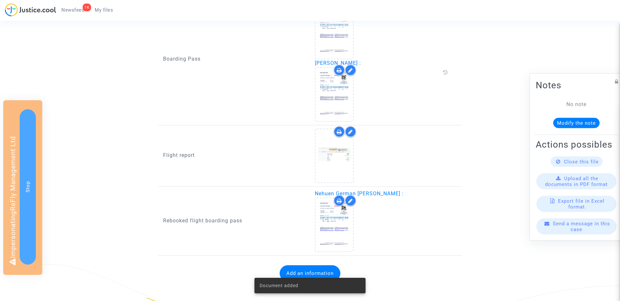
scroll to position [603, 0]
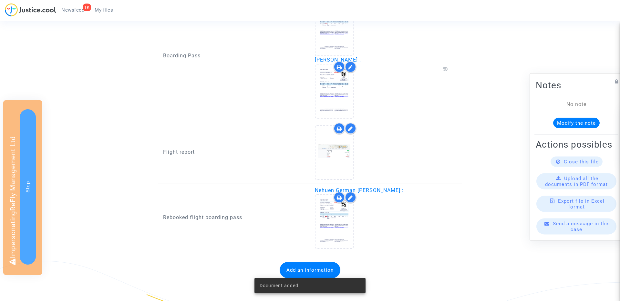
click at [305, 269] on button "Add an information" at bounding box center [309, 270] width 61 height 16
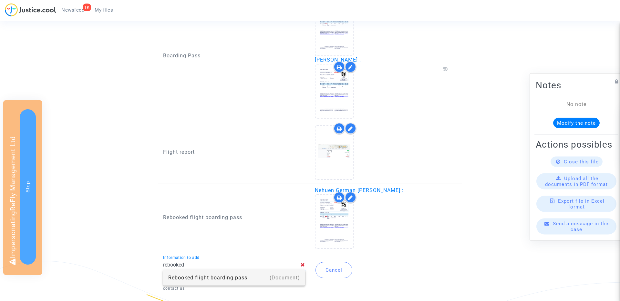
click at [179, 276] on div "Rebooked flight boarding pass" at bounding box center [234, 277] width 132 height 15
type input "Rebooked flight boarding pass"
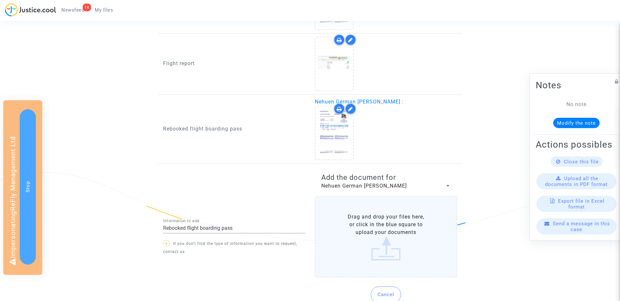
scroll to position [701, 0]
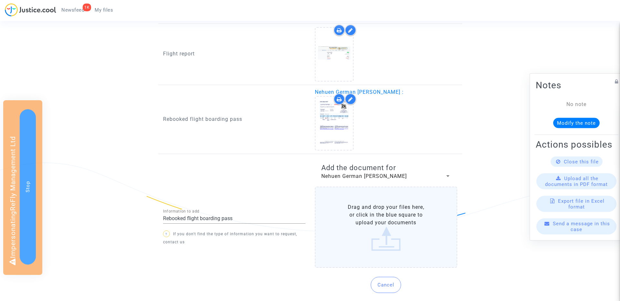
click at [366, 178] on span "Nehuen German Gareis Ferraria" at bounding box center [364, 176] width 86 height 6
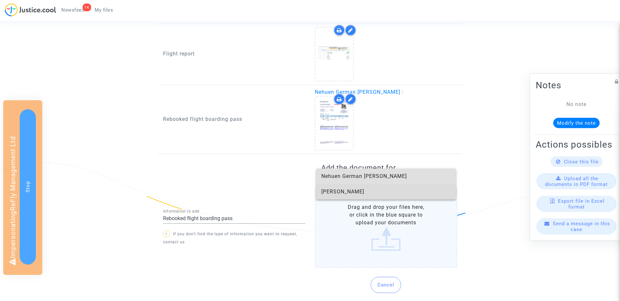
click at [343, 193] on span "Dorka Hegyi" at bounding box center [385, 191] width 129 height 15
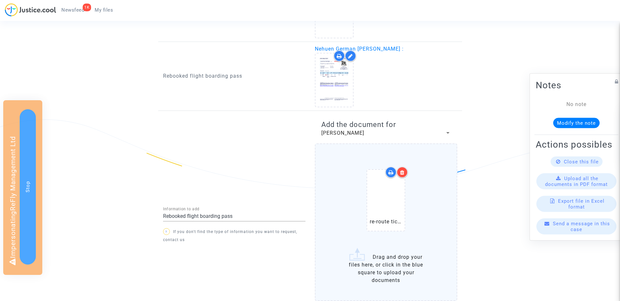
scroll to position [801, 0]
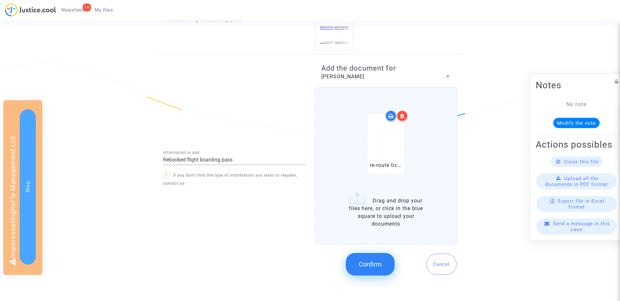
click at [367, 264] on span "Confirm" at bounding box center [370, 265] width 23 height 8
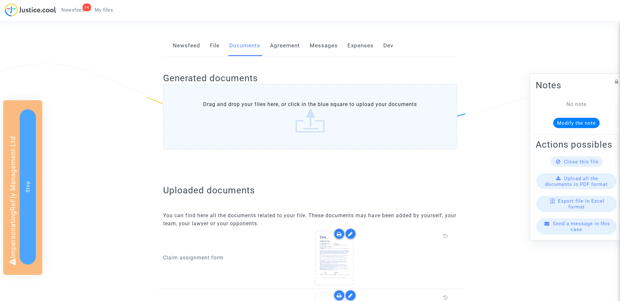
scroll to position [0, 0]
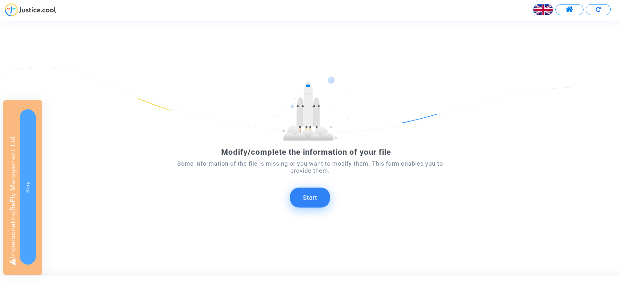
click at [310, 194] on button "Start" at bounding box center [310, 198] width 40 height 20
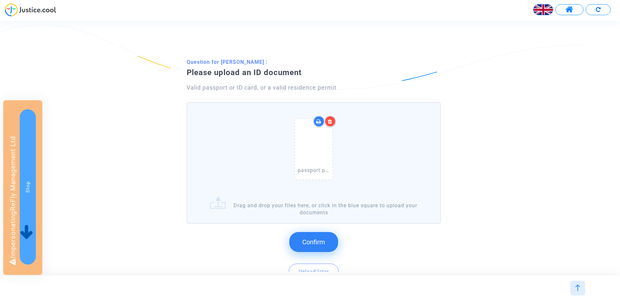
click at [310, 240] on span "Confirm" at bounding box center [313, 243] width 23 height 8
click at [310, 245] on span "Confirm" at bounding box center [313, 243] width 23 height 8
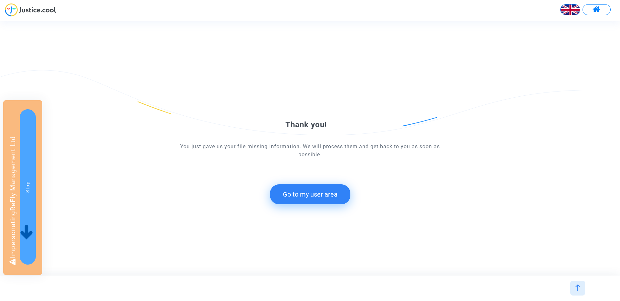
click at [302, 191] on button "Go to my user area" at bounding box center [310, 195] width 80 height 20
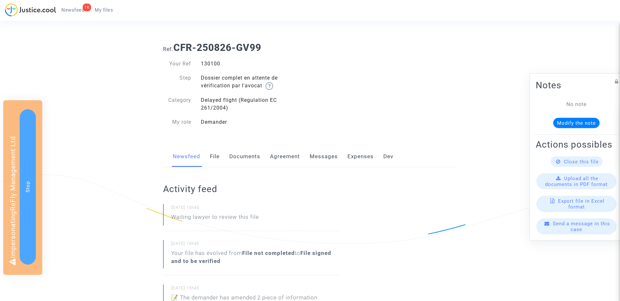
click at [231, 159] on link "Documents" at bounding box center [244, 156] width 31 height 21
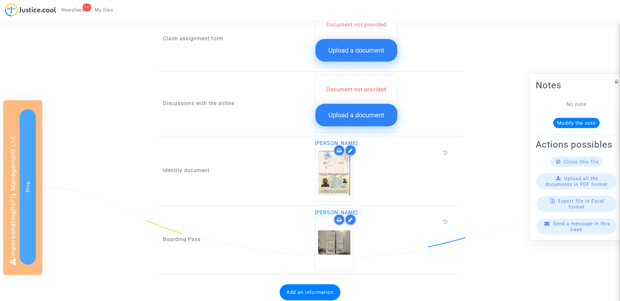
scroll to position [340, 0]
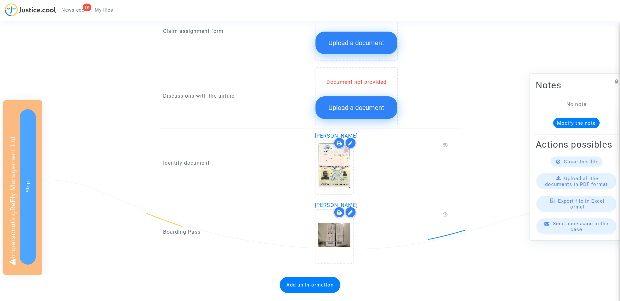
click at [337, 47] on button "Upload a document" at bounding box center [356, 43] width 82 height 23
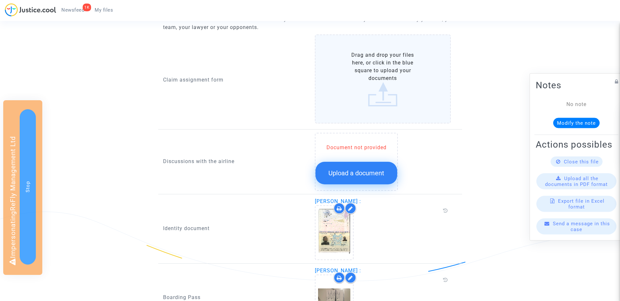
scroll to position [287, 0]
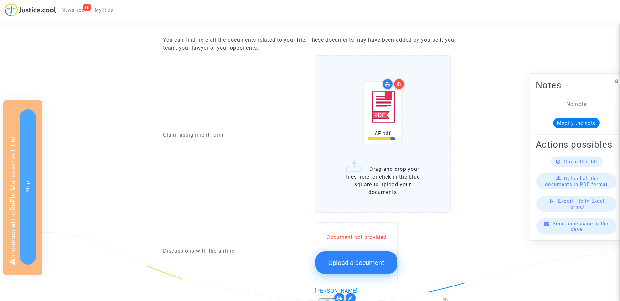
click at [329, 258] on button "Upload a document" at bounding box center [356, 263] width 82 height 23
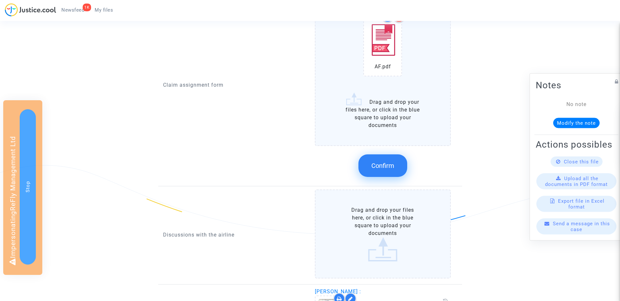
scroll to position [364, 0]
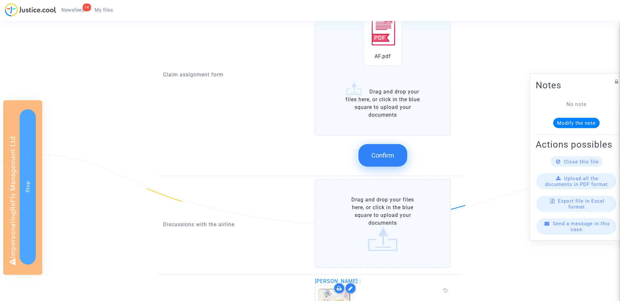
click at [391, 154] on span "Confirm" at bounding box center [382, 156] width 23 height 8
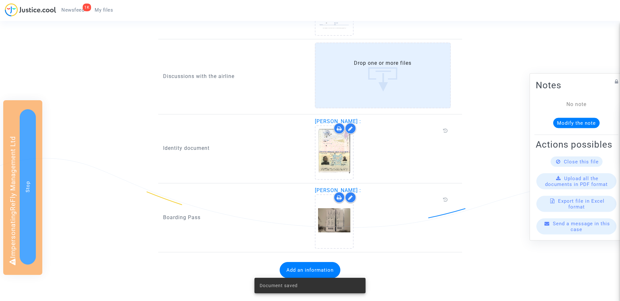
scroll to position [453, 0]
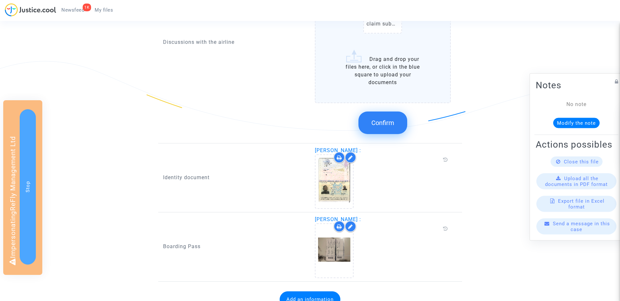
click at [304, 269] on div "Boarding Pass" at bounding box center [234, 247] width 152 height 62
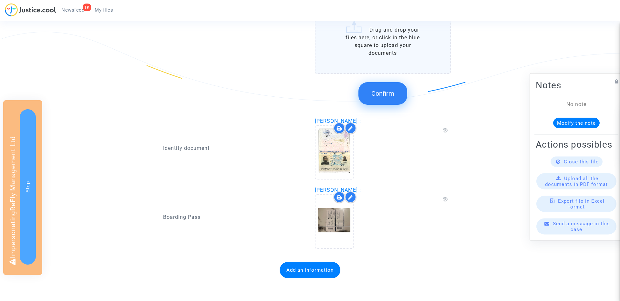
click at [389, 92] on span "Confirm" at bounding box center [382, 94] width 23 height 8
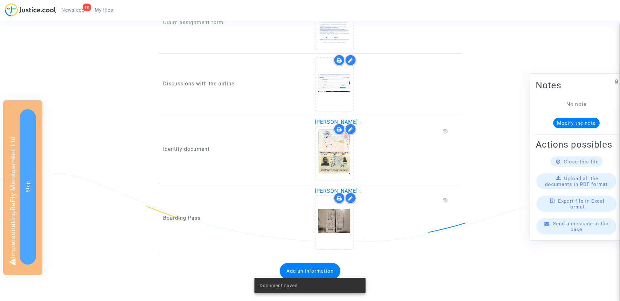
scroll to position [348, 0]
click at [305, 271] on div "Document saved" at bounding box center [310, 285] width 127 height 31
click at [297, 268] on button "Add an information" at bounding box center [309, 270] width 61 height 16
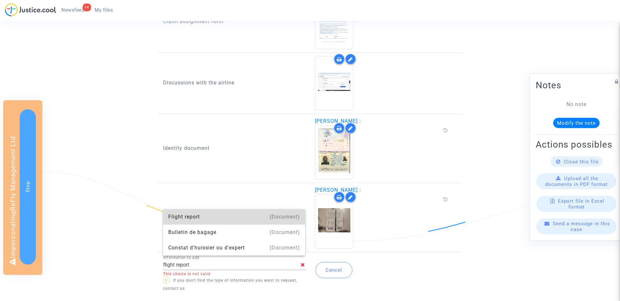
click at [191, 218] on div "Flight report" at bounding box center [234, 216] width 132 height 15
type input "Flight report"
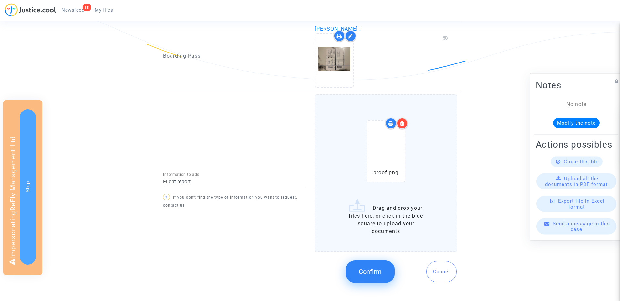
scroll to position [516, 0]
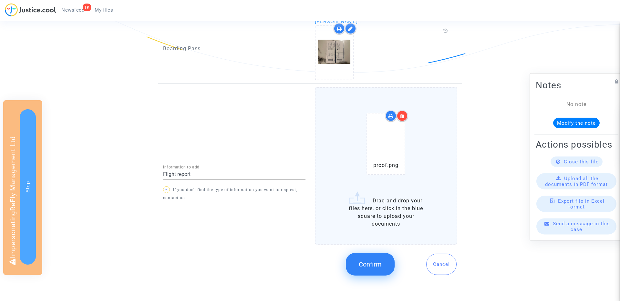
click at [365, 259] on button "Confirm" at bounding box center [370, 264] width 49 height 23
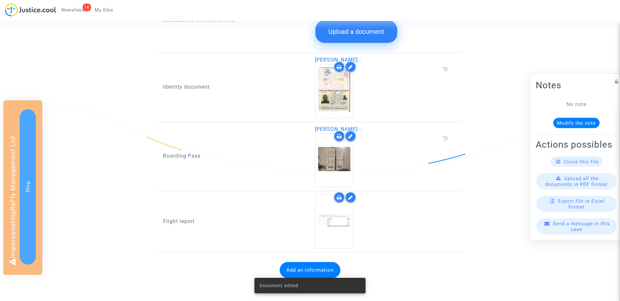
scroll to position [0, 0]
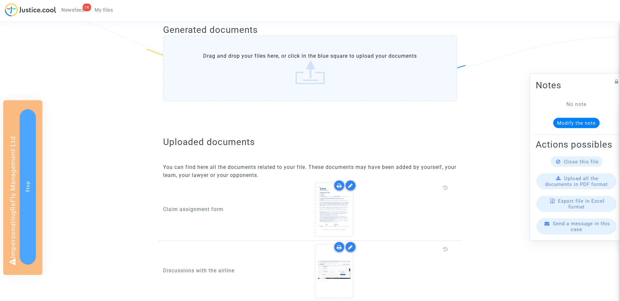
scroll to position [160, 0]
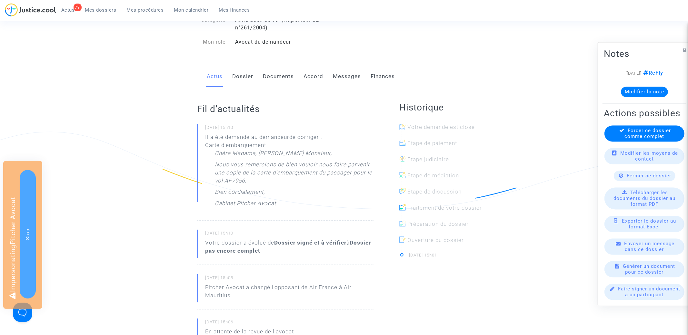
click at [279, 74] on link "Documents" at bounding box center [278, 76] width 31 height 21
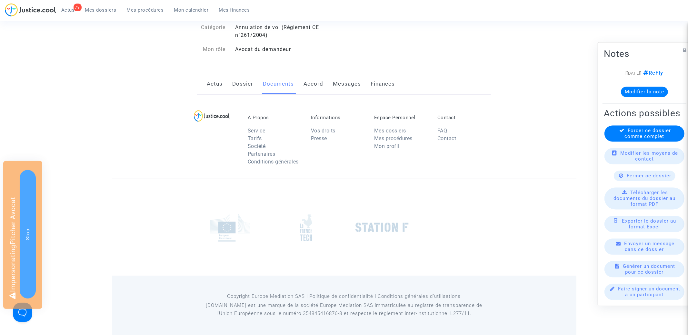
scroll to position [58, 0]
